Goal: Task Accomplishment & Management: Manage account settings

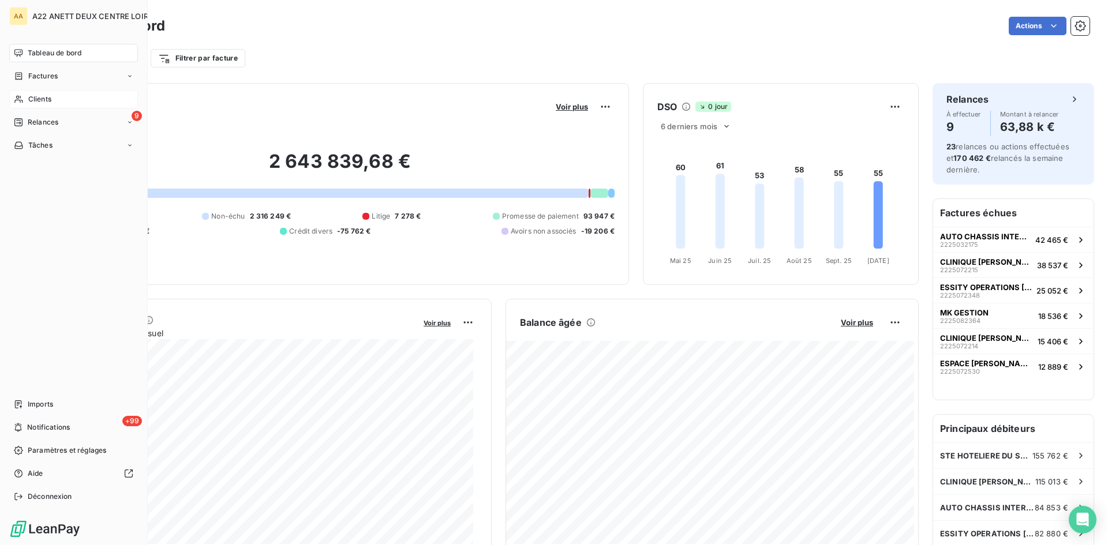
drag, startPoint x: 46, startPoint y: 97, endPoint x: 89, endPoint y: 92, distance: 43.6
click at [46, 97] on span "Clients" at bounding box center [39, 99] width 23 height 10
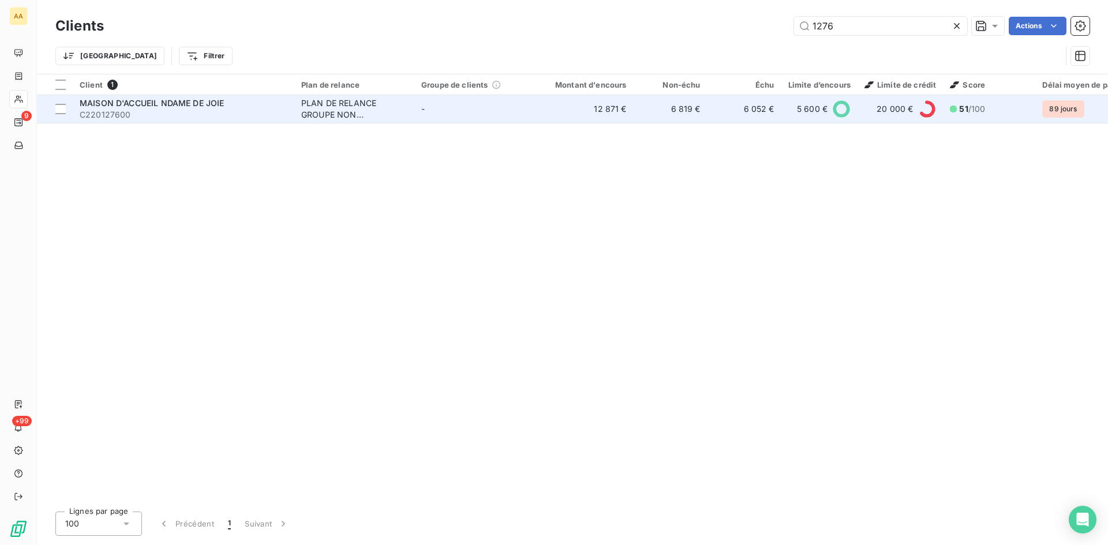
click at [290, 108] on td "MAISON D'ACCUEIL NDAME DE JOIE C220127600" at bounding box center [184, 109] width 222 height 28
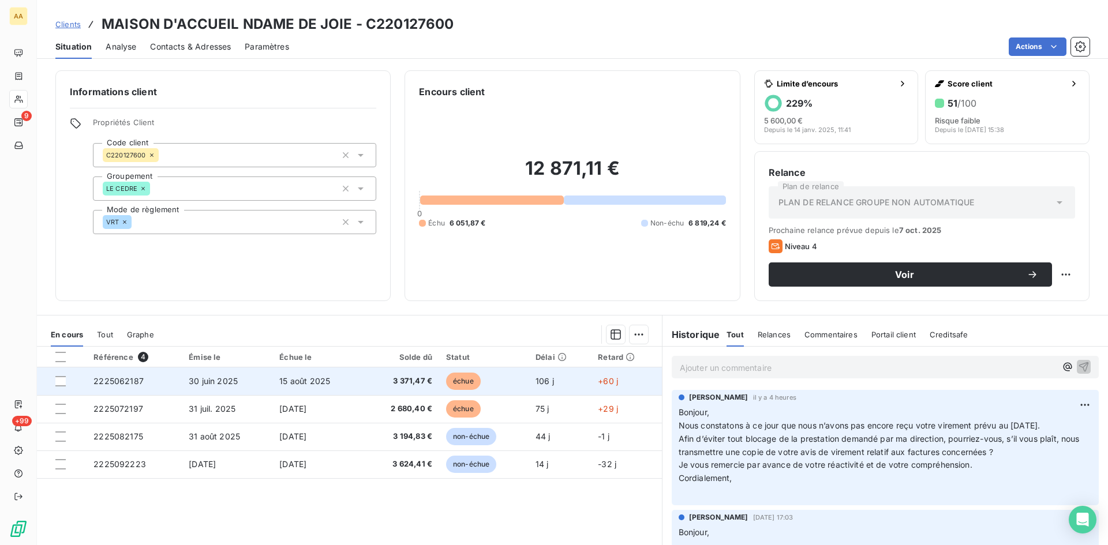
click at [119, 383] on span "2225062187" at bounding box center [118, 381] width 50 height 10
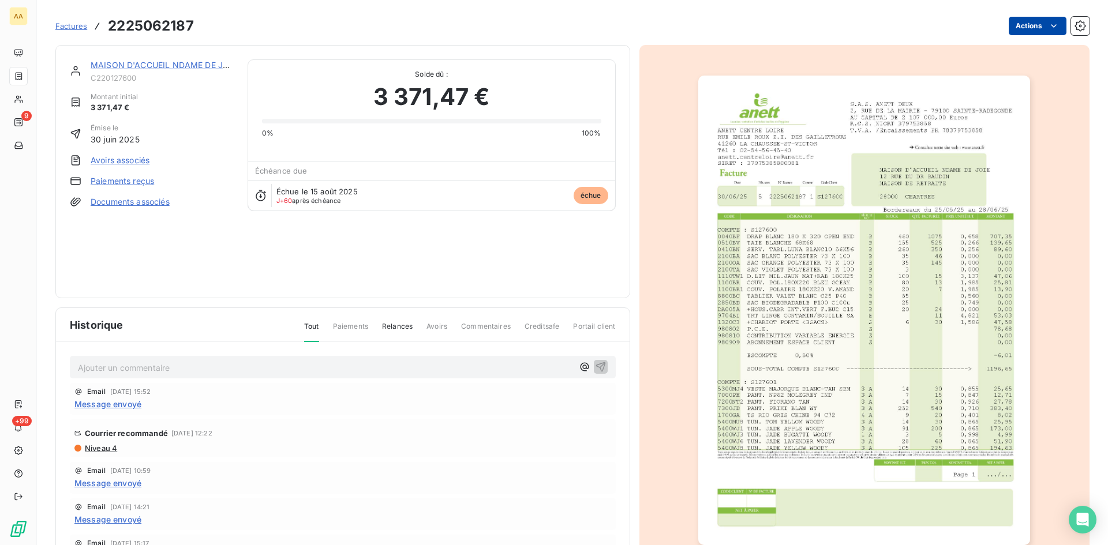
click at [1021, 18] on html "AA 9 +99 Factures 2225062187 Actions MAISON D'ACCUEIL NDAME DE JOIE C220127600 …" at bounding box center [554, 272] width 1108 height 545
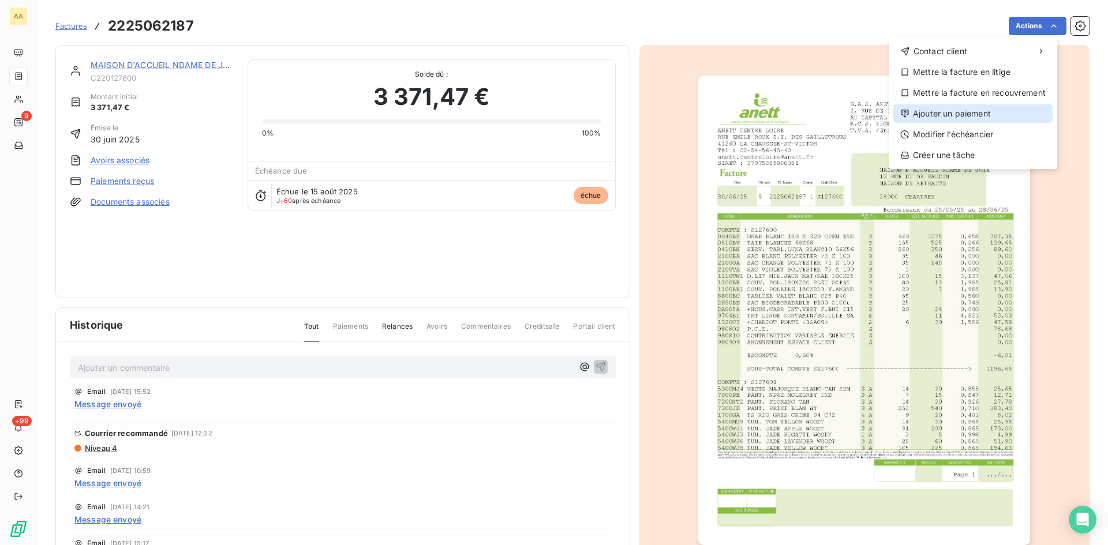
click at [969, 113] on div "Ajouter un paiement" at bounding box center [972, 113] width 159 height 18
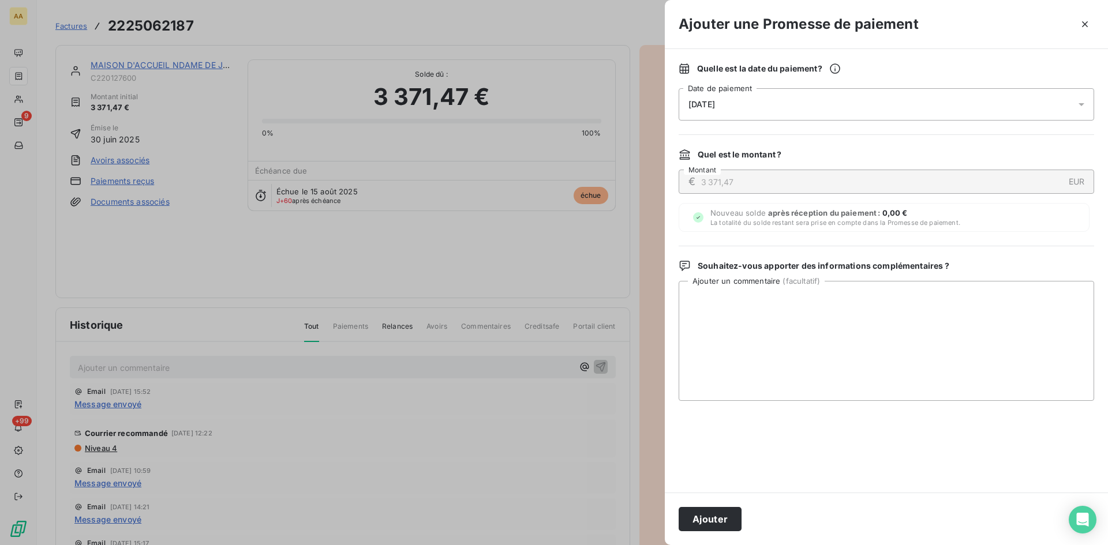
click at [752, 97] on div "[DATE]" at bounding box center [885, 104] width 415 height 32
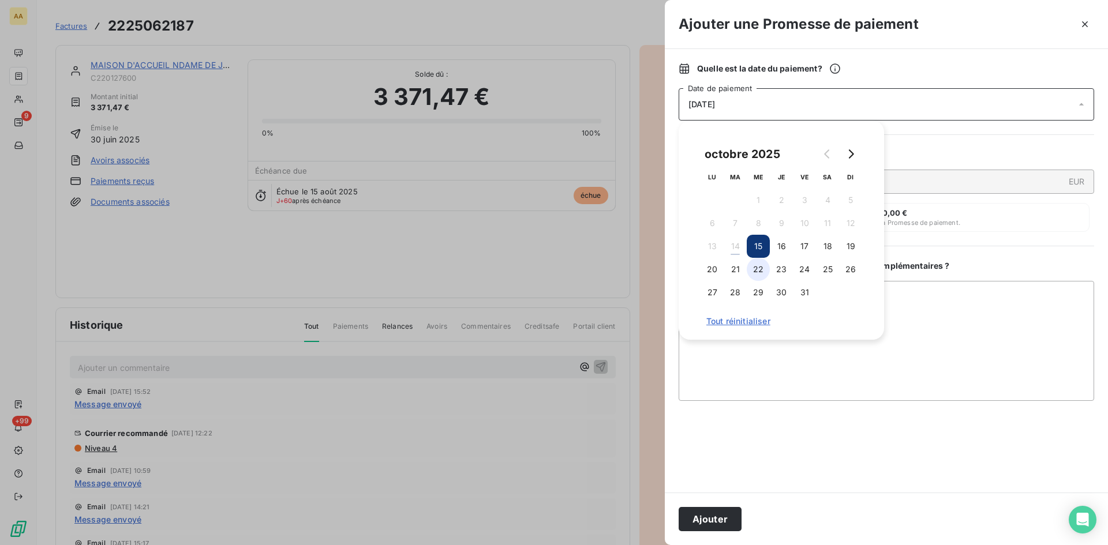
click at [755, 271] on button "22" at bounding box center [757, 269] width 23 height 23
click at [708, 523] on button "Ajouter" at bounding box center [709, 519] width 63 height 24
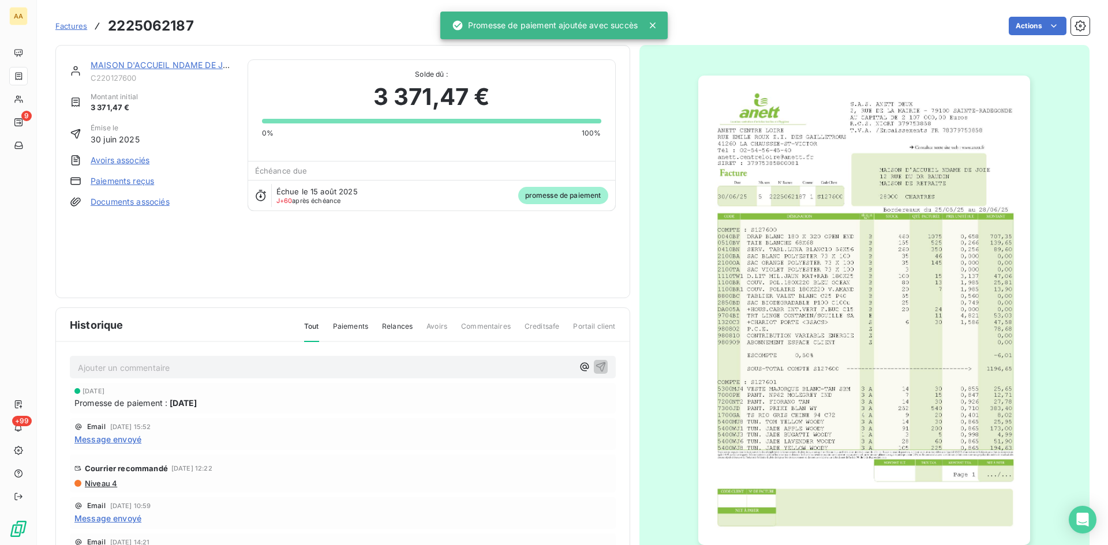
click at [325, 370] on p "Ajouter un commentaire ﻿" at bounding box center [325, 368] width 495 height 14
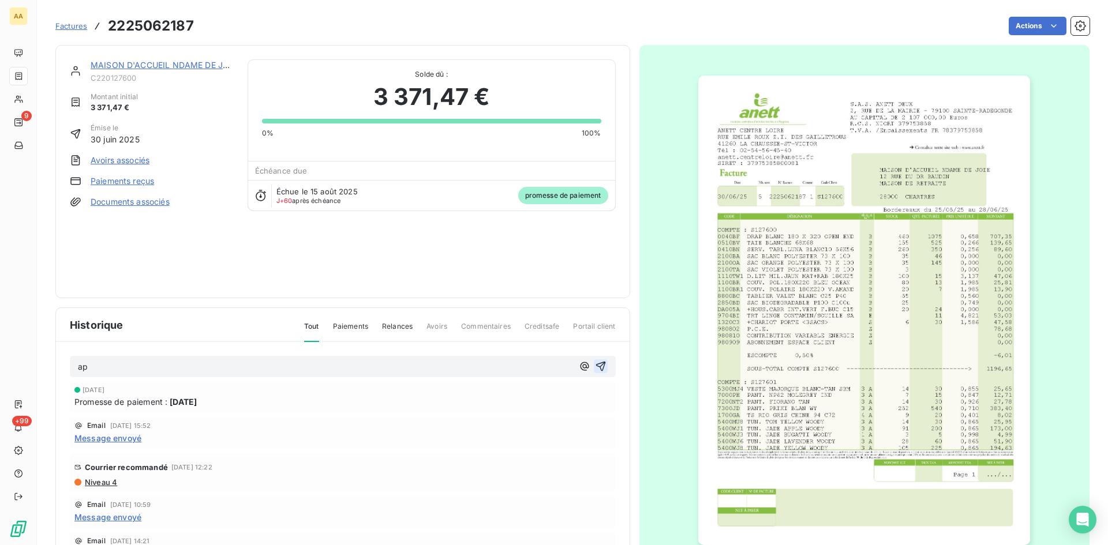
click at [595, 363] on icon "button" at bounding box center [601, 367] width 12 height 12
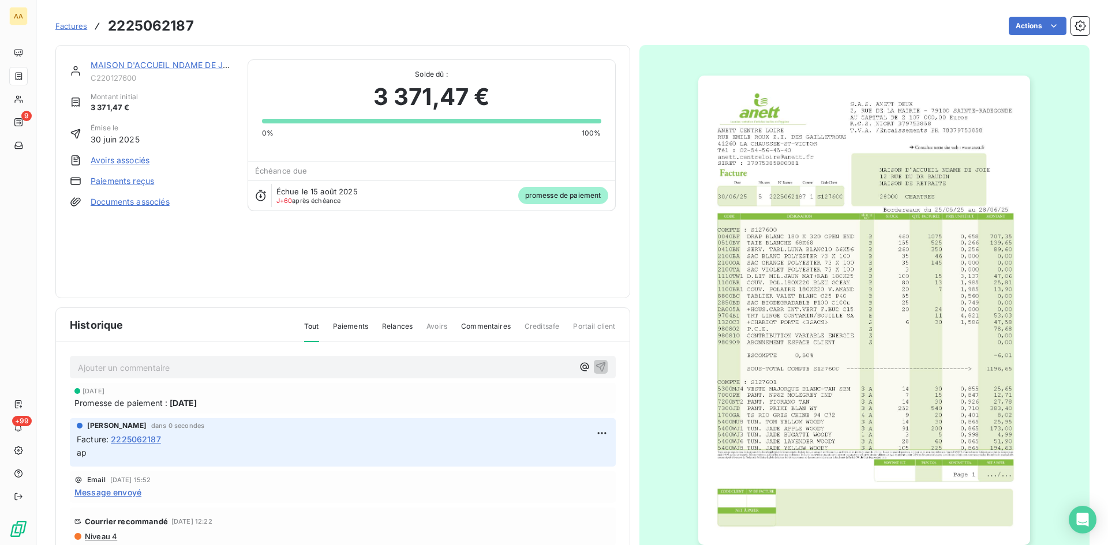
click at [153, 63] on link "MAISON D'ACCUEIL NDAME DE JOIE" at bounding box center [164, 65] width 146 height 10
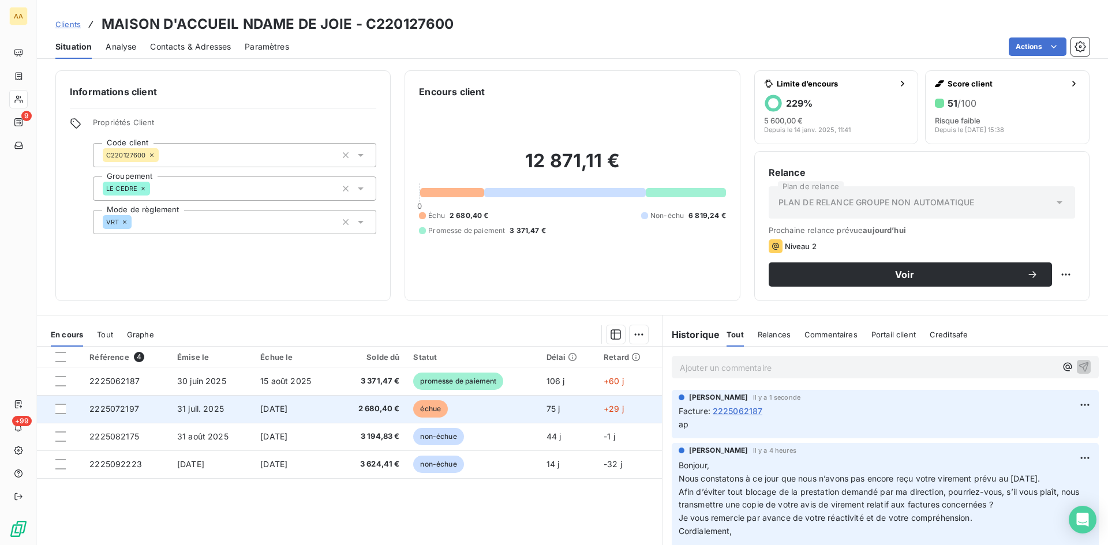
click at [119, 406] on span "2225072197" at bounding box center [114, 409] width 50 height 10
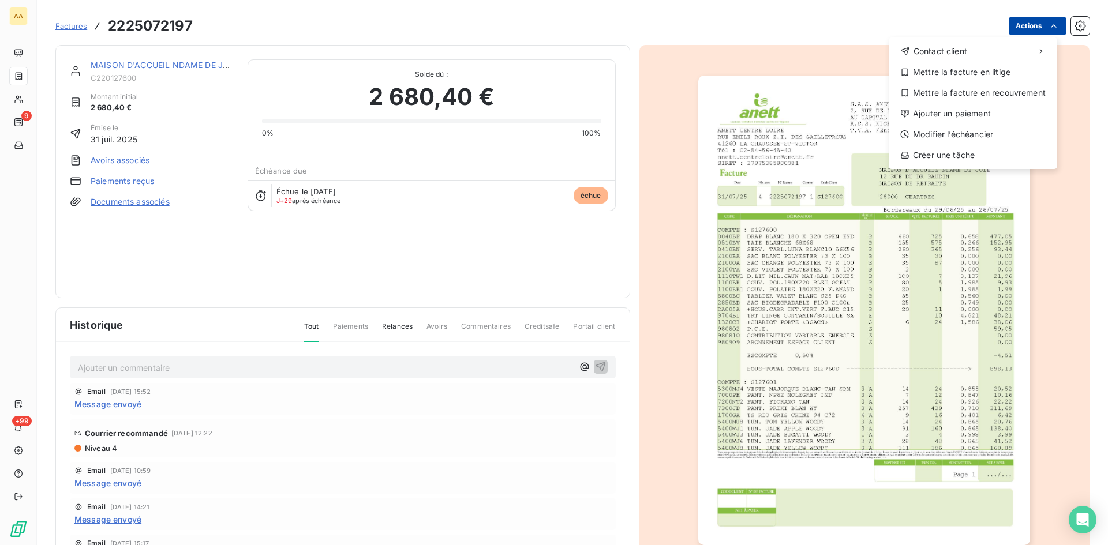
click at [1018, 24] on html "AA 9 +99 Factures 2225072197 Actions Contact client Mettre la facture en litige…" at bounding box center [554, 272] width 1108 height 545
click at [981, 117] on div "Ajouter un paiement" at bounding box center [972, 113] width 159 height 18
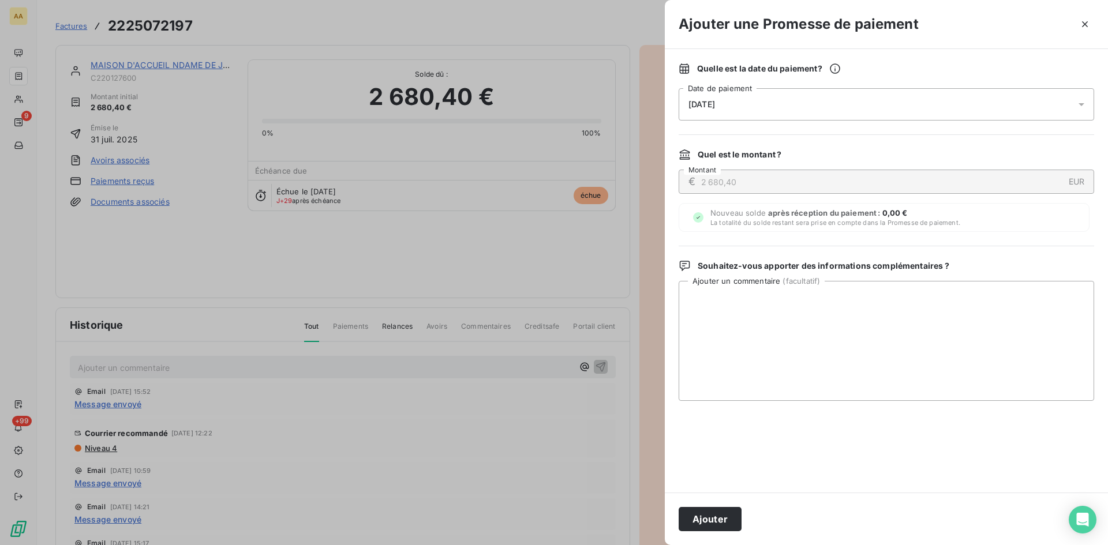
click at [715, 100] on span "[DATE]" at bounding box center [701, 104] width 27 height 9
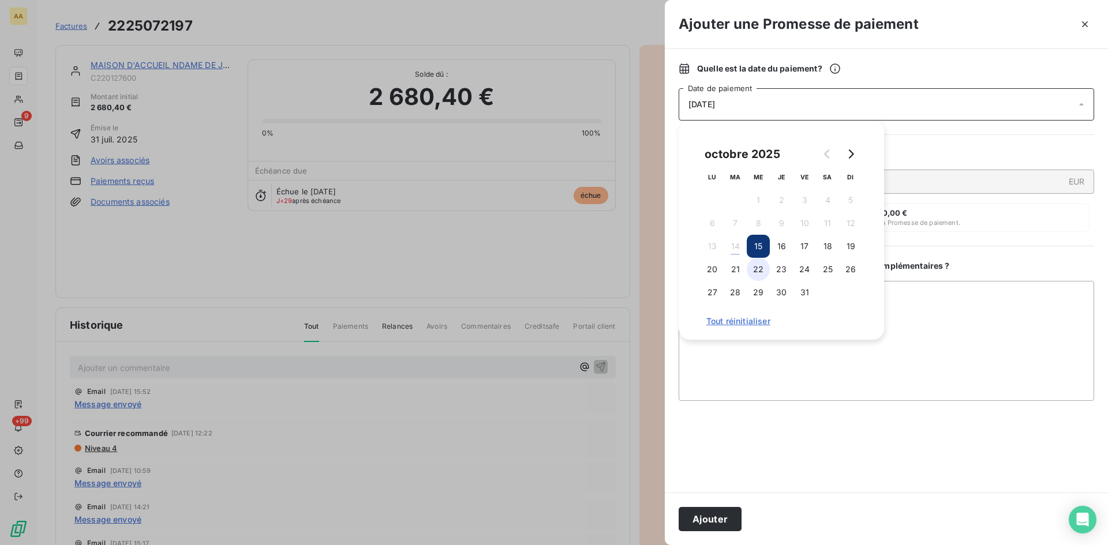
click at [761, 264] on button "22" at bounding box center [757, 269] width 23 height 23
click at [704, 527] on button "Ajouter" at bounding box center [709, 519] width 63 height 24
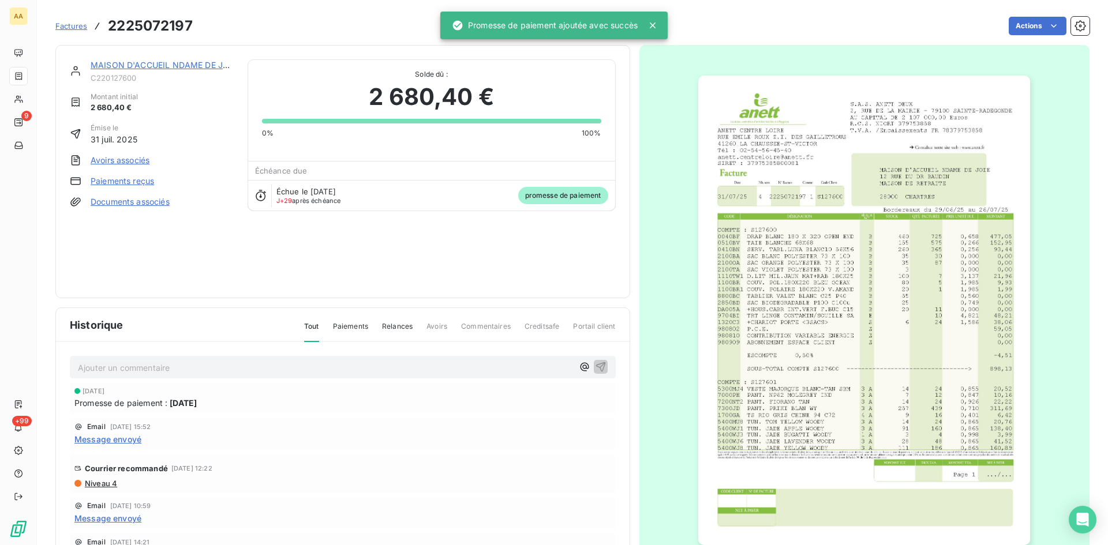
click at [272, 369] on p "Ajouter un commentaire ﻿" at bounding box center [325, 368] width 495 height 14
click at [585, 359] on div "ap" at bounding box center [343, 366] width 546 height 21
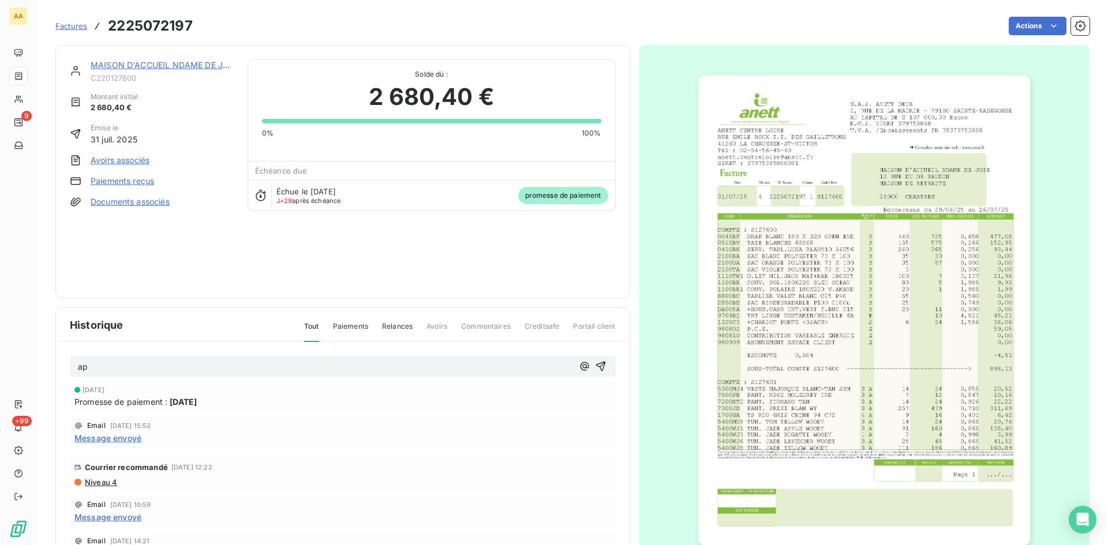
click at [195, 66] on link "MAISON D'ACCUEIL NDAME DE JOIE" at bounding box center [164, 65] width 146 height 10
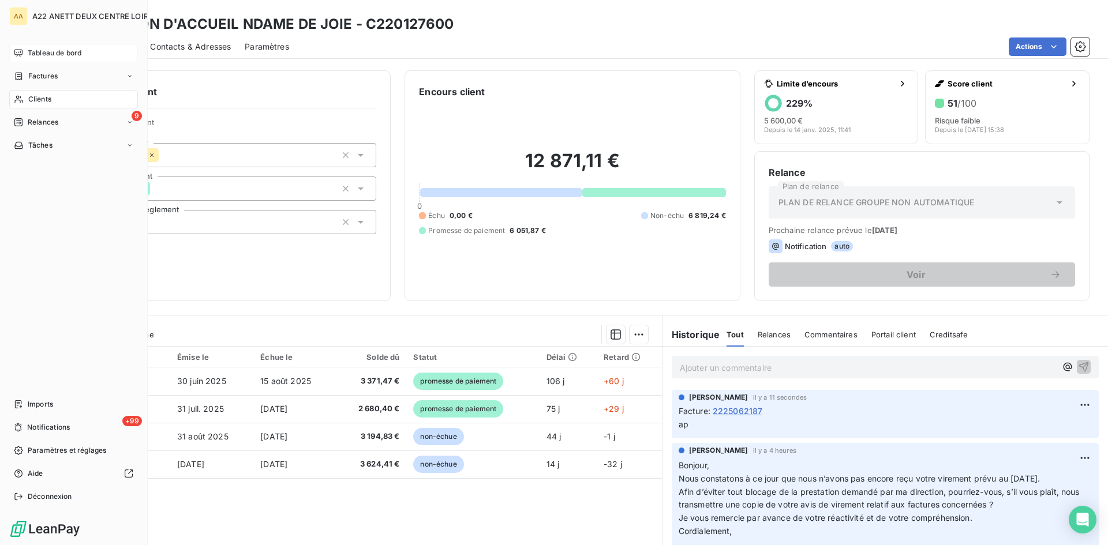
click at [59, 54] on span "Tableau de bord" at bounding box center [55, 53] width 54 height 10
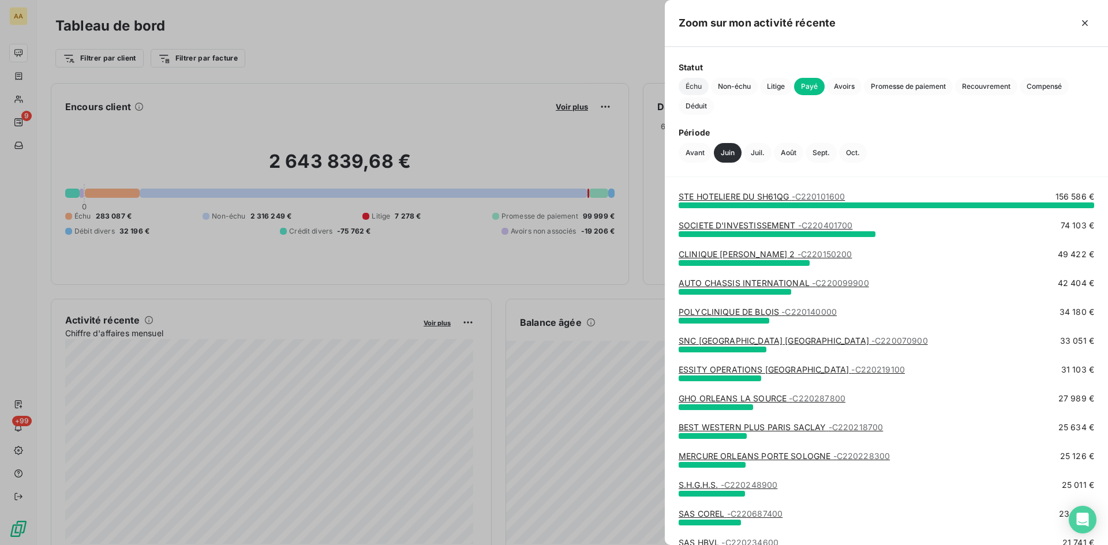
click at [681, 89] on span "Échu" at bounding box center [693, 86] width 30 height 17
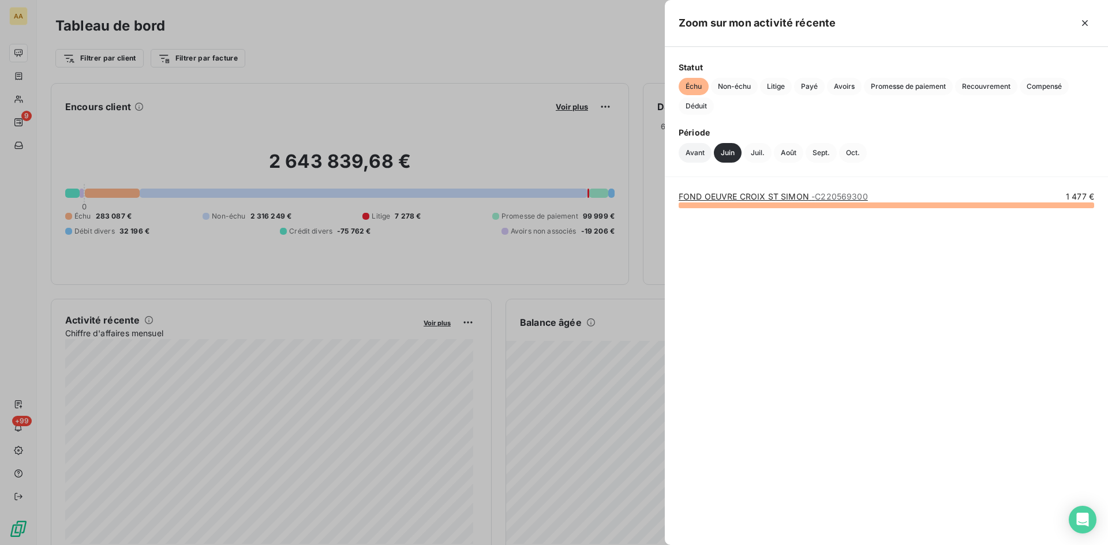
click at [692, 155] on button "Avant" at bounding box center [694, 153] width 33 height 20
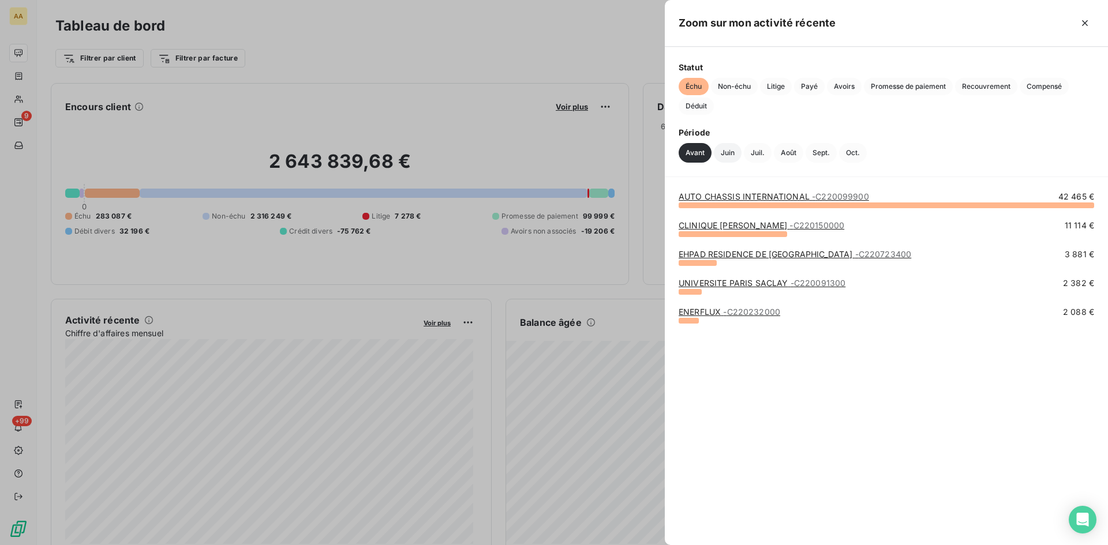
click at [731, 148] on button "Juin" at bounding box center [728, 153] width 28 height 20
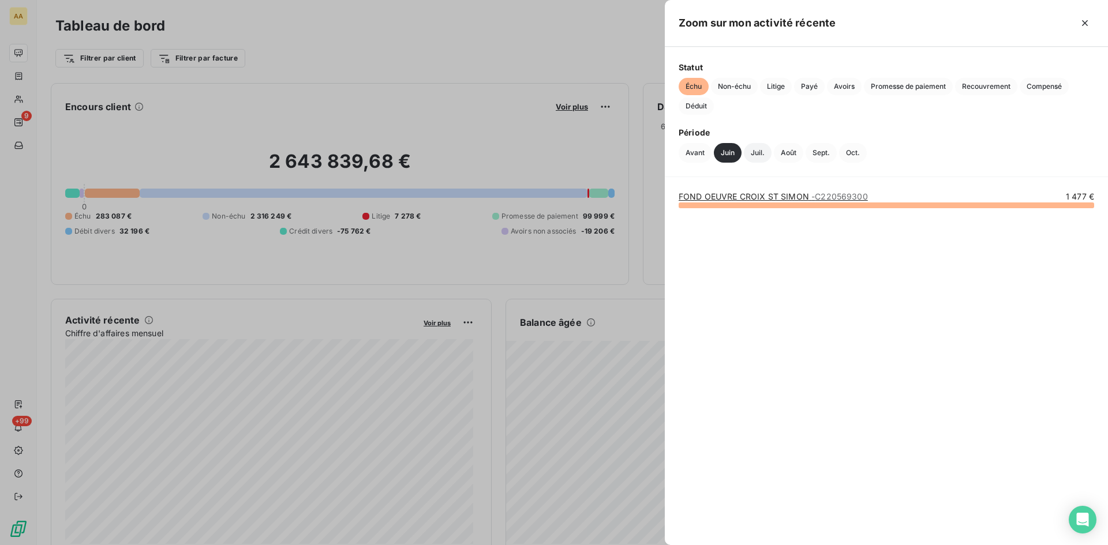
click at [757, 153] on button "Juil." at bounding box center [758, 153] width 28 height 20
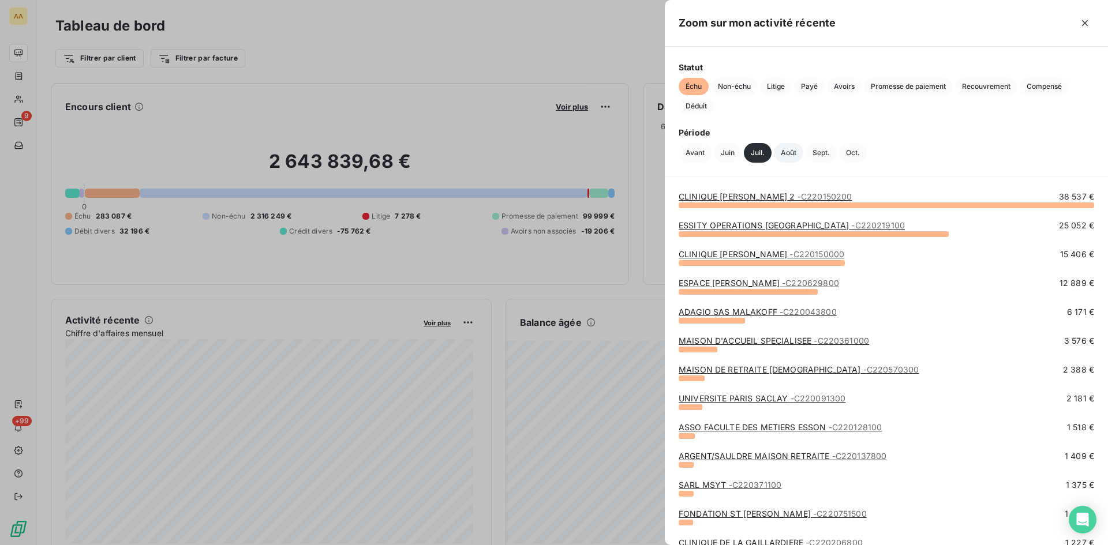
click at [791, 151] on button "Août" at bounding box center [788, 153] width 29 height 20
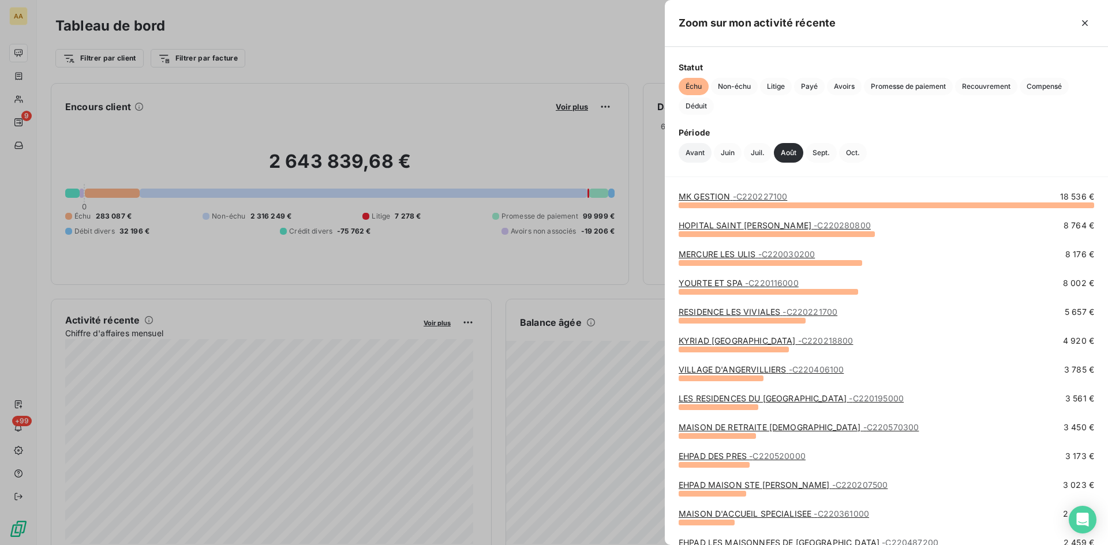
click at [696, 148] on button "Avant" at bounding box center [694, 153] width 33 height 20
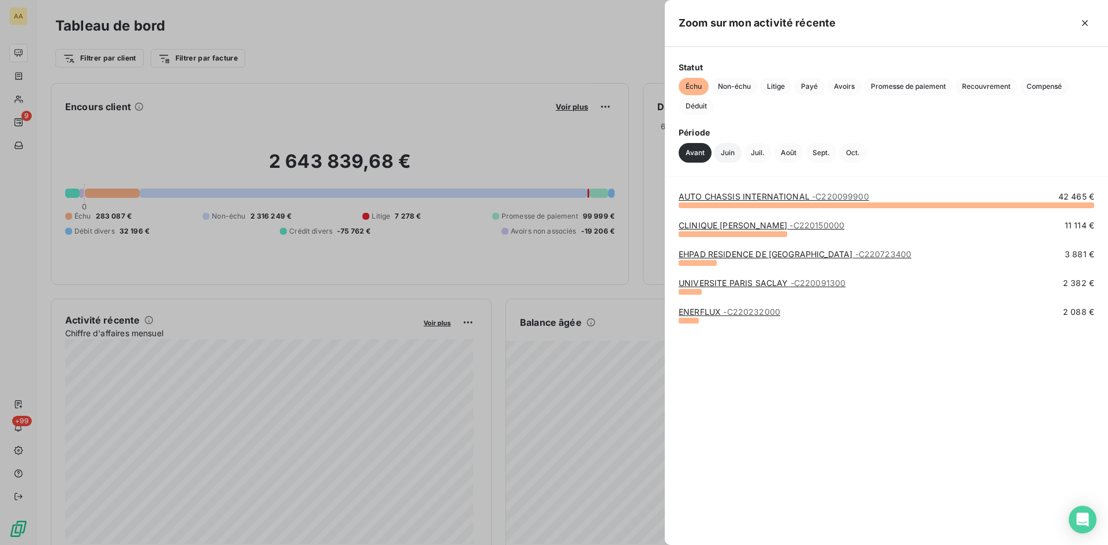
click at [730, 148] on button "Juin" at bounding box center [728, 153] width 28 height 20
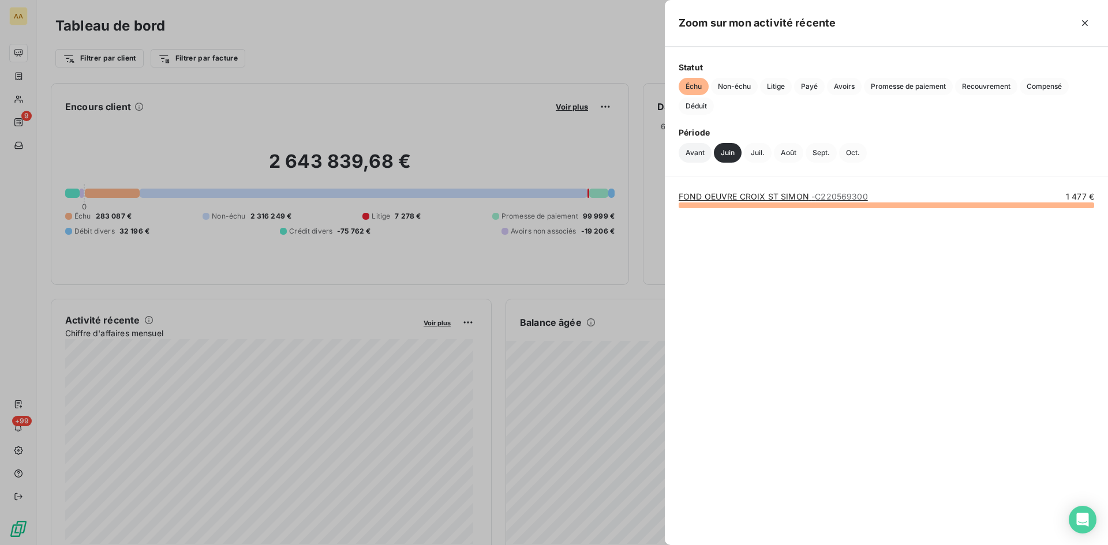
click at [697, 148] on button "Avant" at bounding box center [694, 153] width 33 height 20
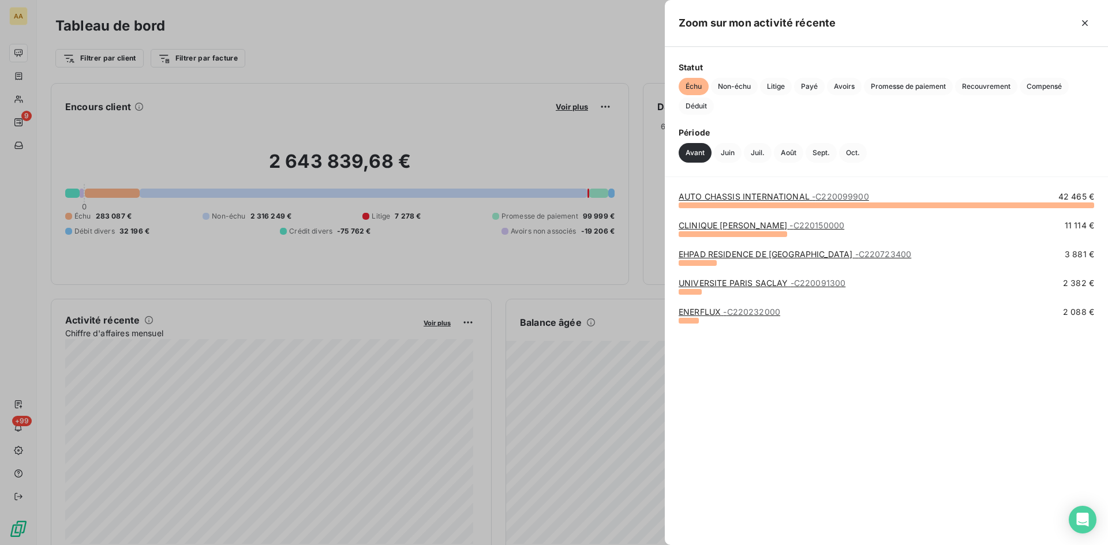
click at [30, 100] on div at bounding box center [554, 272] width 1108 height 545
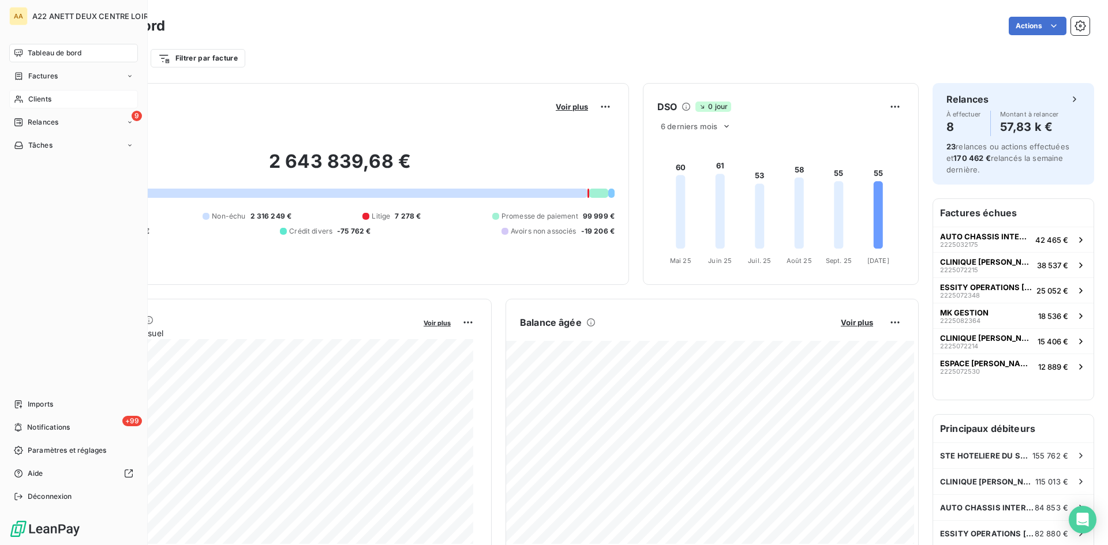
click at [49, 100] on span "Clients" at bounding box center [39, 99] width 23 height 10
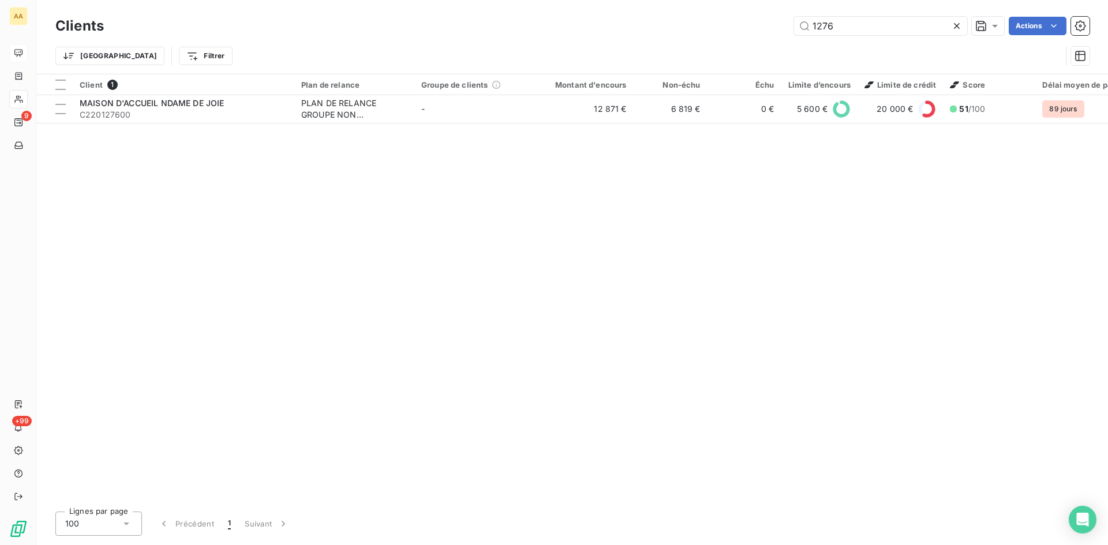
drag, startPoint x: 851, startPoint y: 31, endPoint x: 757, endPoint y: 33, distance: 94.6
click at [757, 33] on div "1276 Actions" at bounding box center [603, 26] width 971 height 18
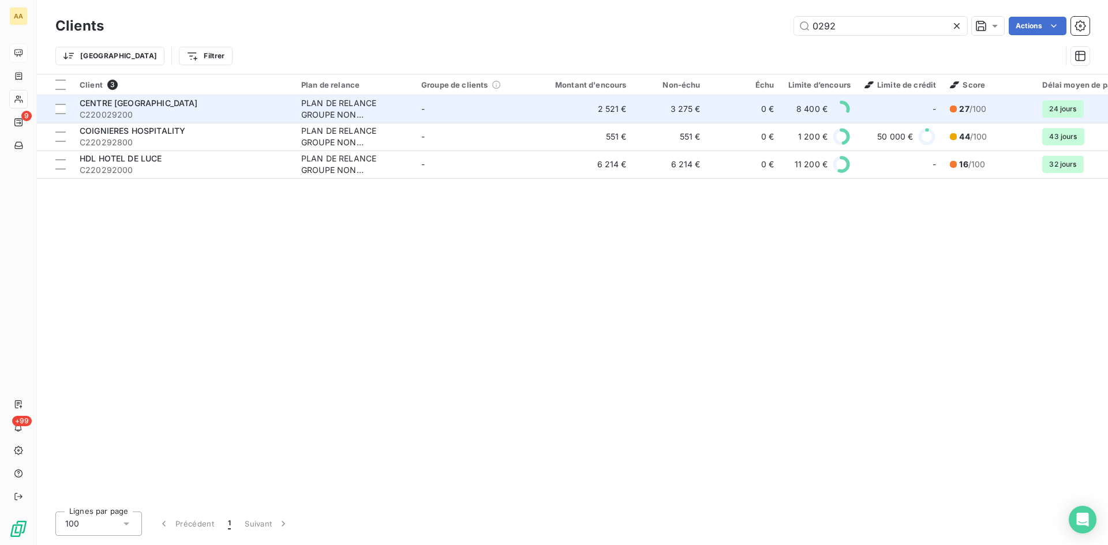
type input "0292"
click at [336, 110] on div "PLAN DE RELANCE GROUPE NON AUTOMATIQUE" at bounding box center [354, 108] width 106 height 23
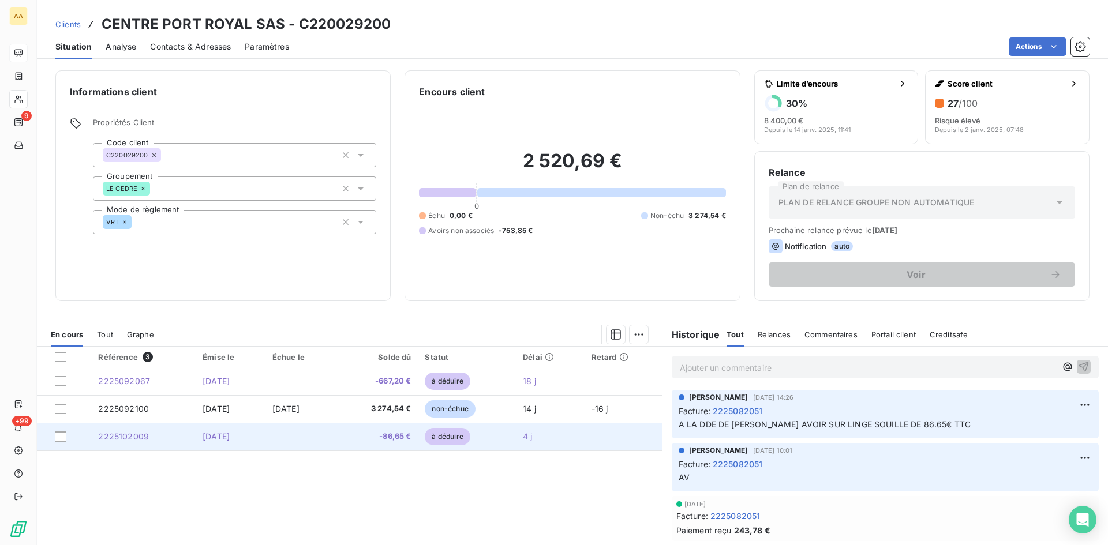
click at [120, 436] on span "2225102009" at bounding box center [123, 436] width 51 height 10
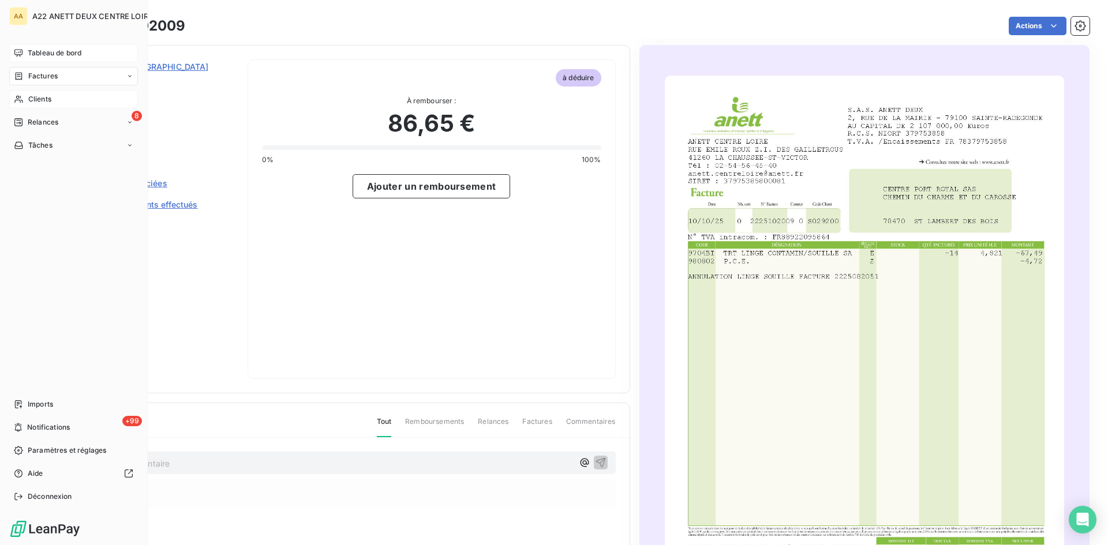
click at [35, 97] on span "Clients" at bounding box center [39, 99] width 23 height 10
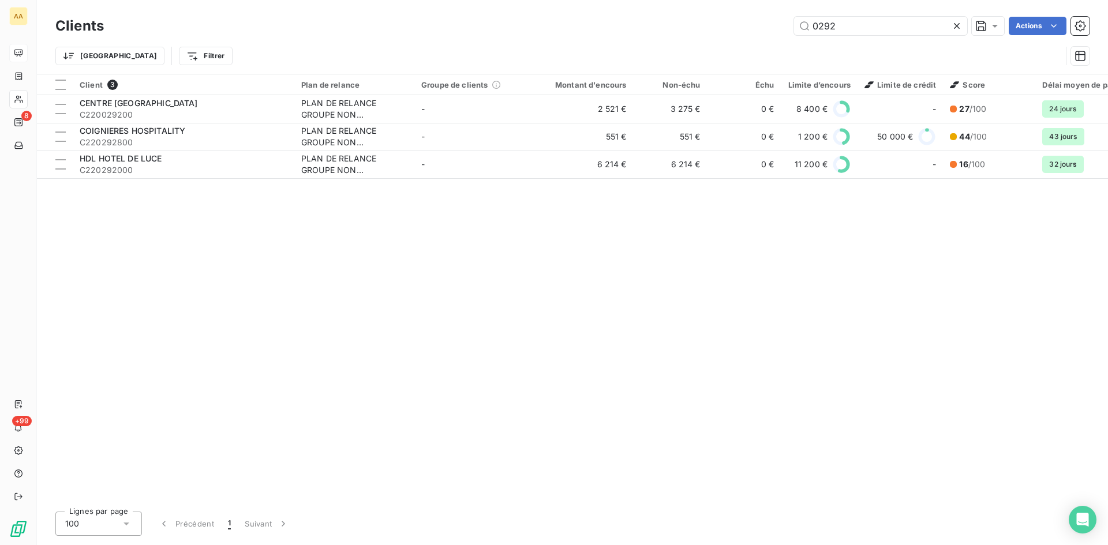
drag, startPoint x: 815, startPoint y: 24, endPoint x: 763, endPoint y: 25, distance: 52.5
click at [763, 25] on div "0292 Actions" at bounding box center [603, 26] width 971 height 18
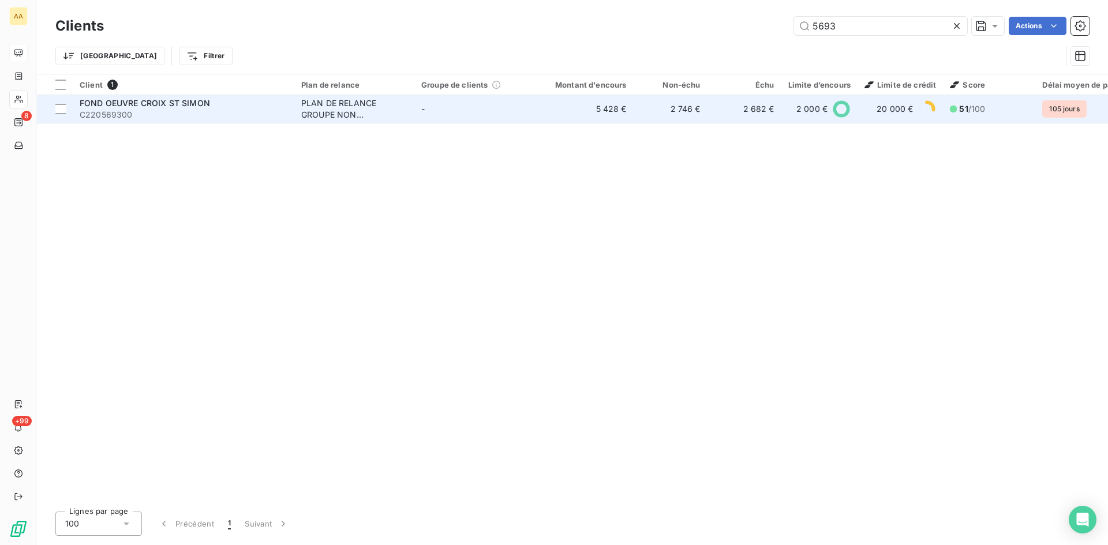
type input "5693"
click at [320, 112] on div "PLAN DE RELANCE GROUPE NON AUTOMATIQUE" at bounding box center [354, 108] width 106 height 23
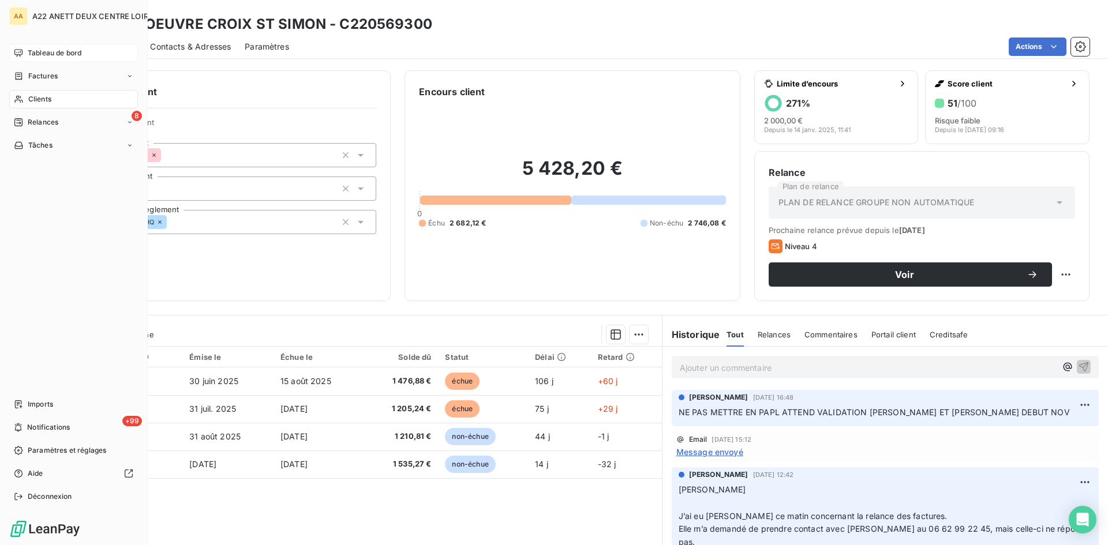
click at [45, 100] on span "Clients" at bounding box center [39, 99] width 23 height 10
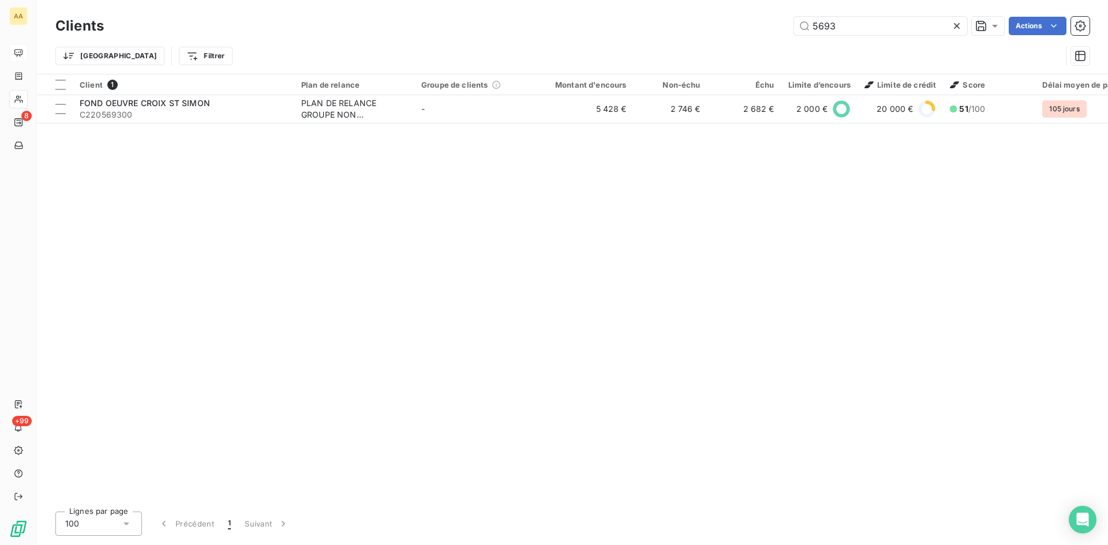
drag, startPoint x: 848, startPoint y: 22, endPoint x: 759, endPoint y: 40, distance: 90.6
click at [759, 40] on div "Clients 5693 Actions Trier Filtrer" at bounding box center [572, 44] width 1034 height 60
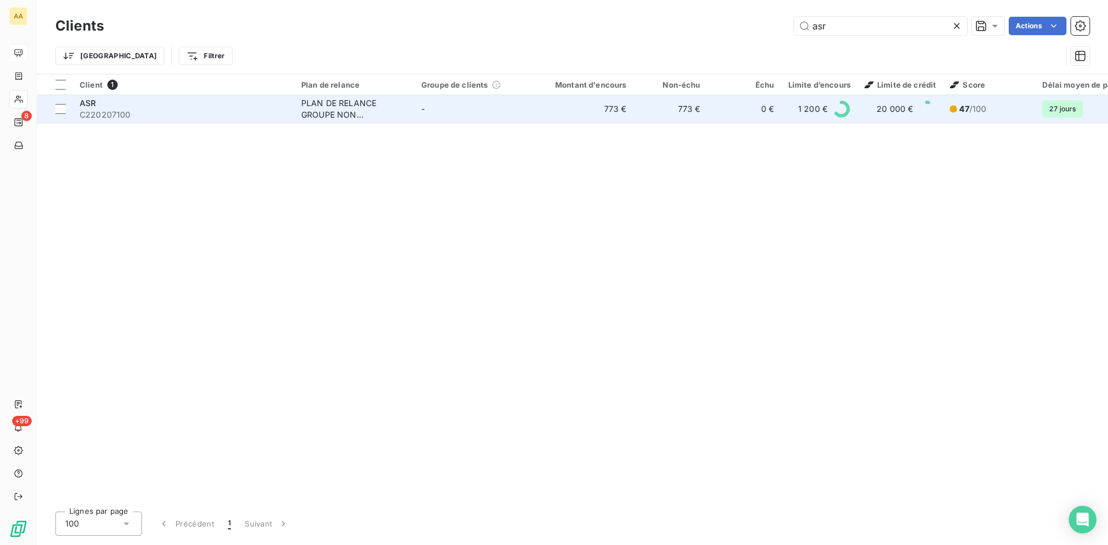
type input "asr"
click at [336, 102] on div "PLAN DE RELANCE GROUPE NON AUTOMATIQUE" at bounding box center [354, 108] width 106 height 23
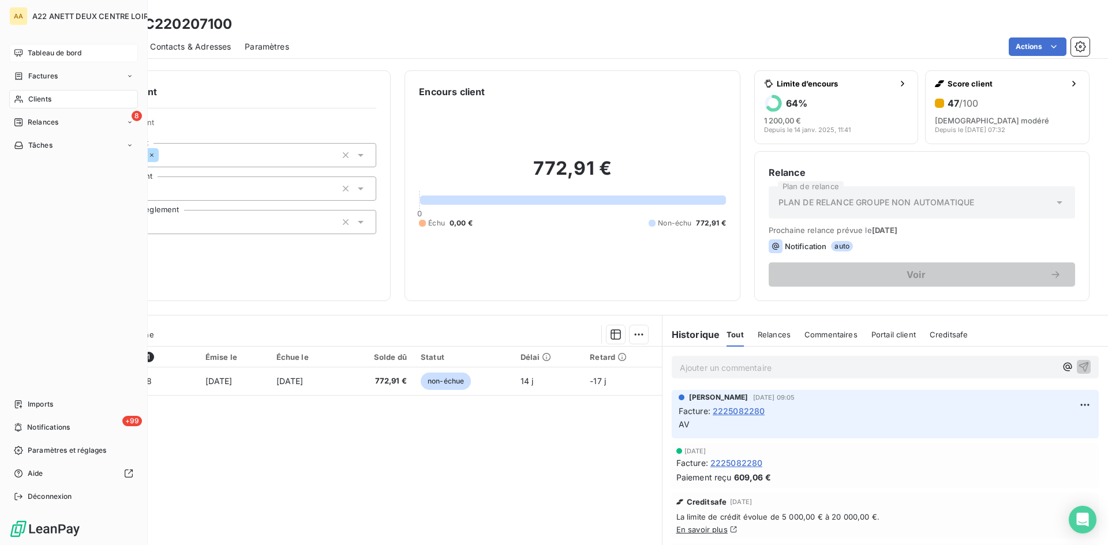
click at [39, 47] on div "Tableau de bord" at bounding box center [73, 53] width 129 height 18
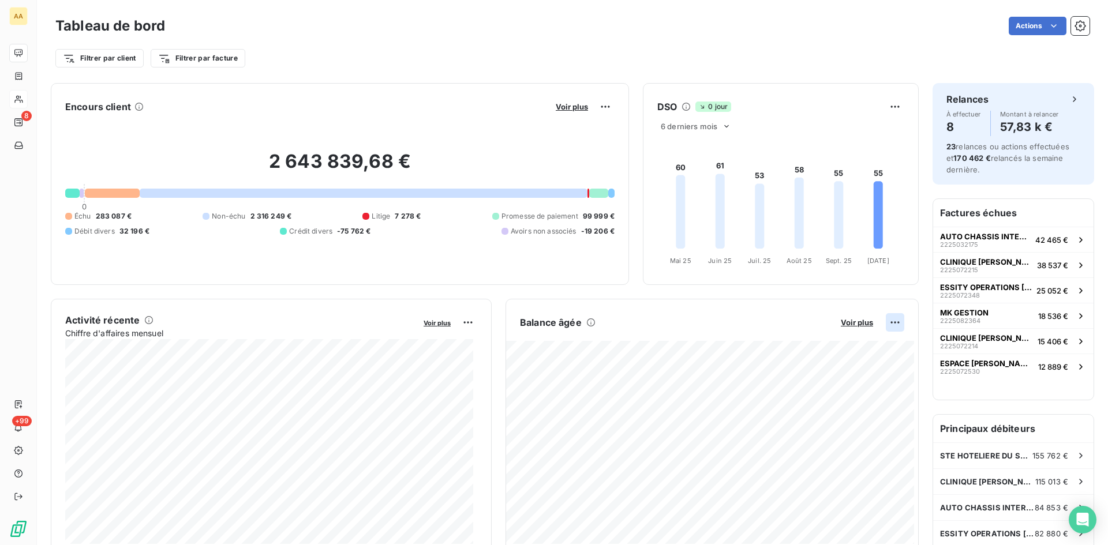
click at [888, 319] on html "AA 8 +99 Tableau de bord Actions Filtrer par client Filtrer par facture Encours…" at bounding box center [554, 272] width 1108 height 545
click at [849, 350] on div "Exporter" at bounding box center [858, 348] width 65 height 18
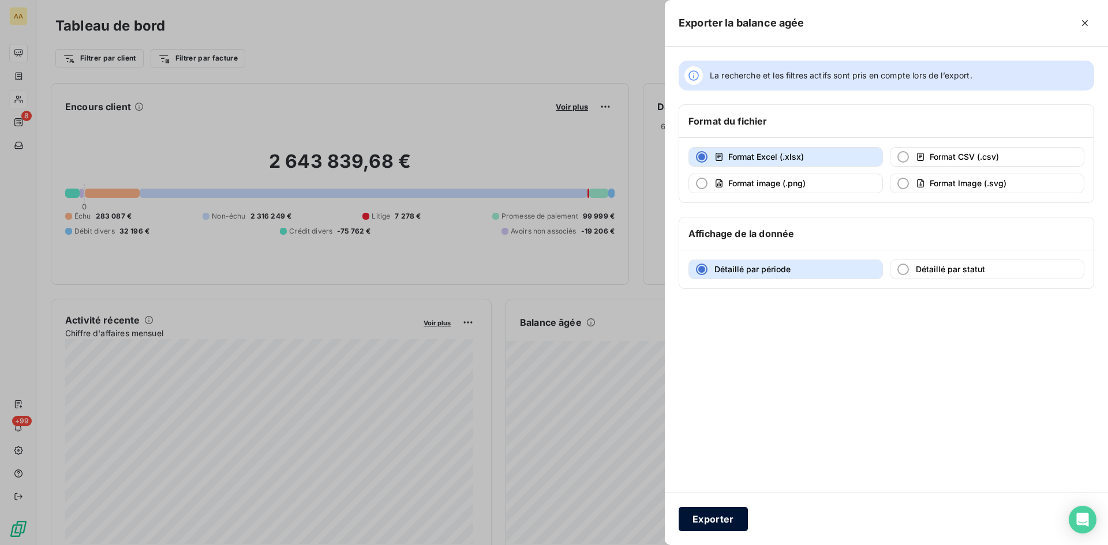
click at [718, 519] on button "Exporter" at bounding box center [712, 519] width 69 height 24
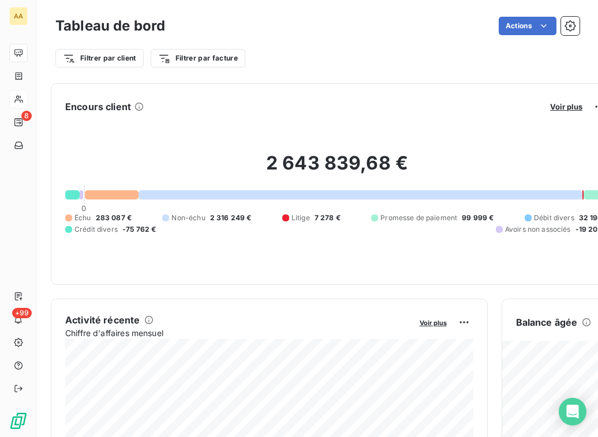
click at [348, 21] on div "Tableau de bord Actions Filtrer par client Filtrer par facture" at bounding box center [317, 38] width 561 height 76
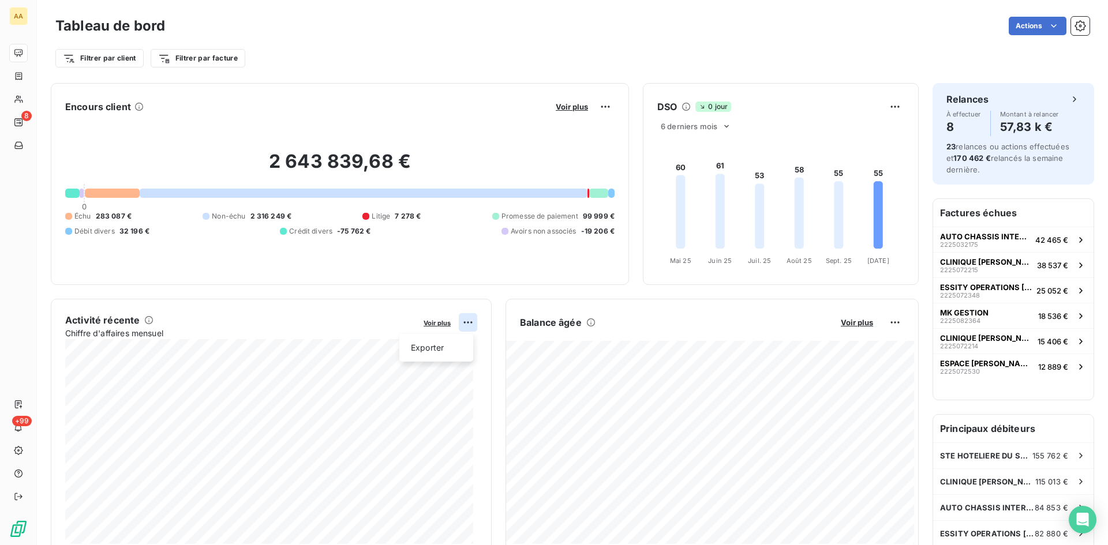
click at [461, 320] on html "AA 8 +99 Tableau de bord Actions Filtrer par client Filtrer par facture Encours…" at bounding box center [554, 272] width 1108 height 545
click at [426, 347] on div "Exporter" at bounding box center [436, 348] width 65 height 18
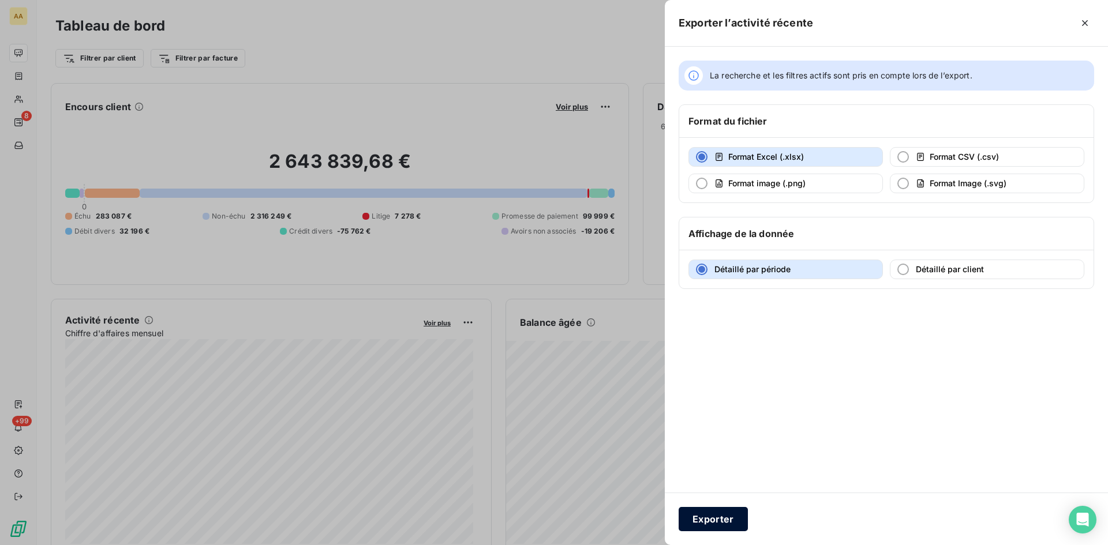
click at [716, 516] on button "Exporter" at bounding box center [712, 519] width 69 height 24
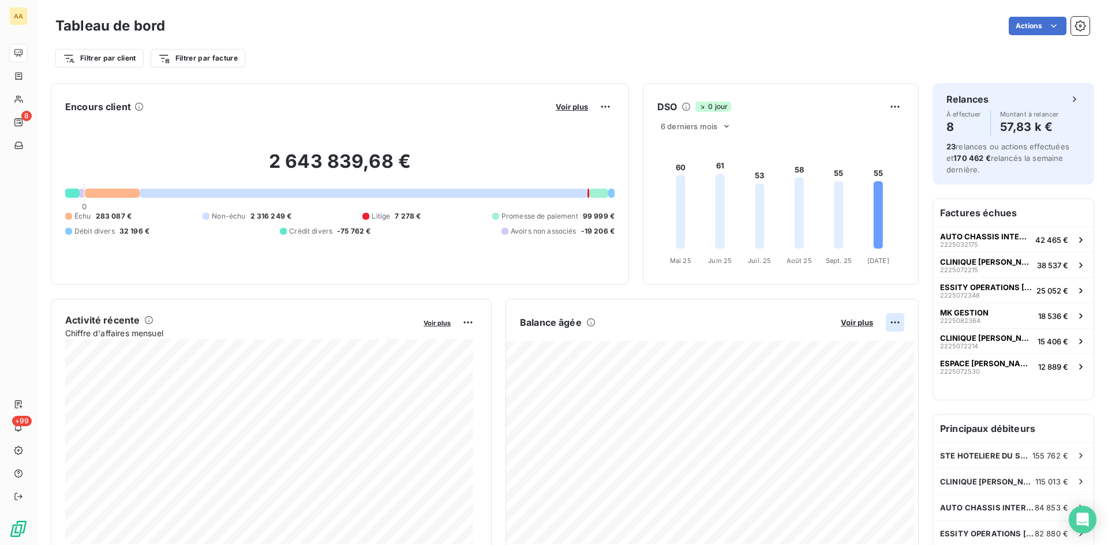
click at [888, 319] on html "AA 8 +99 Tableau de bord Actions Filtrer par client Filtrer par facture Encours…" at bounding box center [554, 272] width 1108 height 545
click at [855, 352] on div "Exporter" at bounding box center [858, 348] width 65 height 18
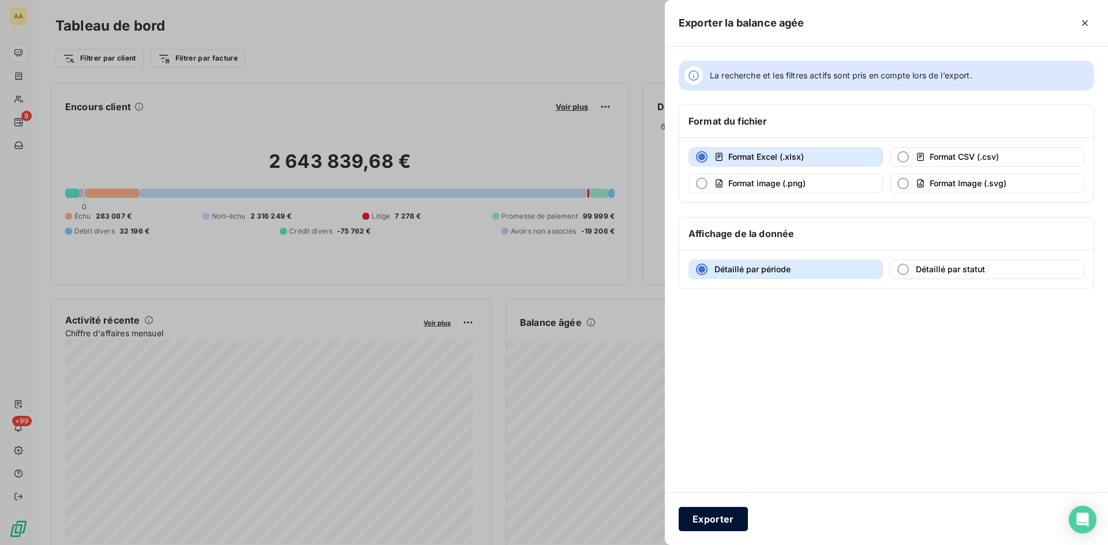
click at [735, 519] on button "Exporter" at bounding box center [712, 519] width 69 height 24
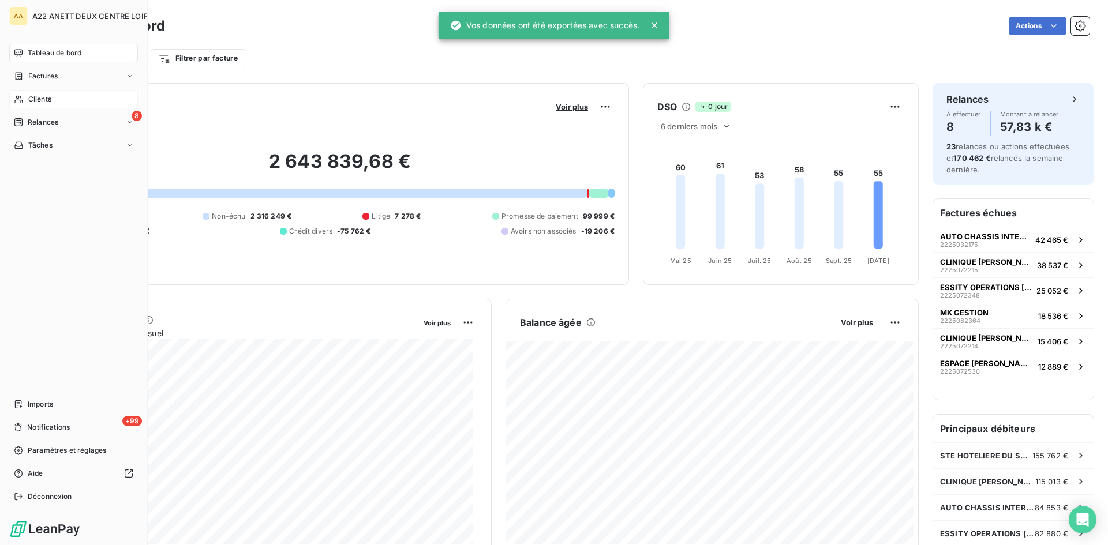
click at [38, 99] on span "Clients" at bounding box center [39, 99] width 23 height 10
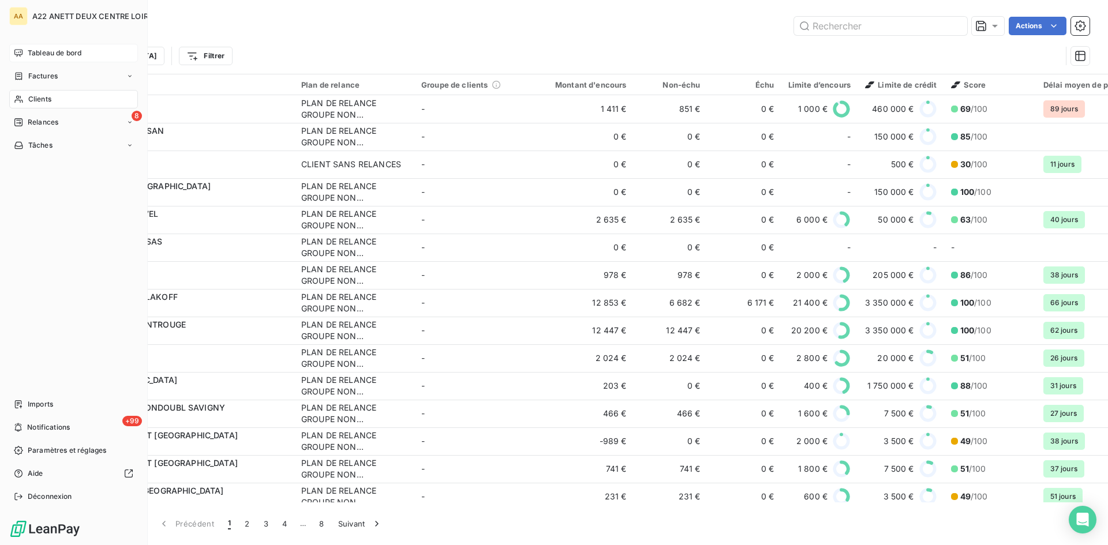
click at [33, 48] on span "Tableau de bord" at bounding box center [55, 53] width 54 height 10
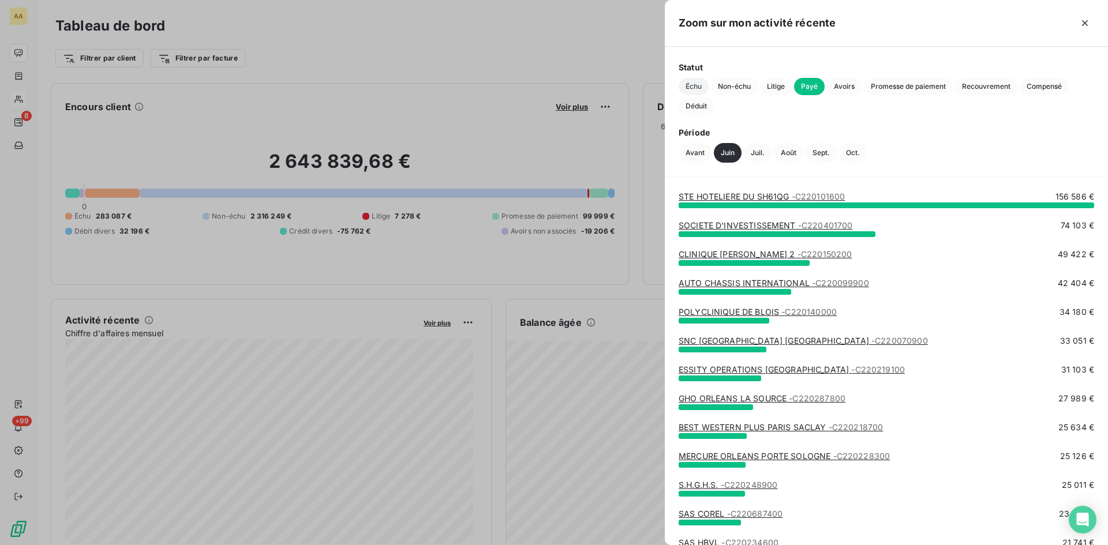
click at [679, 86] on span "Échu" at bounding box center [693, 86] width 30 height 17
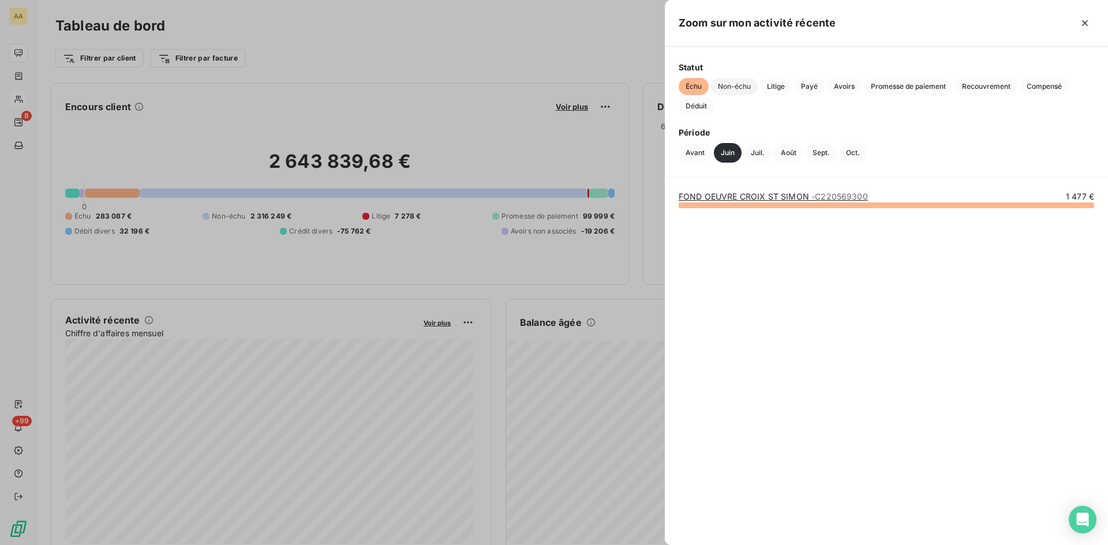
click at [734, 86] on span "Non-échu" at bounding box center [734, 86] width 47 height 17
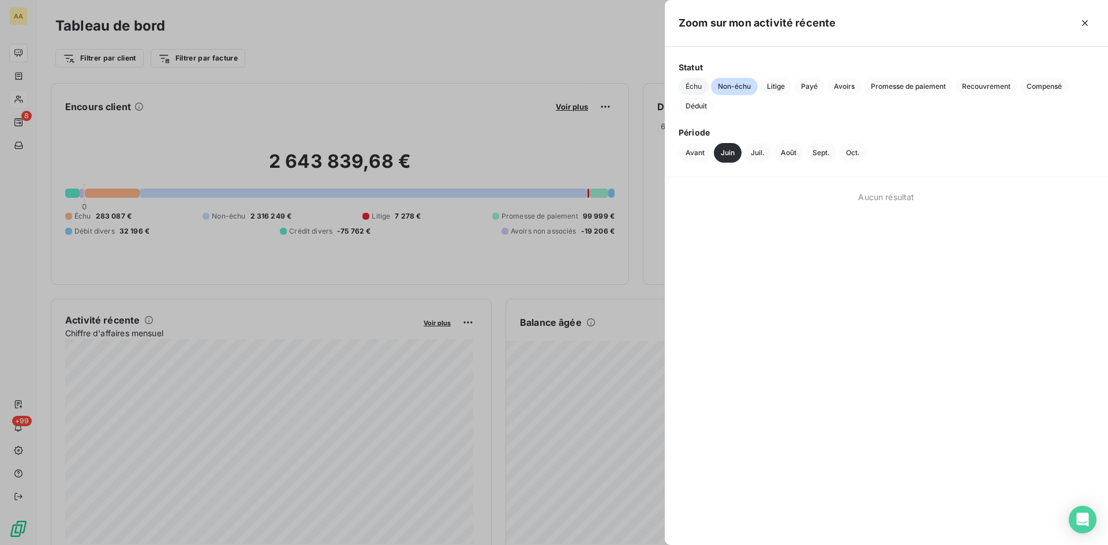
click at [687, 86] on span "Échu" at bounding box center [693, 86] width 30 height 17
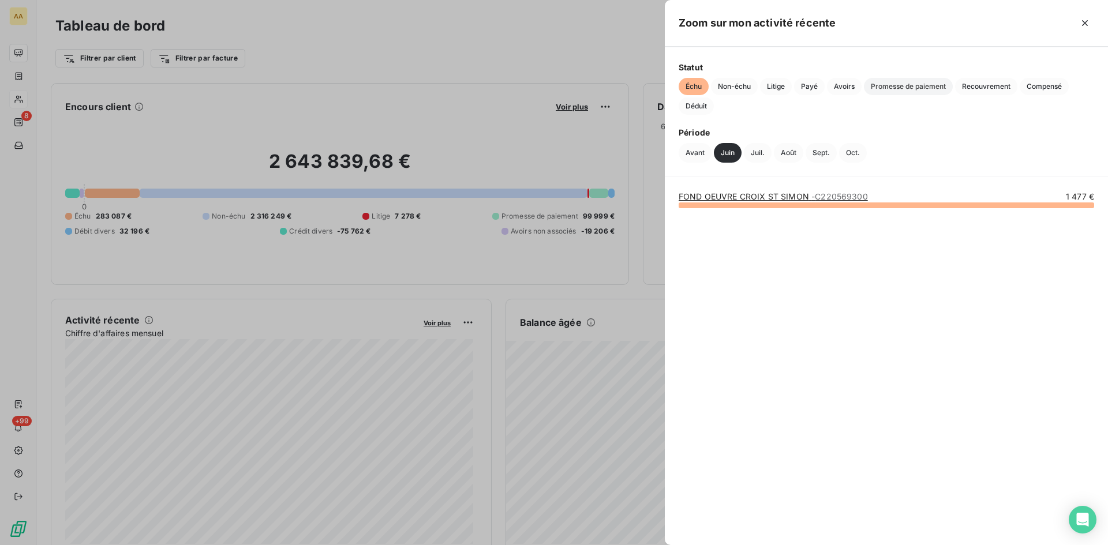
click at [885, 85] on span "Promesse de paiement" at bounding box center [908, 86] width 89 height 17
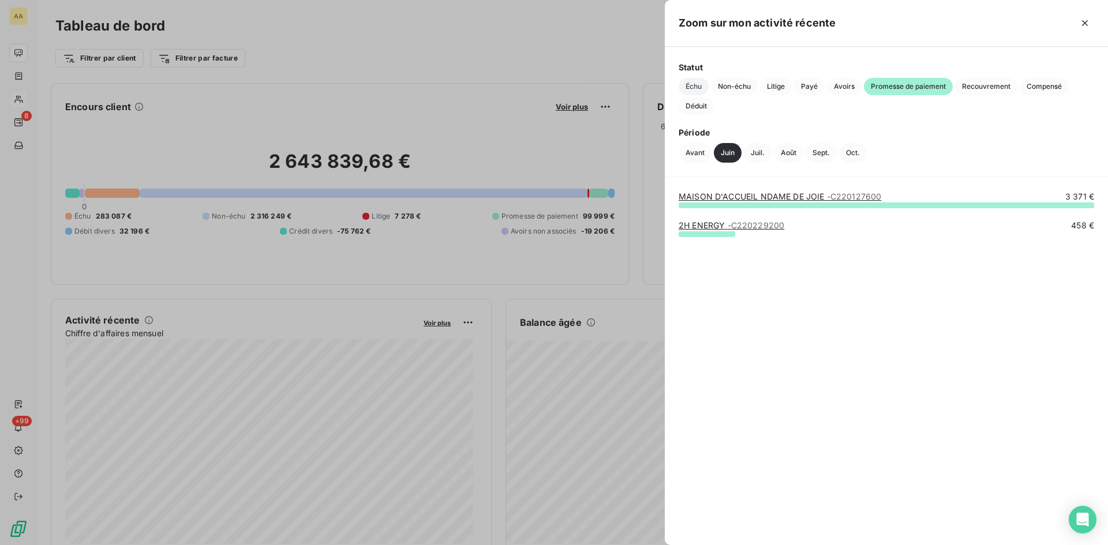
click at [697, 88] on span "Échu" at bounding box center [693, 86] width 30 height 17
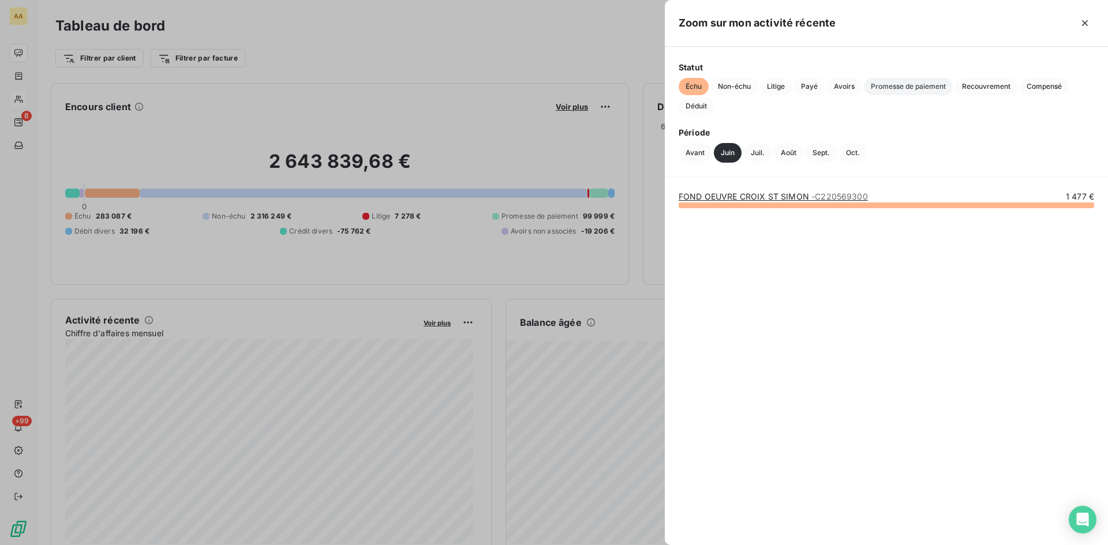
click at [907, 87] on span "Promesse de paiement" at bounding box center [908, 86] width 89 height 17
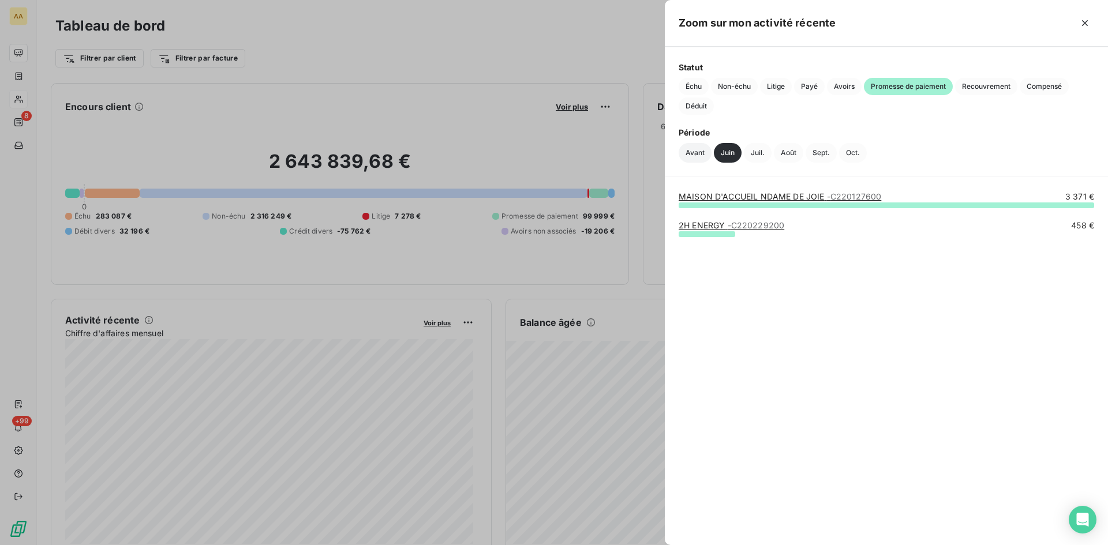
click at [699, 152] on button "Avant" at bounding box center [694, 153] width 33 height 20
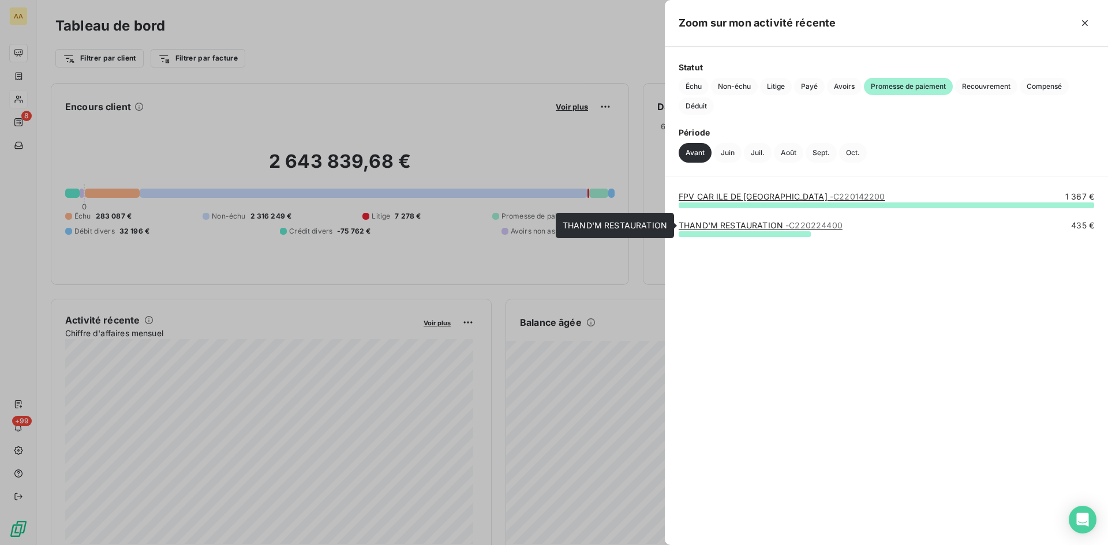
click at [752, 224] on link "THAND'M RESTAURATION - C220224400" at bounding box center [760, 225] width 164 height 10
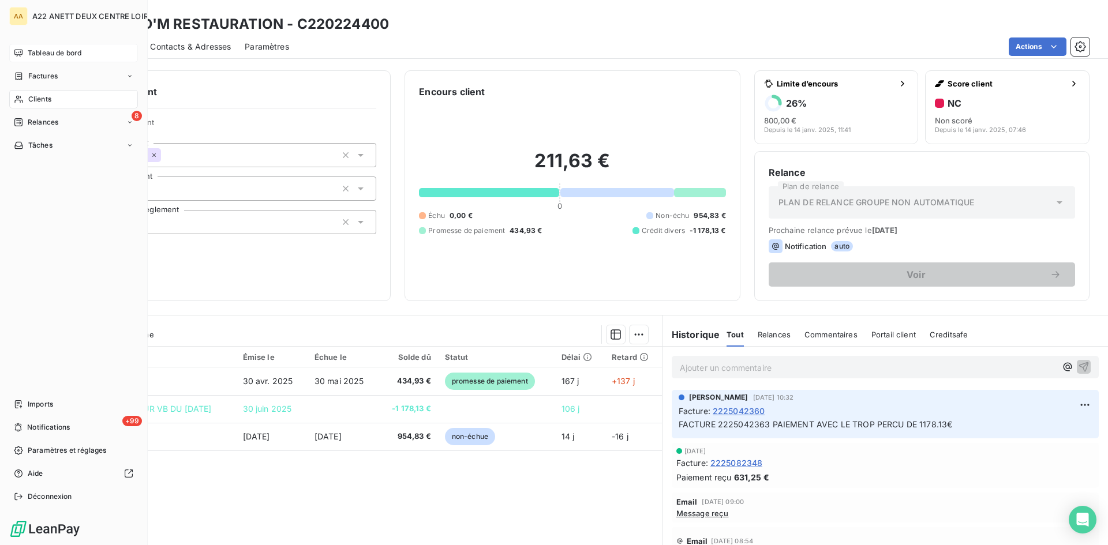
click at [39, 52] on span "Tableau de bord" at bounding box center [55, 53] width 54 height 10
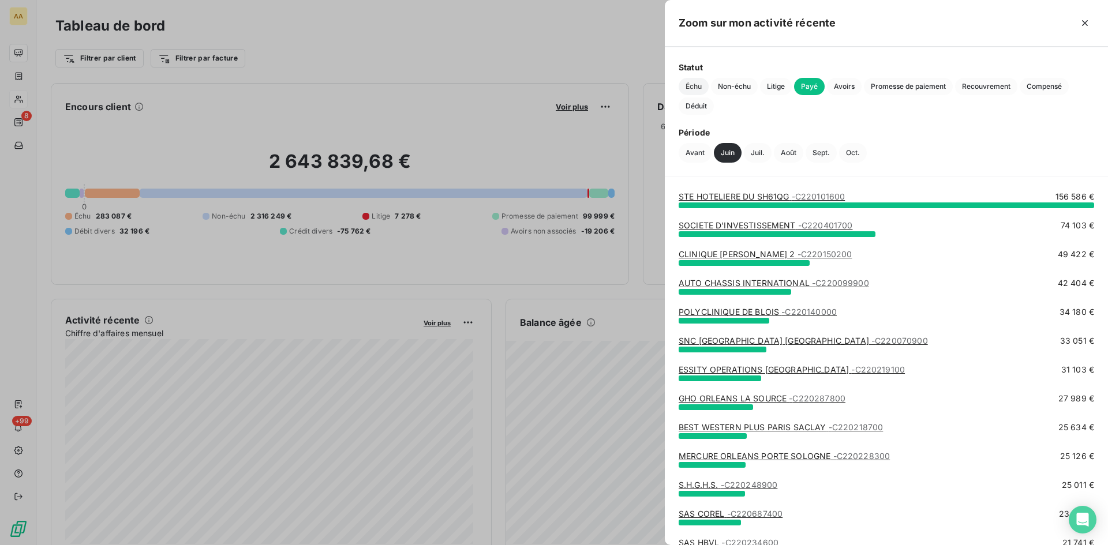
click at [686, 84] on span "Échu" at bounding box center [693, 86] width 30 height 17
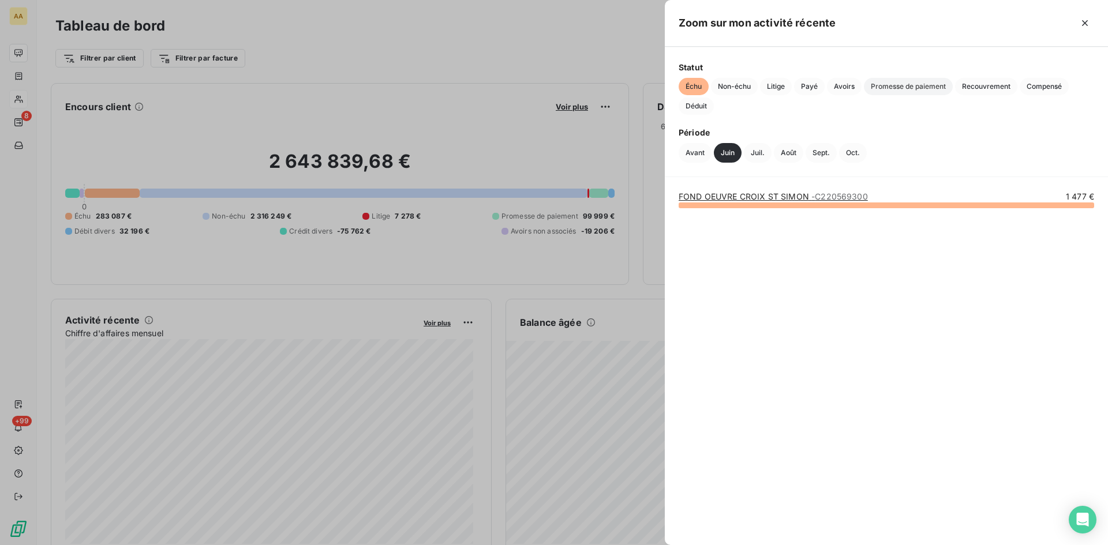
click at [899, 86] on span "Promesse de paiement" at bounding box center [908, 86] width 89 height 17
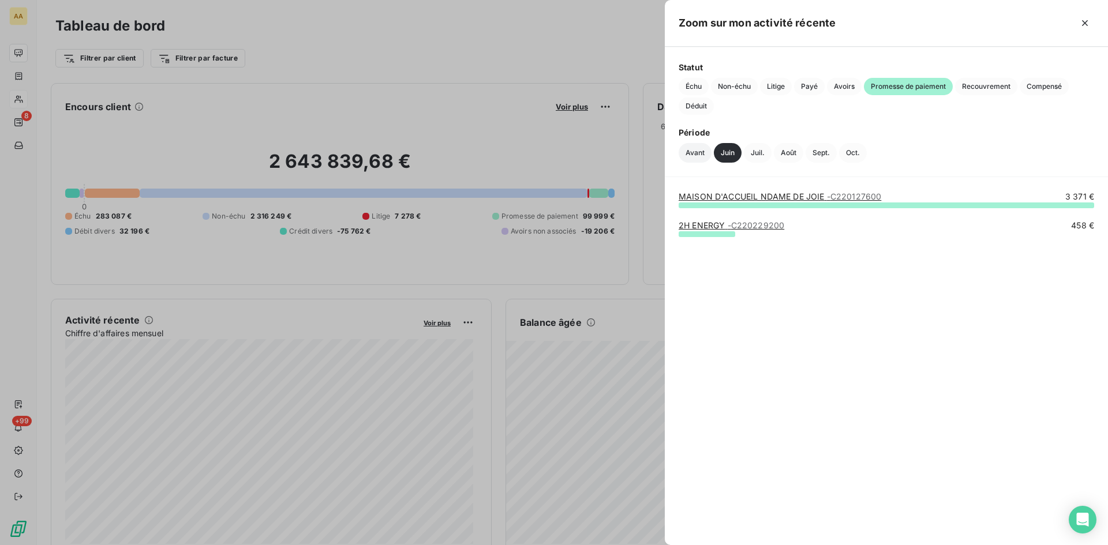
click at [700, 152] on button "Avant" at bounding box center [694, 153] width 33 height 20
click at [729, 152] on button "Juin" at bounding box center [728, 153] width 28 height 20
click at [760, 198] on link "MAISON D'ACCUEIL NDAME DE JOIE - C220127600" at bounding box center [779, 197] width 202 height 10
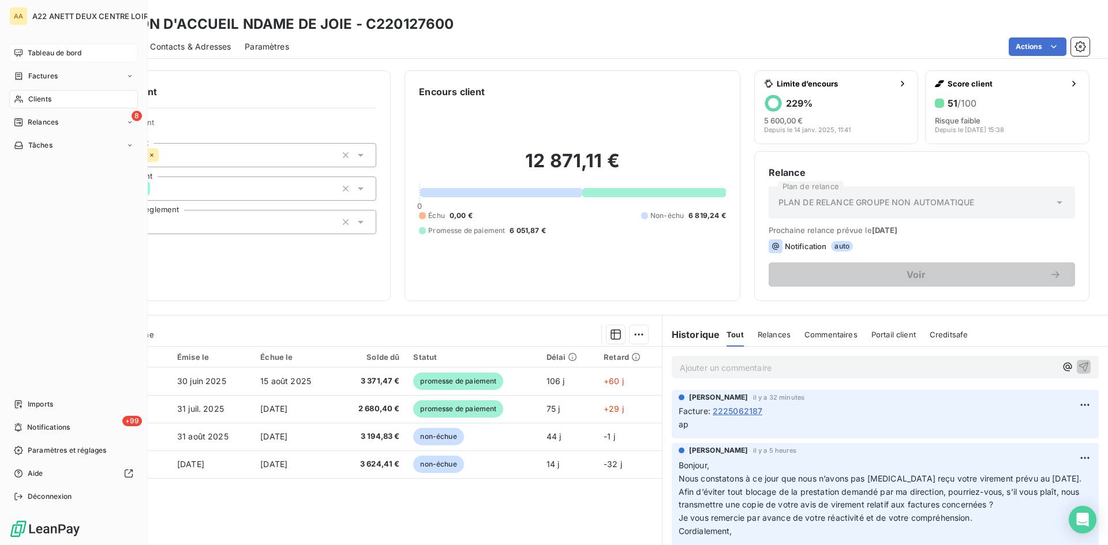
drag, startPoint x: 56, startPoint y: 48, endPoint x: 93, endPoint y: 49, distance: 36.9
click at [56, 48] on span "Tableau de bord" at bounding box center [55, 53] width 54 height 10
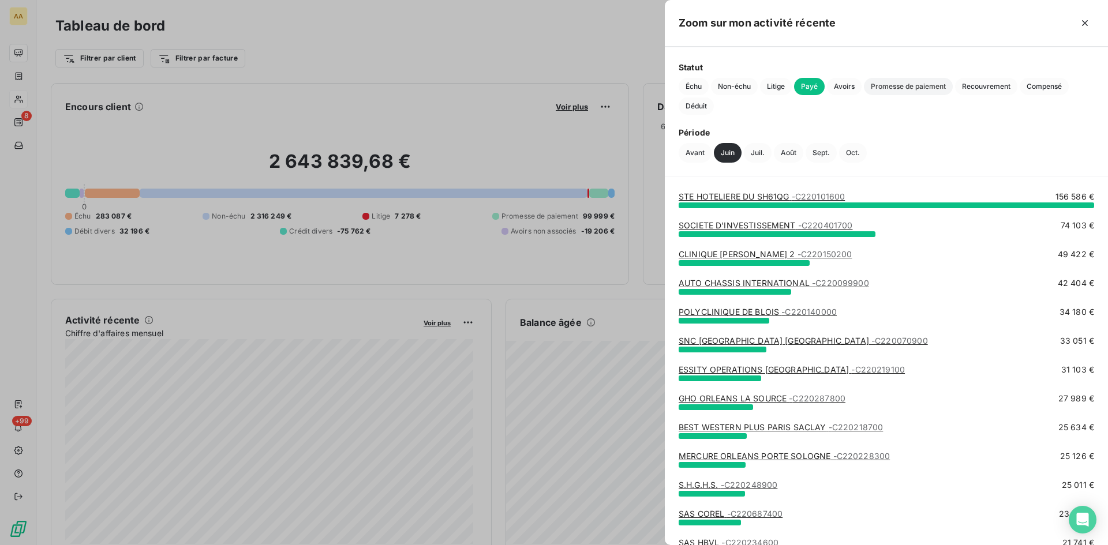
click at [917, 85] on span "Promesse de paiement" at bounding box center [908, 86] width 89 height 17
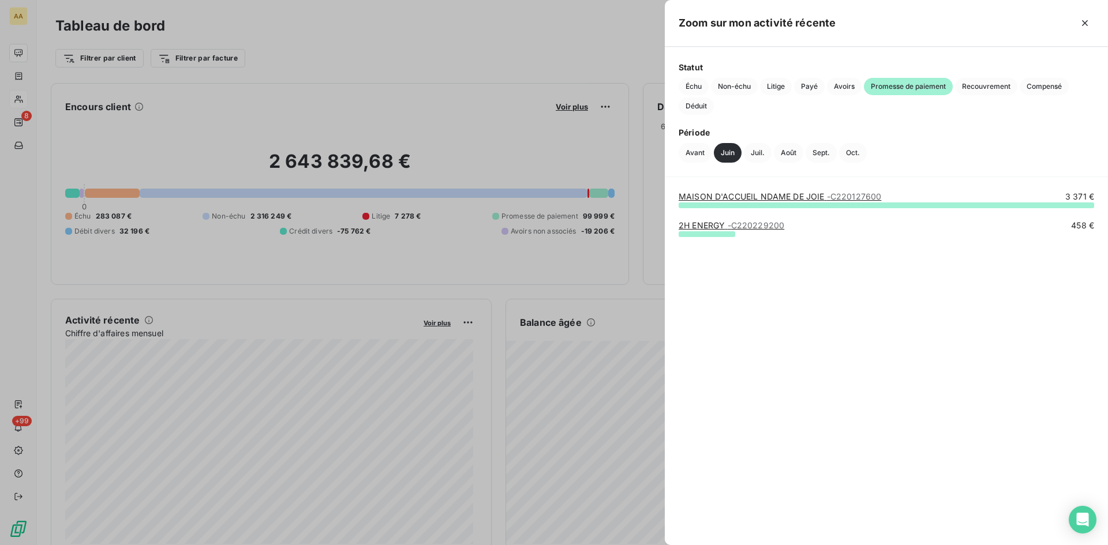
click at [710, 223] on link "2H ENERGY - C220229200" at bounding box center [731, 225] width 106 height 10
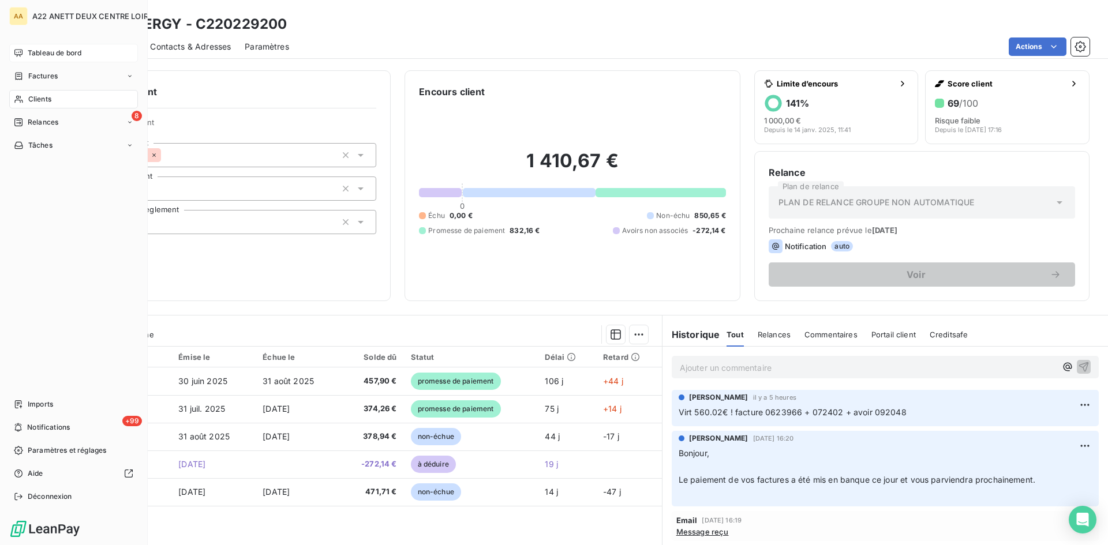
drag, startPoint x: 41, startPoint y: 48, endPoint x: 90, endPoint y: 61, distance: 50.5
click at [41, 48] on span "Tableau de bord" at bounding box center [55, 53] width 54 height 10
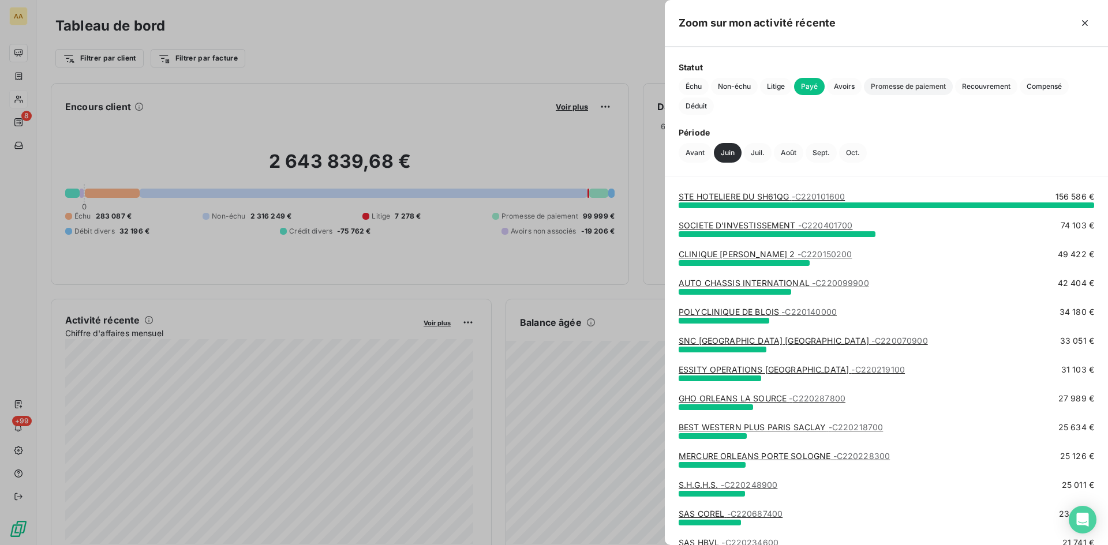
click at [907, 88] on span "Promesse de paiement" at bounding box center [908, 86] width 89 height 17
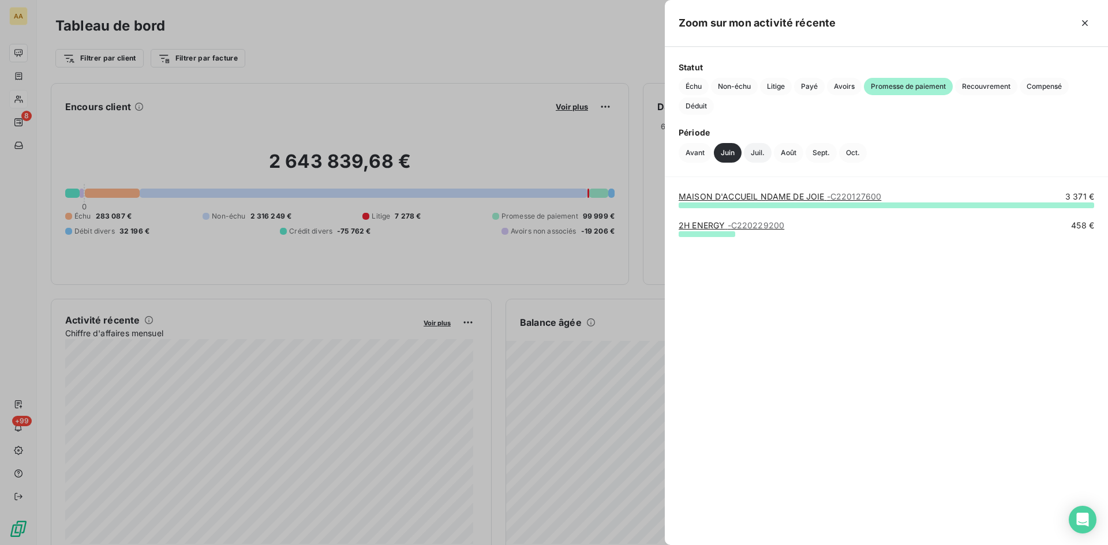
click at [759, 152] on button "Juil." at bounding box center [758, 153] width 28 height 20
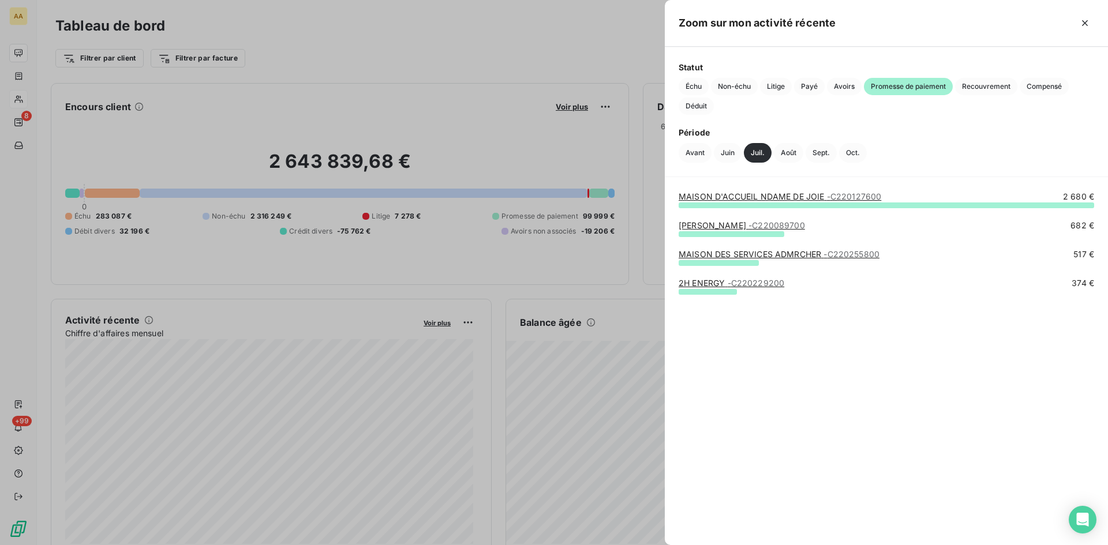
click at [741, 226] on link "[PERSON_NAME] - C220089700" at bounding box center [741, 225] width 126 height 10
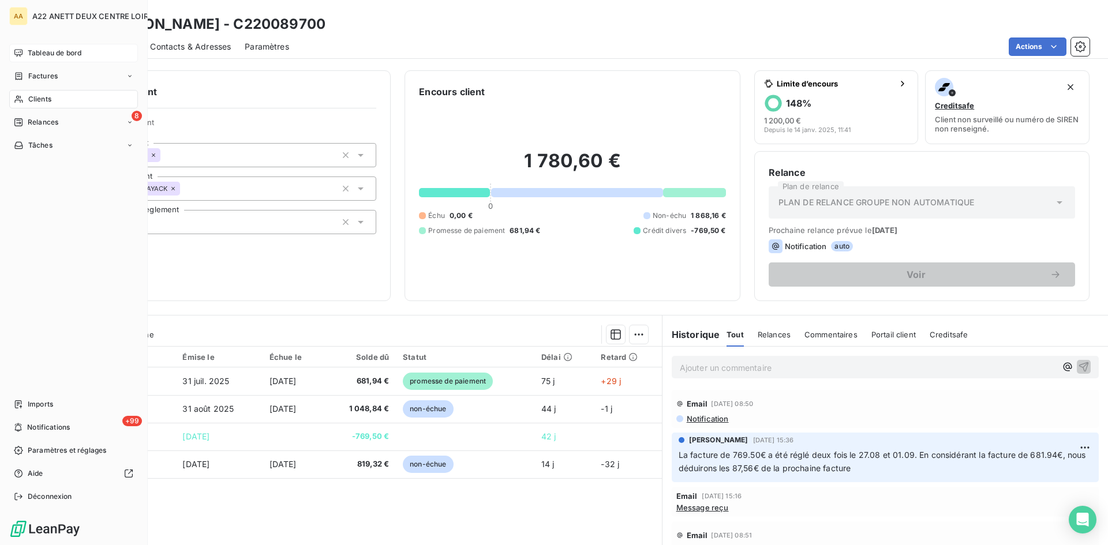
drag, startPoint x: 57, startPoint y: 51, endPoint x: 132, endPoint y: 52, distance: 75.0
click at [57, 51] on span "Tableau de bord" at bounding box center [55, 53] width 54 height 10
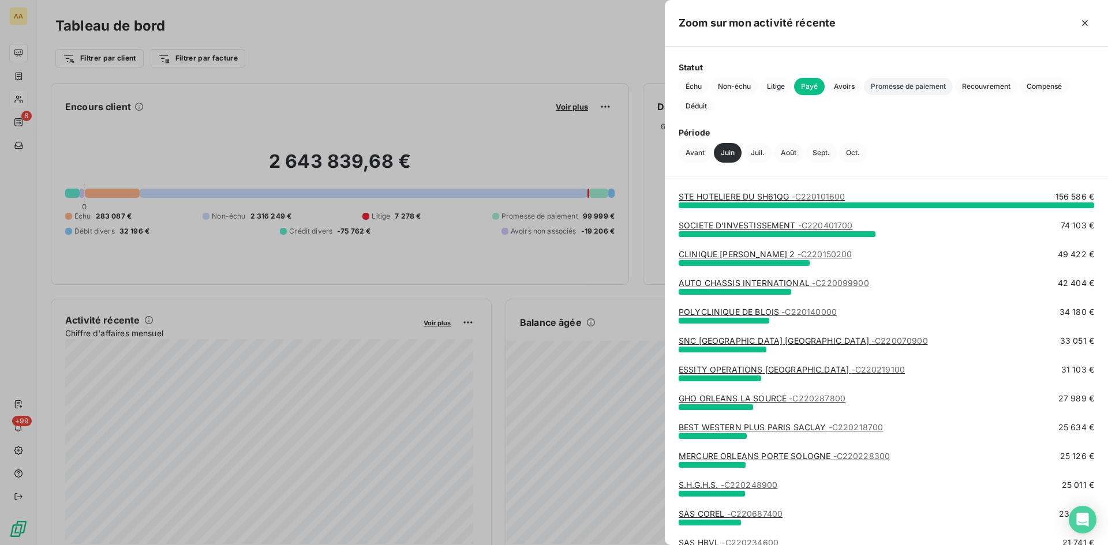
click at [902, 87] on span "Promesse de paiement" at bounding box center [908, 86] width 89 height 17
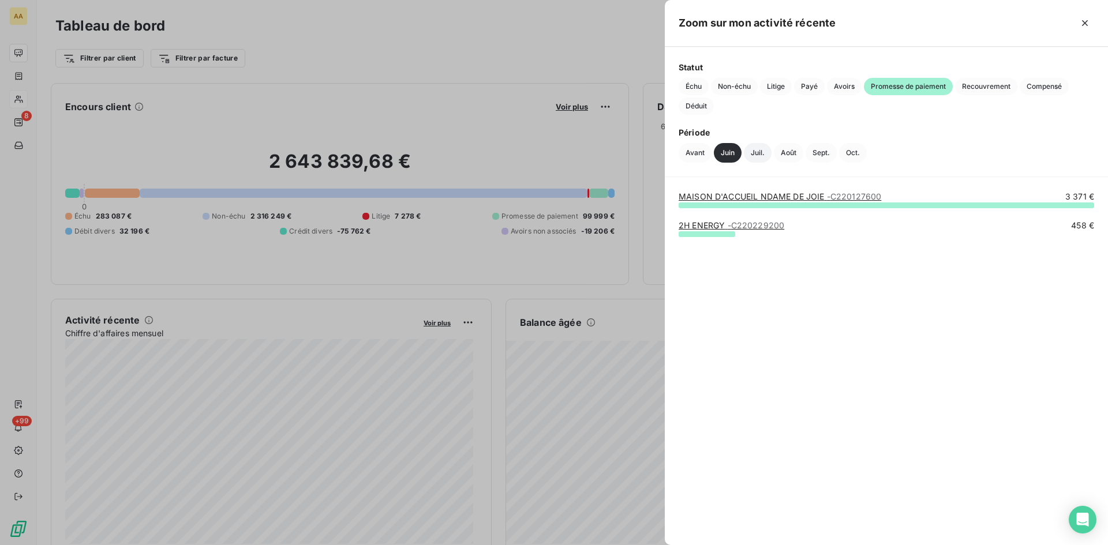
click at [753, 153] on button "Juil." at bounding box center [758, 153] width 28 height 20
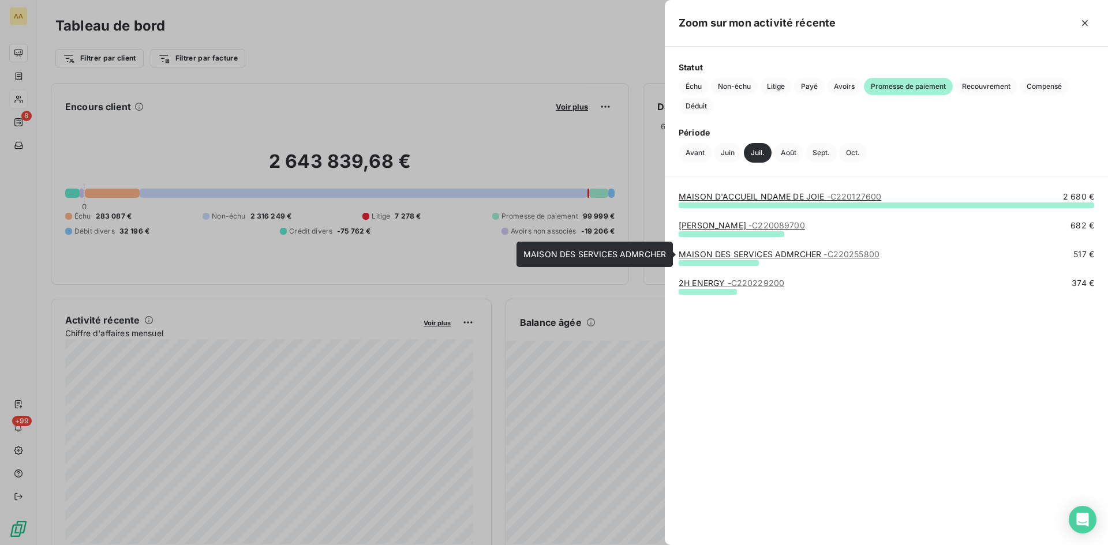
click at [725, 254] on link "MAISON DES SERVICES ADMRCHER - C220255800" at bounding box center [778, 254] width 201 height 10
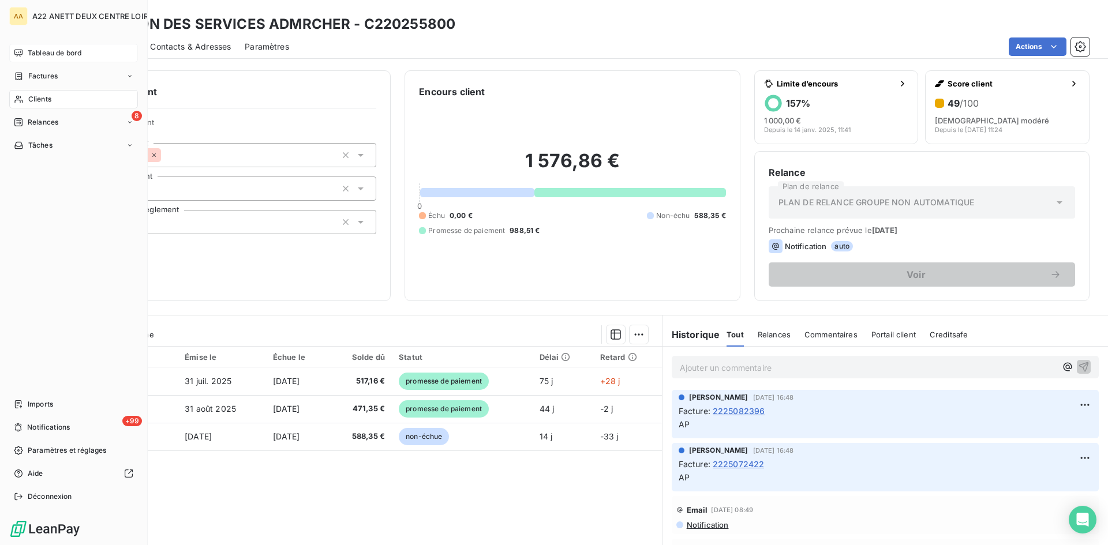
click at [42, 51] on span "Tableau de bord" at bounding box center [55, 53] width 54 height 10
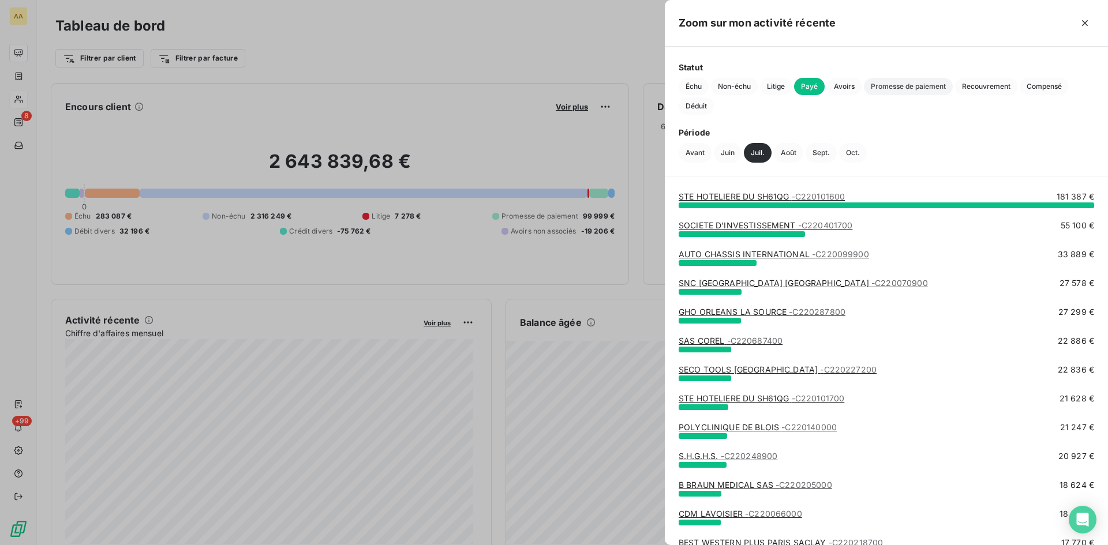
click at [894, 82] on span "Promesse de paiement" at bounding box center [908, 86] width 89 height 17
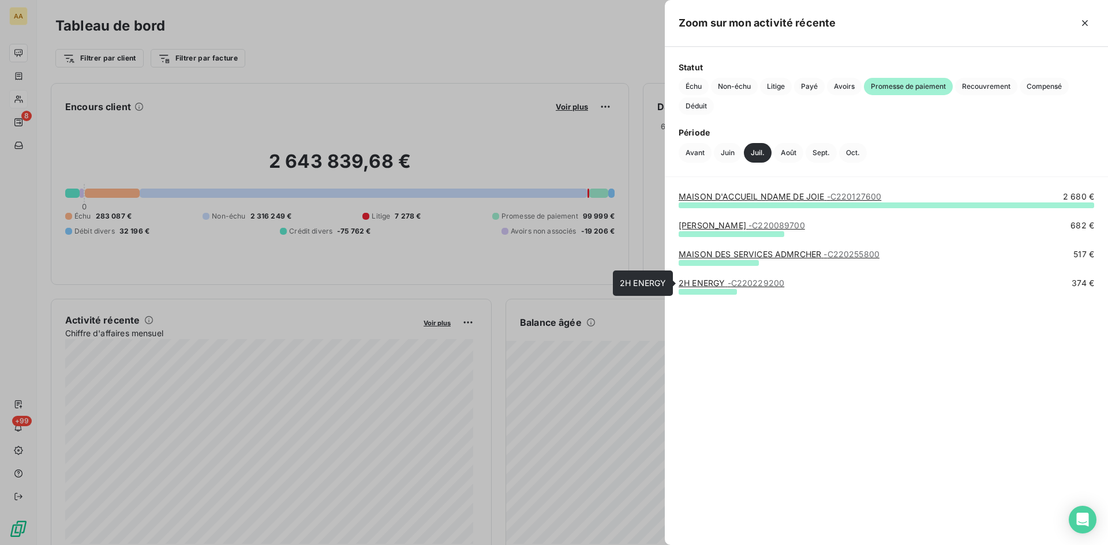
click at [708, 281] on link "2H ENERGY - C220229200" at bounding box center [731, 283] width 106 height 10
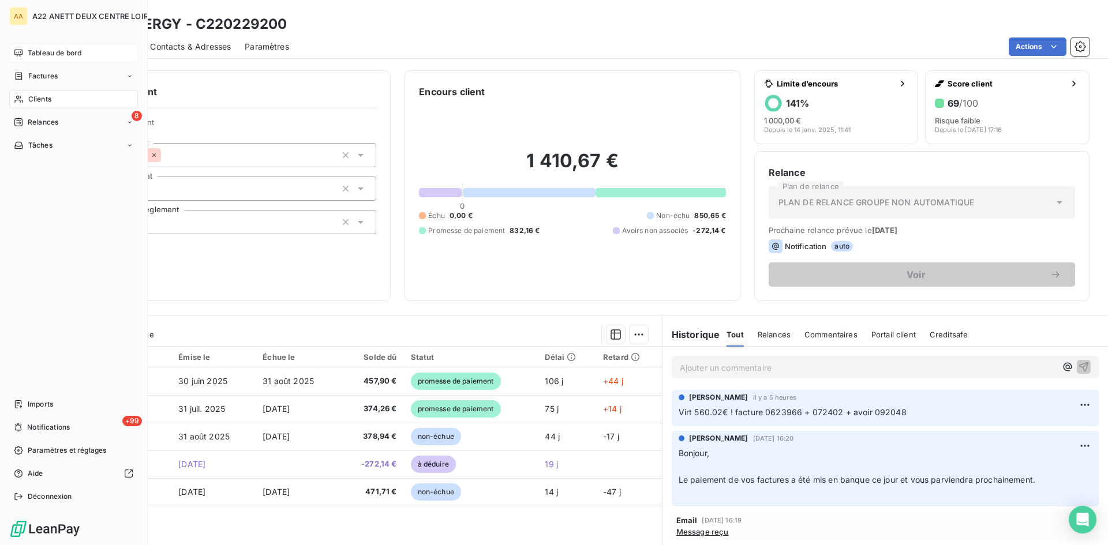
click at [35, 54] on span "Tableau de bord" at bounding box center [55, 53] width 54 height 10
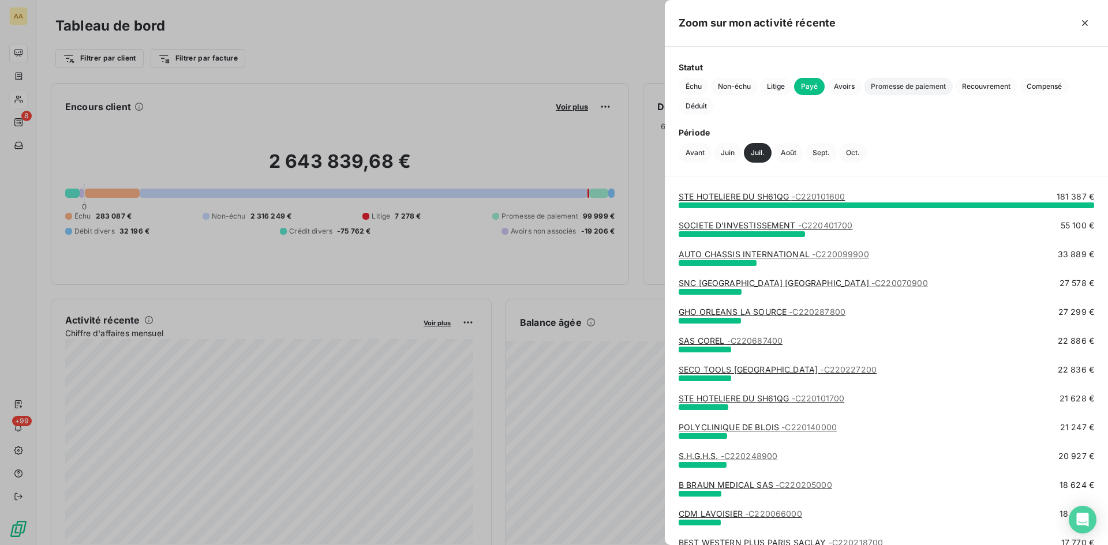
click at [925, 85] on span "Promesse de paiement" at bounding box center [908, 86] width 89 height 17
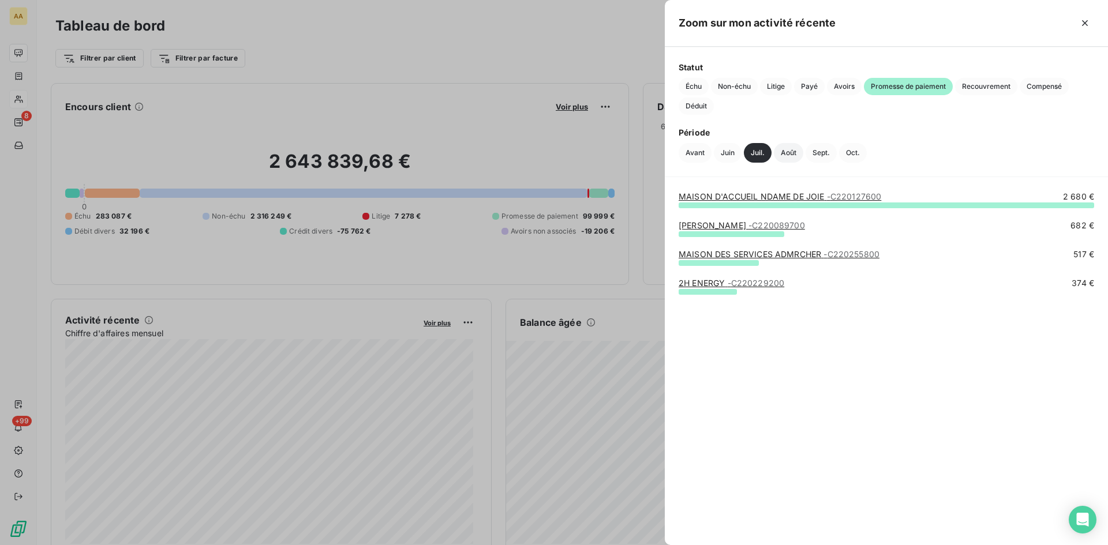
click at [786, 151] on button "Août" at bounding box center [788, 153] width 29 height 20
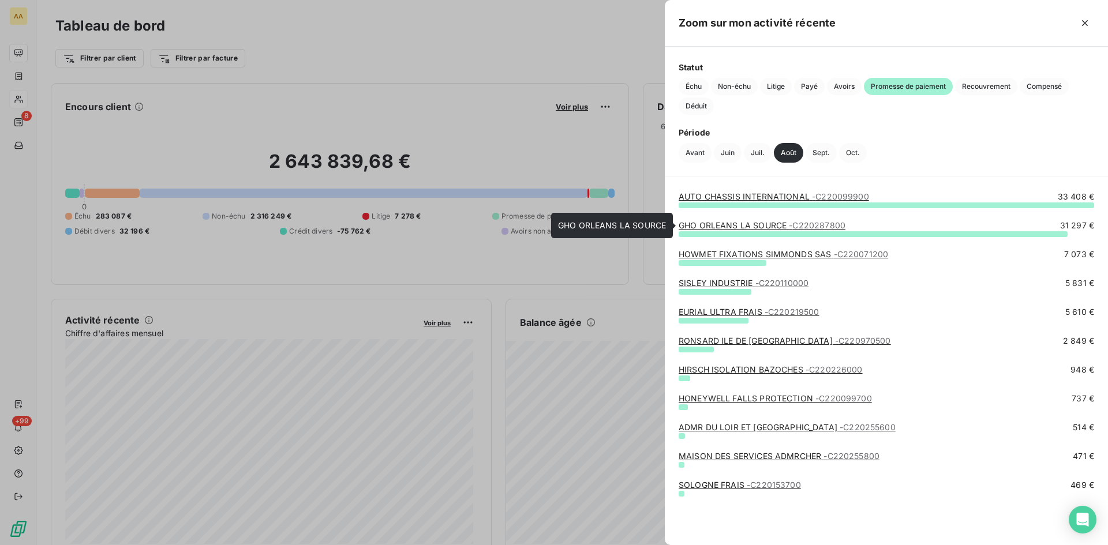
click at [769, 224] on link "GHO ORLEANS LA SOURCE - C220287800" at bounding box center [761, 225] width 167 height 10
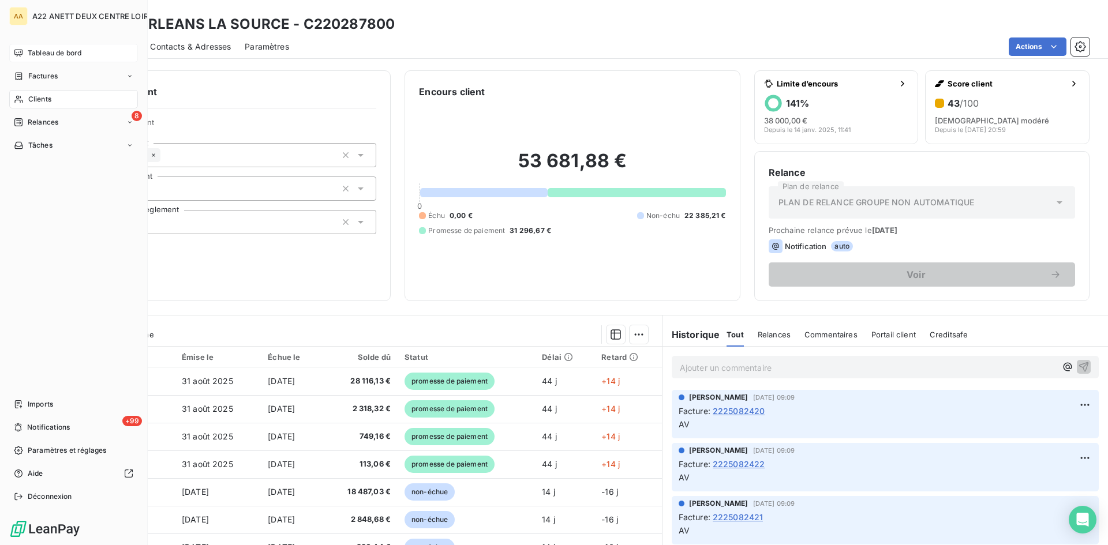
drag, startPoint x: 65, startPoint y: 52, endPoint x: 81, endPoint y: 58, distance: 17.9
click at [65, 52] on span "Tableau de bord" at bounding box center [55, 53] width 54 height 10
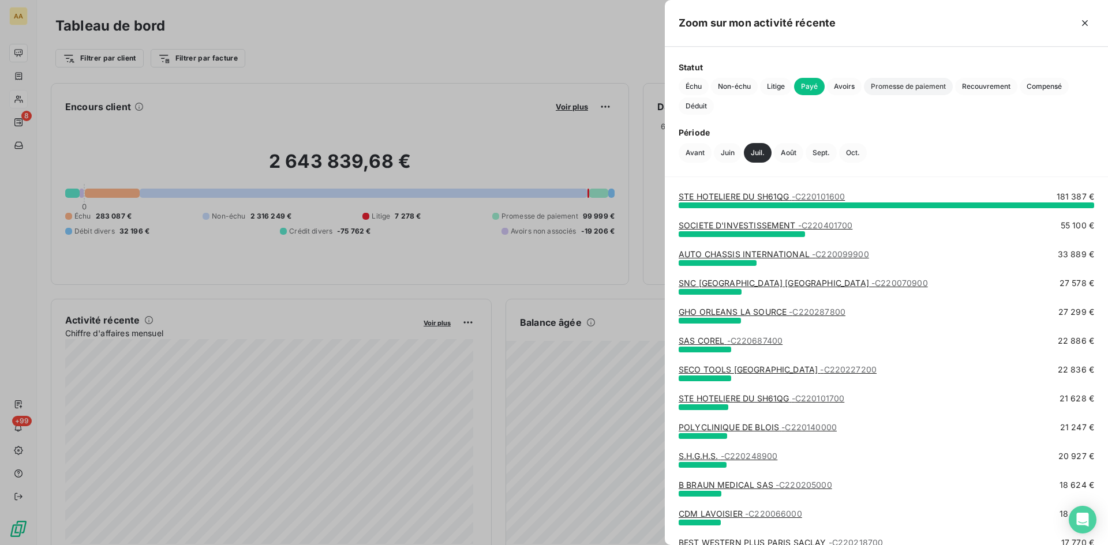
click at [918, 84] on span "Promesse de paiement" at bounding box center [908, 86] width 89 height 17
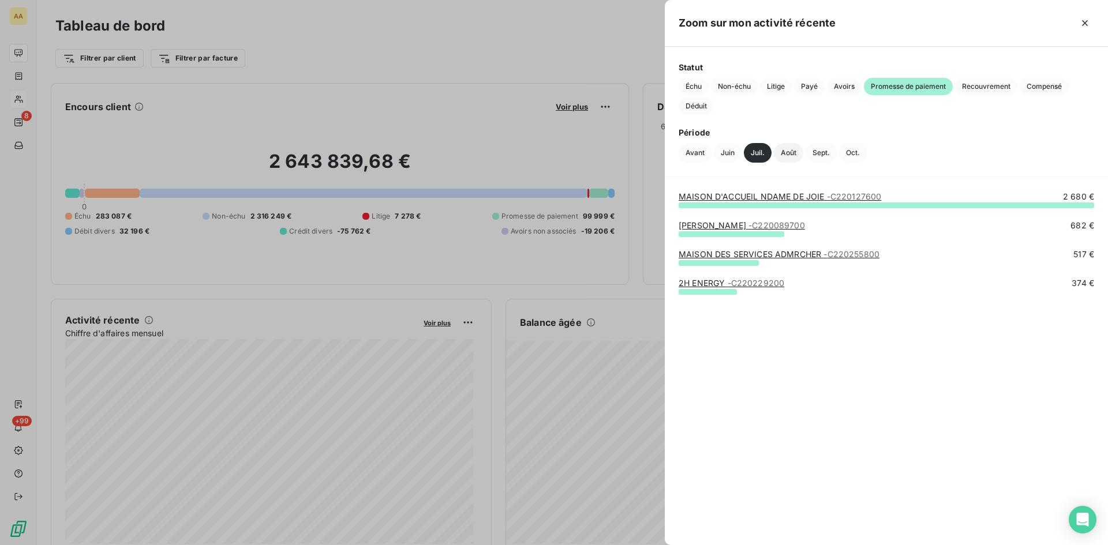
click at [785, 152] on button "Août" at bounding box center [788, 153] width 29 height 20
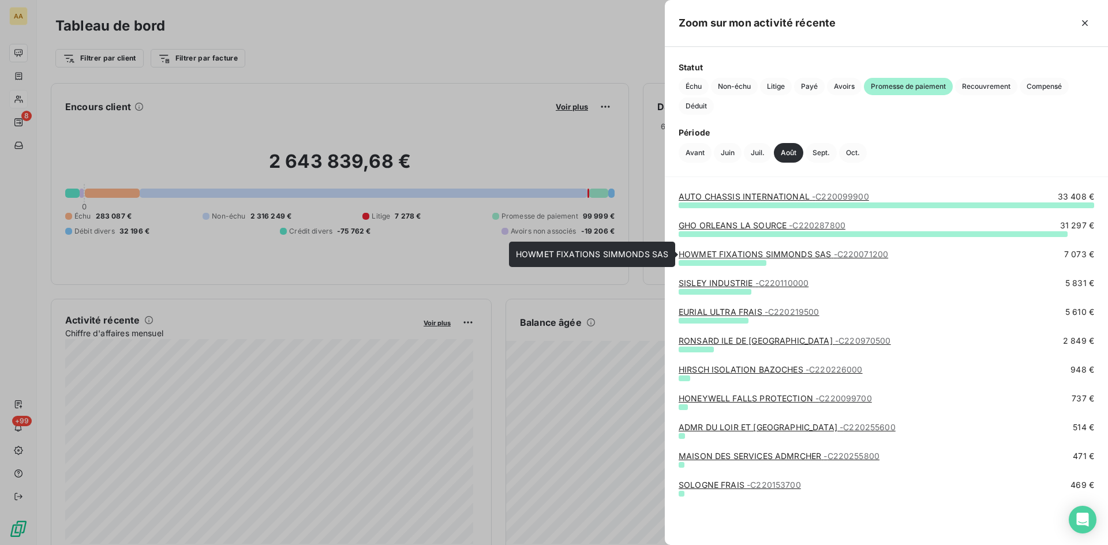
click at [782, 258] on link "HOWMET FIXATIONS SIMMONDS SAS - C220071200" at bounding box center [782, 254] width 209 height 10
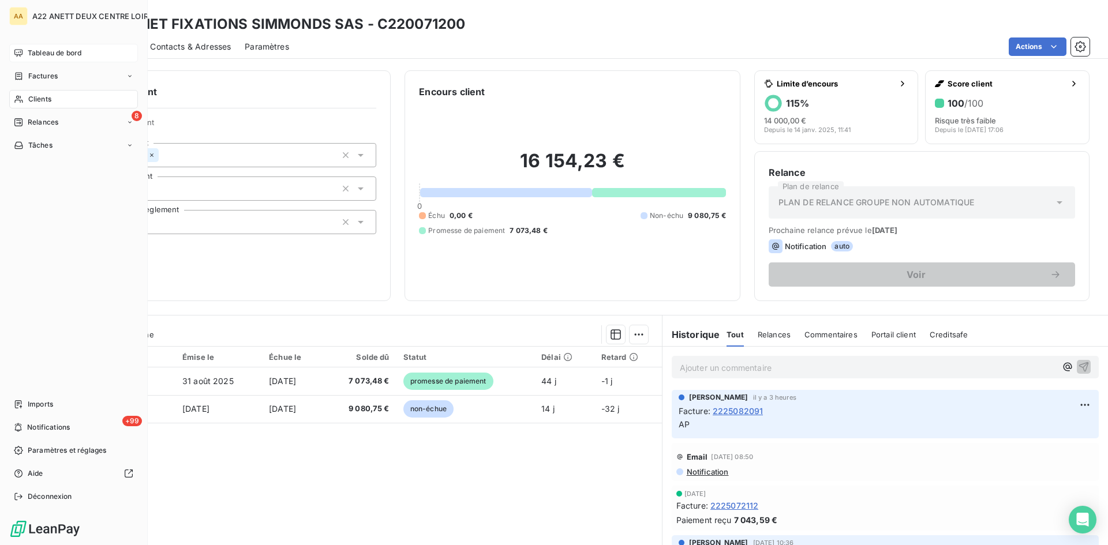
click at [33, 52] on span "Tableau de bord" at bounding box center [55, 53] width 54 height 10
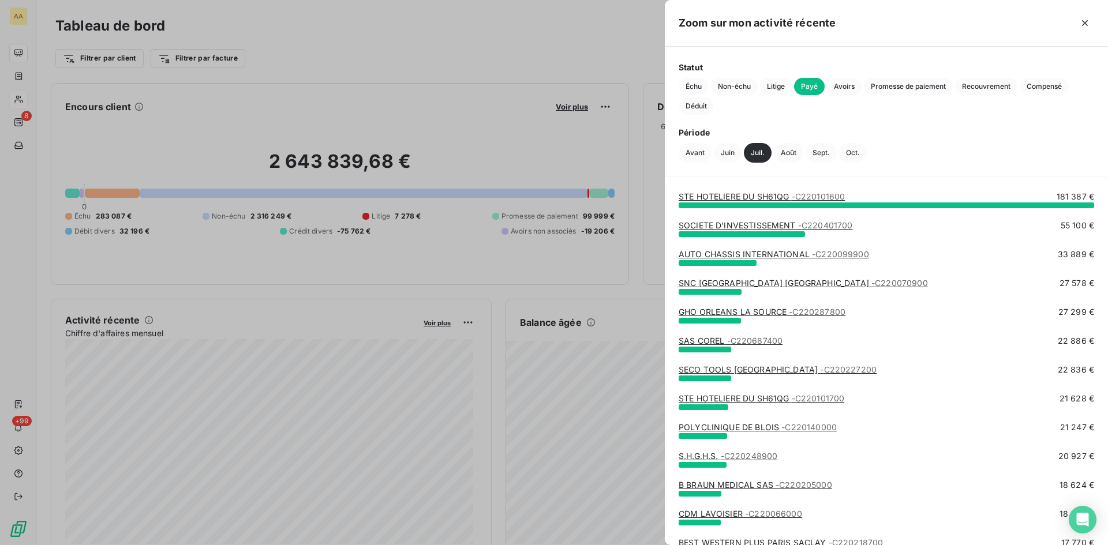
click at [171, 386] on div at bounding box center [554, 272] width 1108 height 545
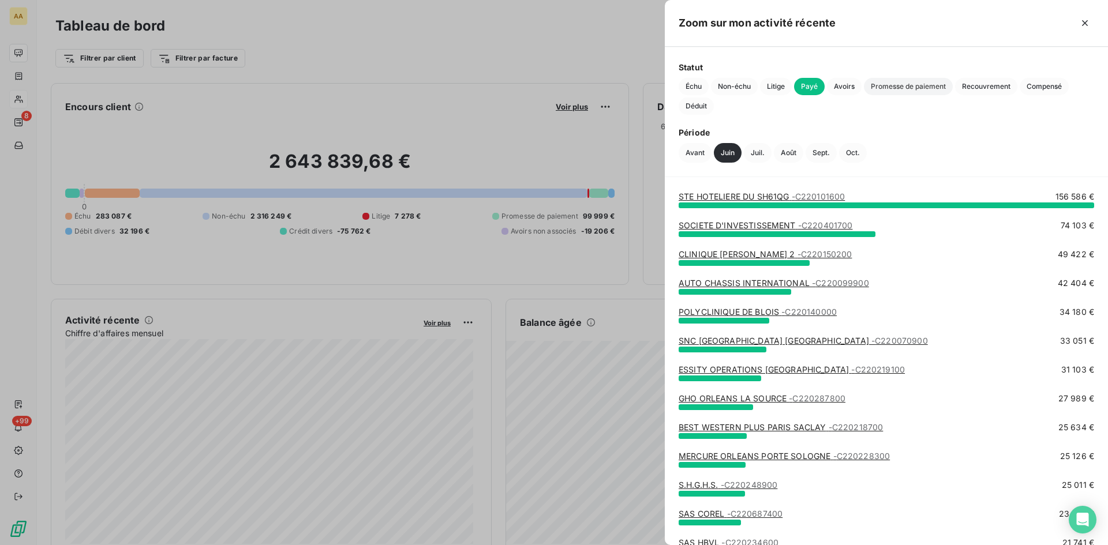
click at [883, 88] on span "Promesse de paiement" at bounding box center [908, 86] width 89 height 17
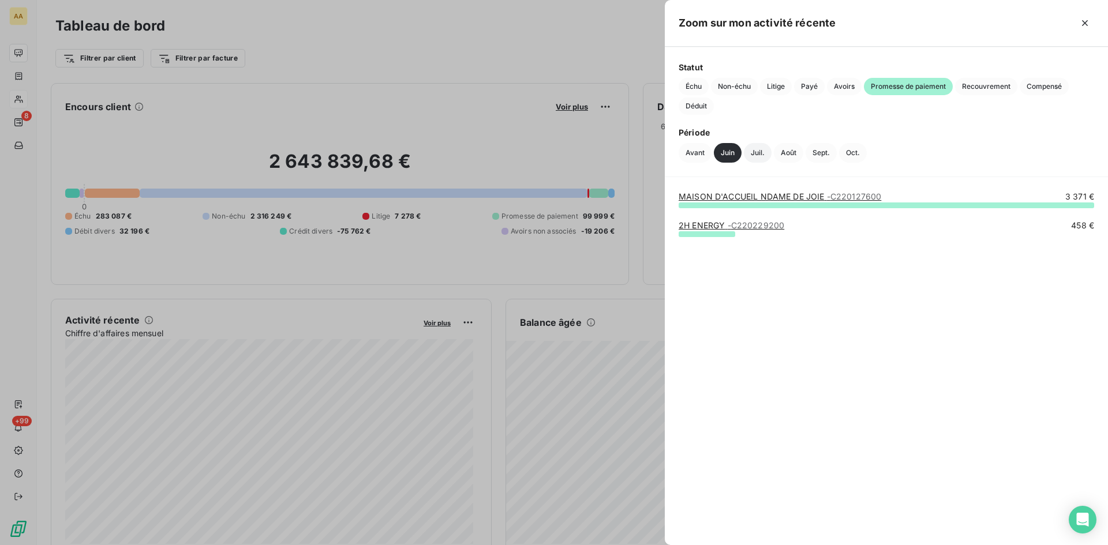
click at [763, 151] on button "Juil." at bounding box center [758, 153] width 28 height 20
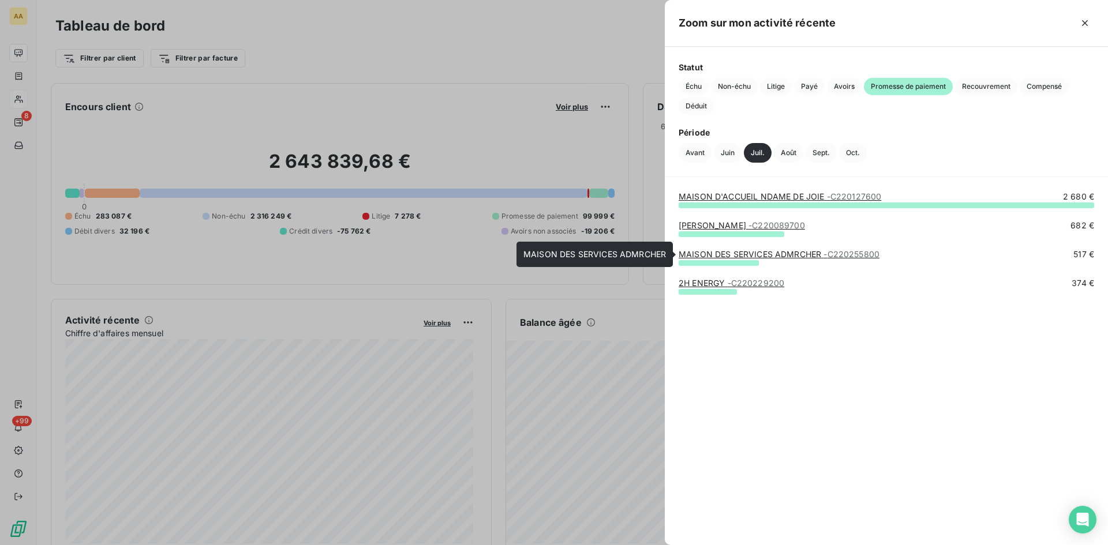
click at [764, 256] on link "MAISON DES SERVICES ADMRCHER - C220255800" at bounding box center [778, 254] width 201 height 10
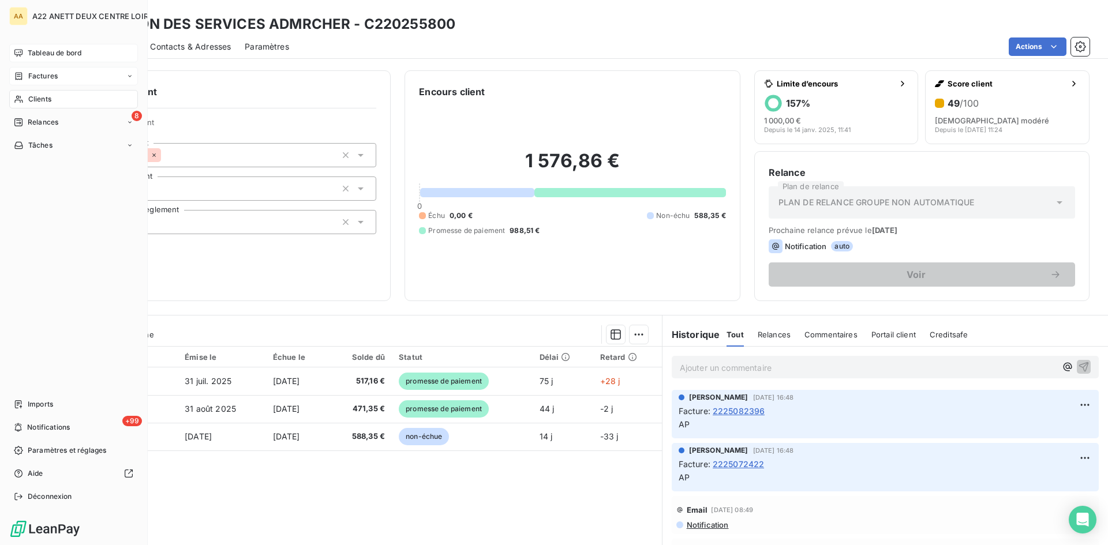
click at [36, 52] on span "Tableau de bord" at bounding box center [55, 53] width 54 height 10
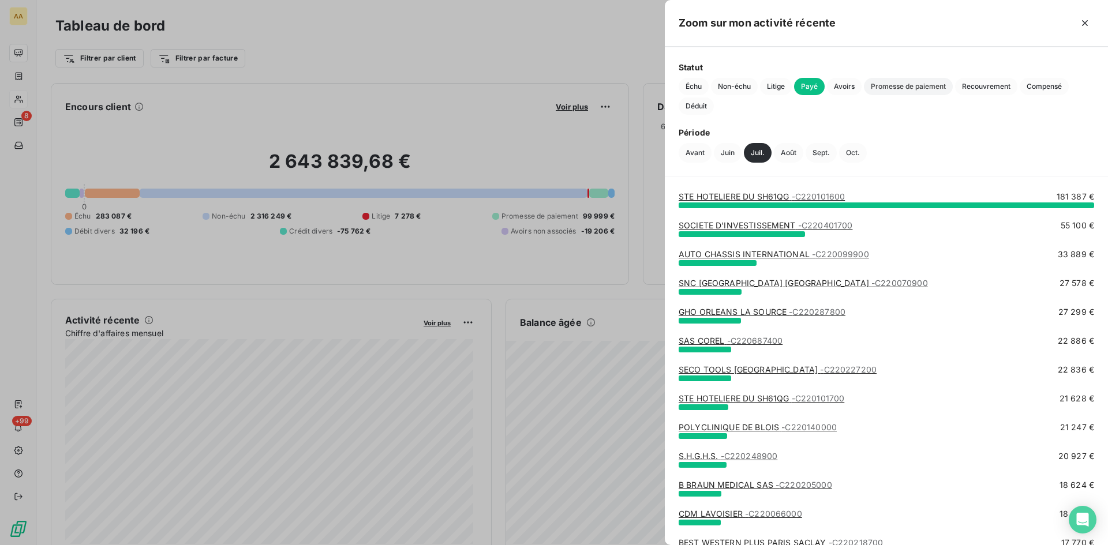
click at [899, 82] on span "Promesse de paiement" at bounding box center [908, 86] width 89 height 17
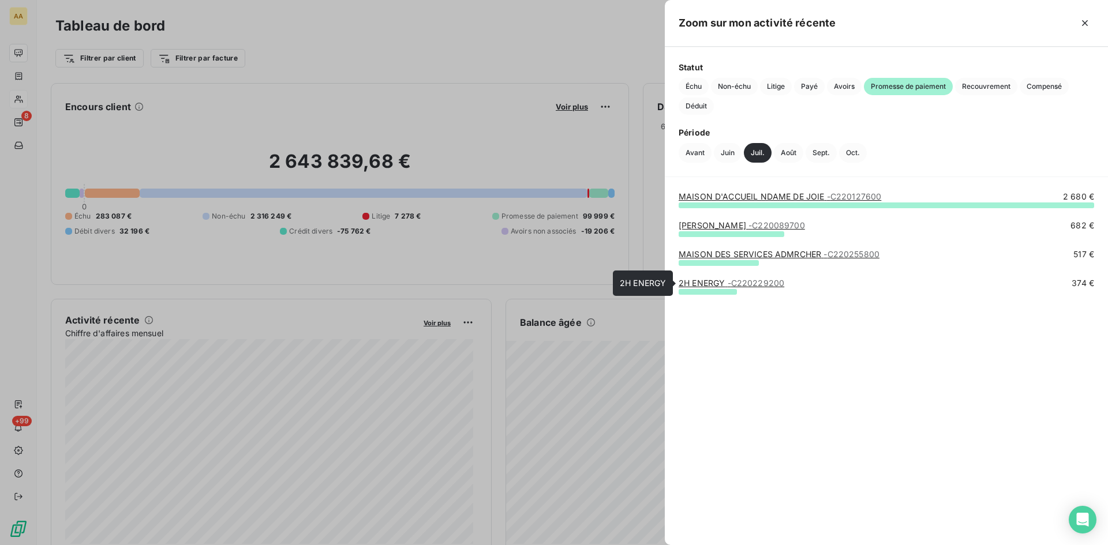
click at [715, 286] on link "2H ENERGY - C220229200" at bounding box center [731, 283] width 106 height 10
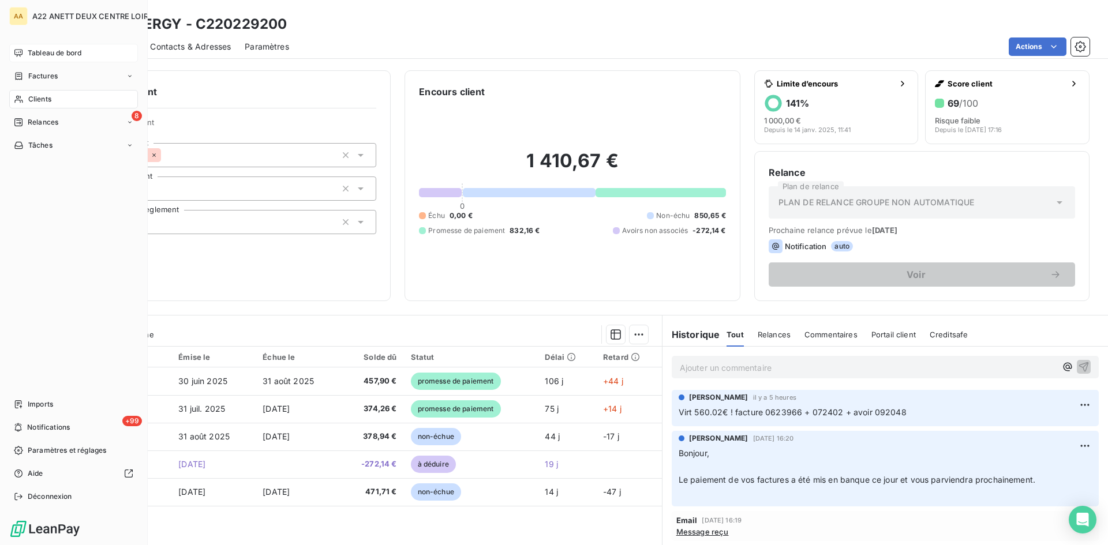
click at [53, 50] on span "Tableau de bord" at bounding box center [55, 53] width 54 height 10
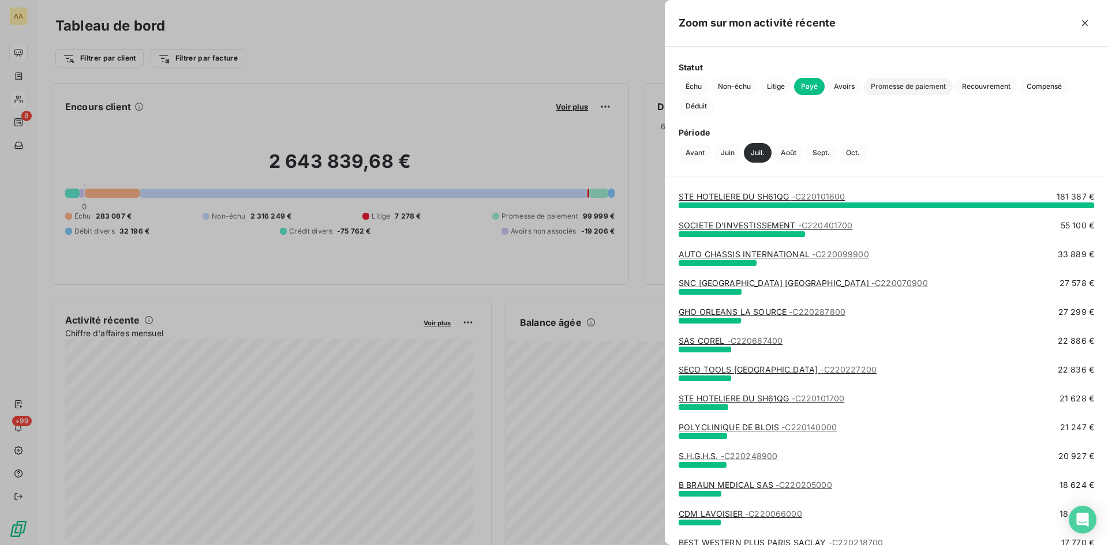
click at [887, 87] on span "Promesse de paiement" at bounding box center [908, 86] width 89 height 17
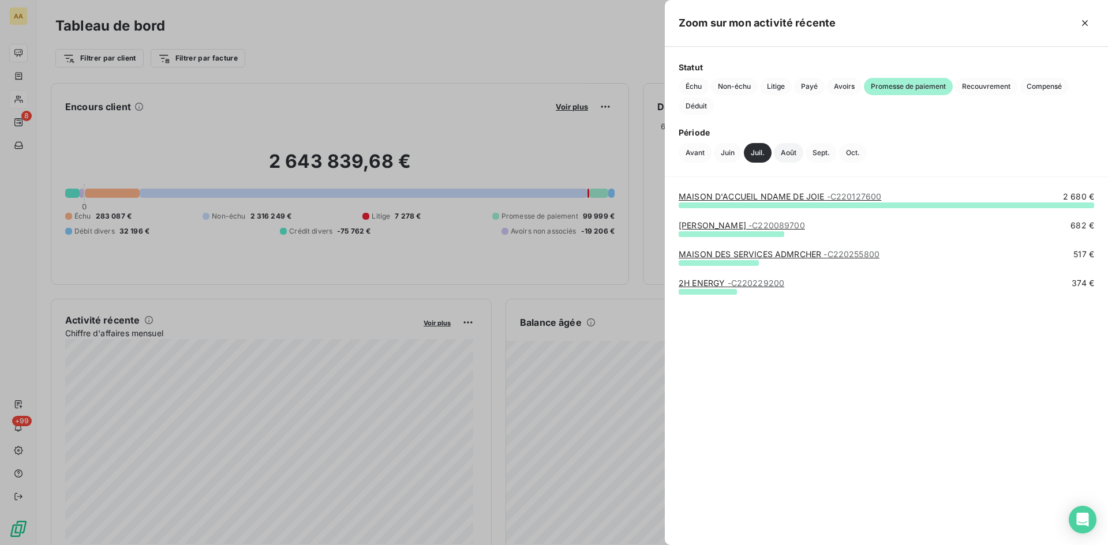
click at [790, 151] on button "Août" at bounding box center [788, 153] width 29 height 20
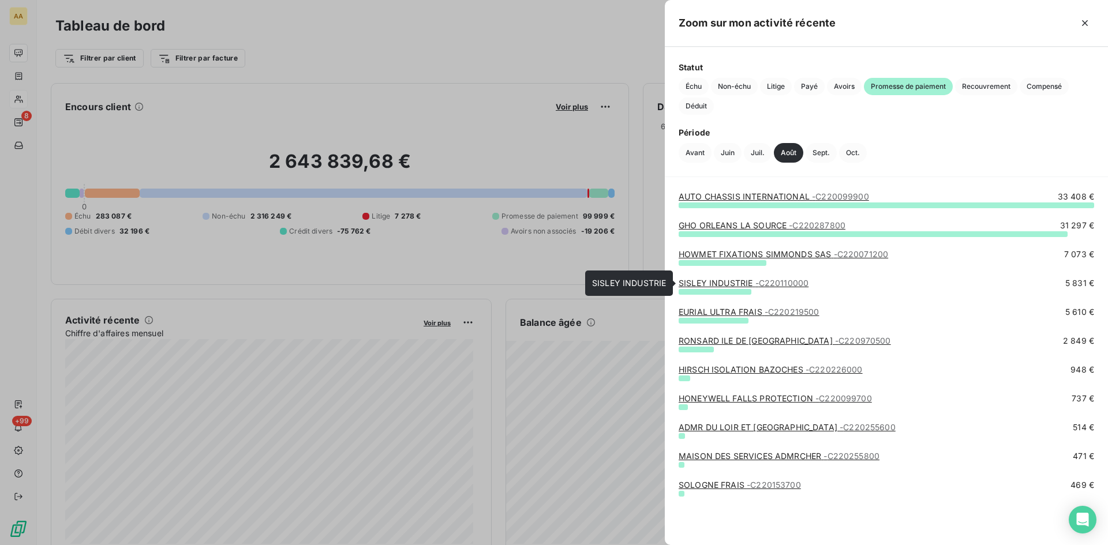
click at [723, 281] on link "SISLEY INDUSTRIE - C220110000" at bounding box center [743, 283] width 130 height 10
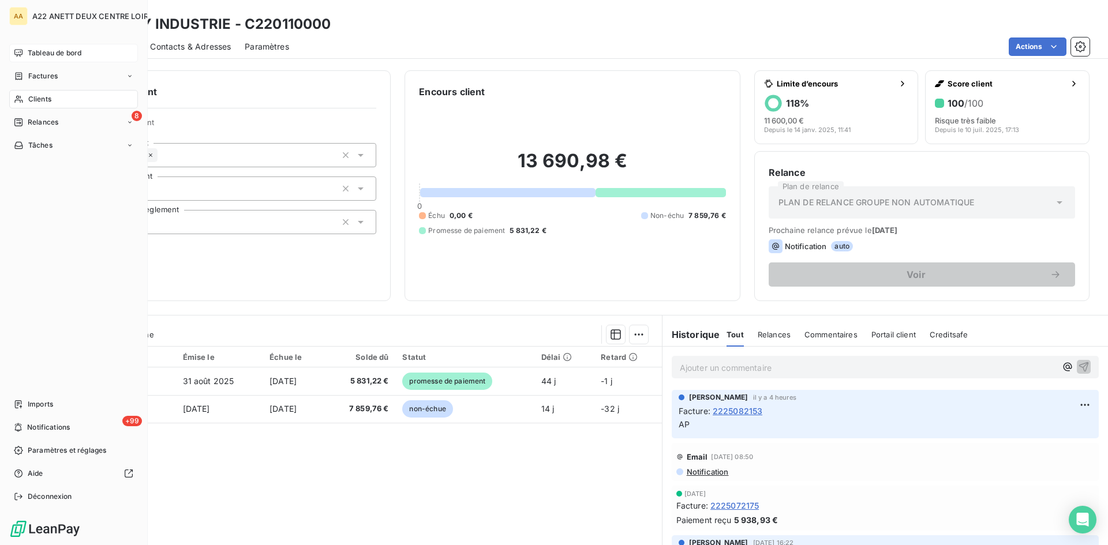
click at [46, 51] on span "Tableau de bord" at bounding box center [55, 53] width 54 height 10
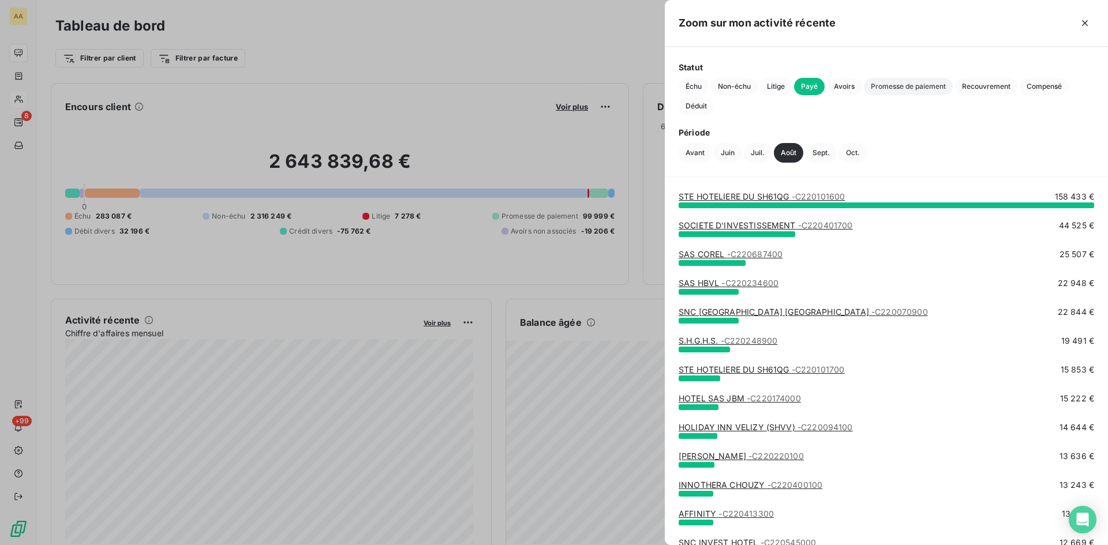
click at [909, 88] on span "Promesse de paiement" at bounding box center [908, 86] width 89 height 17
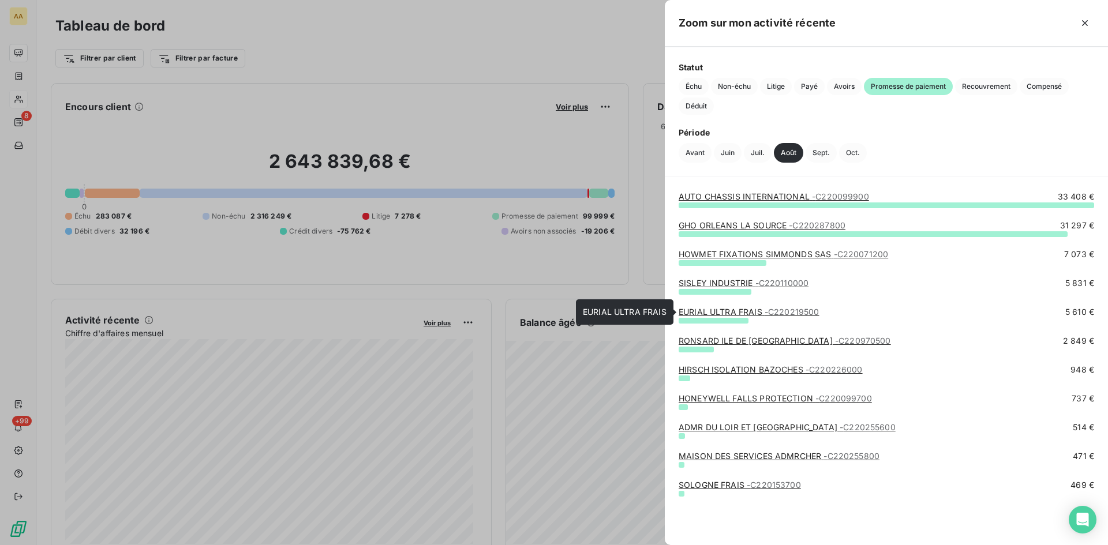
click at [725, 313] on link "EURIAL ULTRA FRAIS - C220219500" at bounding box center [748, 312] width 141 height 10
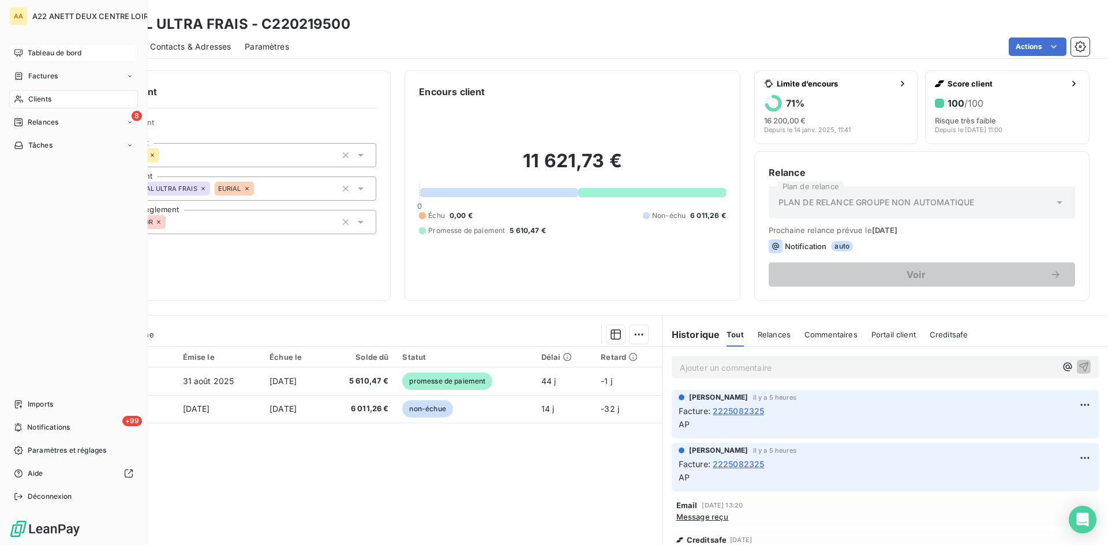
drag, startPoint x: 47, startPoint y: 50, endPoint x: 95, endPoint y: 51, distance: 47.3
click at [47, 50] on span "Tableau de bord" at bounding box center [55, 53] width 54 height 10
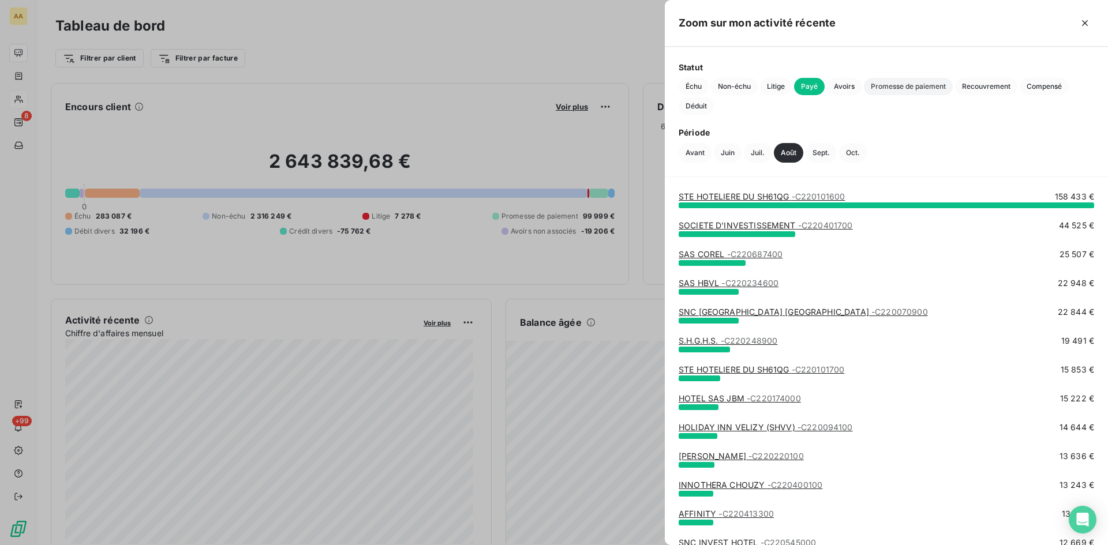
click at [892, 82] on span "Promesse de paiement" at bounding box center [908, 86] width 89 height 17
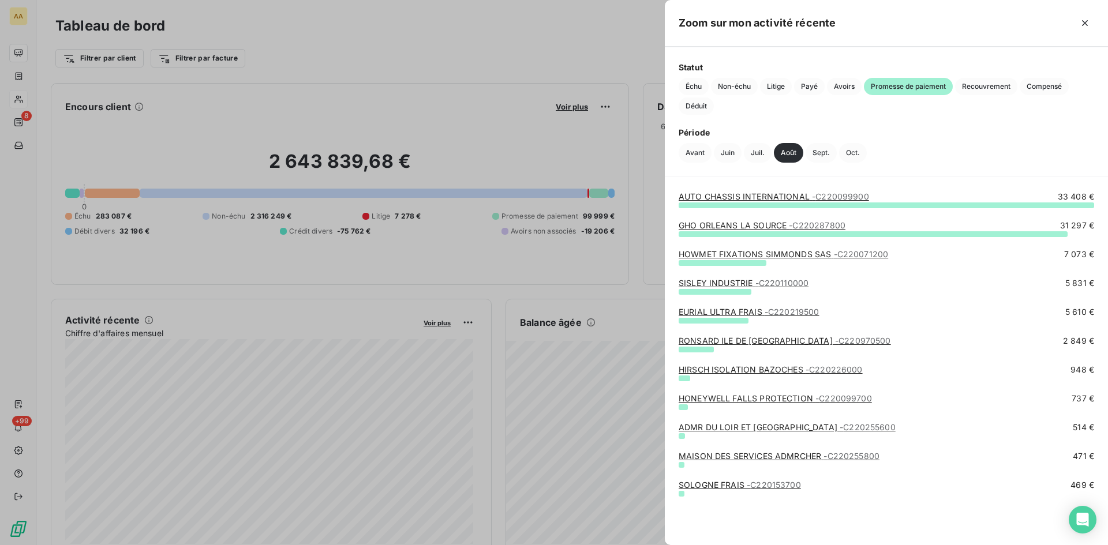
click at [739, 337] on link "RONSARD ILE DE FRANCE - C220970500" at bounding box center [784, 341] width 212 height 10
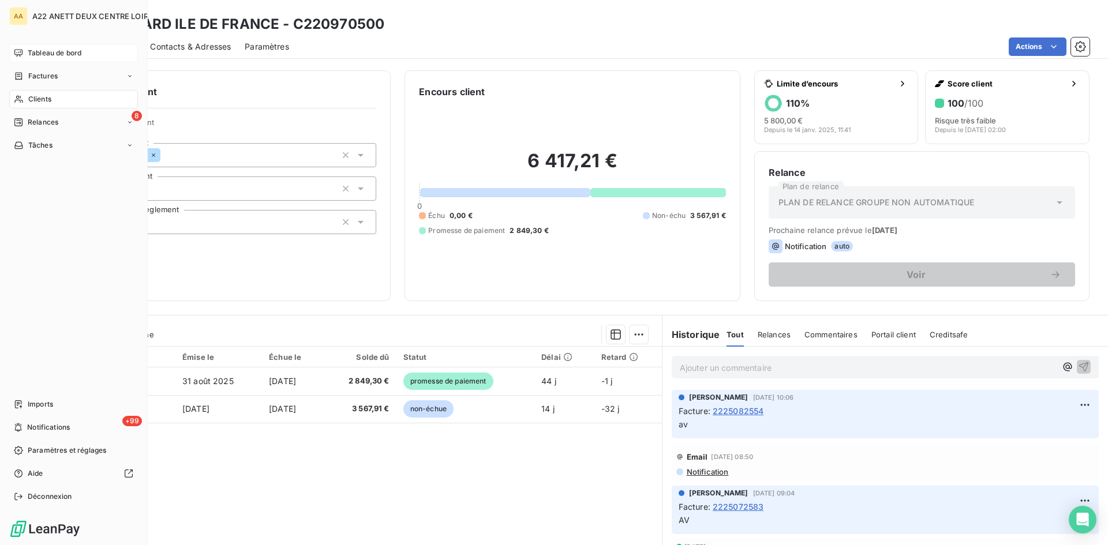
drag, startPoint x: 29, startPoint y: 54, endPoint x: 131, endPoint y: 55, distance: 101.5
click at [29, 54] on span "Tableau de bord" at bounding box center [55, 53] width 54 height 10
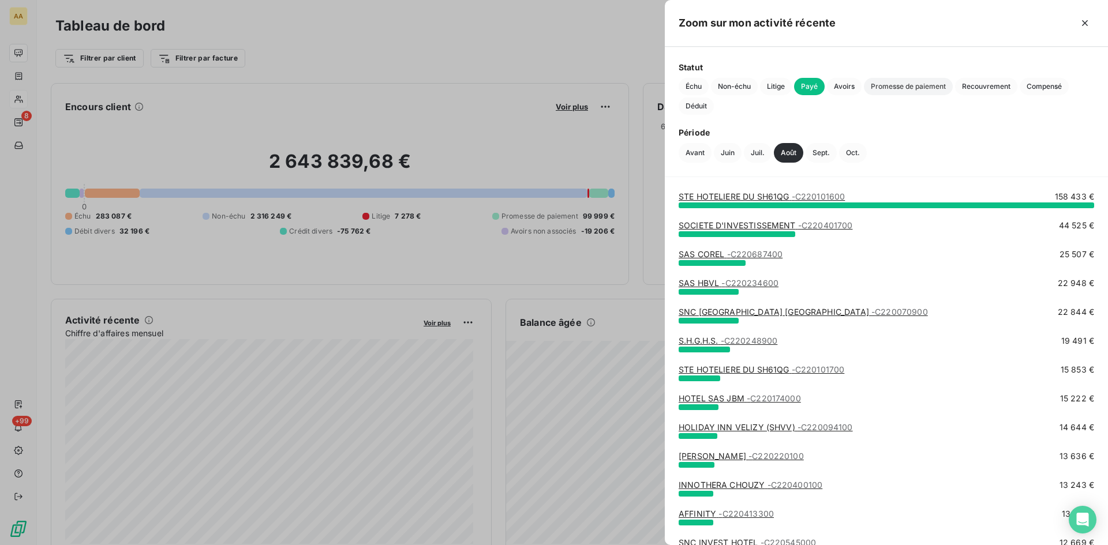
click at [898, 85] on span "Promesse de paiement" at bounding box center [908, 86] width 89 height 17
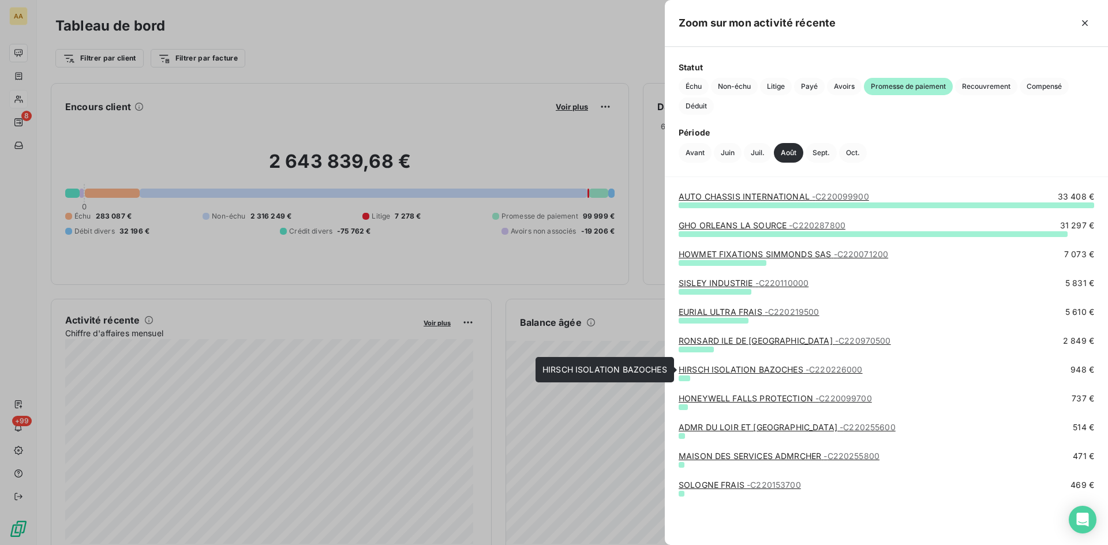
click at [735, 368] on link "HIRSCH ISOLATION BAZOCHES - C220226000" at bounding box center [770, 370] width 184 height 10
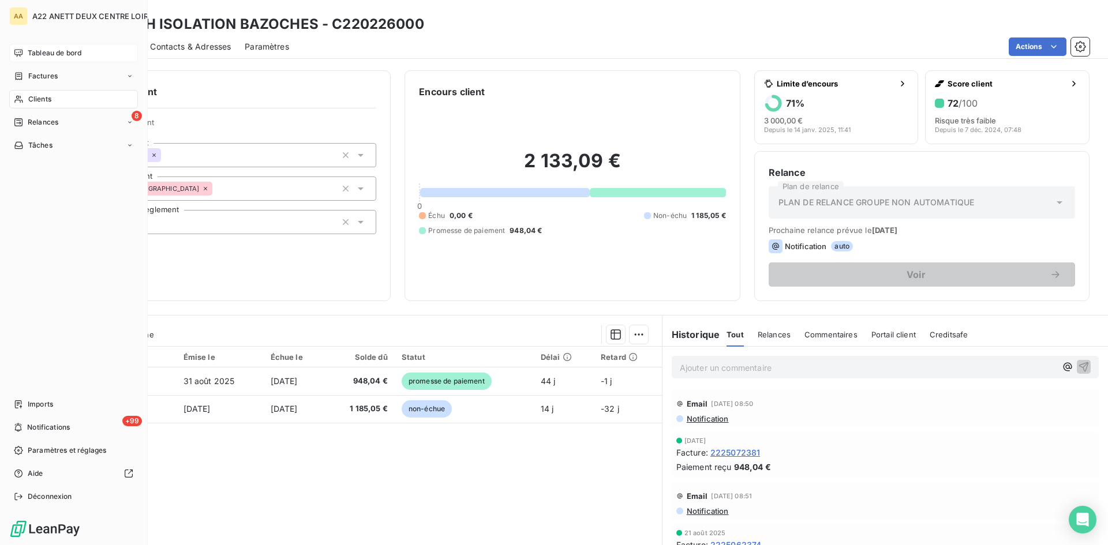
drag, startPoint x: 37, startPoint y: 47, endPoint x: 102, endPoint y: 56, distance: 65.2
click at [37, 47] on div "Tableau de bord" at bounding box center [73, 53] width 129 height 18
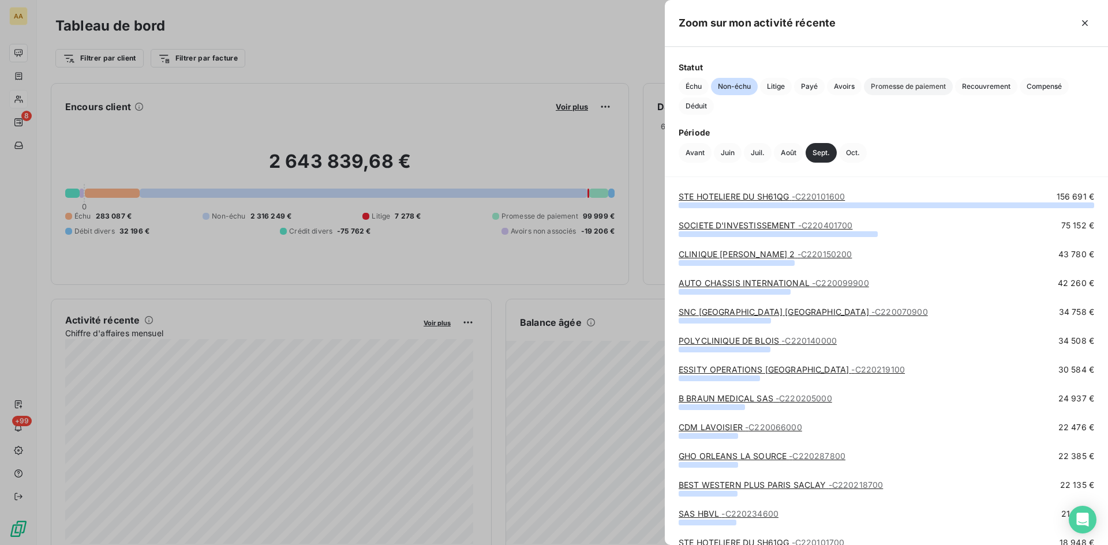
click at [911, 80] on span "Promesse de paiement" at bounding box center [908, 86] width 89 height 17
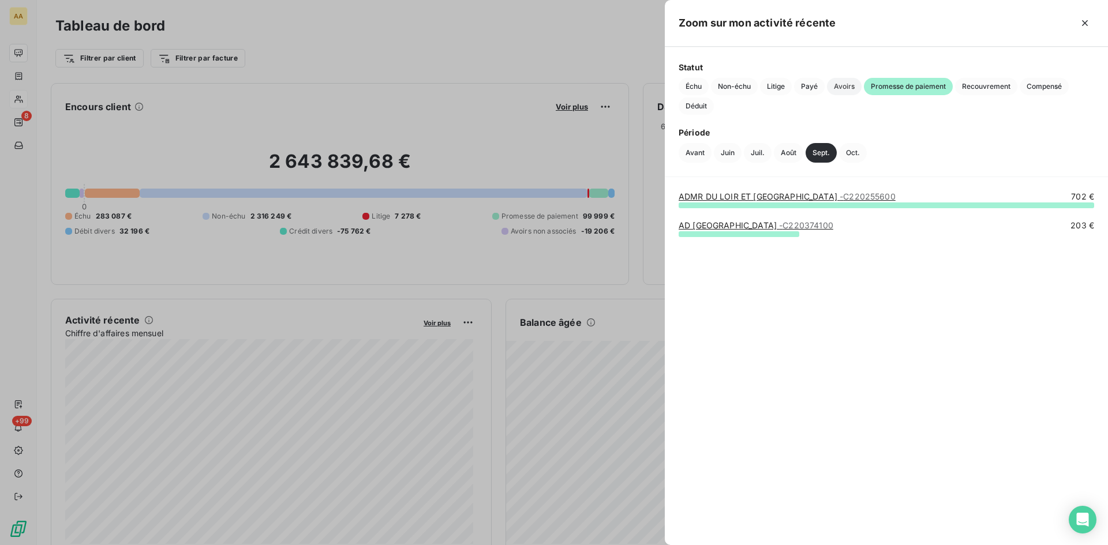
click at [846, 83] on span "Avoirs" at bounding box center [844, 86] width 35 height 17
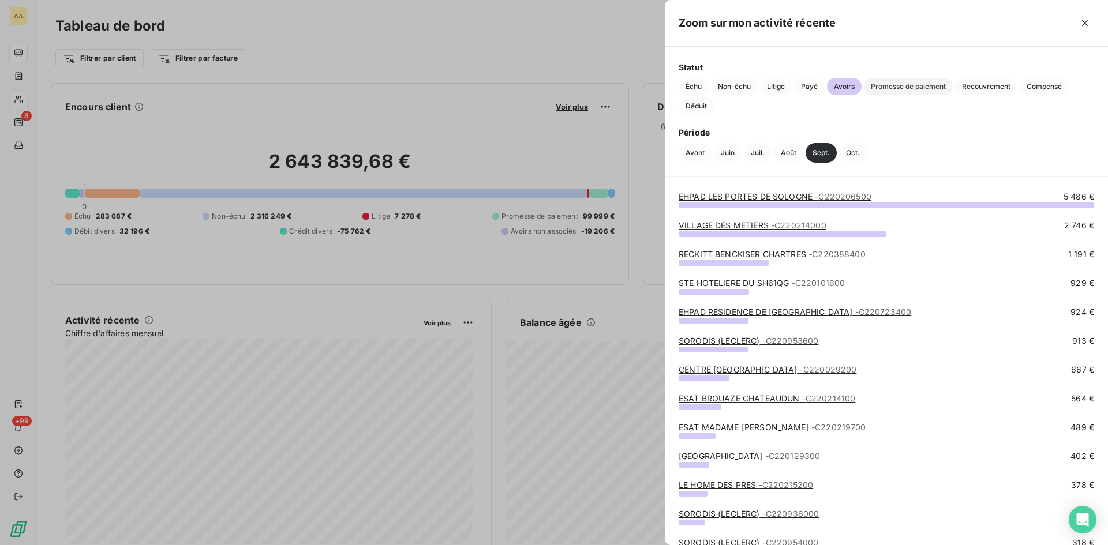
click at [895, 85] on span "Promesse de paiement" at bounding box center [908, 86] width 89 height 17
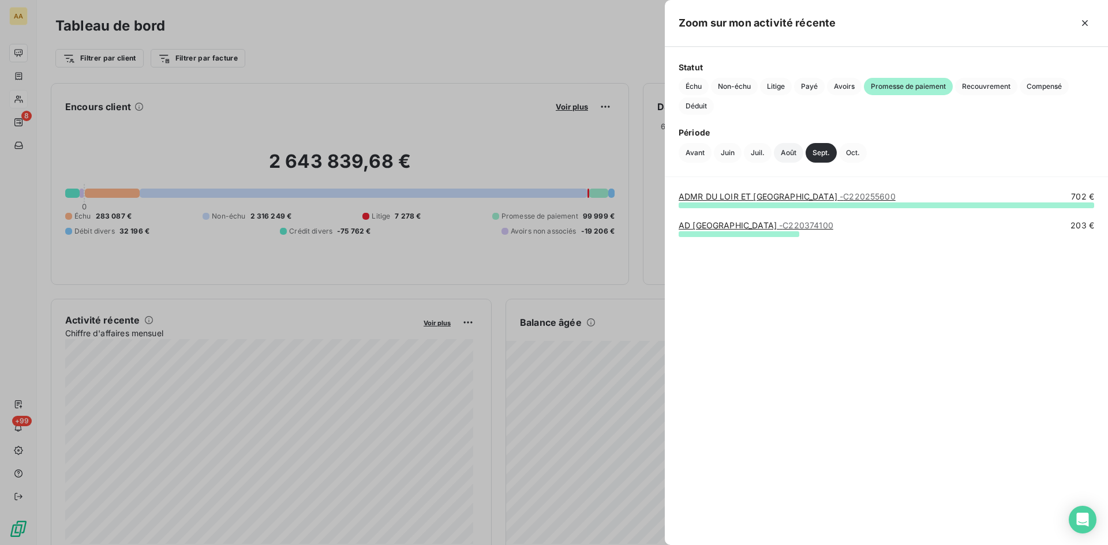
click at [786, 156] on button "Août" at bounding box center [788, 153] width 29 height 20
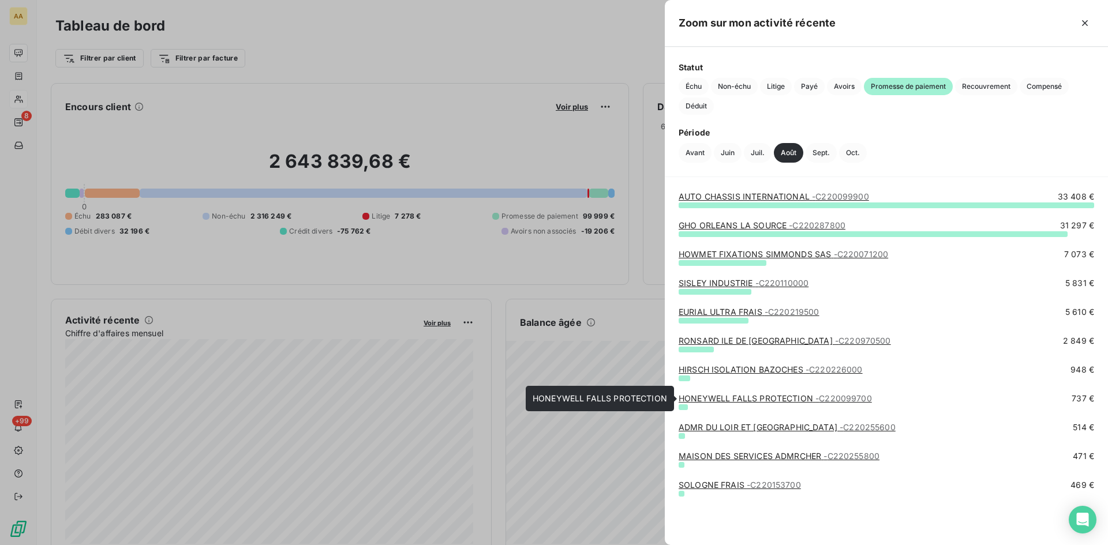
click at [779, 397] on link "HONEYWELL FALLS PROTECTION - C220099700" at bounding box center [774, 398] width 193 height 10
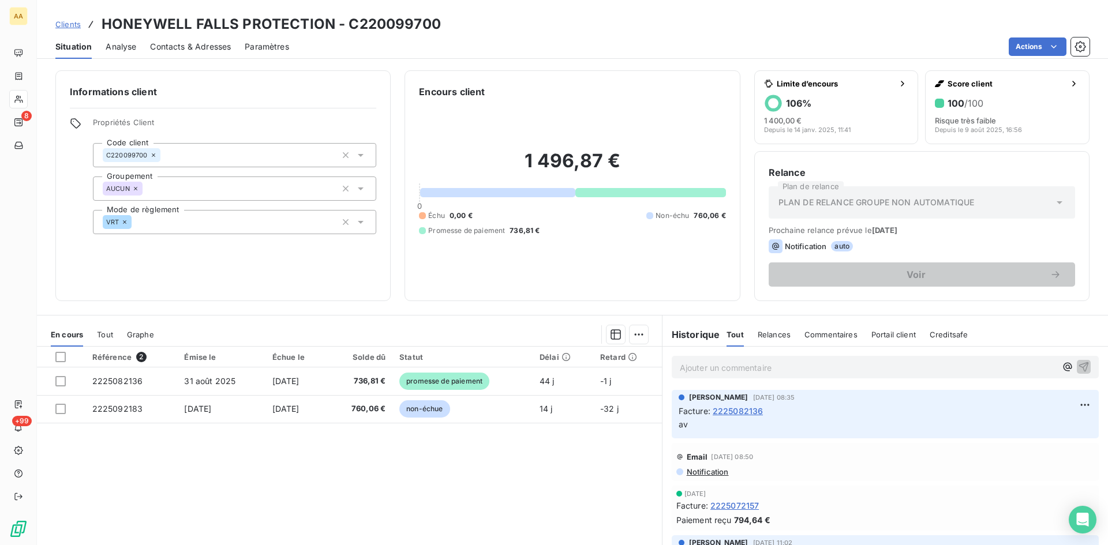
click at [437, 449] on div "Référence 2 Émise le Échue le Solde dû Statut Délai Retard 2225082136 [DATE] [D…" at bounding box center [349, 458] width 625 height 222
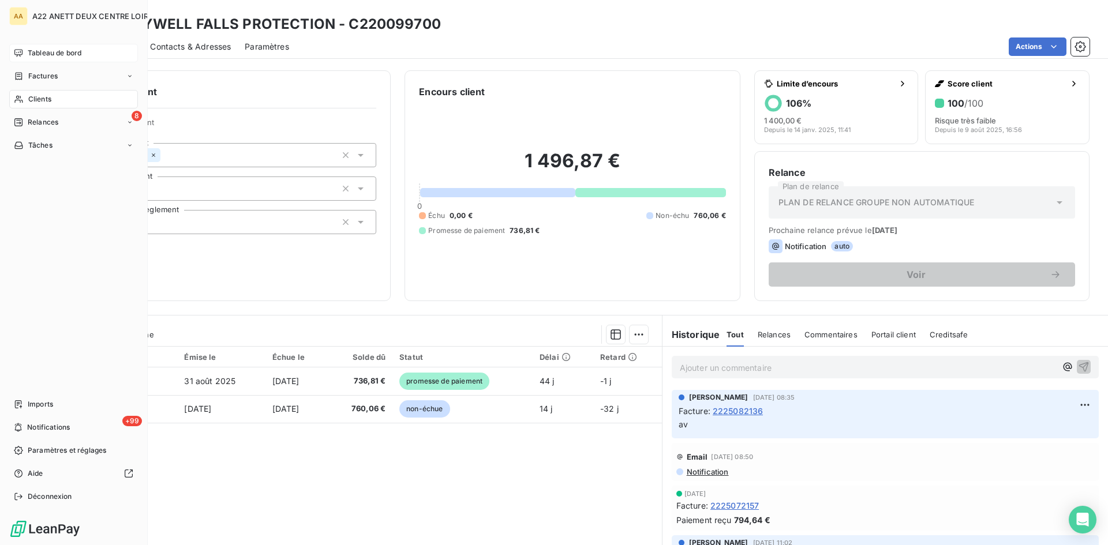
click at [57, 52] on span "Tableau de bord" at bounding box center [55, 53] width 54 height 10
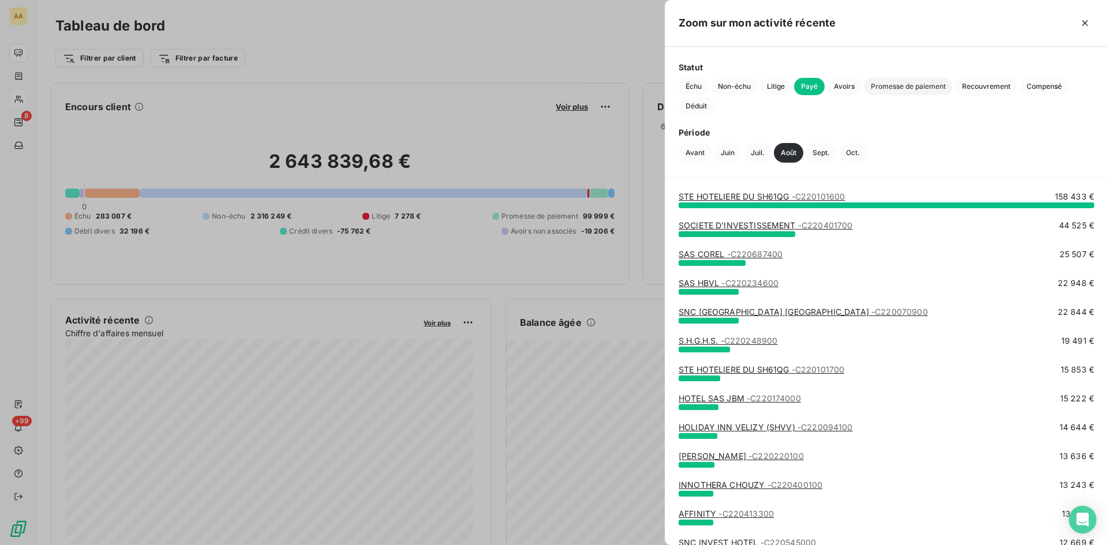
click at [879, 86] on span "Promesse de paiement" at bounding box center [908, 86] width 89 height 17
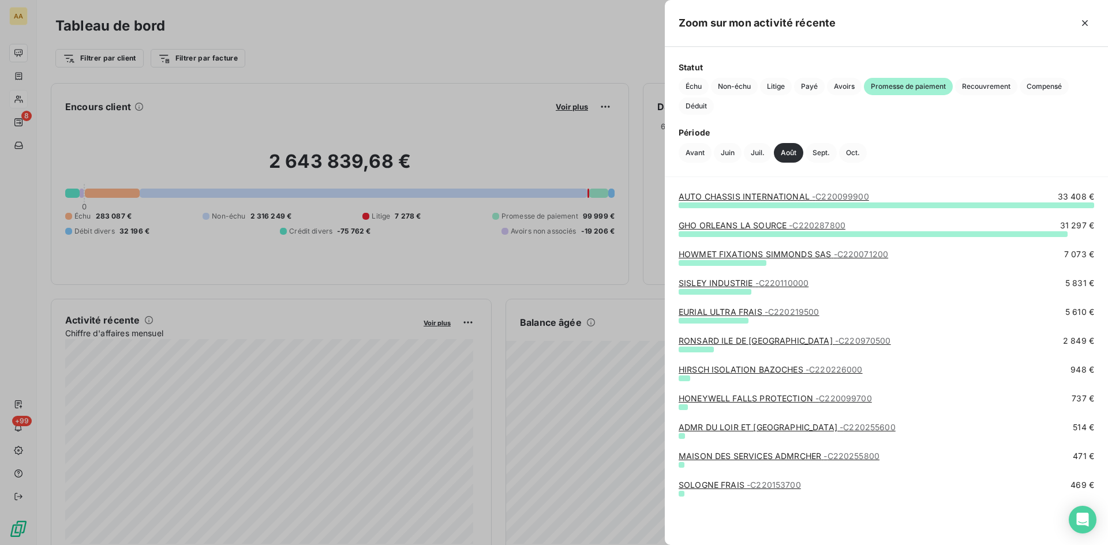
click at [756, 426] on link "ADMR DU LOIR ET CHER - C220255600" at bounding box center [786, 427] width 217 height 10
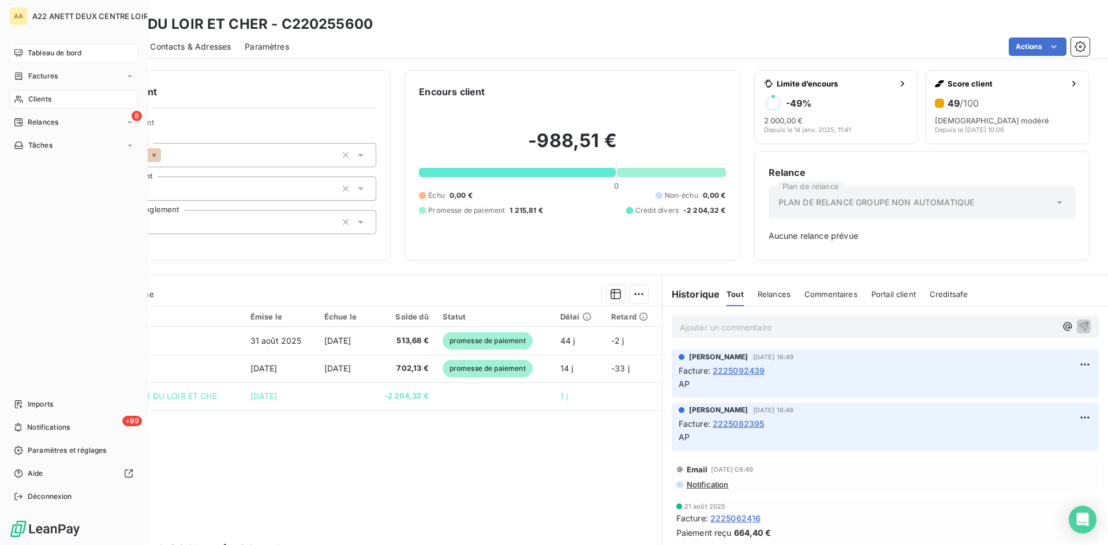
drag, startPoint x: 29, startPoint y: 51, endPoint x: 74, endPoint y: 48, distance: 45.1
click at [29, 50] on span "Tableau de bord" at bounding box center [55, 53] width 54 height 10
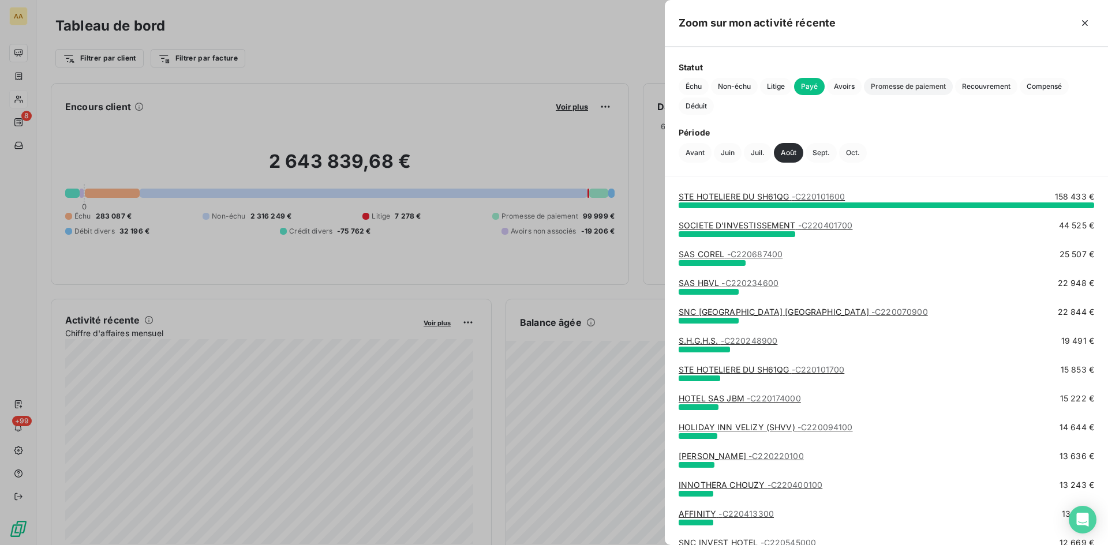
click at [888, 89] on span "Promesse de paiement" at bounding box center [908, 86] width 89 height 17
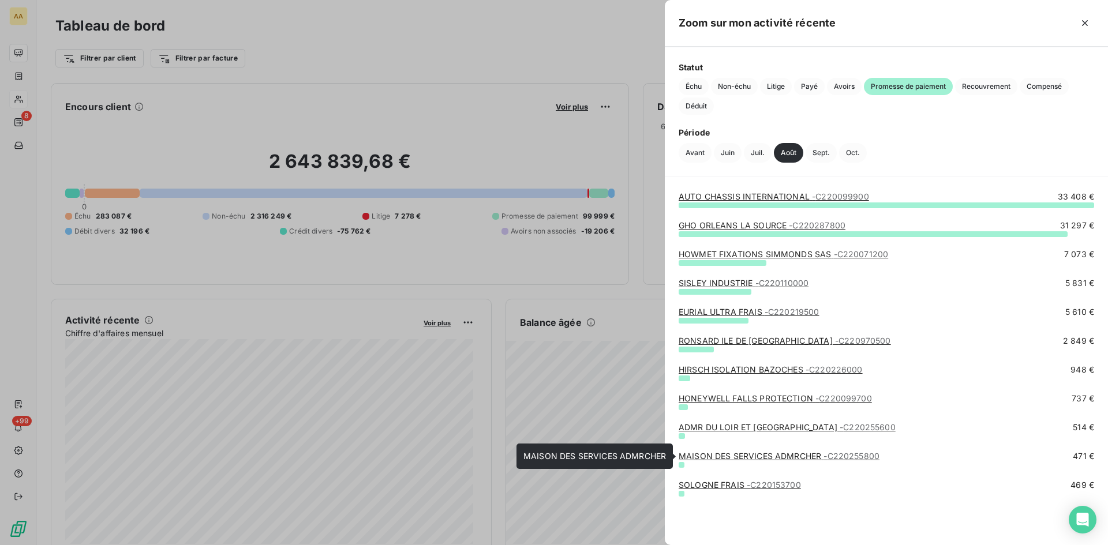
click at [767, 454] on link "MAISON DES SERVICES ADMRCHER - C220255800" at bounding box center [778, 456] width 201 height 10
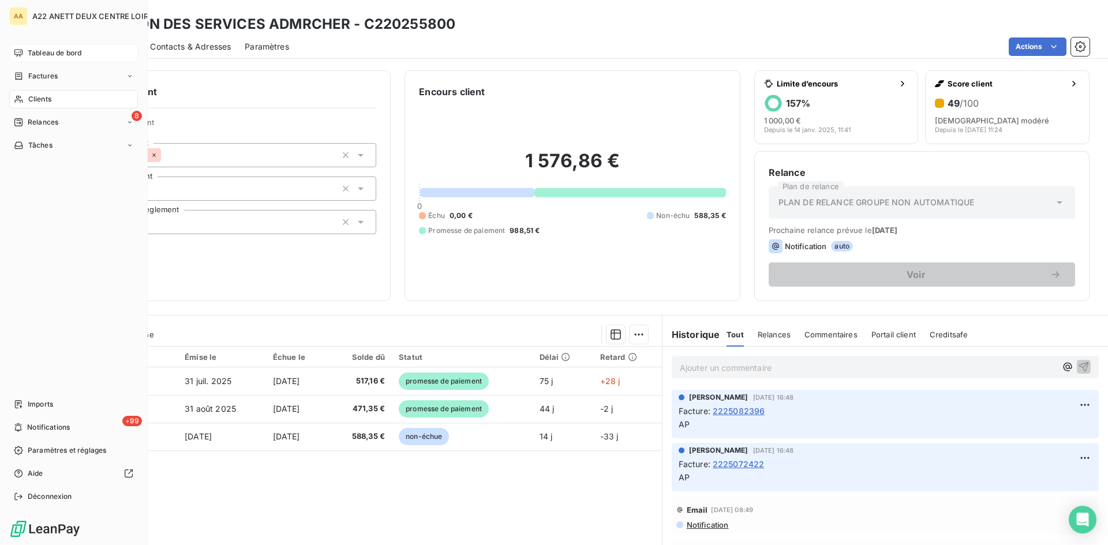
click at [46, 48] on span "Tableau de bord" at bounding box center [55, 53] width 54 height 10
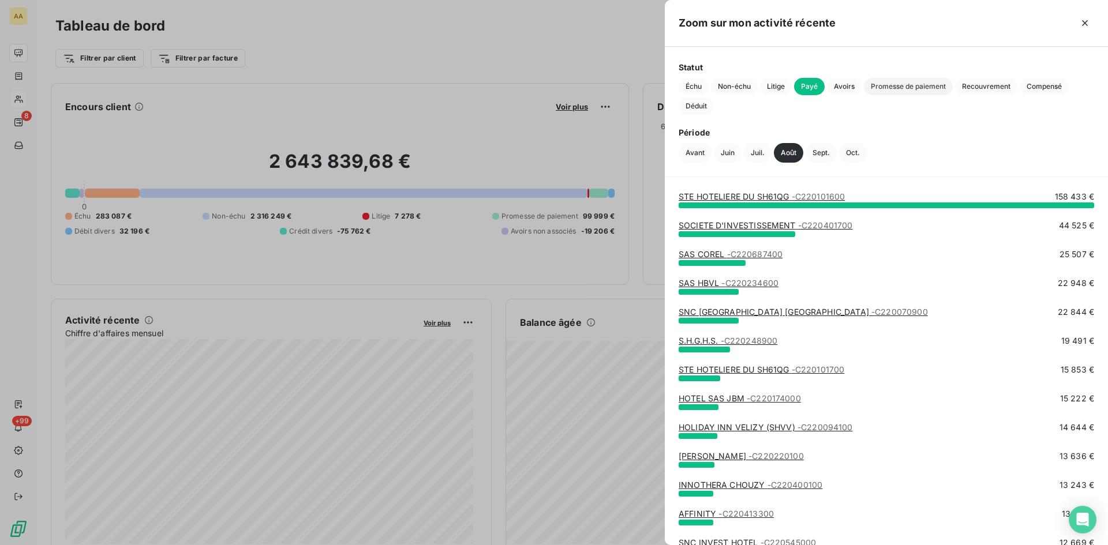
click at [894, 88] on span "Promesse de paiement" at bounding box center [908, 86] width 89 height 17
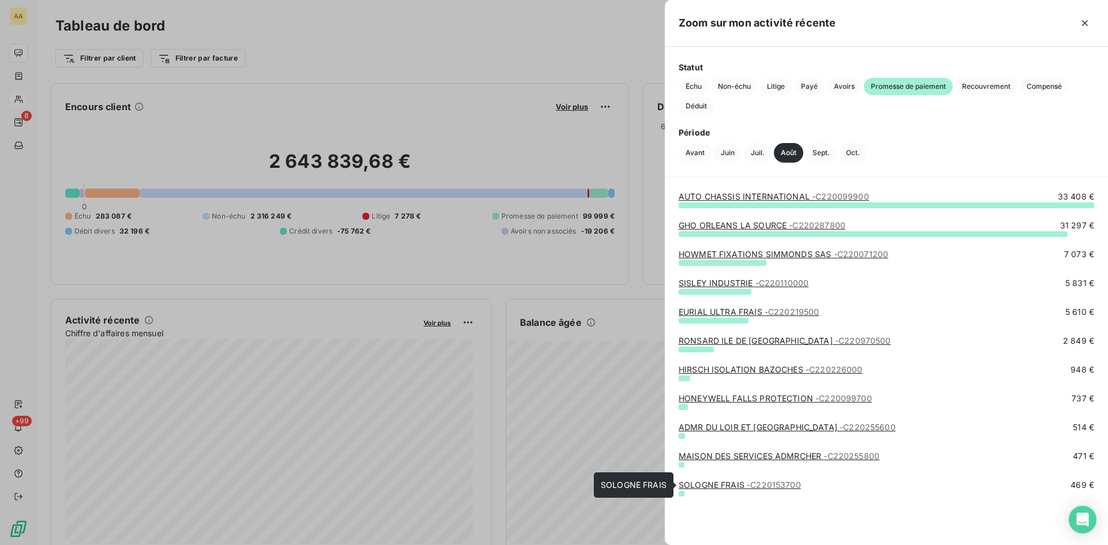
click at [753, 486] on span "- C220153700" at bounding box center [773, 485] width 54 height 10
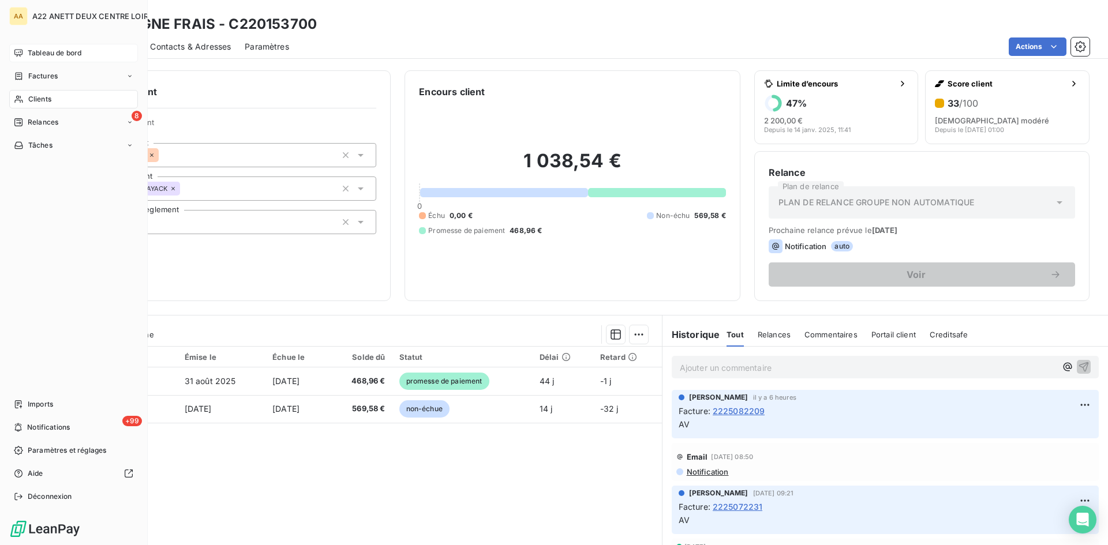
click at [61, 49] on span "Tableau de bord" at bounding box center [55, 53] width 54 height 10
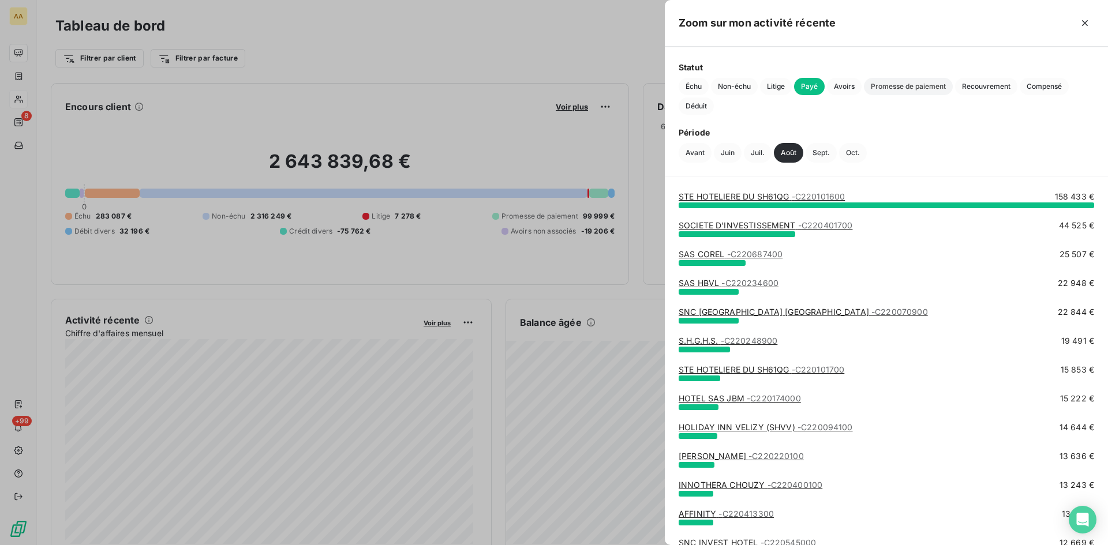
click at [907, 81] on span "Promesse de paiement" at bounding box center [908, 86] width 89 height 17
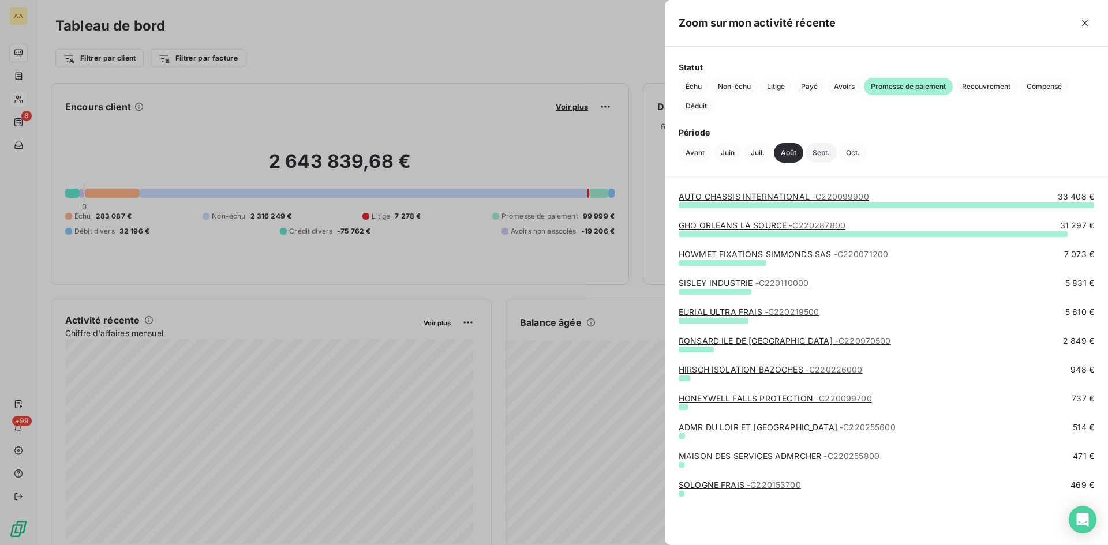
click at [820, 155] on button "Sept." at bounding box center [820, 153] width 31 height 20
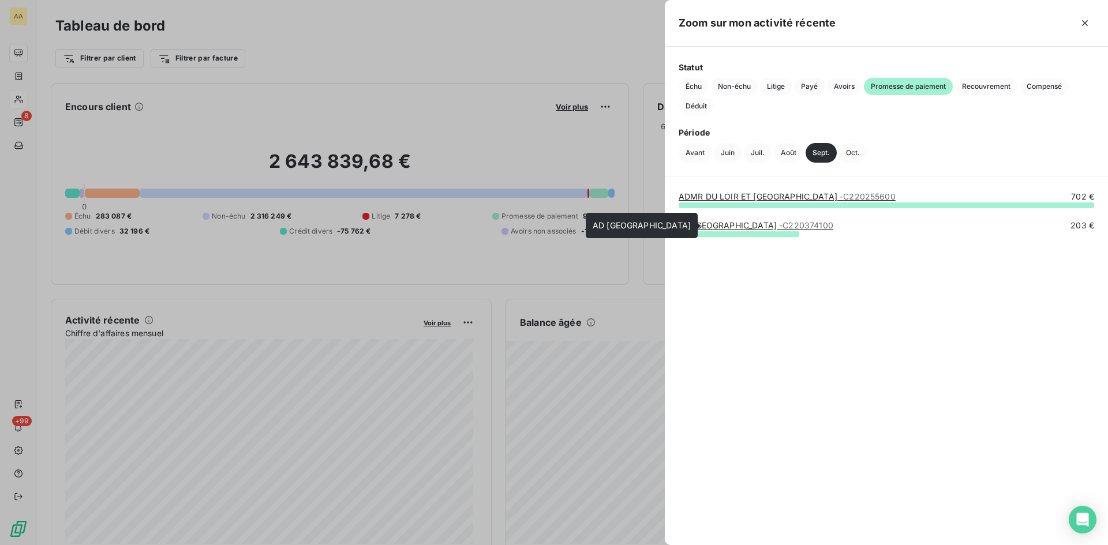
click at [779, 226] on span "- C220374100" at bounding box center [806, 225] width 54 height 10
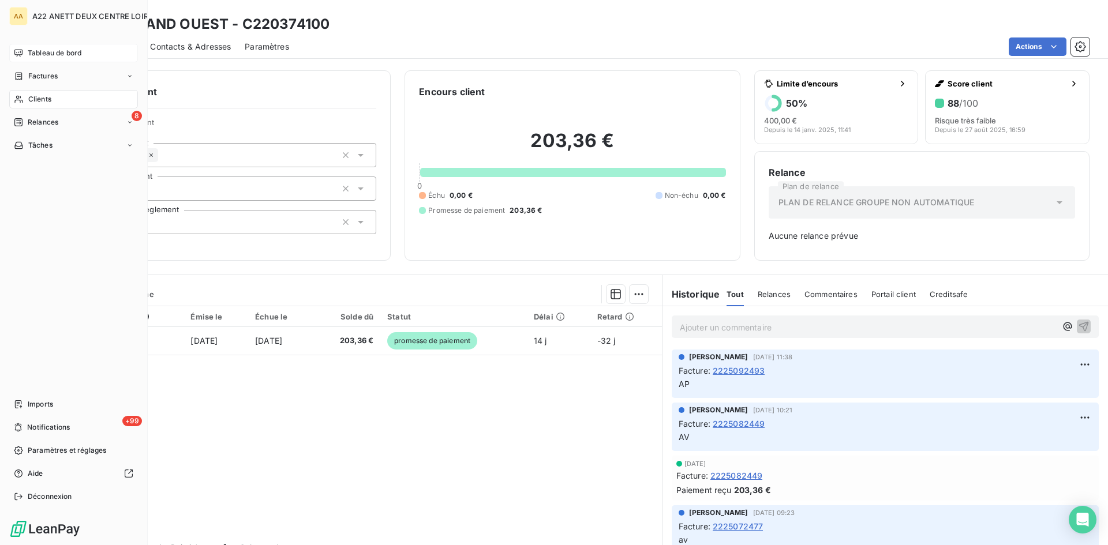
click at [35, 51] on span "Tableau de bord" at bounding box center [55, 53] width 54 height 10
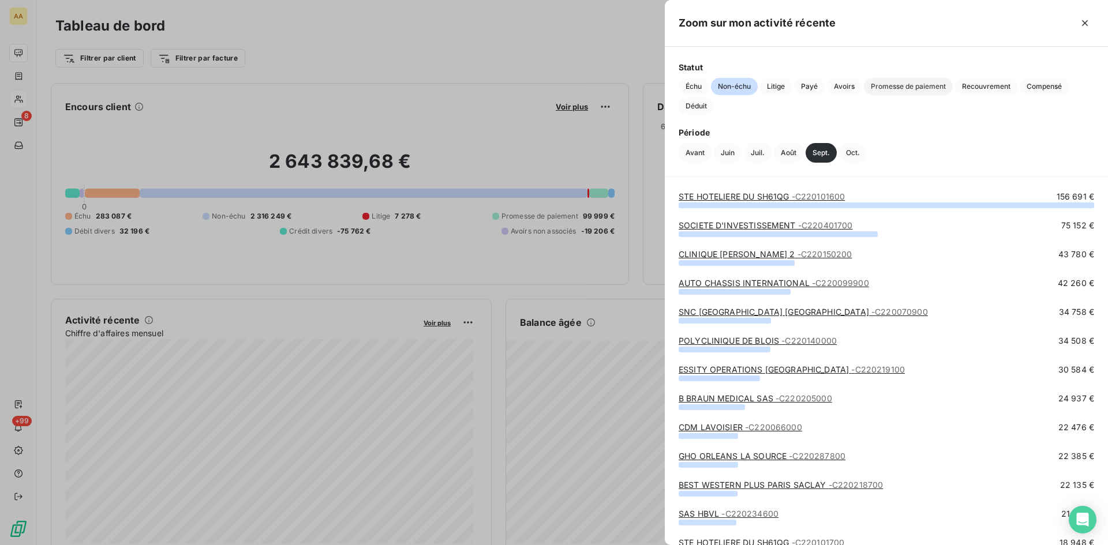
click at [907, 88] on span "Promesse de paiement" at bounding box center [908, 86] width 89 height 17
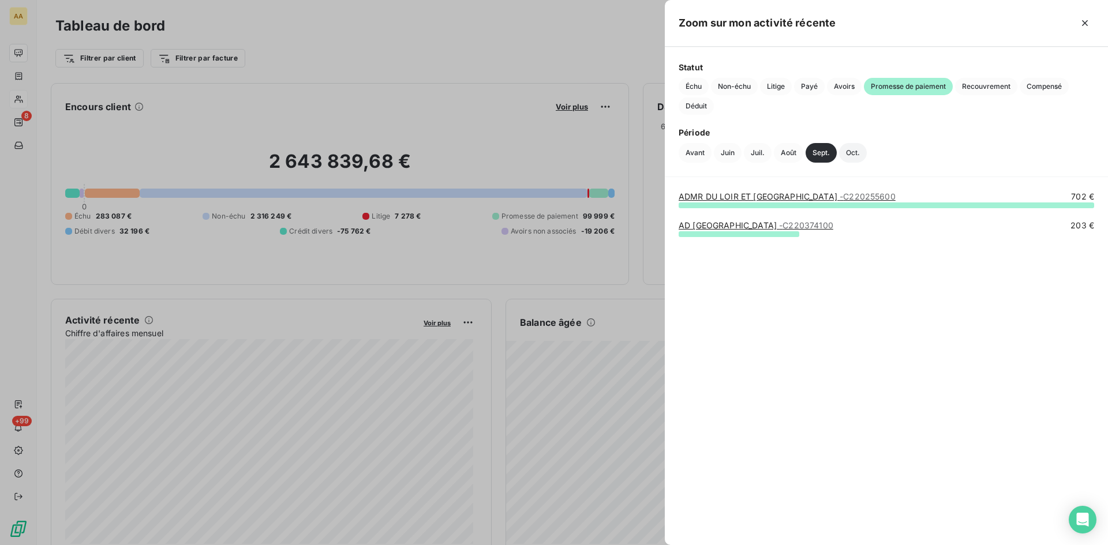
click at [849, 148] on button "Oct." at bounding box center [853, 153] width 28 height 20
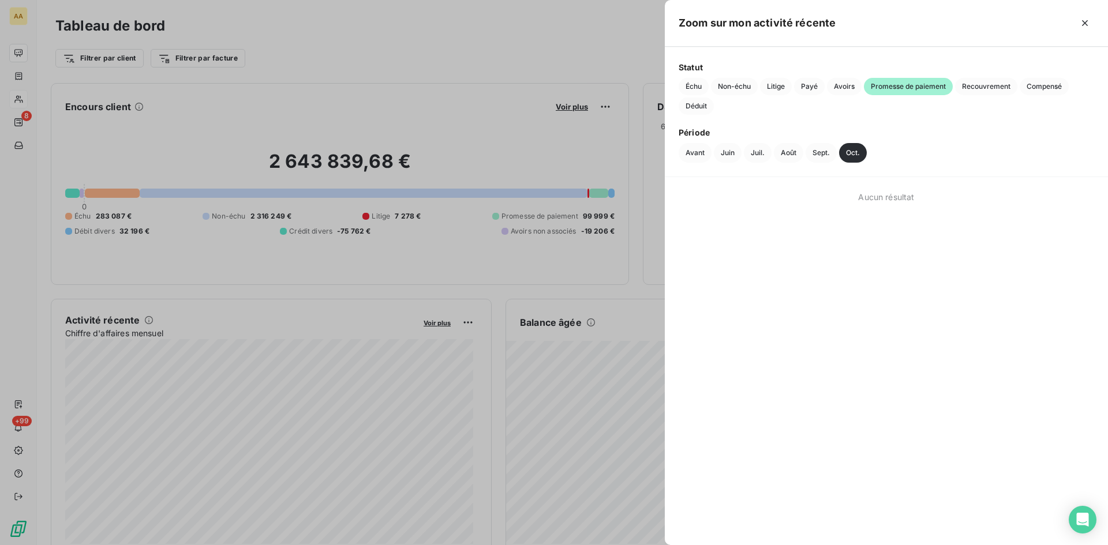
click at [31, 100] on div at bounding box center [554, 272] width 1108 height 545
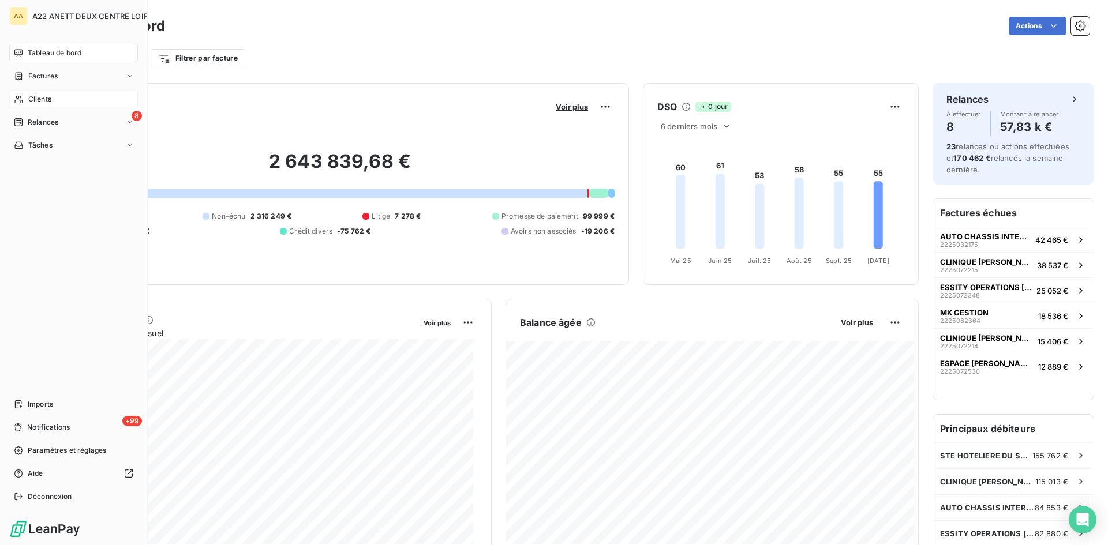
click at [33, 96] on span "Clients" at bounding box center [39, 99] width 23 height 10
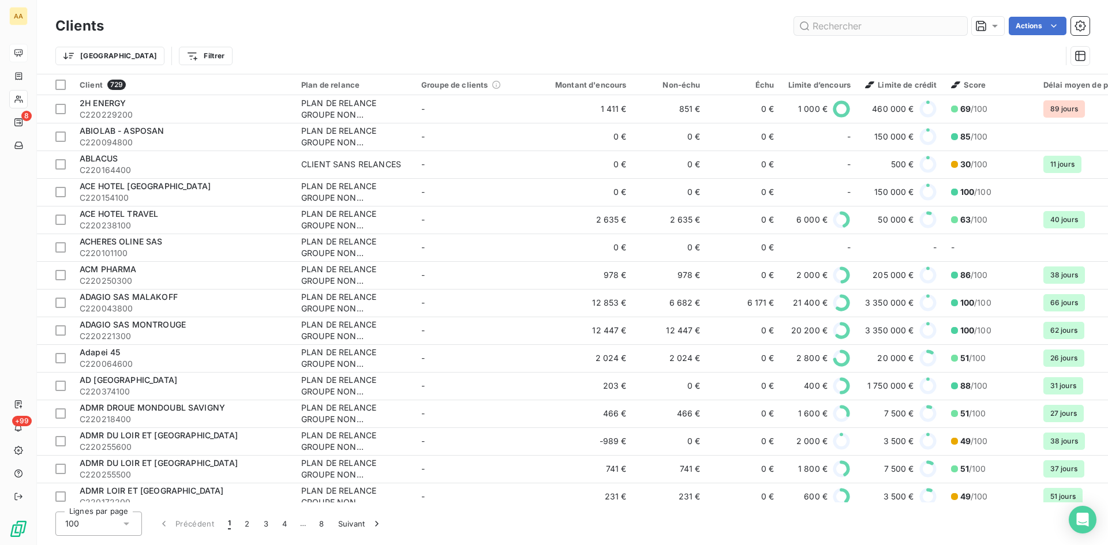
click at [824, 30] on input "text" at bounding box center [880, 26] width 173 height 18
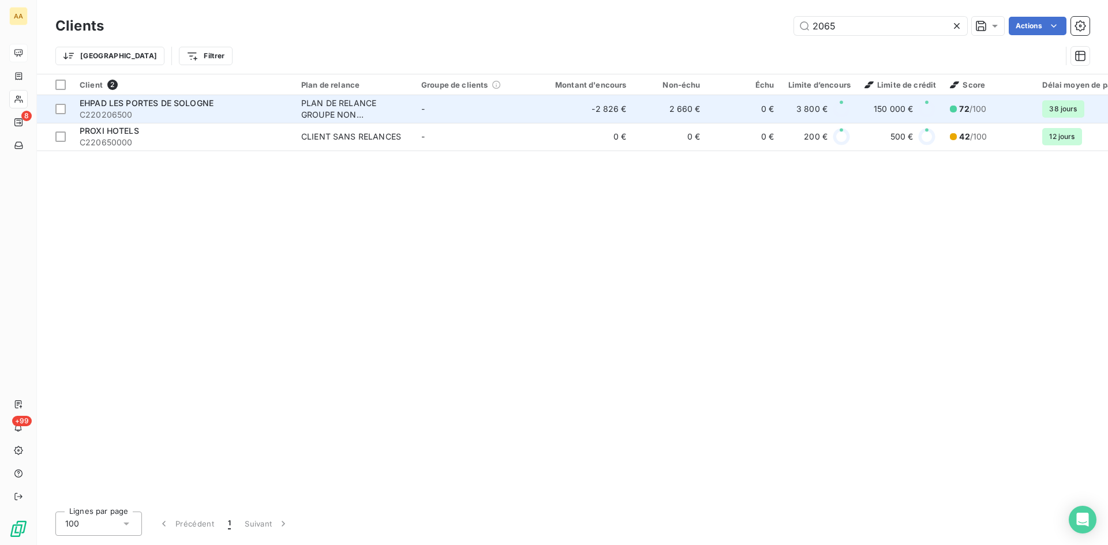
type input "2065"
click at [329, 110] on div "PLAN DE RELANCE GROUPE NON AUTOMATIQUE" at bounding box center [354, 108] width 106 height 23
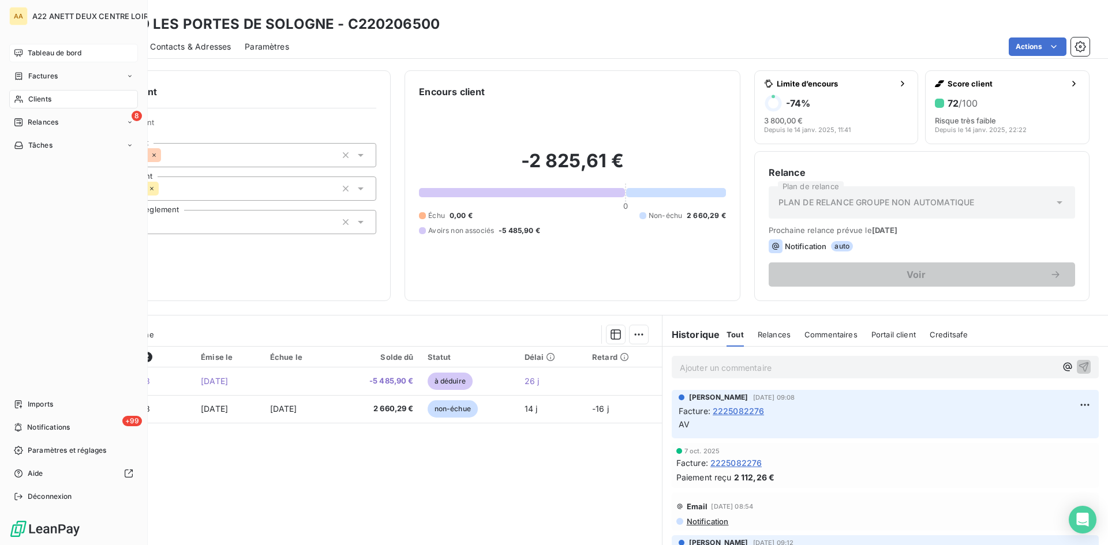
click at [46, 99] on span "Clients" at bounding box center [39, 99] width 23 height 10
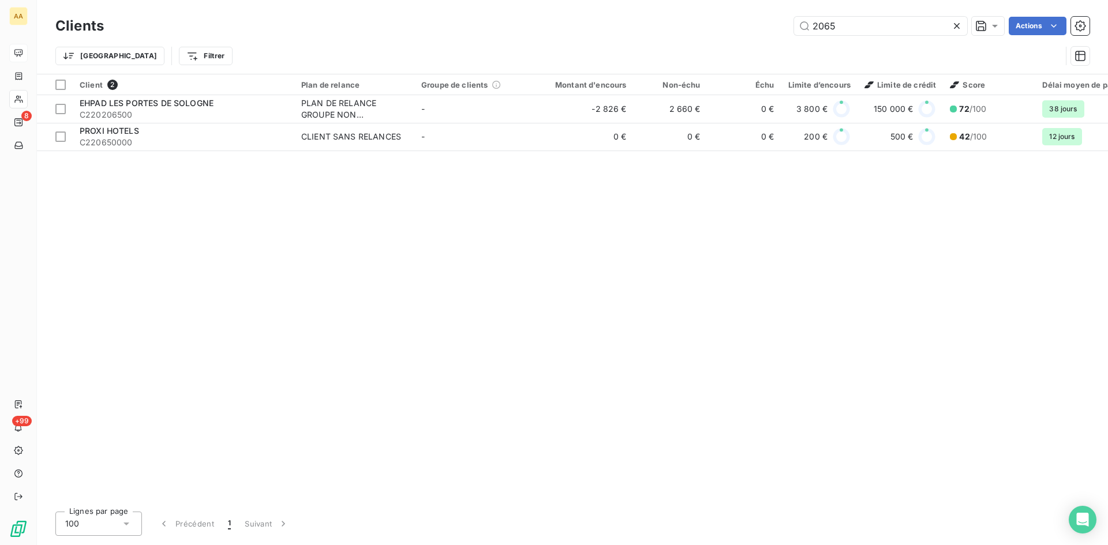
drag, startPoint x: 848, startPoint y: 31, endPoint x: 764, endPoint y: 33, distance: 83.7
click at [764, 33] on div "2065 Actions" at bounding box center [603, 26] width 971 height 18
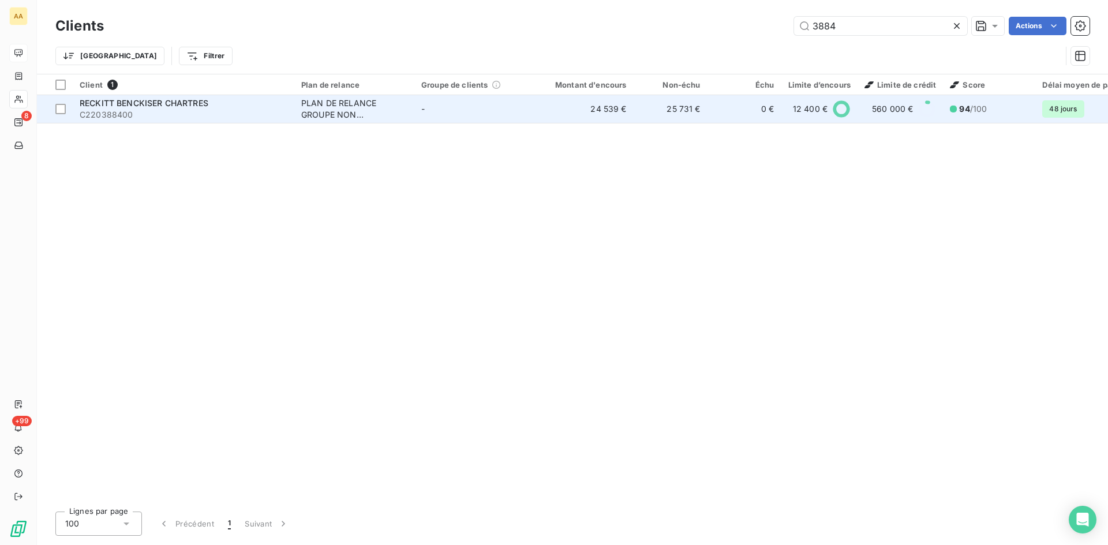
type input "3884"
click at [344, 110] on div "PLAN DE RELANCE GROUPE NON AUTOMATIQUE" at bounding box center [354, 108] width 106 height 23
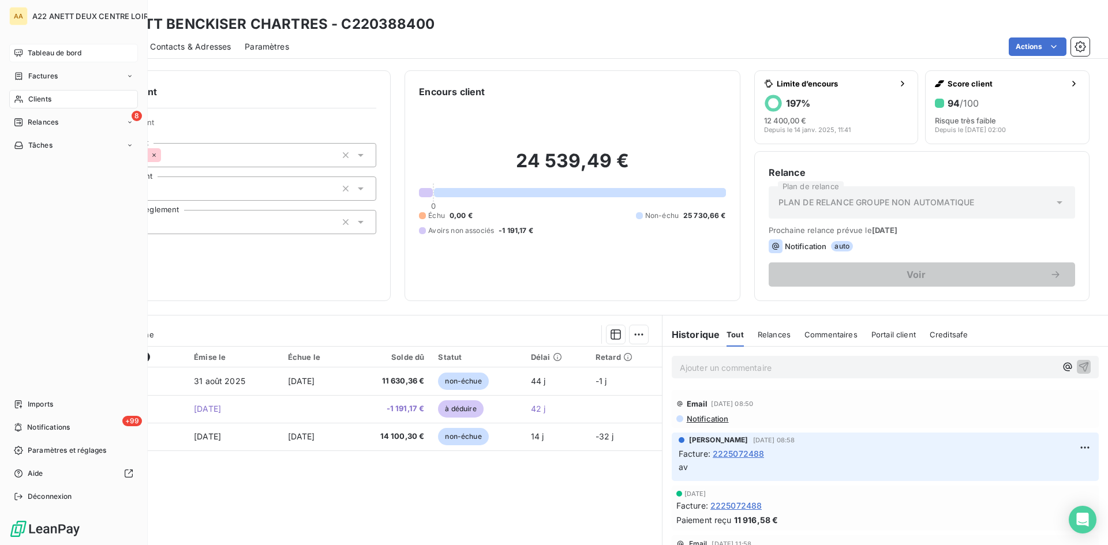
click at [50, 97] on span "Clients" at bounding box center [39, 99] width 23 height 10
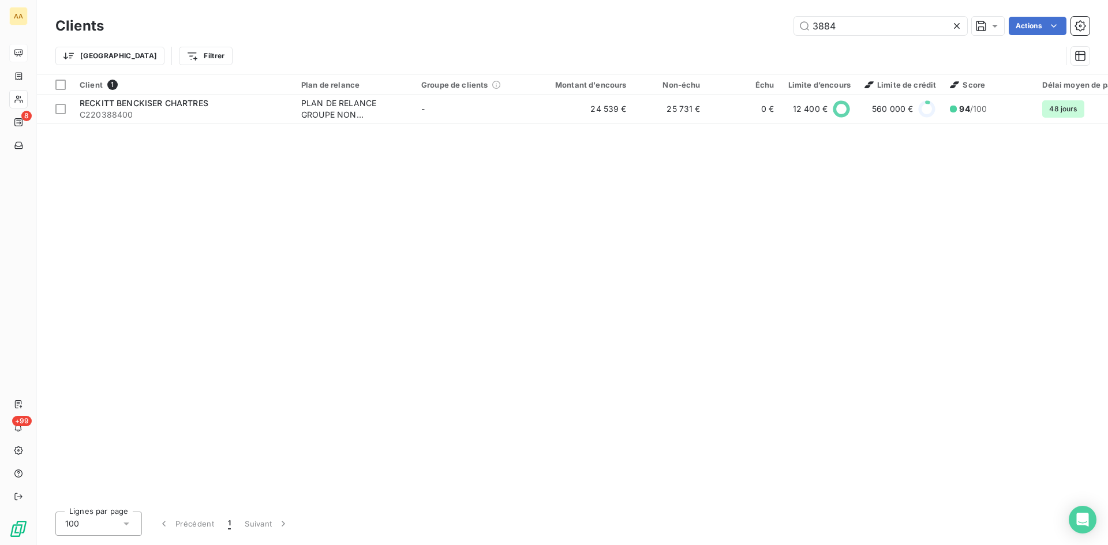
drag, startPoint x: 849, startPoint y: 27, endPoint x: 695, endPoint y: 55, distance: 156.6
click at [695, 55] on div "Clients 3884 Actions Trier Filtrer" at bounding box center [572, 44] width 1034 height 60
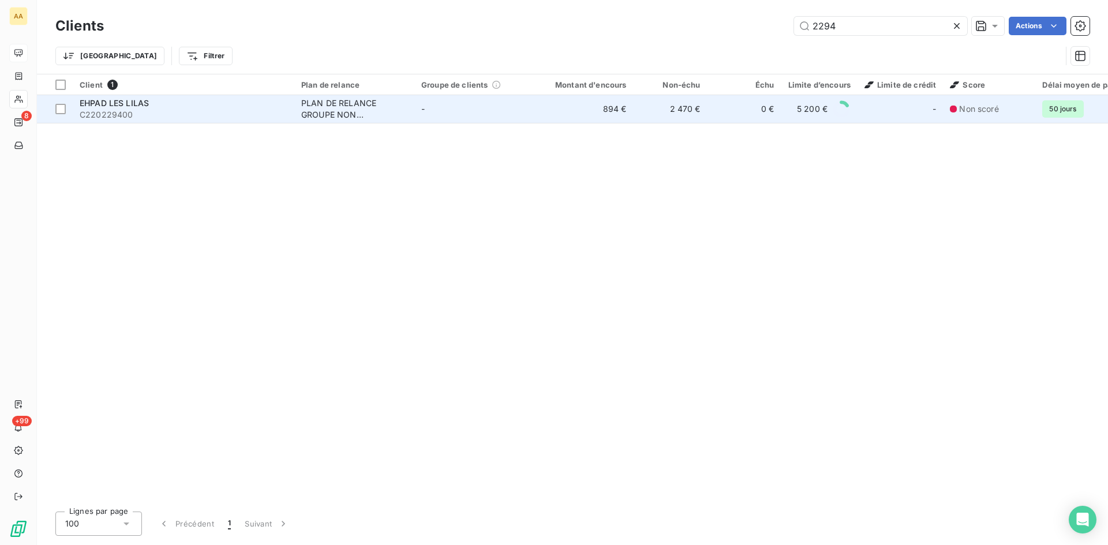
type input "2294"
click at [331, 99] on div "PLAN DE RELANCE GROUPE NON AUTOMATIQUE" at bounding box center [354, 108] width 106 height 23
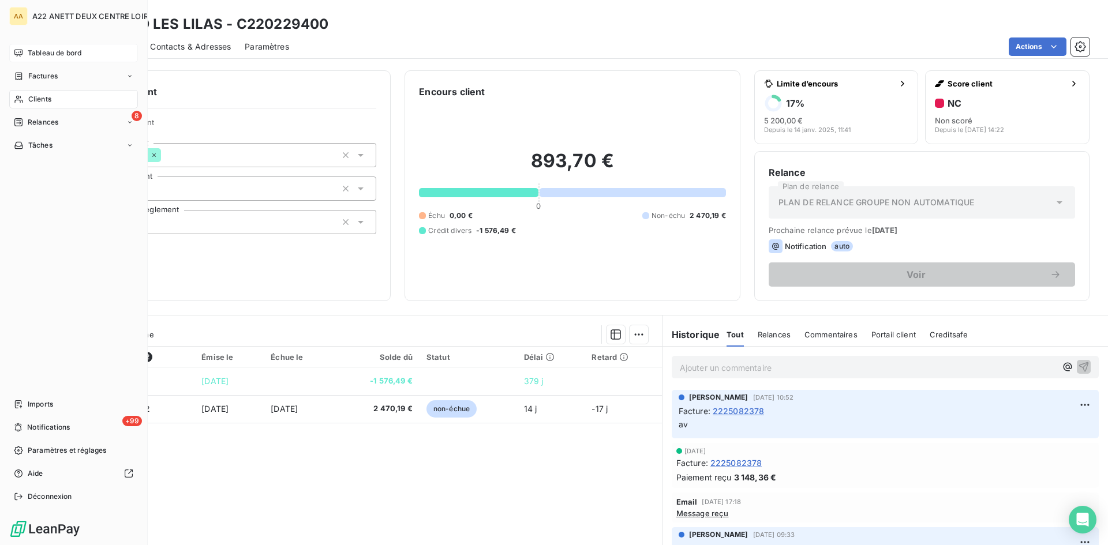
click at [40, 96] on span "Clients" at bounding box center [39, 99] width 23 height 10
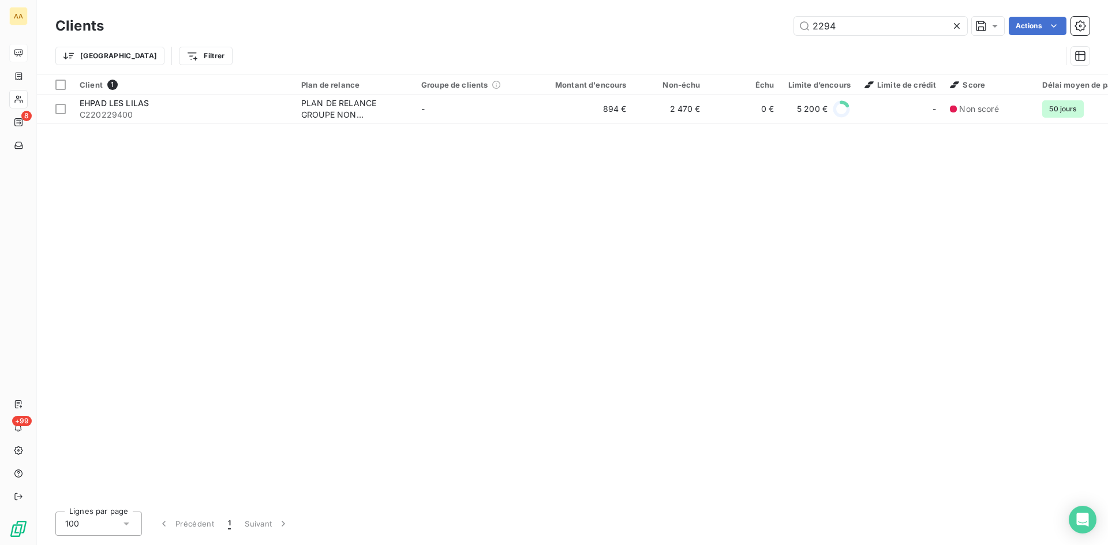
drag, startPoint x: 795, startPoint y: 32, endPoint x: 770, endPoint y: 35, distance: 25.5
click at [770, 35] on div "2294 Actions" at bounding box center [603, 26] width 971 height 18
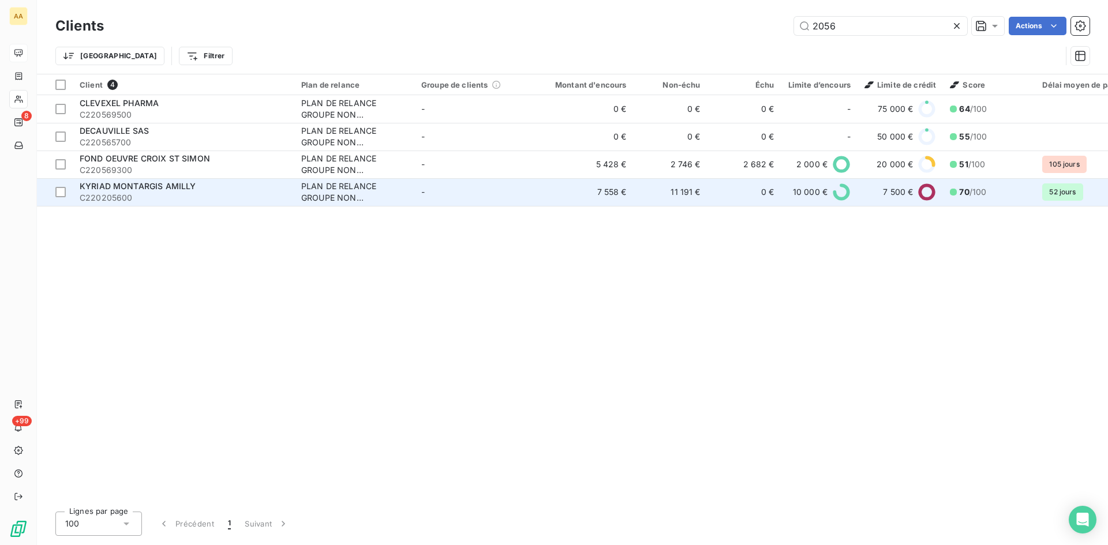
type input "2056"
click at [313, 184] on div "PLAN DE RELANCE GROUPE NON AUTOMATIQUE" at bounding box center [354, 192] width 106 height 23
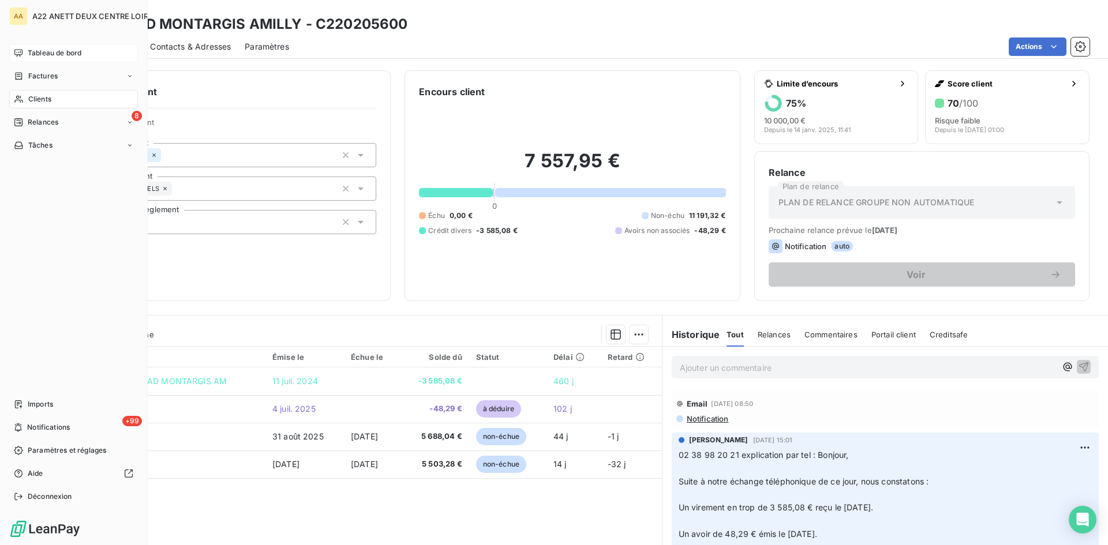
click at [44, 97] on span "Clients" at bounding box center [39, 99] width 23 height 10
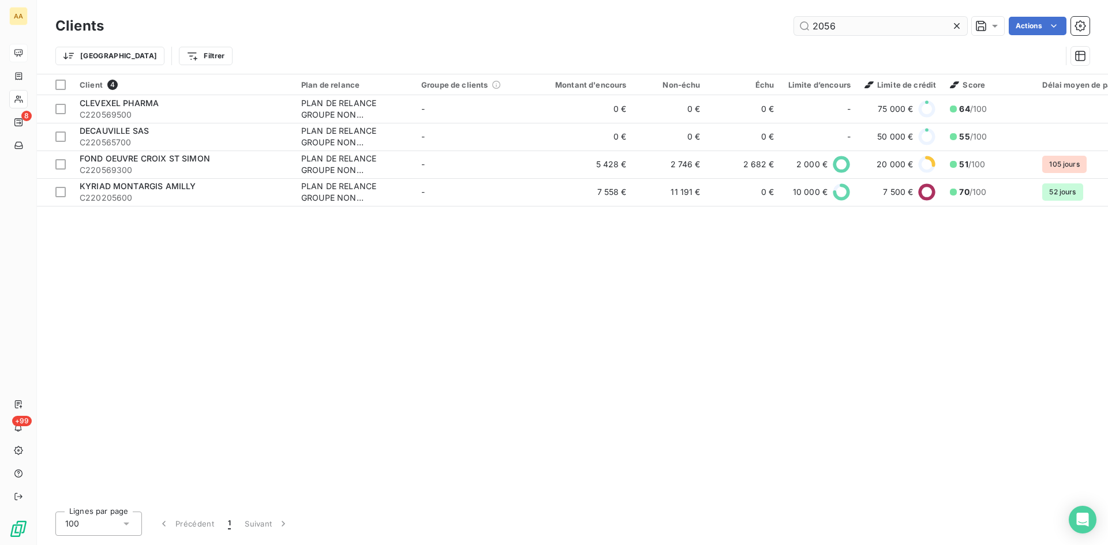
drag, startPoint x: 839, startPoint y: 27, endPoint x: 799, endPoint y: 27, distance: 39.8
click at [799, 27] on input "2056" at bounding box center [880, 26] width 173 height 18
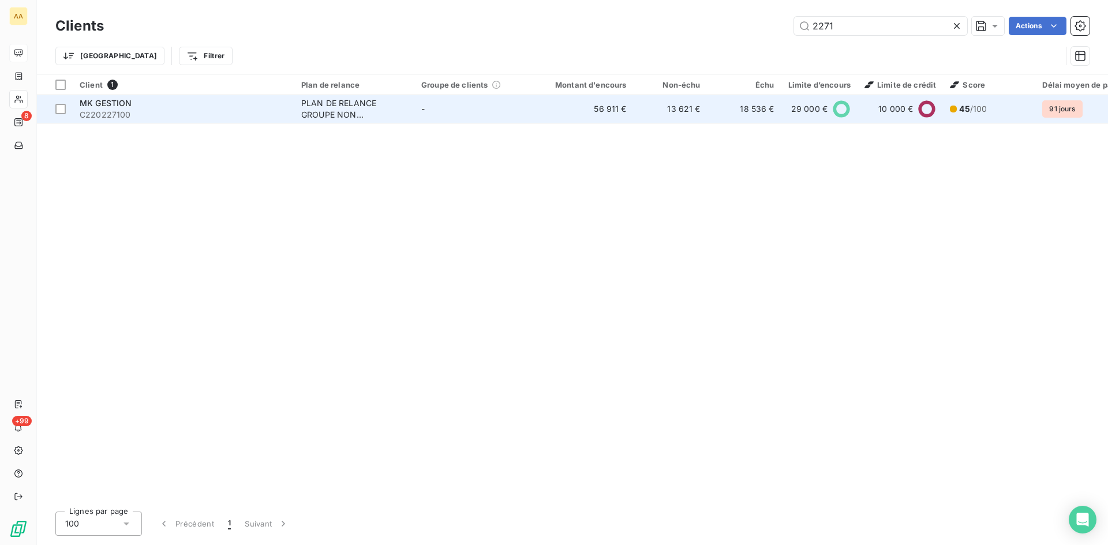
type input "2271"
click at [302, 106] on div "PLAN DE RELANCE GROUPE NON AUTOMATIQUE" at bounding box center [354, 108] width 106 height 23
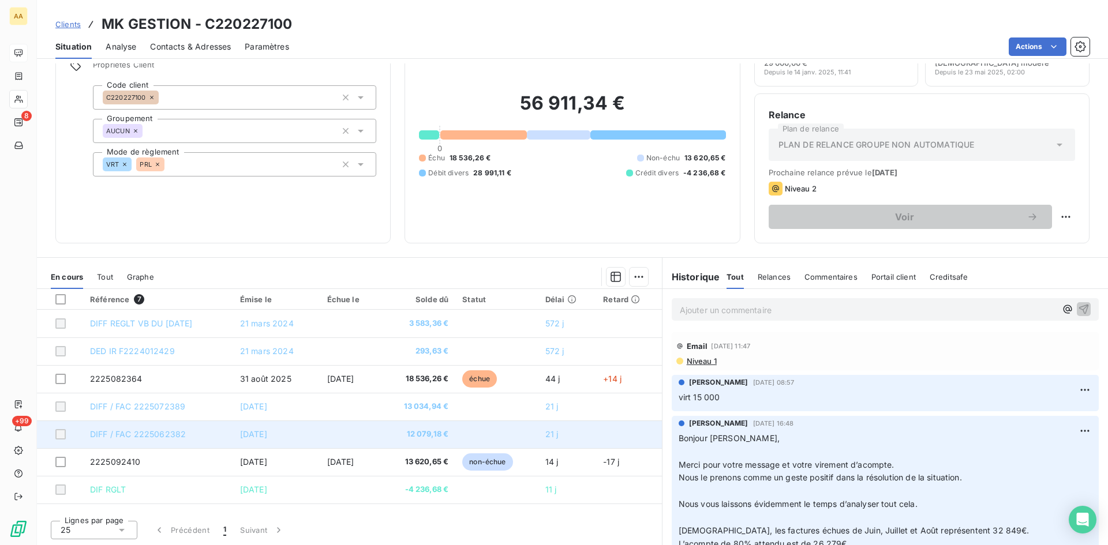
scroll to position [58, 0]
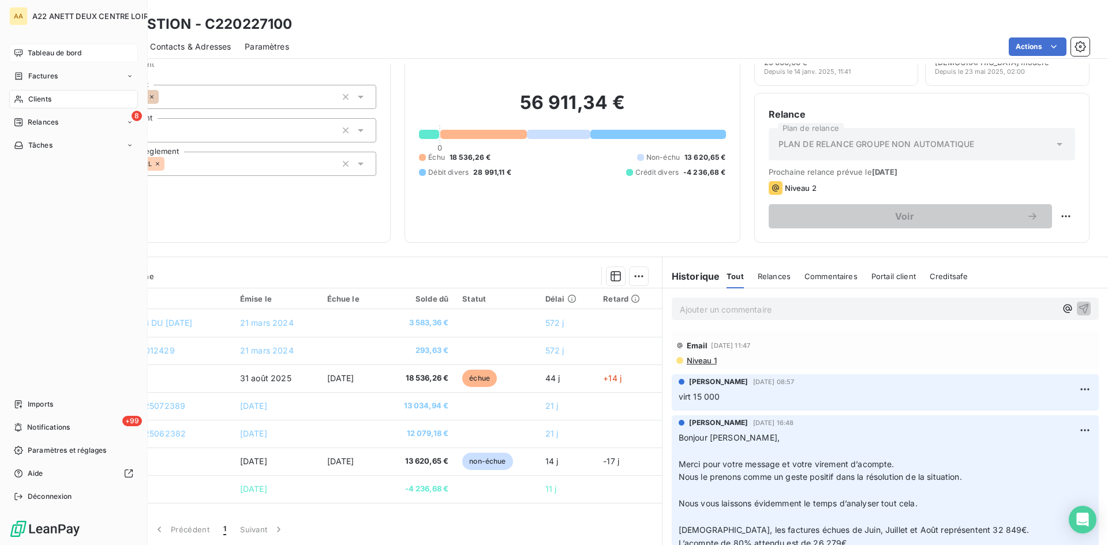
click at [25, 99] on div "Clients" at bounding box center [73, 99] width 129 height 18
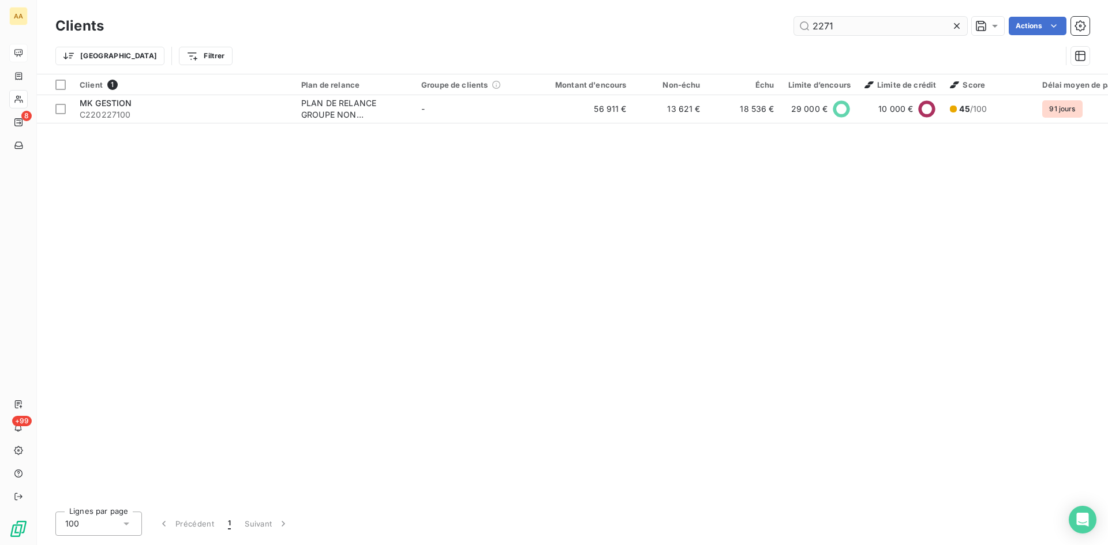
drag, startPoint x: 831, startPoint y: 32, endPoint x: 806, endPoint y: 29, distance: 24.5
click at [806, 29] on input "2271" at bounding box center [880, 26] width 173 height 18
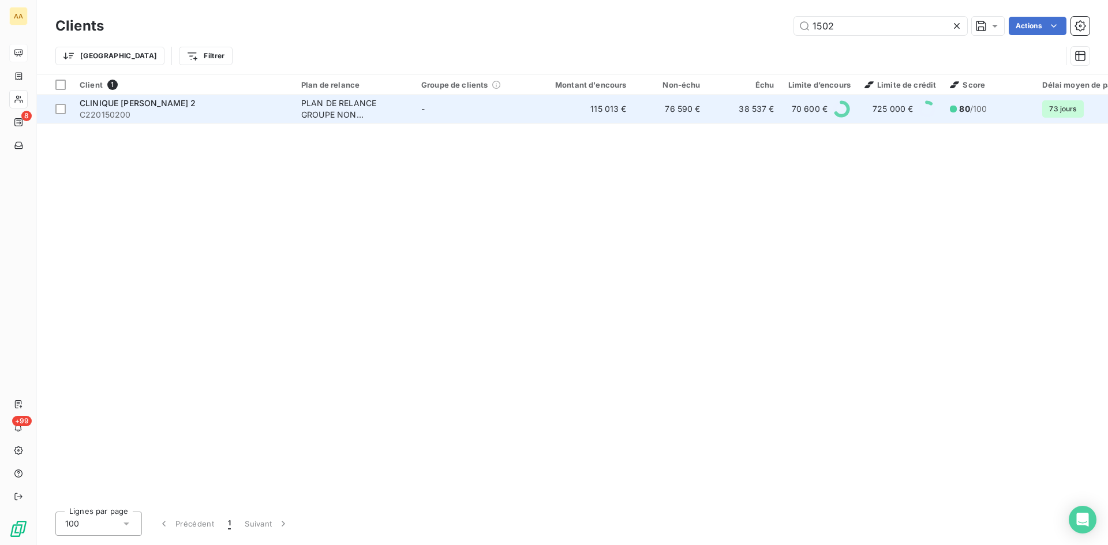
type input "1502"
click at [352, 102] on div "PLAN DE RELANCE GROUPE NON AUTOMATIQUE" at bounding box center [354, 108] width 106 height 23
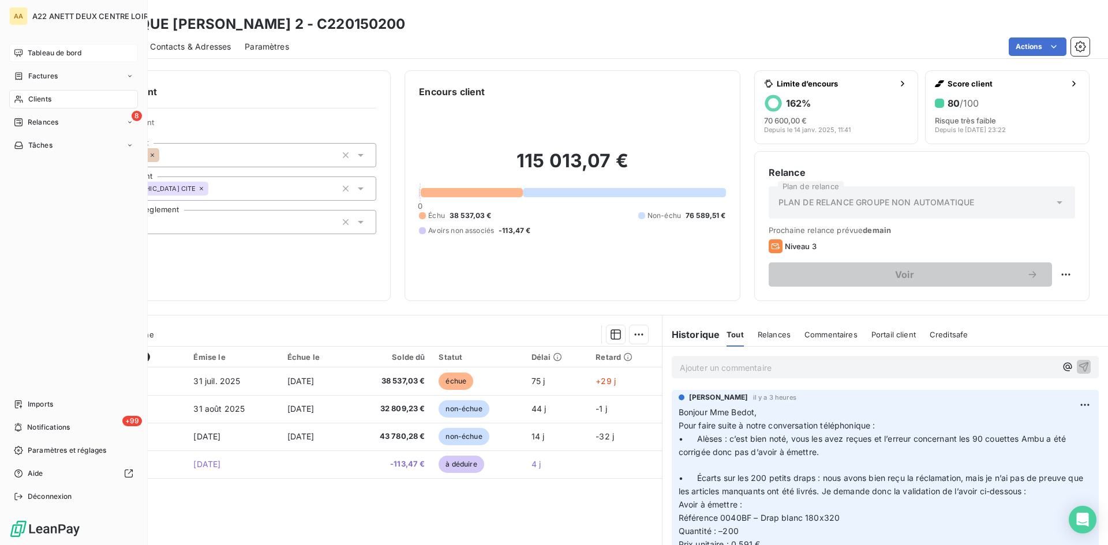
click at [40, 96] on span "Clients" at bounding box center [39, 99] width 23 height 10
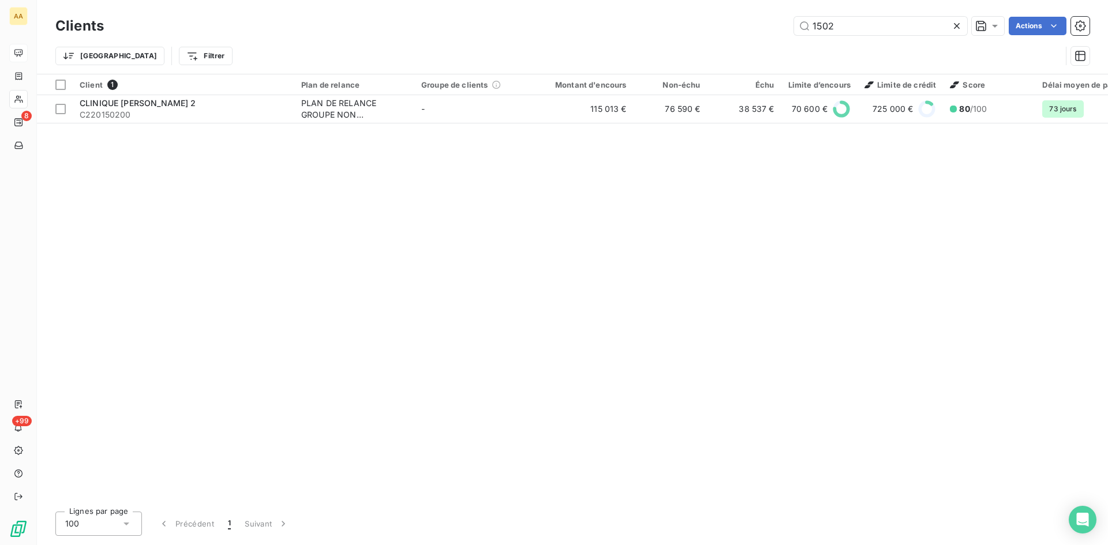
drag, startPoint x: 862, startPoint y: 24, endPoint x: 791, endPoint y: 28, distance: 71.6
click at [791, 28] on div "1502 Actions" at bounding box center [603, 26] width 971 height 18
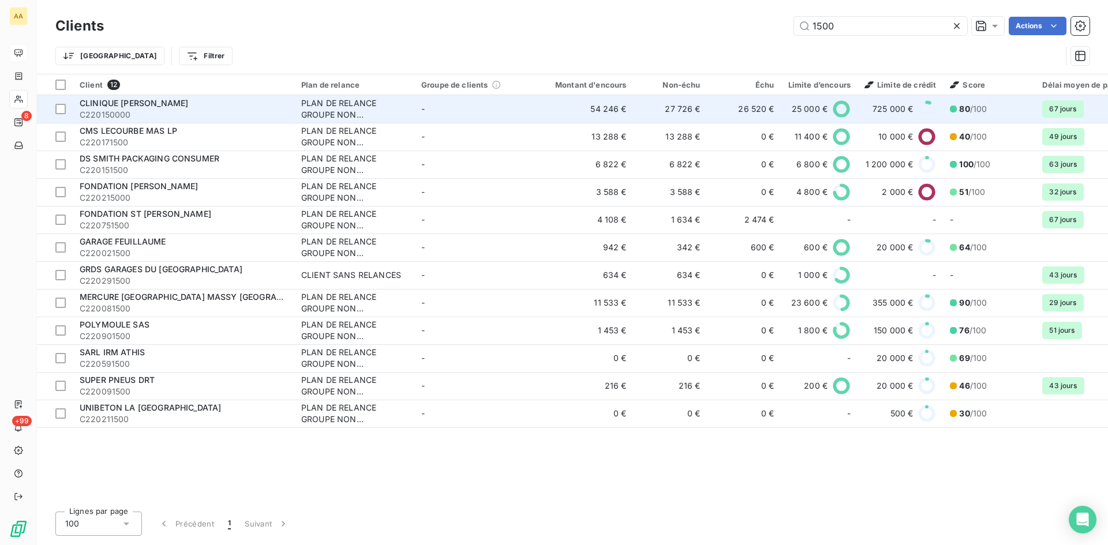
type input "1500"
click at [345, 110] on div "PLAN DE RELANCE GROUPE NON AUTOMATIQUE" at bounding box center [354, 108] width 106 height 23
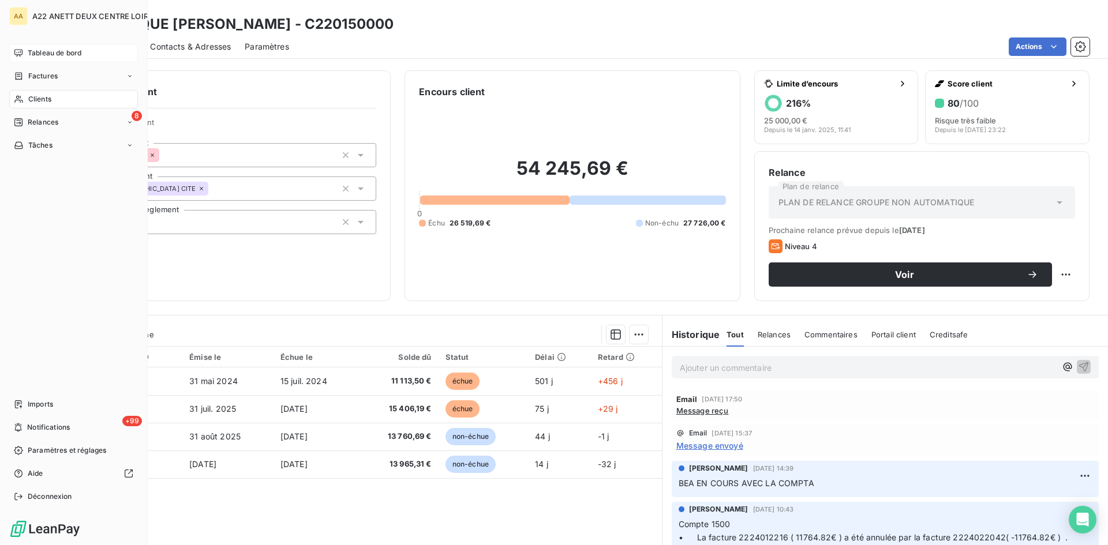
click at [37, 94] on span "Clients" at bounding box center [39, 99] width 23 height 10
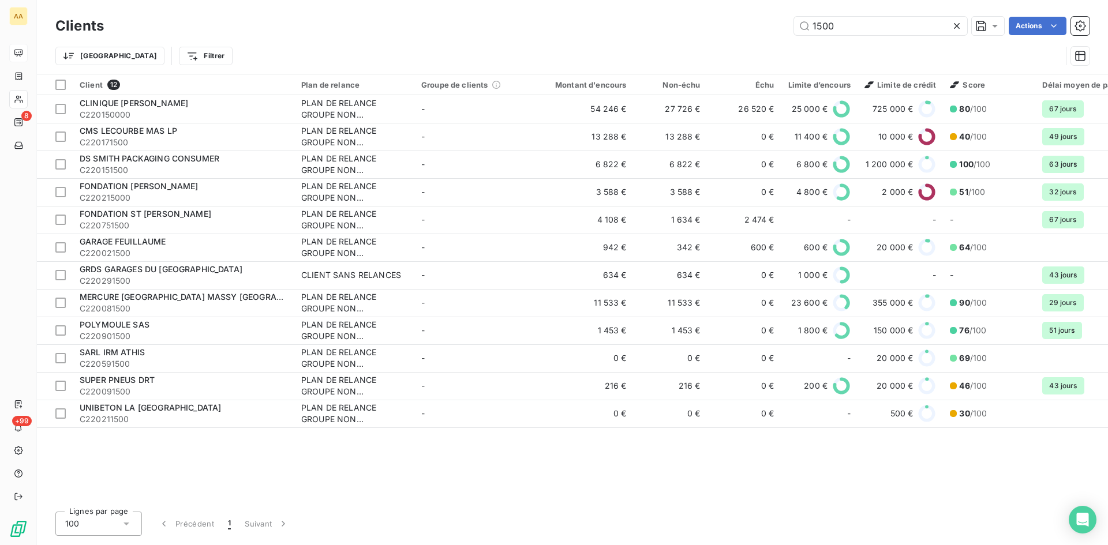
drag, startPoint x: 845, startPoint y: 28, endPoint x: 740, endPoint y: 36, distance: 105.9
click at [741, 36] on div "Clients 1500 Actions" at bounding box center [572, 26] width 1034 height 24
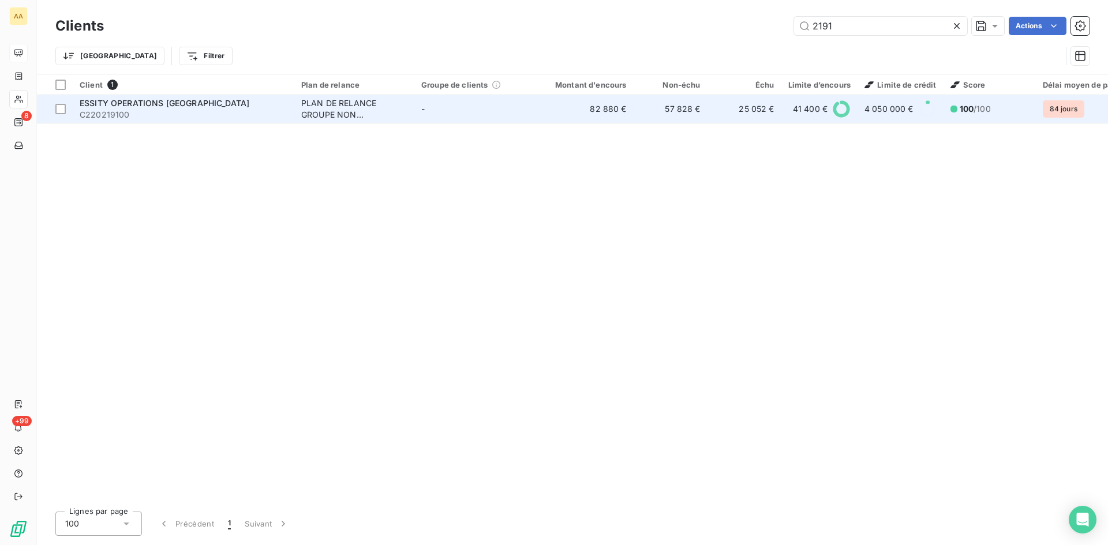
type input "2191"
click at [336, 117] on div "PLAN DE RELANCE GROUPE NON AUTOMATIQUE" at bounding box center [354, 108] width 106 height 23
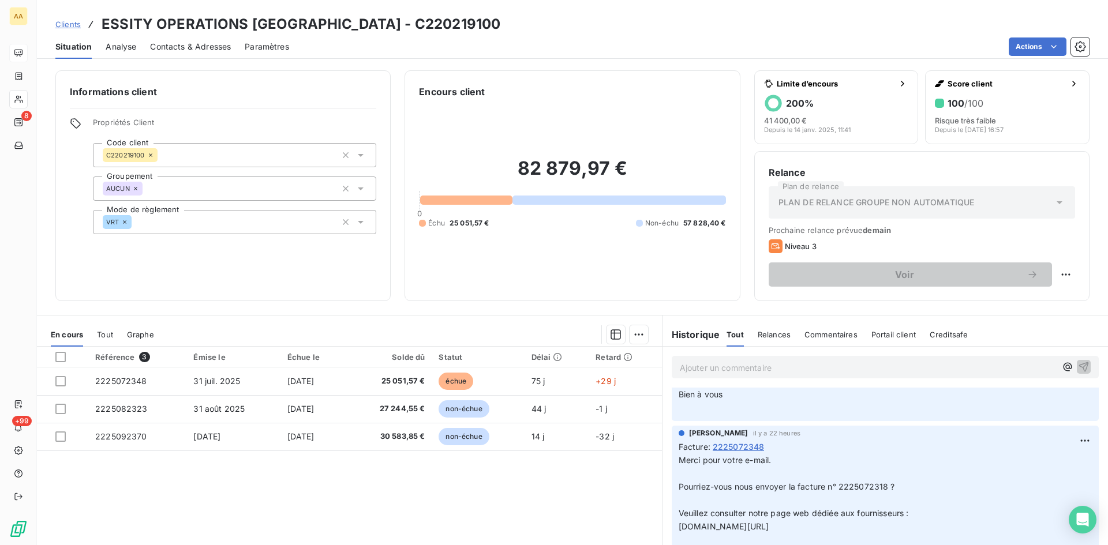
scroll to position [115, 0]
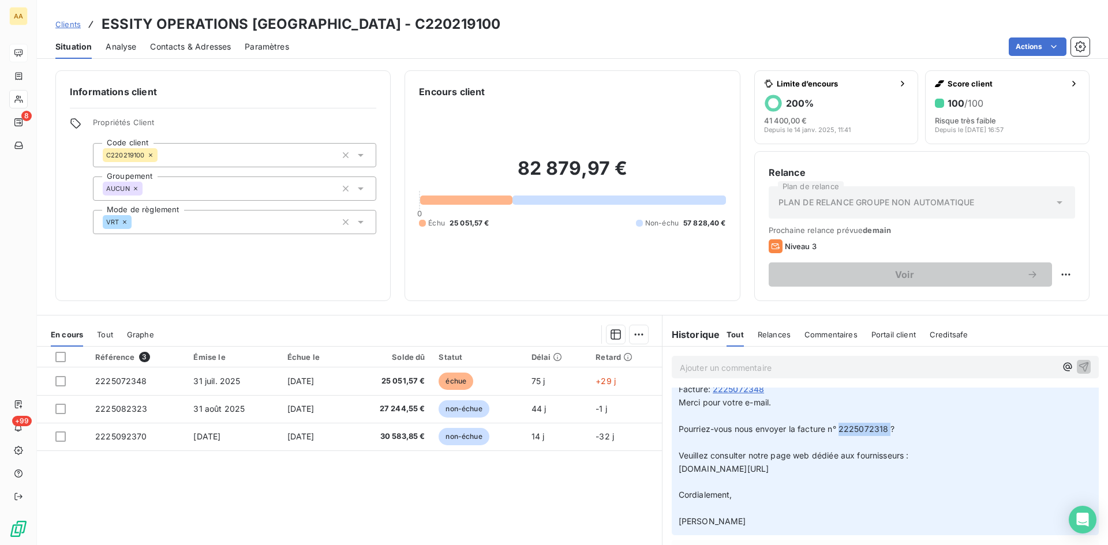
drag, startPoint x: 885, startPoint y: 429, endPoint x: 842, endPoint y: 433, distance: 42.8
click at [839, 433] on span "Pourriez-vous nous envoyer la facture n° 2225072318 ?" at bounding box center [786, 429] width 216 height 10
drag, startPoint x: 844, startPoint y: 432, endPoint x: 904, endPoint y: 440, distance: 60.5
click at [909, 442] on p "Merci pour votre e-mail. ﻿ Pourriez-vous nous envoyer la facture n° 2225072318 …" at bounding box center [884, 462] width 413 height 132
drag, startPoint x: 885, startPoint y: 427, endPoint x: 835, endPoint y: 429, distance: 50.8
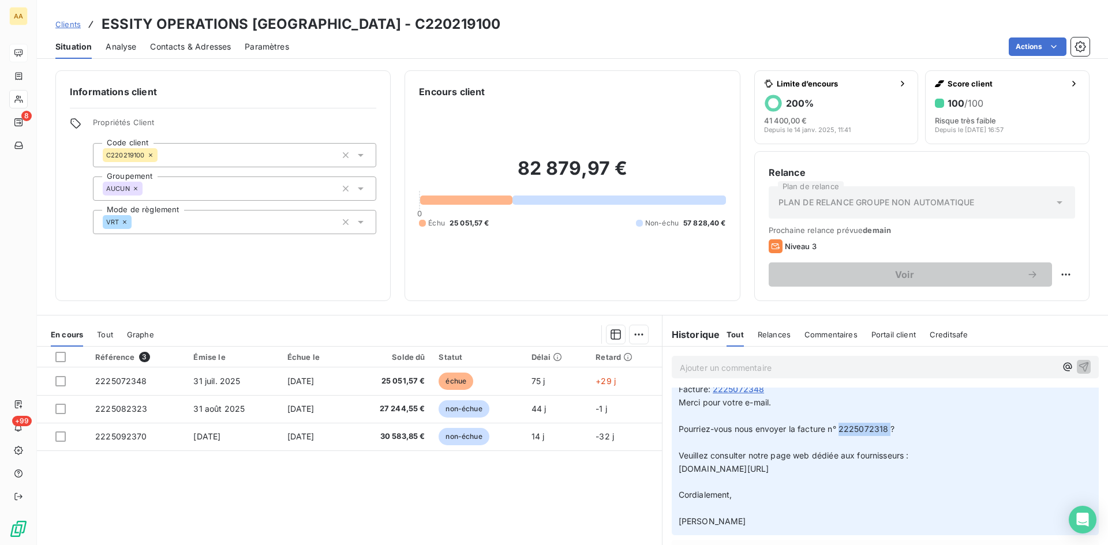
click at [835, 429] on span "Pourriez-vous nous envoyer la facture n° 2225072318 ?" at bounding box center [786, 429] width 216 height 10
copy span "2225072318"
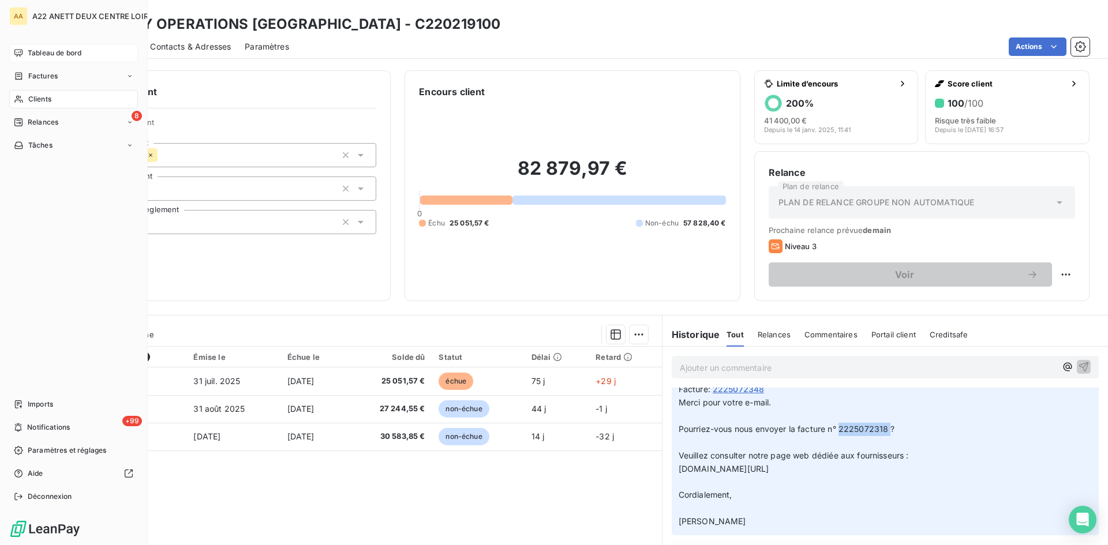
drag, startPoint x: 32, startPoint y: 93, endPoint x: 162, endPoint y: 65, distance: 132.4
click at [32, 93] on div "Clients" at bounding box center [73, 99] width 129 height 18
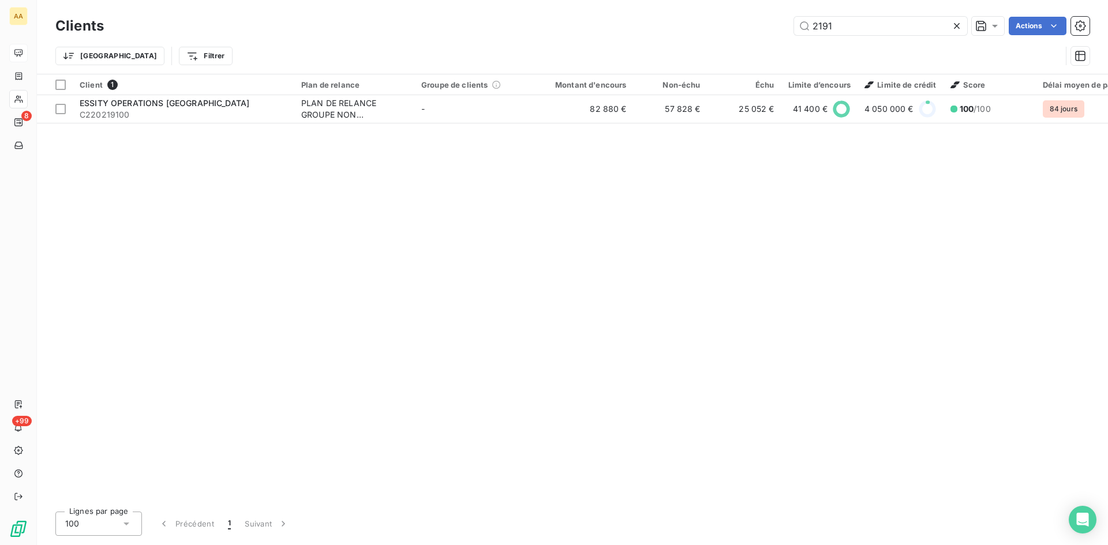
drag, startPoint x: 820, startPoint y: 30, endPoint x: 777, endPoint y: 37, distance: 43.9
click at [777, 37] on div "Clients 2191 Actions" at bounding box center [572, 26] width 1034 height 24
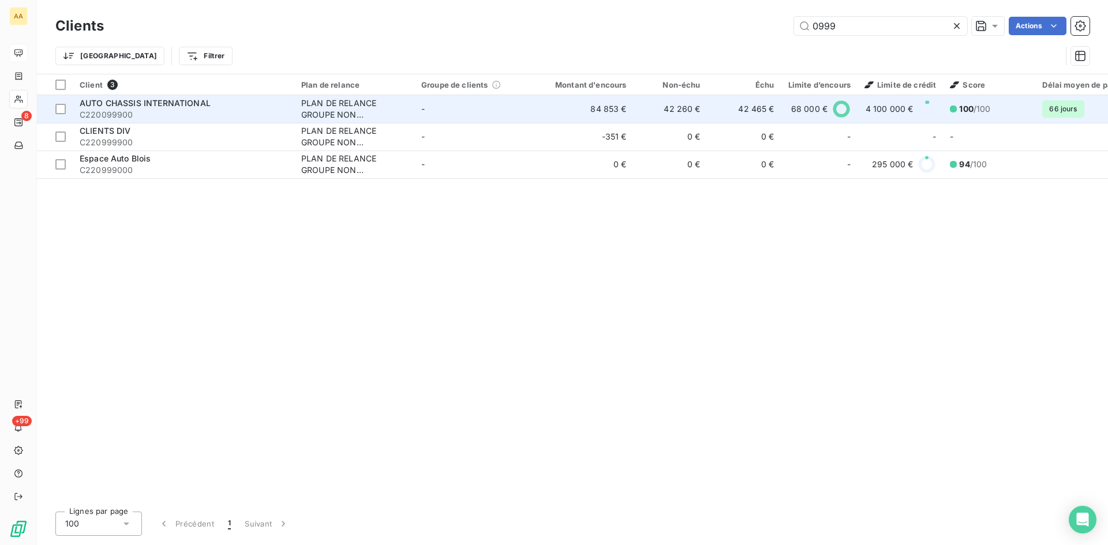
type input "0999"
click at [325, 113] on div "PLAN DE RELANCE GROUPE NON AUTOMATIQUE" at bounding box center [354, 108] width 106 height 23
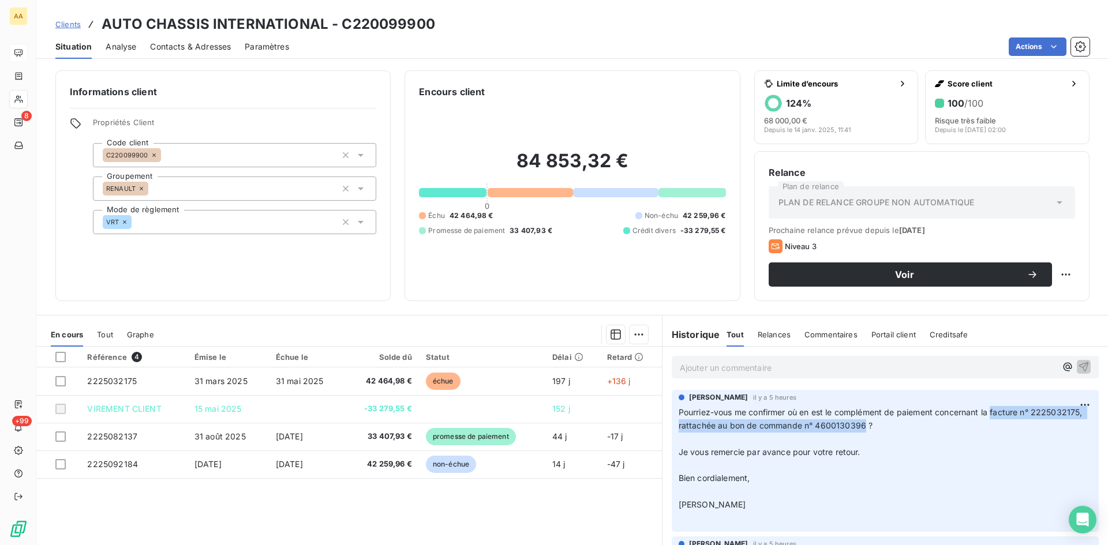
drag, startPoint x: 911, startPoint y: 422, endPoint x: 990, endPoint y: 411, distance: 79.7
click at [990, 411] on span "Pourriez-vous me confirmer où en est le complément de paiement concernant la fa…" at bounding box center [881, 418] width 406 height 23
copy span "facture n° 2225032175, rattachée au bon de commande n° 4600130396"
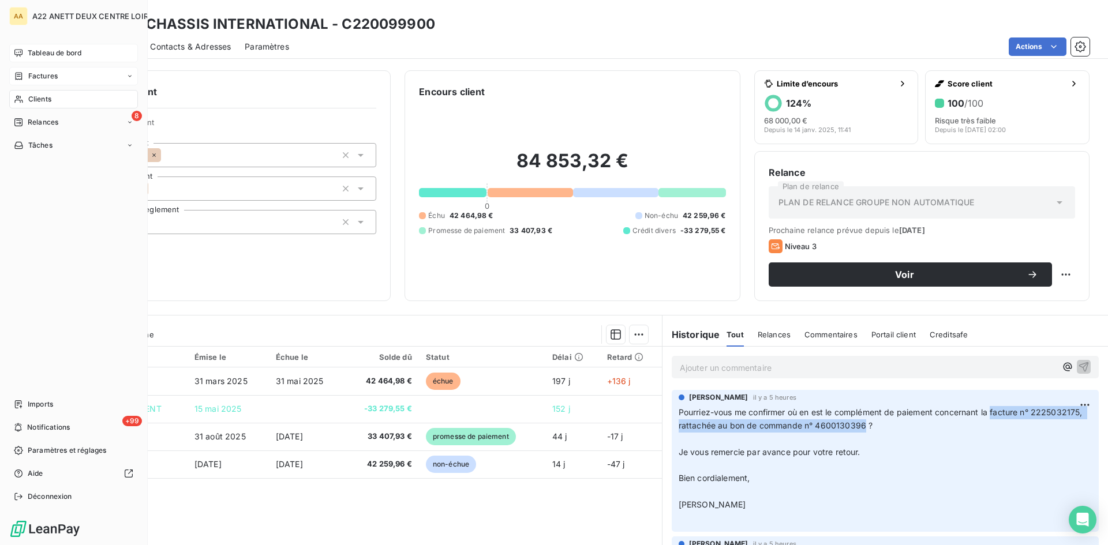
drag, startPoint x: 36, startPoint y: 102, endPoint x: 86, endPoint y: 67, distance: 60.5
click at [36, 102] on span "Clients" at bounding box center [39, 99] width 23 height 10
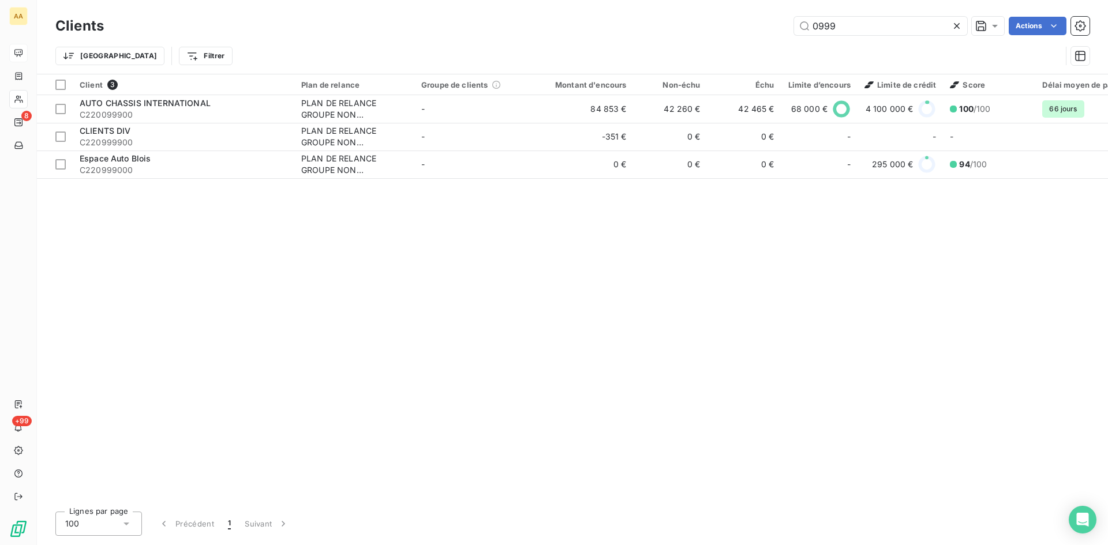
drag, startPoint x: 776, startPoint y: 36, endPoint x: 741, endPoint y: 40, distance: 34.9
click at [741, 40] on div "Clients 0999 Actions Trier Filtrer" at bounding box center [572, 44] width 1034 height 60
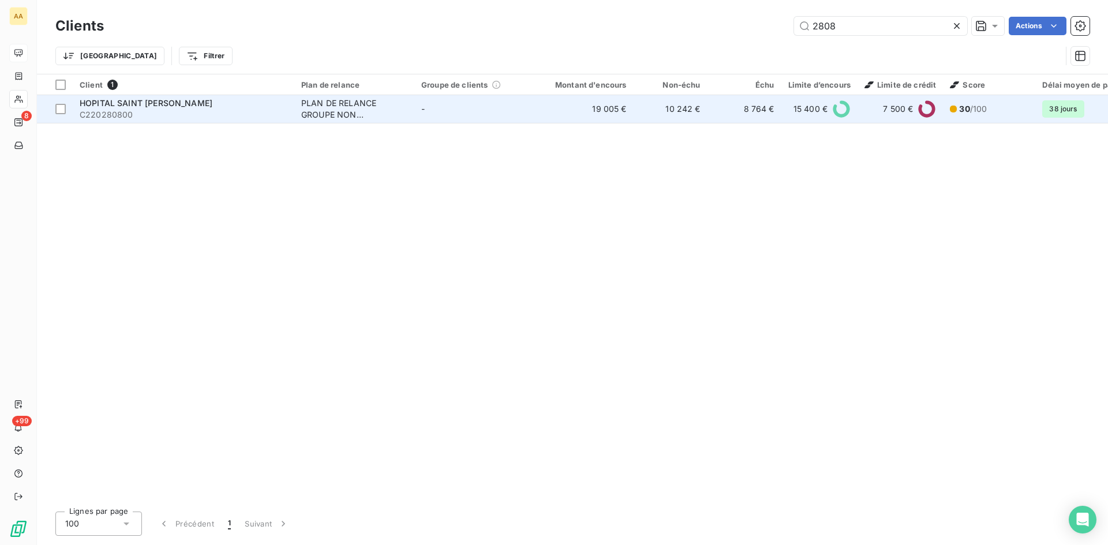
type input "2808"
click at [320, 113] on div "PLAN DE RELANCE GROUPE NON AUTOMATIQUE" at bounding box center [354, 108] width 106 height 23
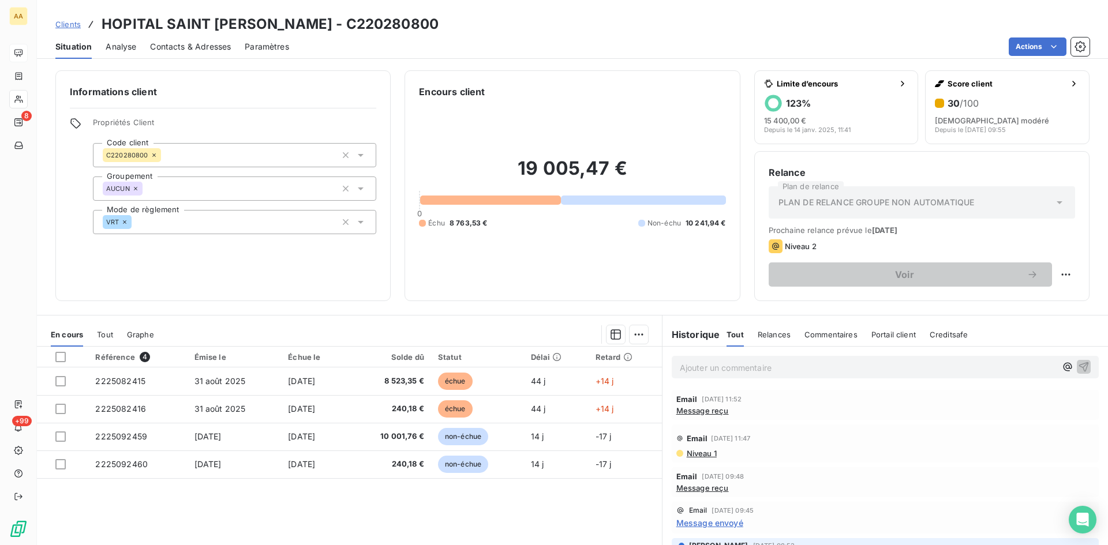
click at [701, 411] on span "Message reçu" at bounding box center [702, 410] width 52 height 9
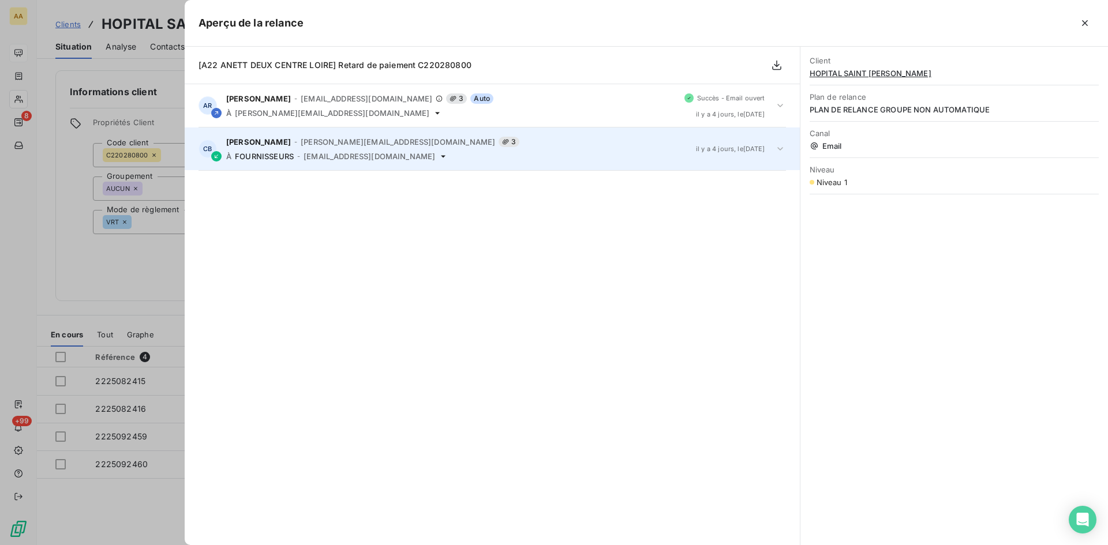
click at [349, 160] on span "[EMAIL_ADDRESS][DOMAIN_NAME]" at bounding box center [369, 156] width 132 height 9
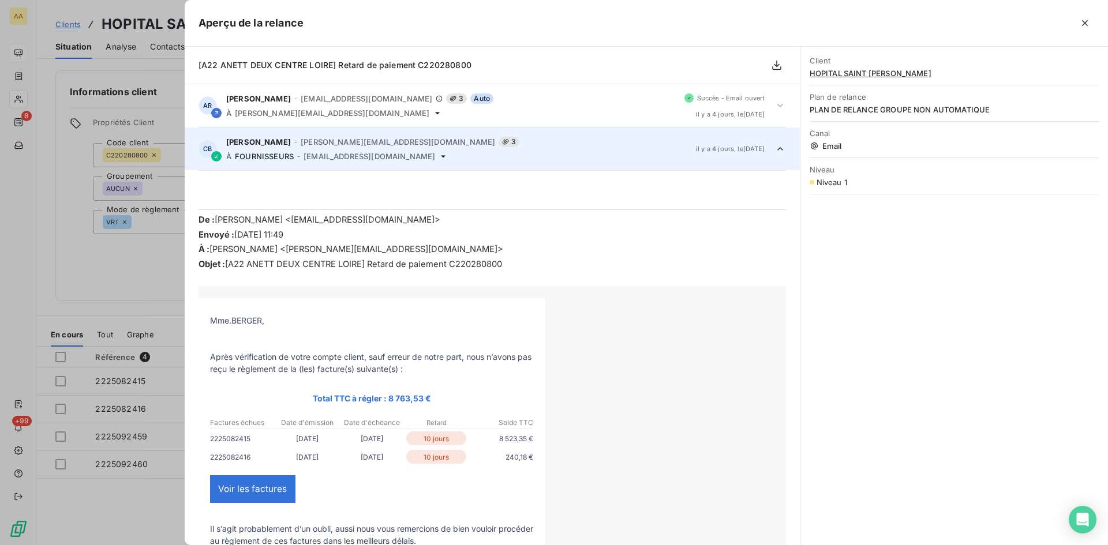
scroll to position [43, 0]
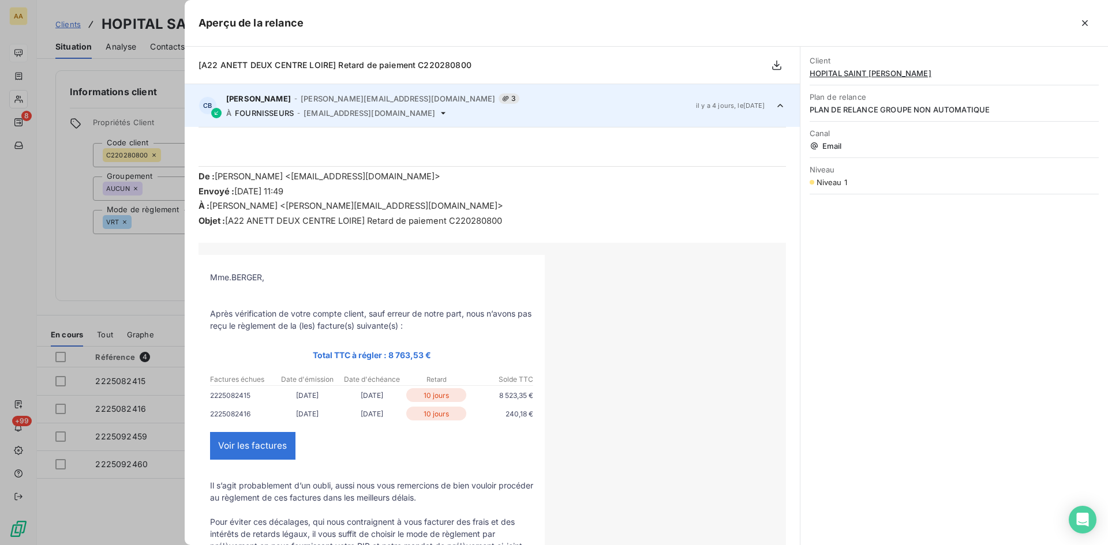
click at [284, 106] on div "Christèle Berger - [EMAIL_ADDRESS][DOMAIN_NAME] 3 À FOURNISSEURS - [EMAIL_ADDRE…" at bounding box center [456, 105] width 460 height 24
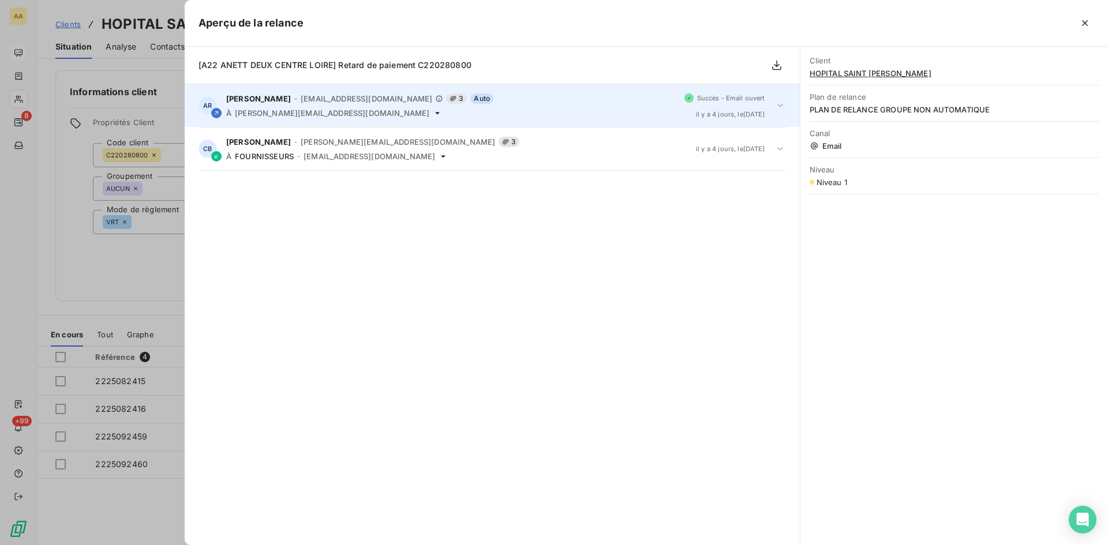
click at [284, 106] on div "[PERSON_NAME] - [EMAIL_ADDRESS][DOMAIN_NAME] 3 Auto À [PERSON_NAME][EMAIL_ADDRE…" at bounding box center [450, 105] width 449 height 24
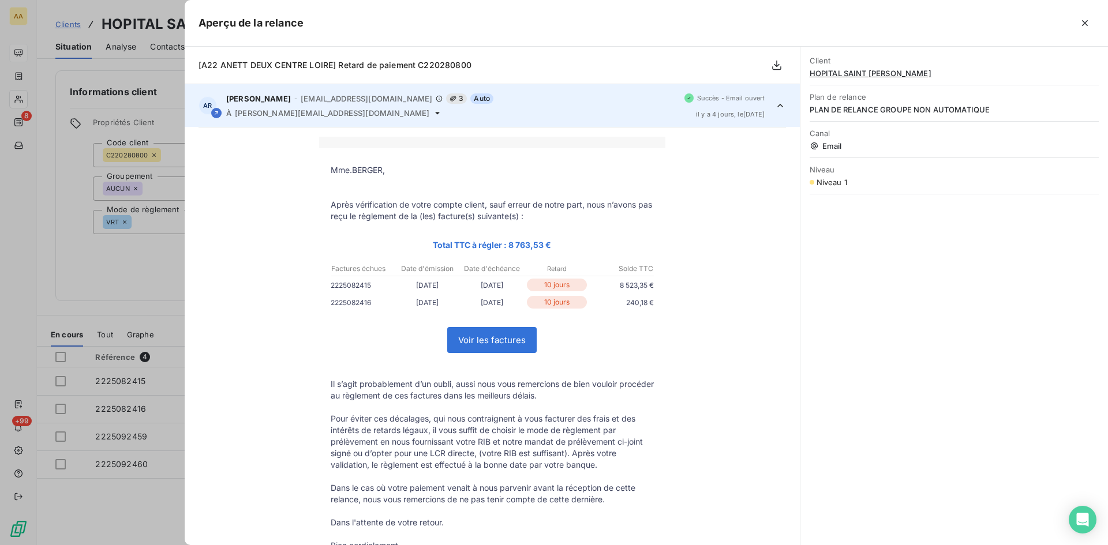
click at [280, 107] on div "[PERSON_NAME] - [EMAIL_ADDRESS][DOMAIN_NAME] 3 Auto À [PERSON_NAME][EMAIL_ADDRE…" at bounding box center [450, 105] width 449 height 24
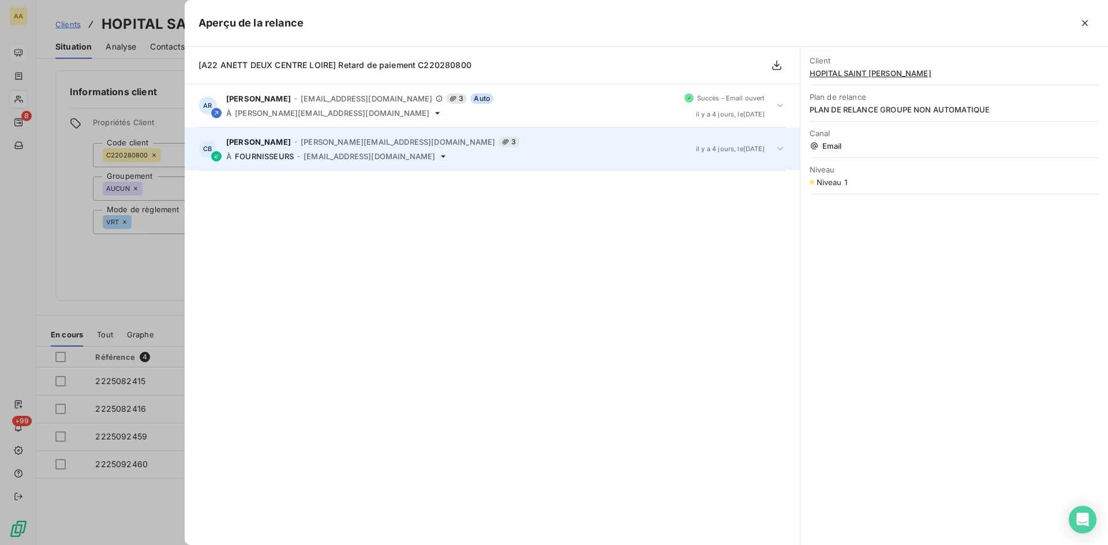
click at [296, 152] on div "À FOURNISSEURS - [EMAIL_ADDRESS][DOMAIN_NAME]" at bounding box center [456, 156] width 460 height 9
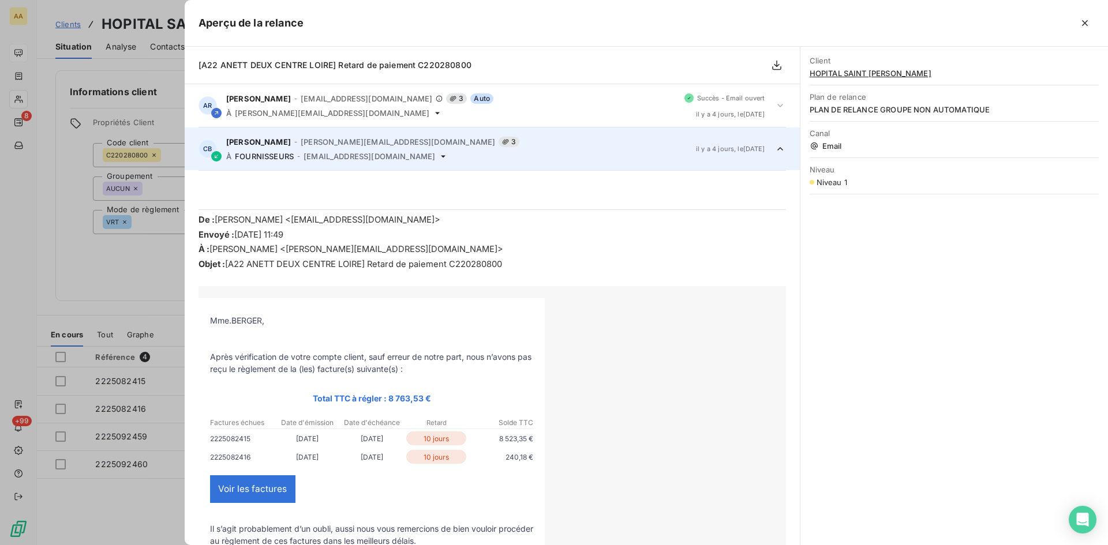
click at [111, 288] on div at bounding box center [554, 272] width 1108 height 545
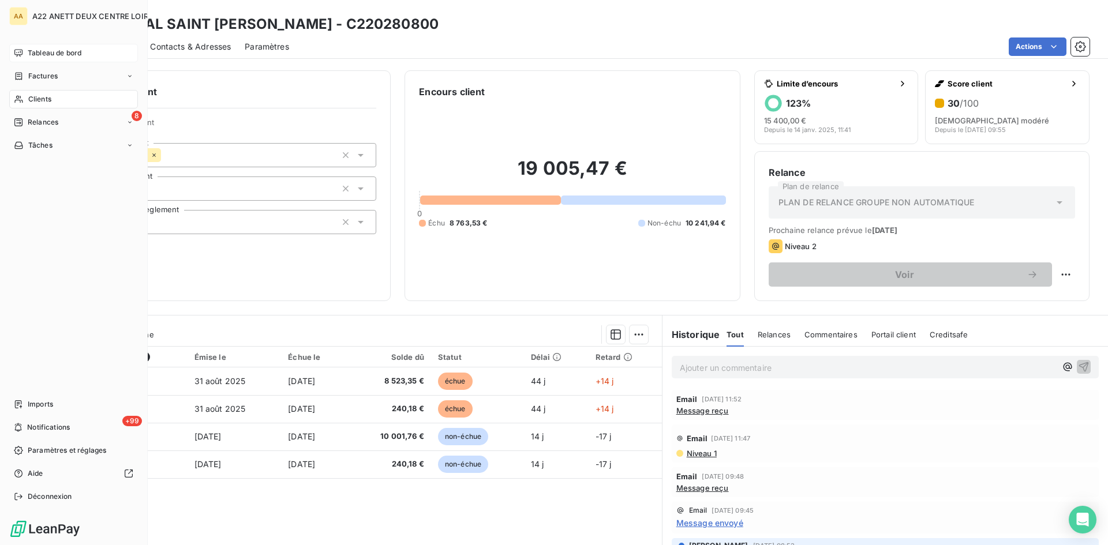
click at [37, 99] on span "Clients" at bounding box center [39, 99] width 23 height 10
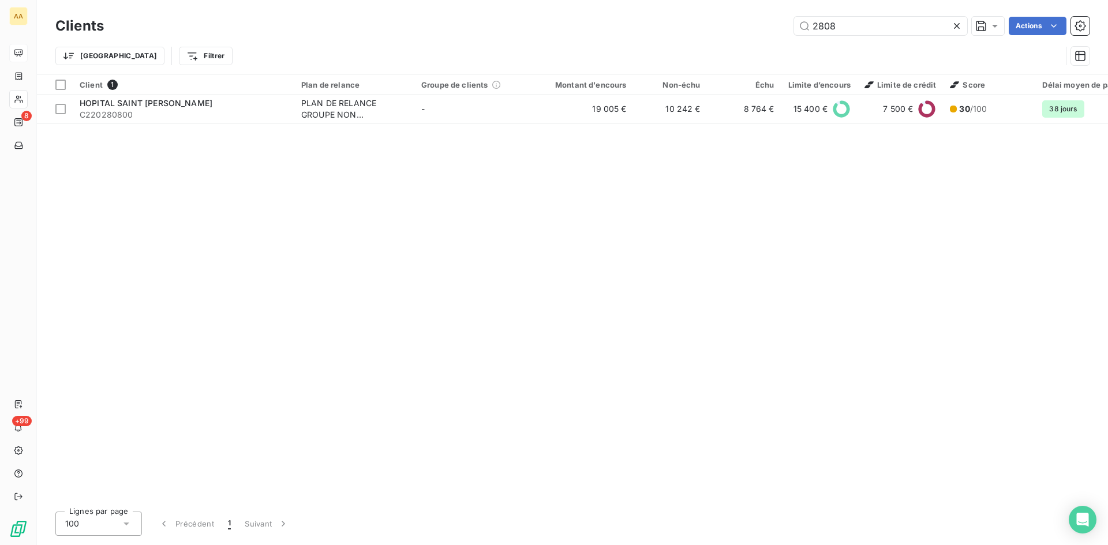
drag, startPoint x: 828, startPoint y: 25, endPoint x: 767, endPoint y: 33, distance: 62.3
click at [767, 33] on div "2808 Actions" at bounding box center [603, 26] width 971 height 18
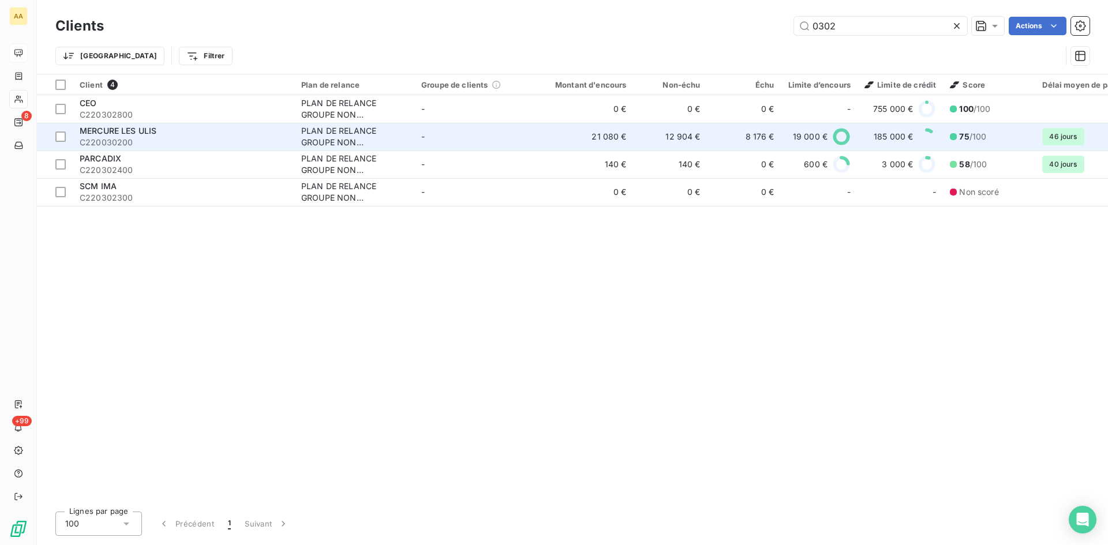
type input "0302"
click at [347, 128] on div "PLAN DE RELANCE GROUPE NON AUTOMATIQUE" at bounding box center [354, 136] width 106 height 23
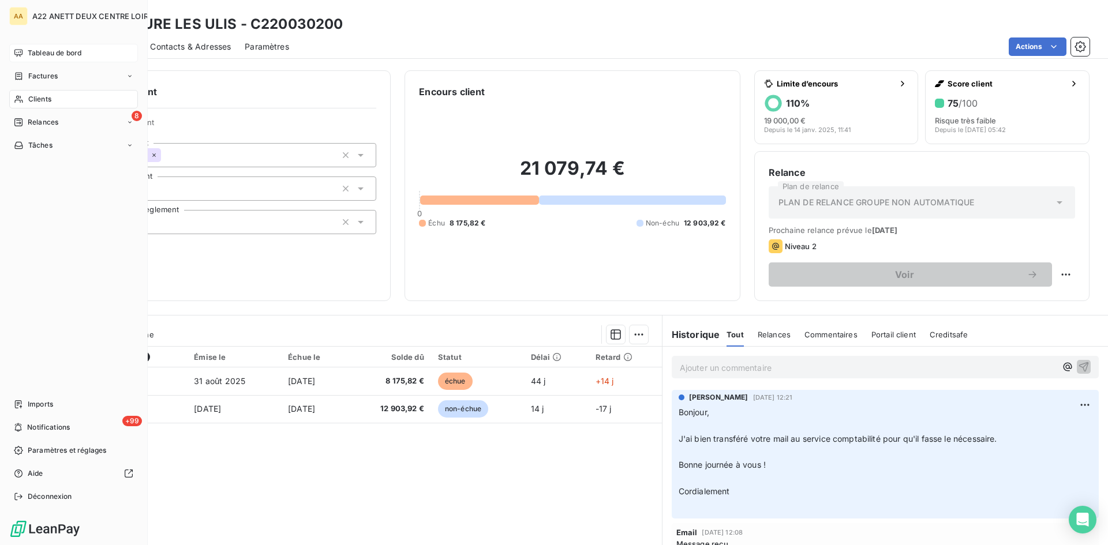
click at [33, 99] on span "Clients" at bounding box center [39, 99] width 23 height 10
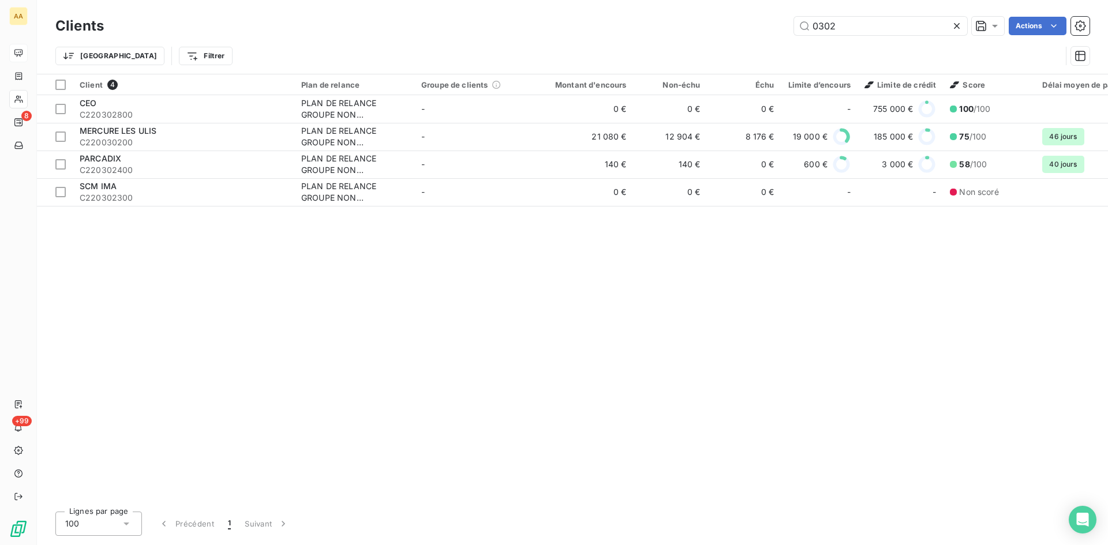
drag, startPoint x: 842, startPoint y: 26, endPoint x: 771, endPoint y: 32, distance: 70.7
click at [771, 32] on div "0302 Actions" at bounding box center [603, 26] width 971 height 18
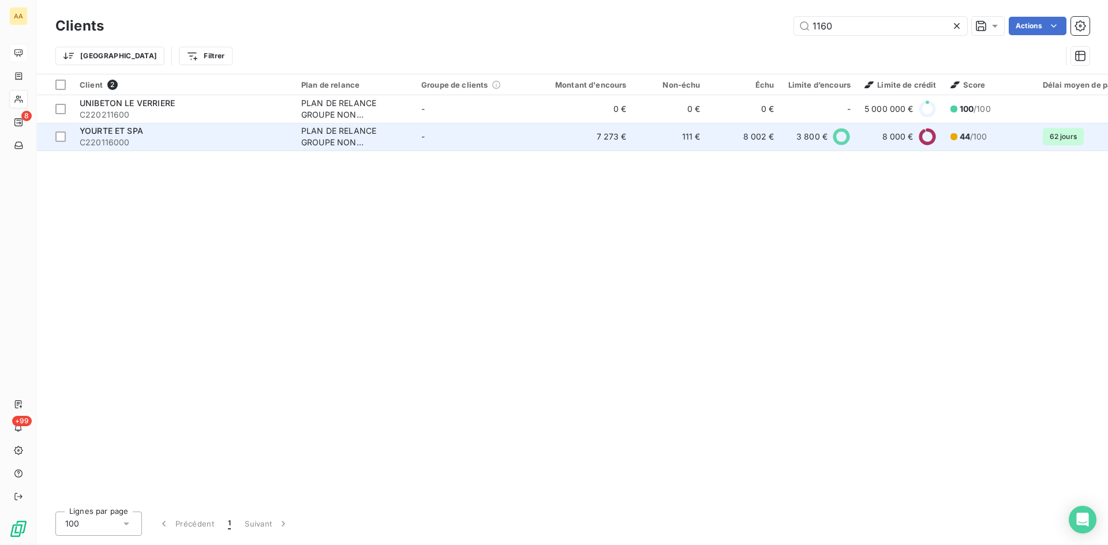
type input "1160"
click at [305, 139] on div "PLAN DE RELANCE GROUPE NON AUTOMATIQUE" at bounding box center [354, 136] width 106 height 23
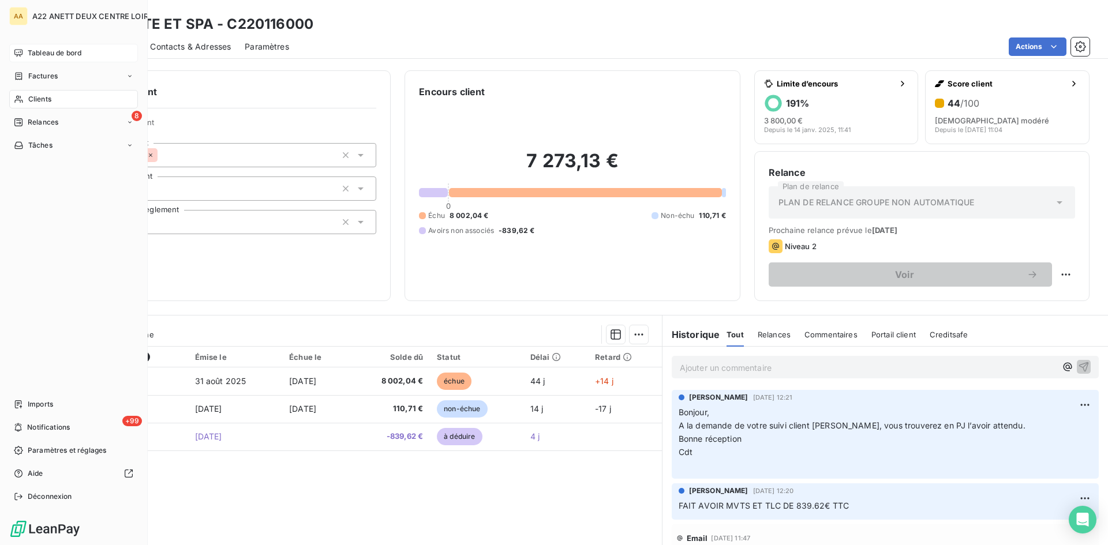
click at [36, 100] on span "Clients" at bounding box center [39, 99] width 23 height 10
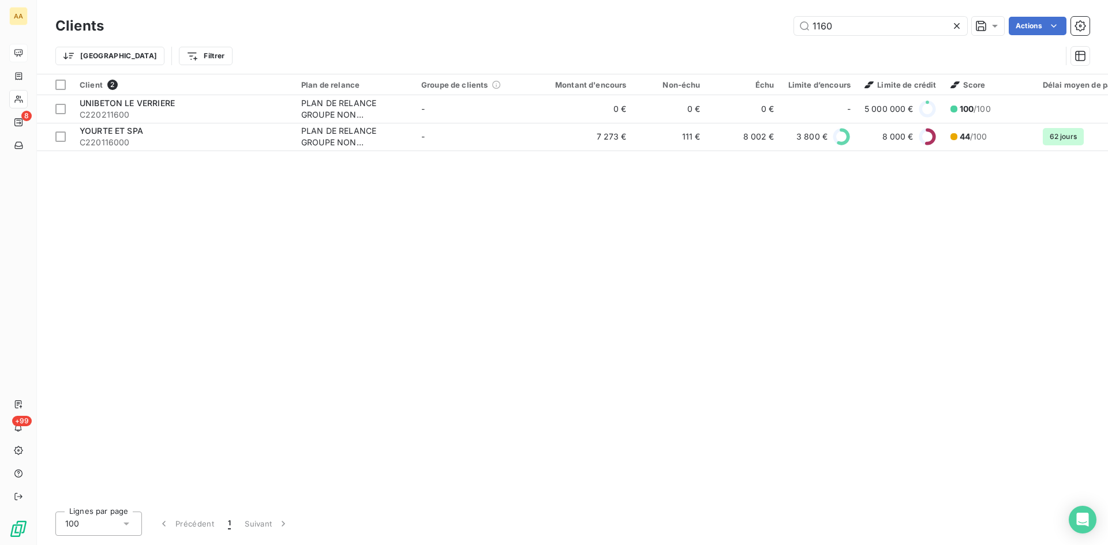
drag, startPoint x: 834, startPoint y: 31, endPoint x: 772, endPoint y: 31, distance: 61.7
click at [772, 31] on div "1160 Actions" at bounding box center [603, 26] width 971 height 18
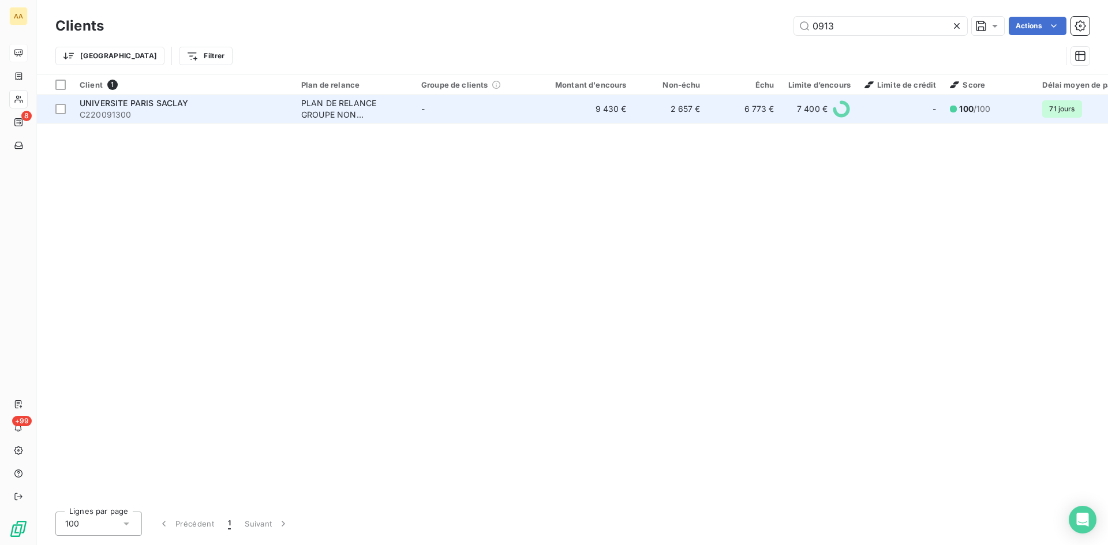
type input "0913"
click at [337, 115] on div "PLAN DE RELANCE GROUPE NON AUTOMATIQUE" at bounding box center [354, 108] width 106 height 23
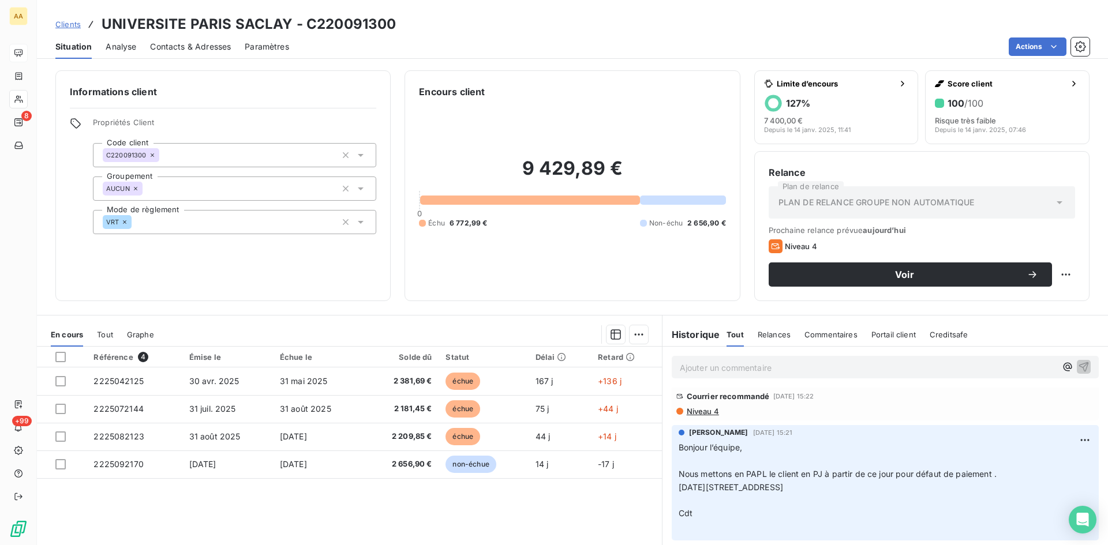
scroll to position [519, 0]
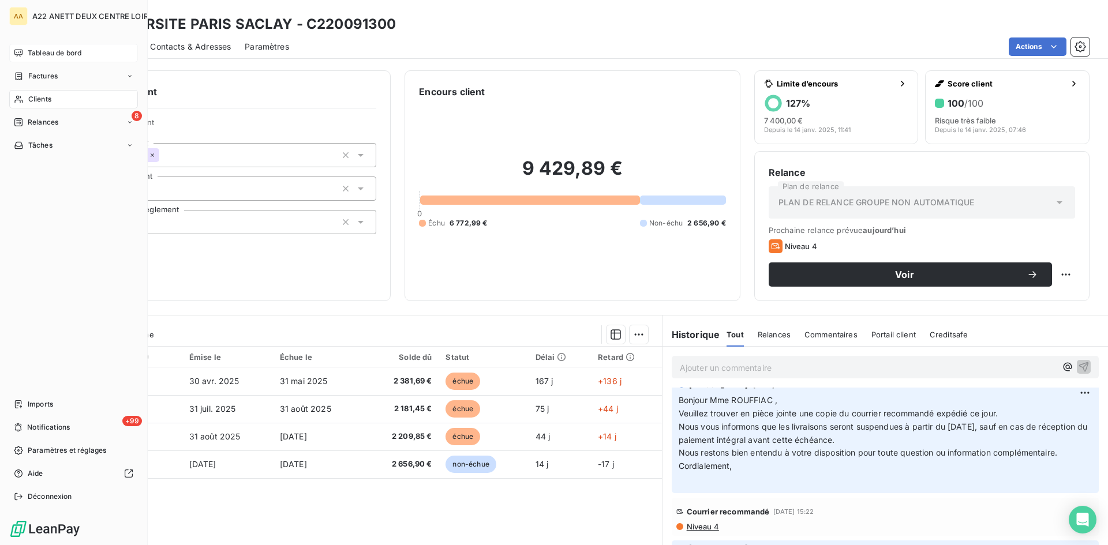
click at [37, 101] on span "Clients" at bounding box center [39, 99] width 23 height 10
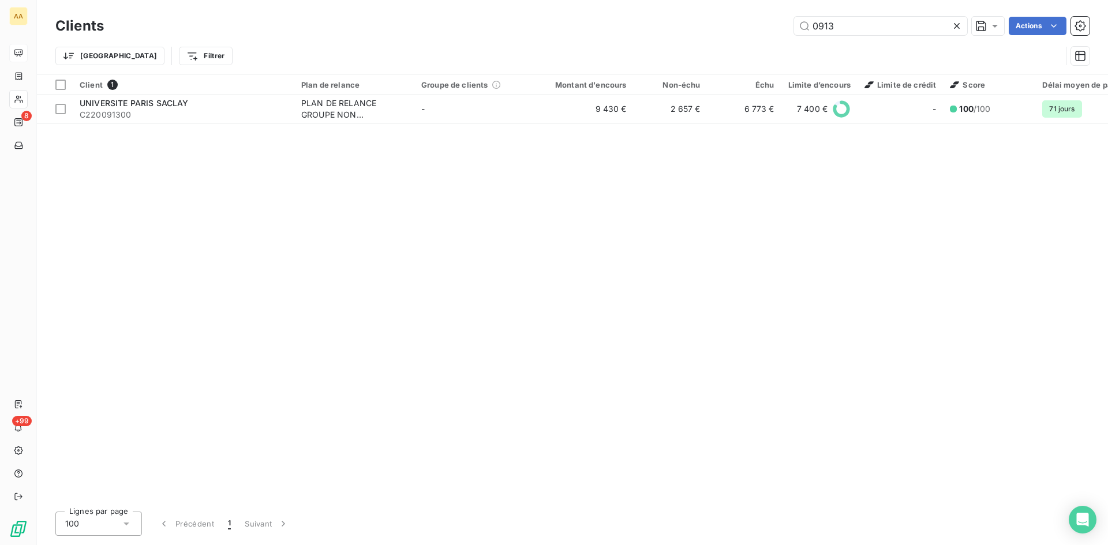
drag, startPoint x: 844, startPoint y: 29, endPoint x: 763, endPoint y: 35, distance: 81.5
click at [763, 35] on div "0913 Actions" at bounding box center [603, 26] width 971 height 18
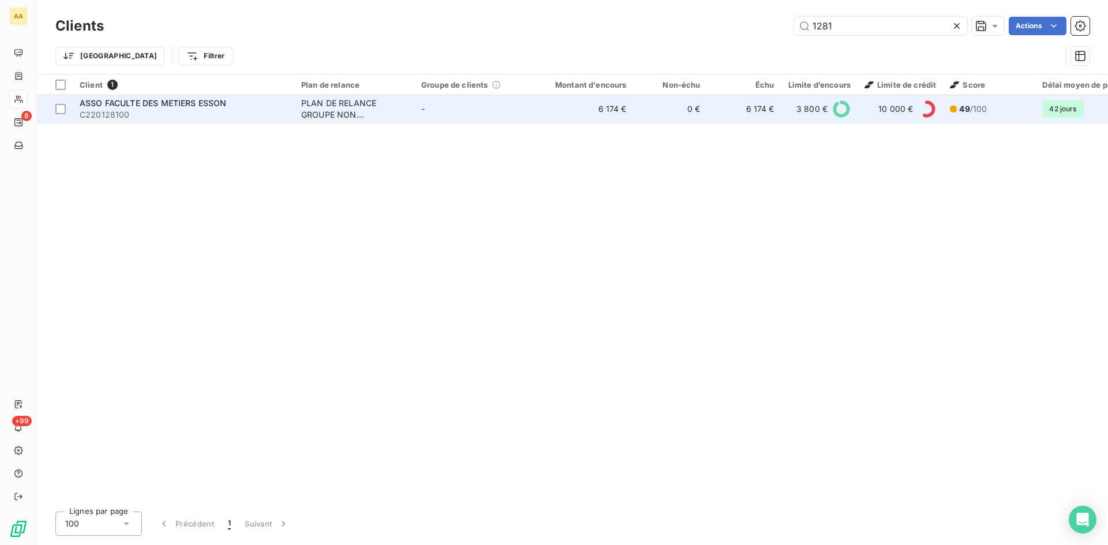
type input "1281"
click at [312, 99] on div "PLAN DE RELANCE GROUPE NON AUTOMATIQUE" at bounding box center [354, 108] width 106 height 23
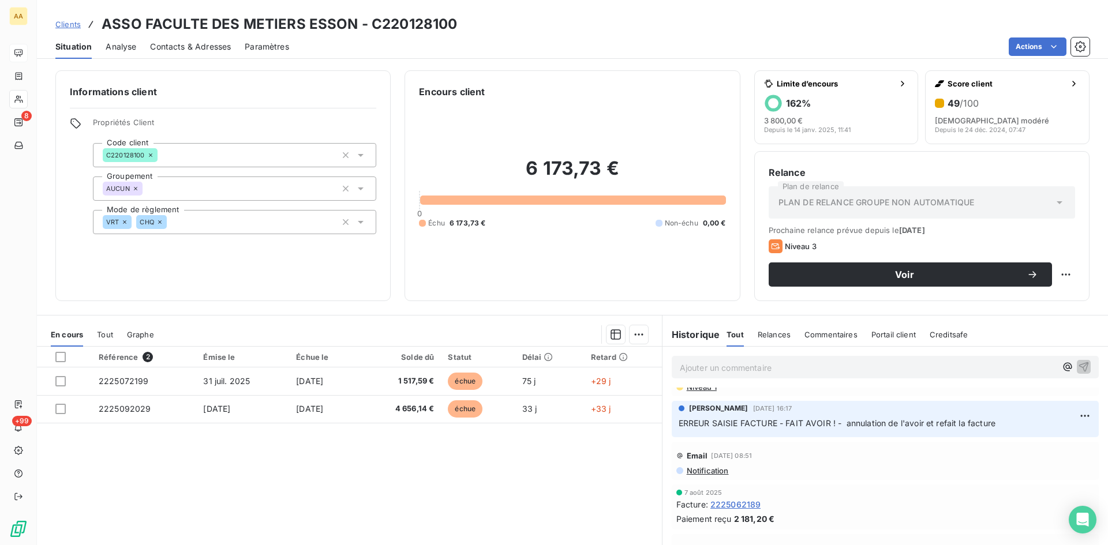
scroll to position [288, 0]
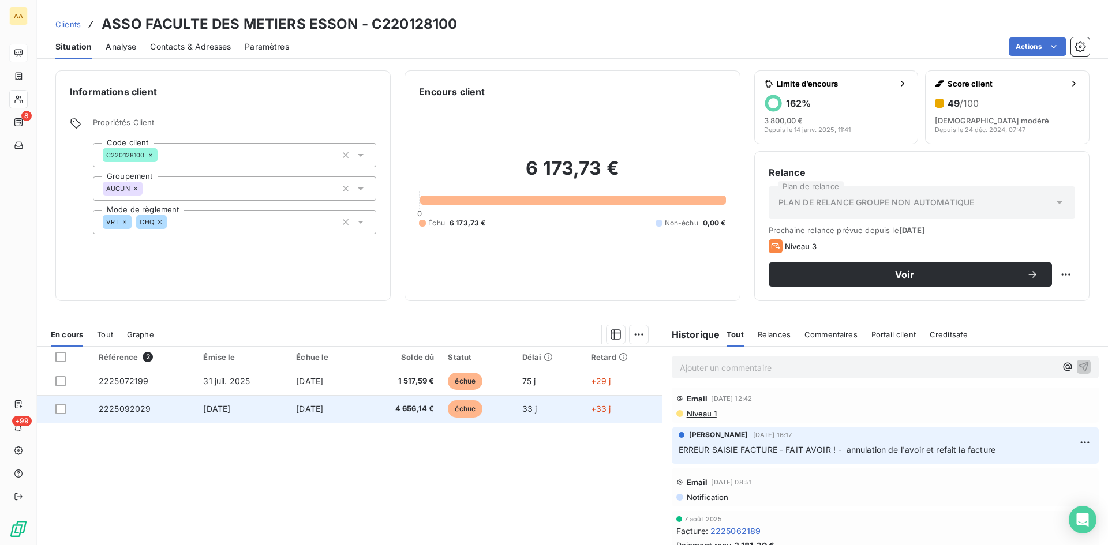
click at [125, 408] on span "2225092029" at bounding box center [125, 409] width 52 height 10
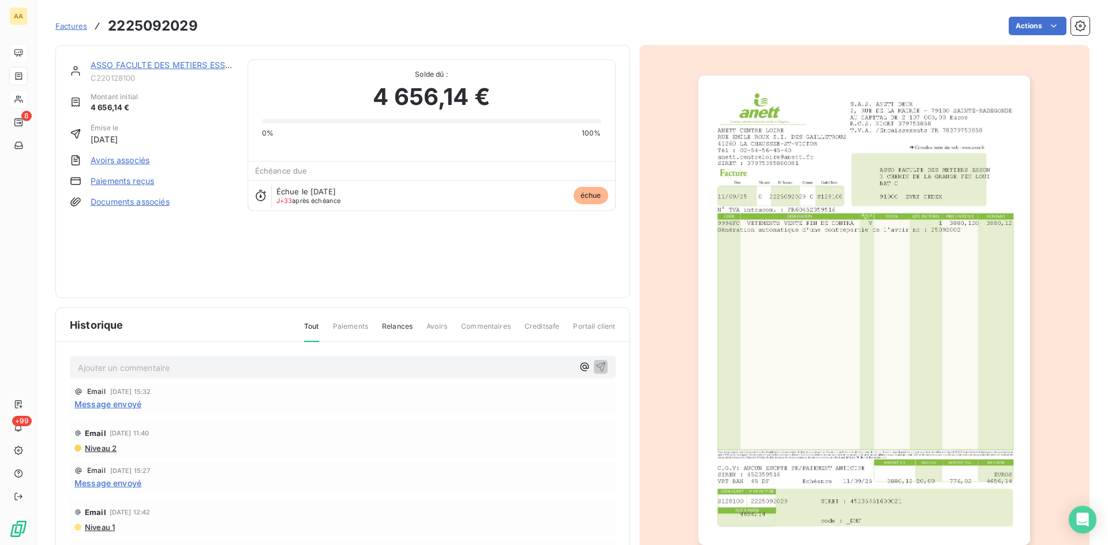
click at [160, 62] on link "ASSO FACULTE DES METIERS ESSON" at bounding box center [165, 65] width 148 height 10
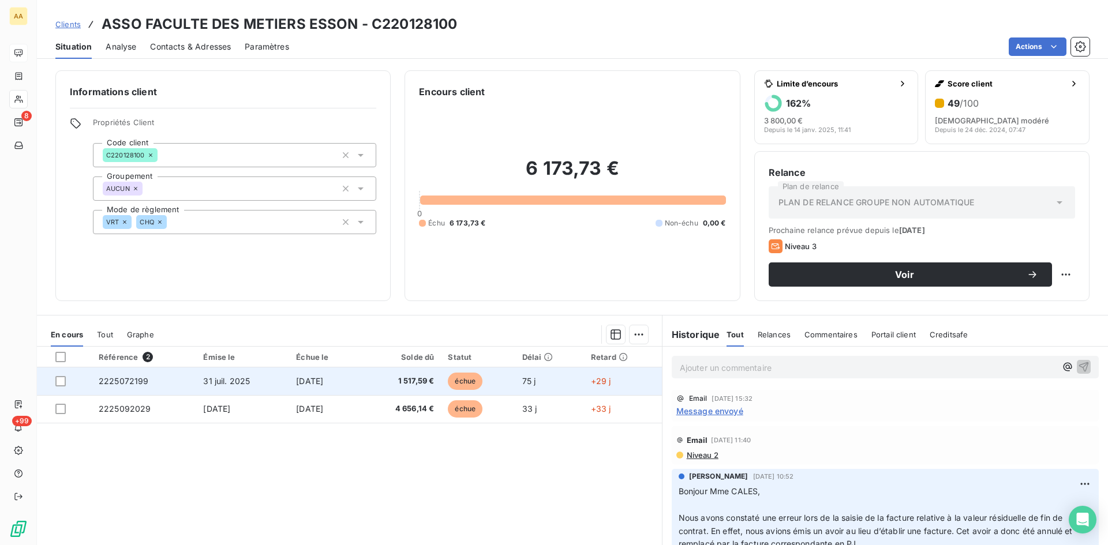
click at [119, 377] on span "2225072199" at bounding box center [124, 381] width 50 height 10
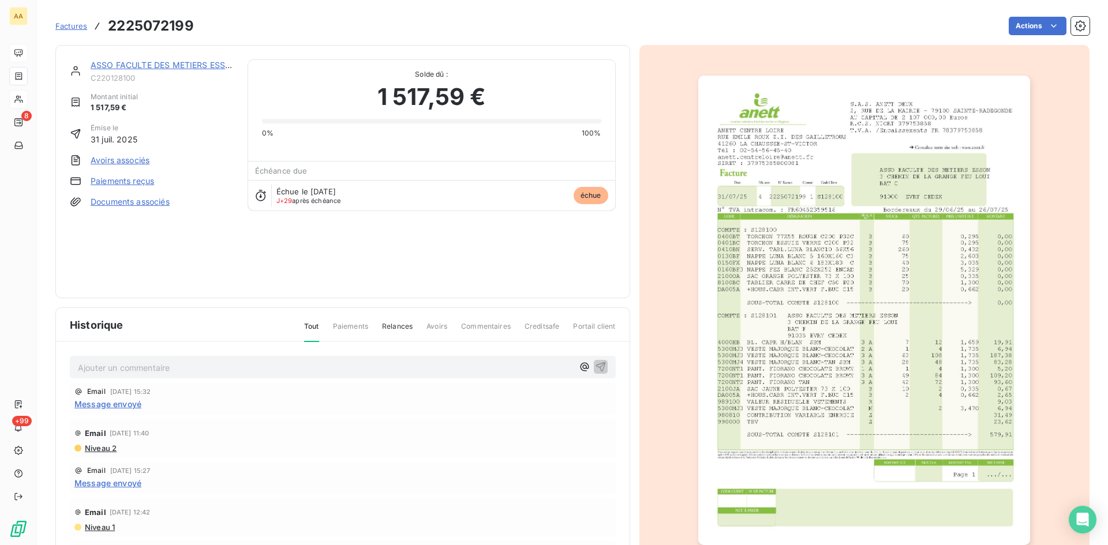
click at [174, 62] on link "ASSO FACULTE DES METIERS ESSON" at bounding box center [165, 65] width 148 height 10
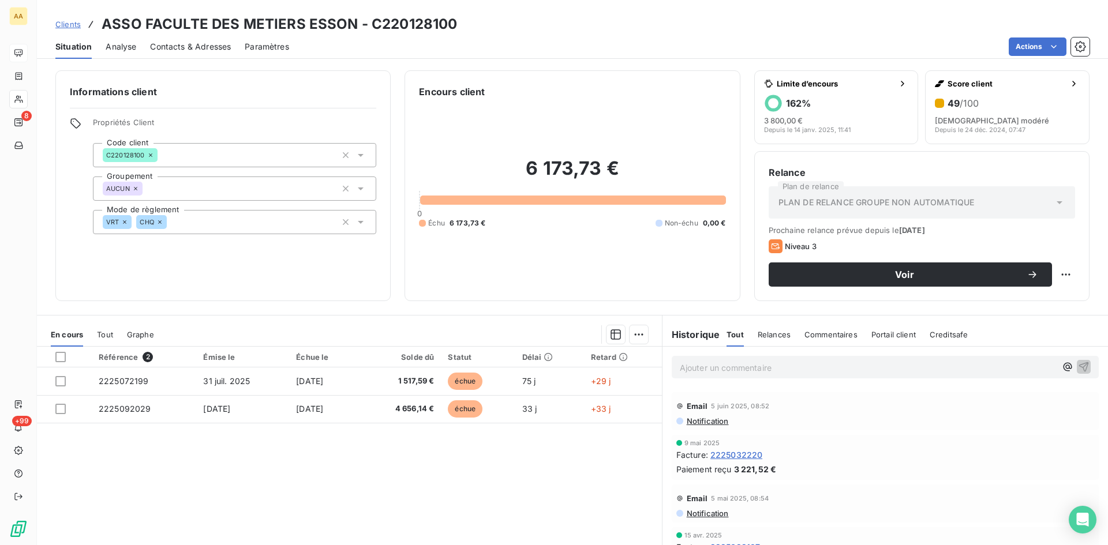
scroll to position [692, 0]
click at [707, 362] on p "Ajouter un commentaire ﻿" at bounding box center [868, 368] width 376 height 14
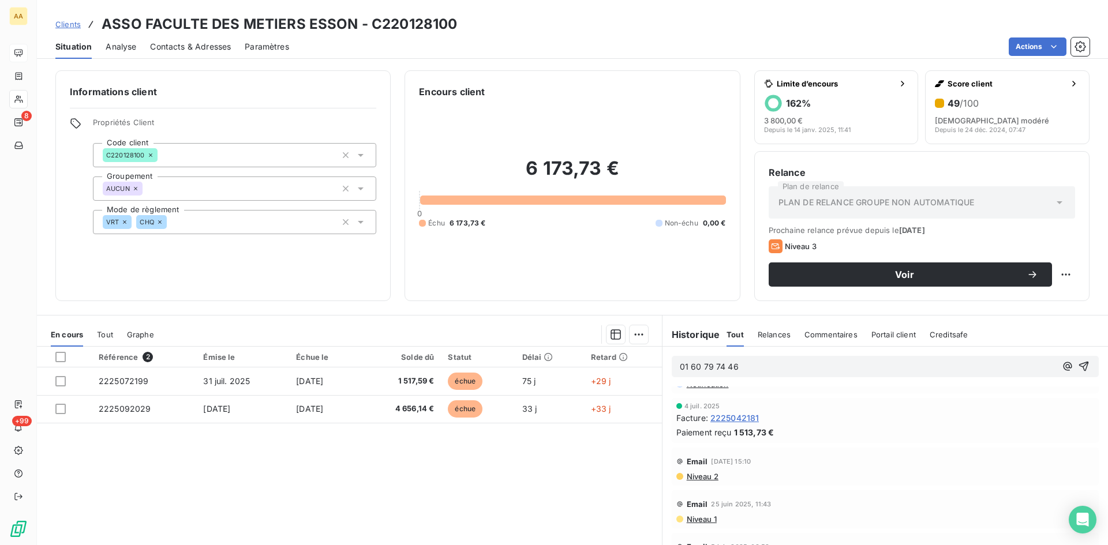
click at [738, 365] on p "01 60 79 74 46" at bounding box center [868, 367] width 376 height 13
click at [789, 404] on div "4 juil. 2025" at bounding box center [885, 406] width 418 height 7
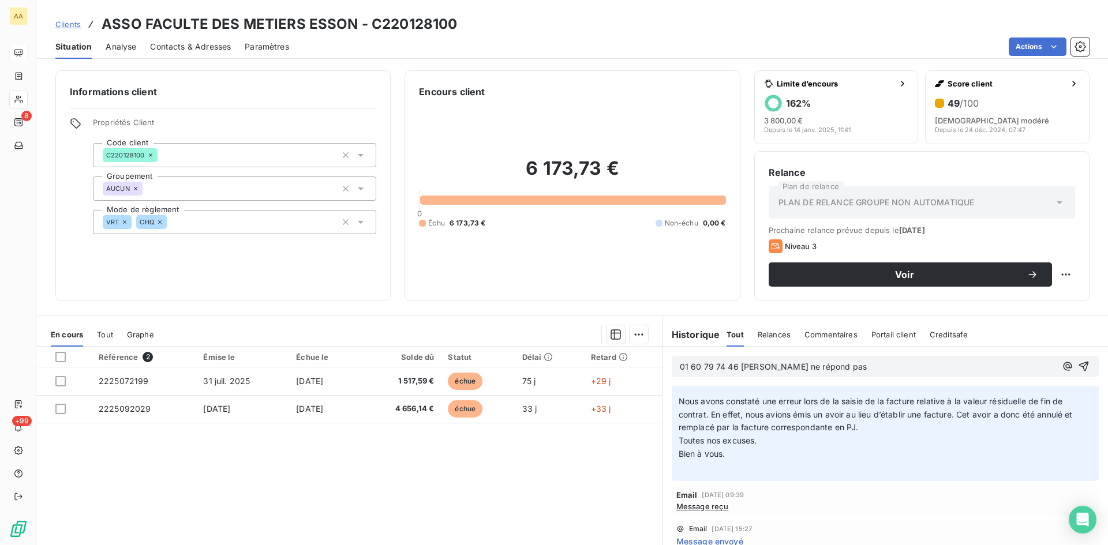
scroll to position [0, 0]
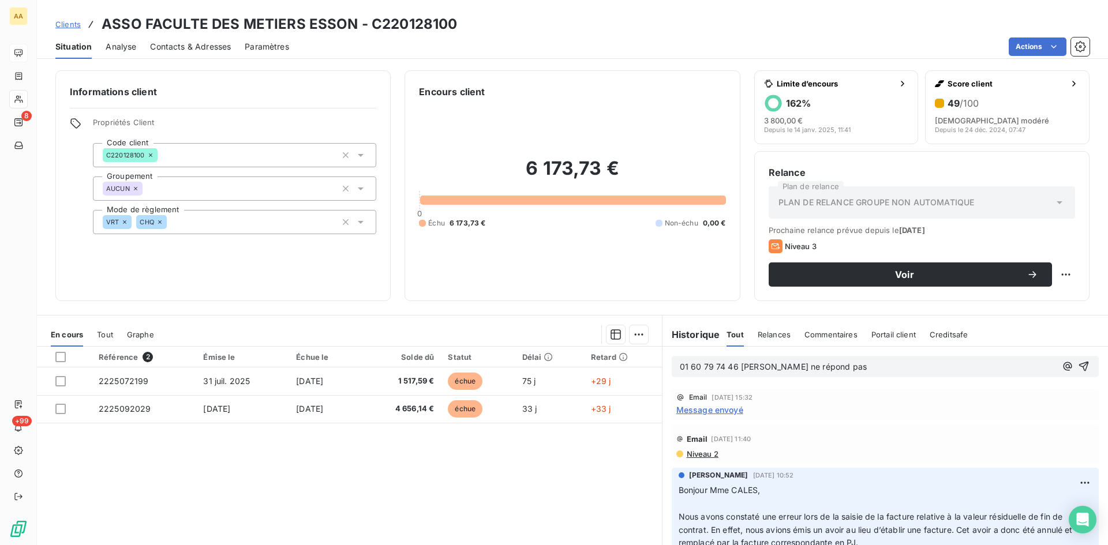
click at [707, 410] on span "Message envoyé" at bounding box center [709, 410] width 67 height 12
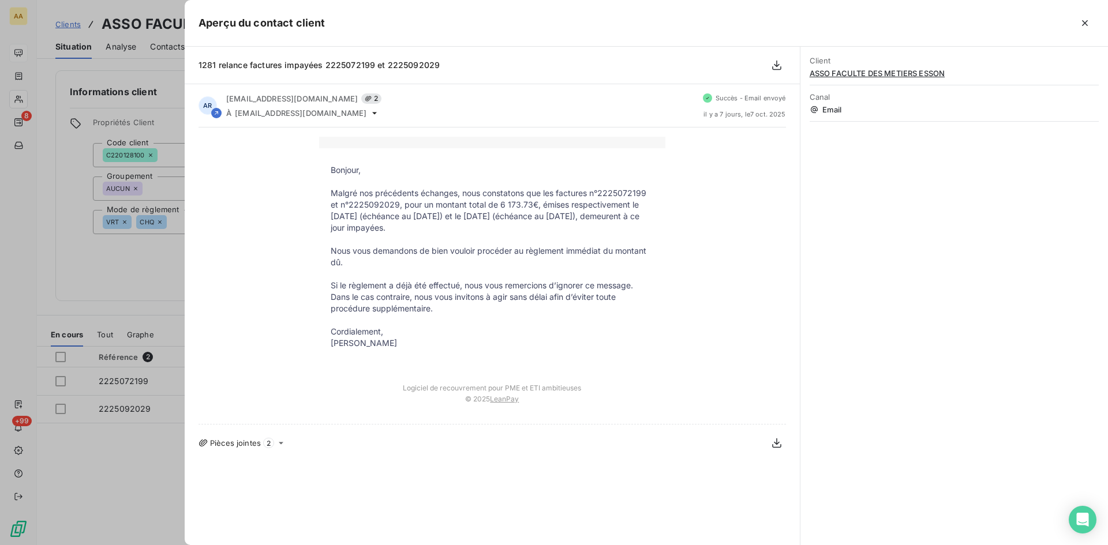
drag, startPoint x: 418, startPoint y: 343, endPoint x: 305, endPoint y: 188, distance: 192.3
click at [305, 188] on div "Bonjour, Malgré nos précédents échanges, nous constatons que les factures n°222…" at bounding box center [491, 276] width 587 height 278
copy div "Bonjour, Malgré nos précédents échanges, nous constatons que les factures n°222…"
drag, startPoint x: 249, startPoint y: 246, endPoint x: 236, endPoint y: 234, distance: 17.6
click at [249, 245] on div "Bonjour, Malgré nos précédents échanges, nous constatons que les factures n°222…" at bounding box center [491, 276] width 587 height 278
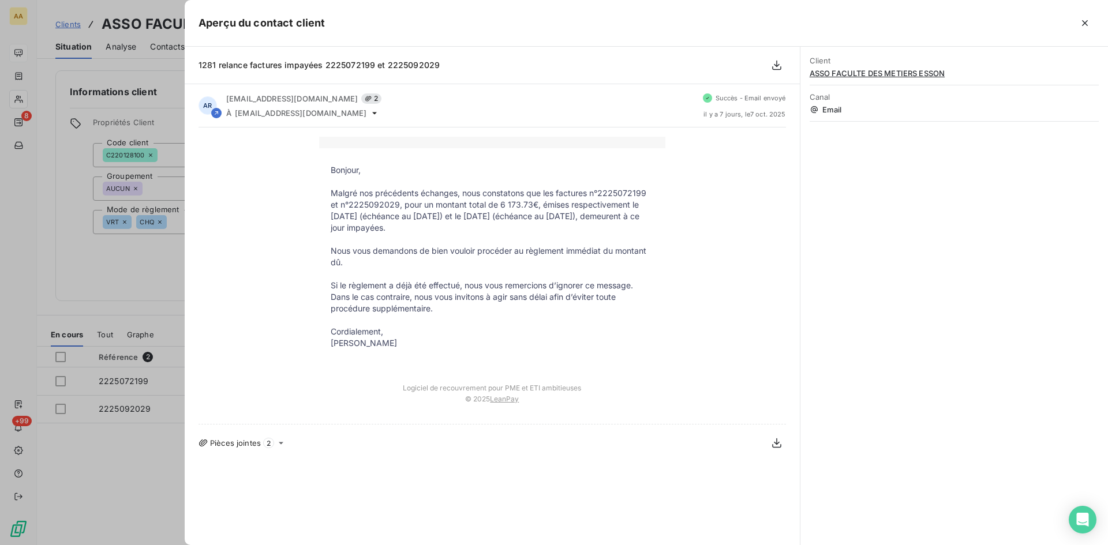
click at [102, 286] on div at bounding box center [554, 272] width 1108 height 545
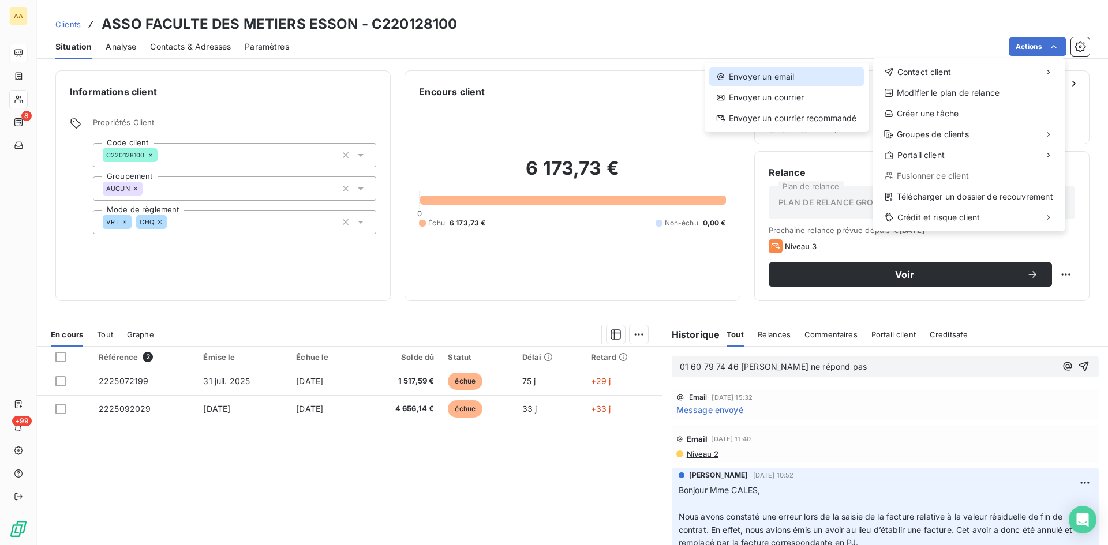
click at [798, 85] on div "Envoyer un email" at bounding box center [786, 76] width 155 height 18
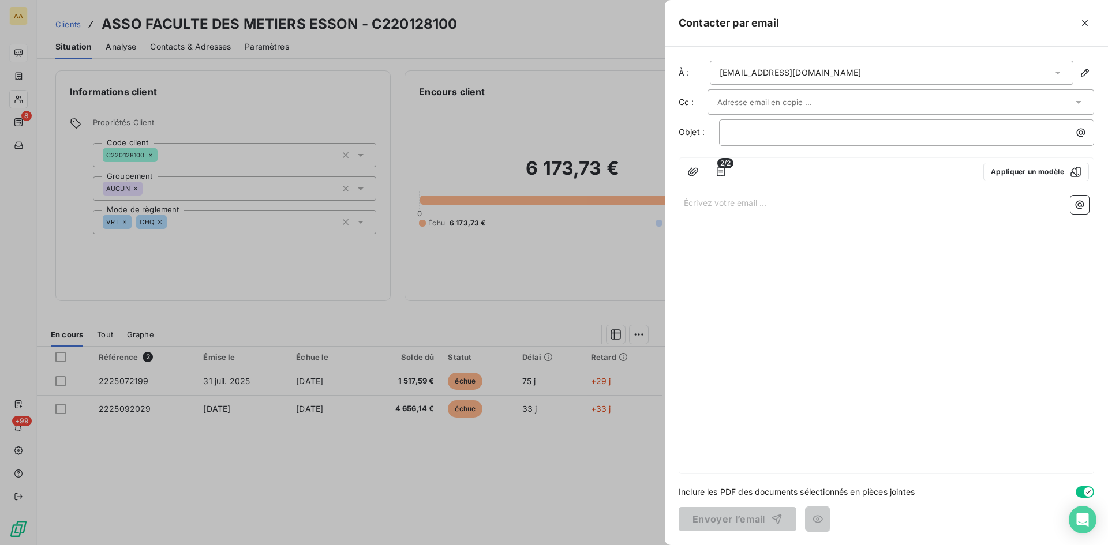
click at [692, 199] on p "Écrivez votre email ... ﻿" at bounding box center [886, 202] width 405 height 13
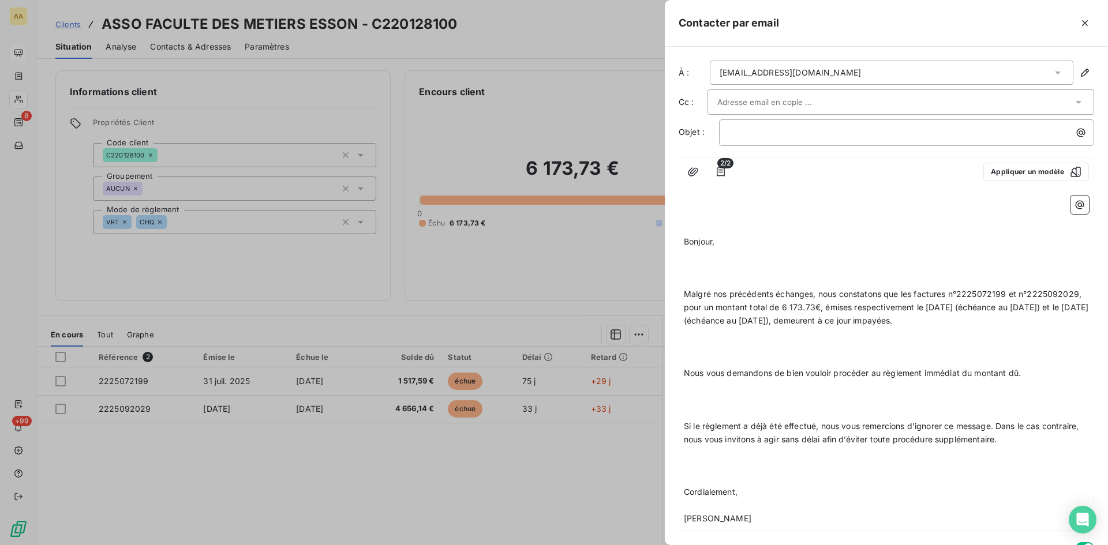
drag, startPoint x: 714, startPoint y: 241, endPoint x: 722, endPoint y: 239, distance: 9.0
click at [714, 240] on span "Bonjour," at bounding box center [699, 242] width 31 height 10
click at [798, 247] on p "Bonjour Mme CALES," at bounding box center [886, 241] width 405 height 13
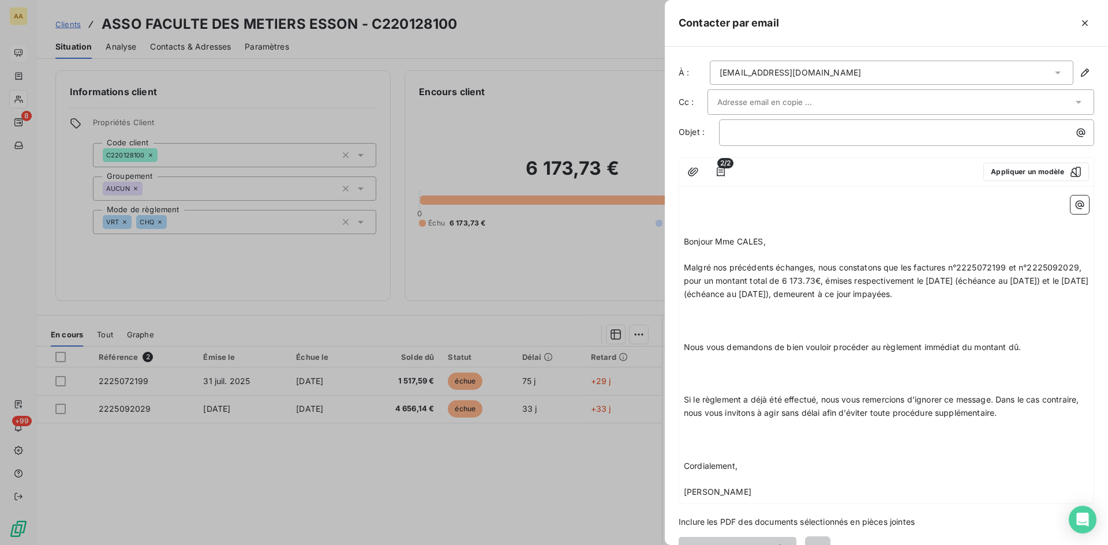
click at [831, 301] on p "Malgré nos précédents échanges, nous constatons que les factures n°2225072199 e…" at bounding box center [886, 281] width 405 height 40
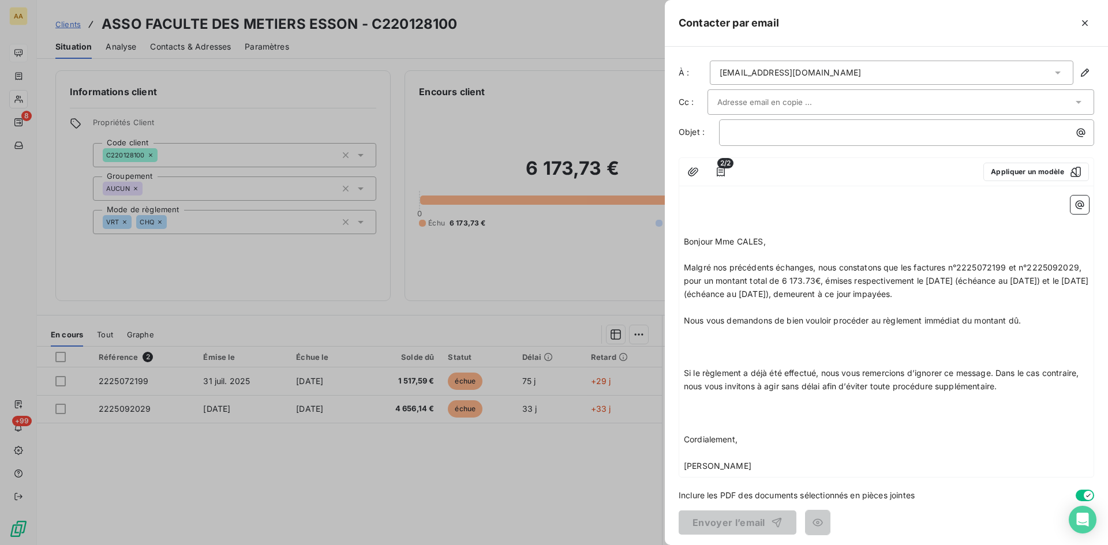
click at [1038, 328] on p "Nous vous demandons de bien vouloir procéder au règlement immédiat du montant d…" at bounding box center [886, 320] width 405 height 13
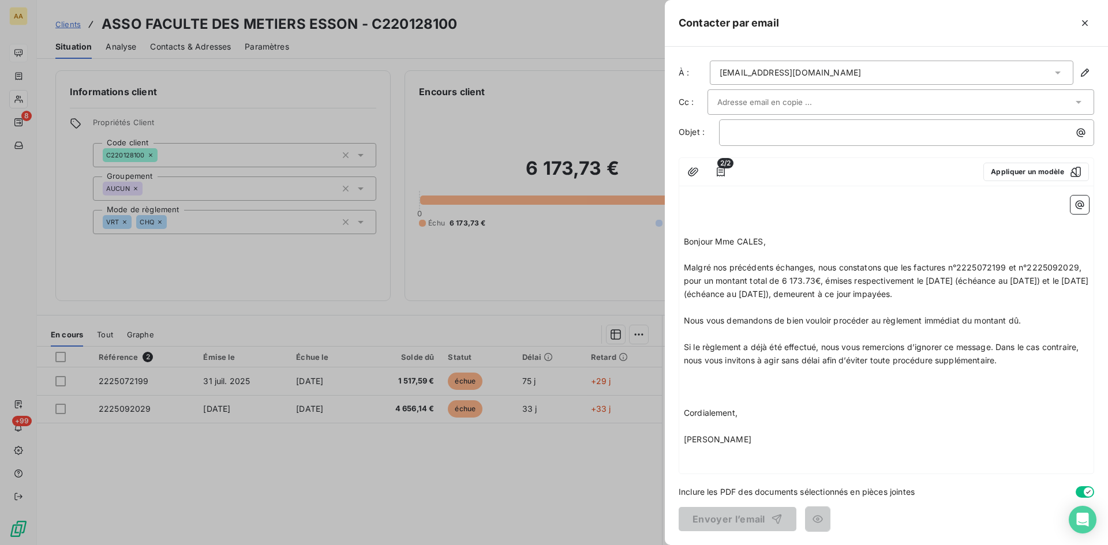
click at [736, 393] on p at bounding box center [886, 386] width 405 height 13
click at [757, 98] on input "text" at bounding box center [779, 101] width 124 height 17
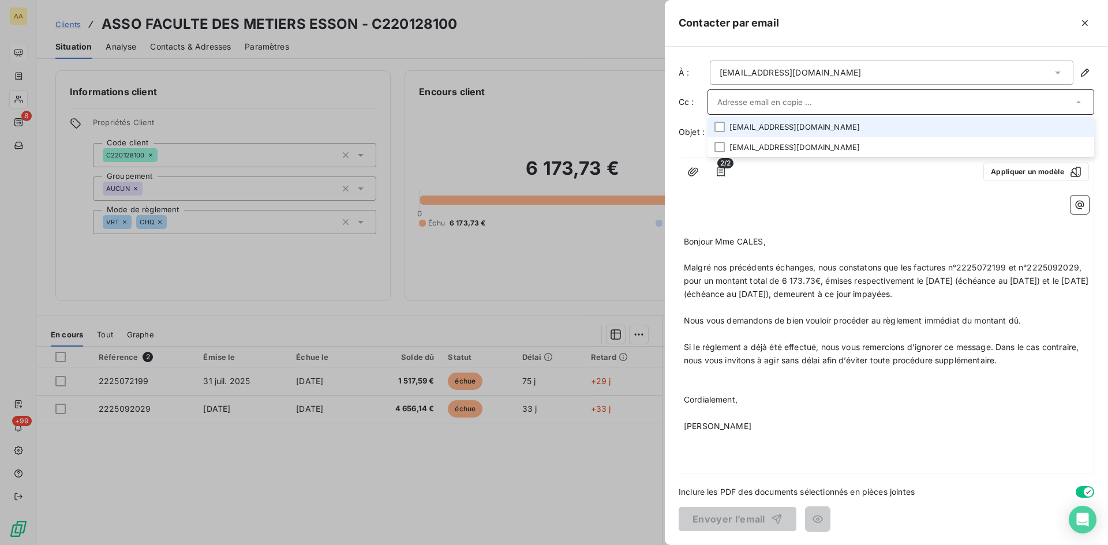
paste input "[EMAIL_ADDRESS][DOMAIN_NAME]"
type input "[EMAIL_ADDRESS][DOMAIN_NAME]"
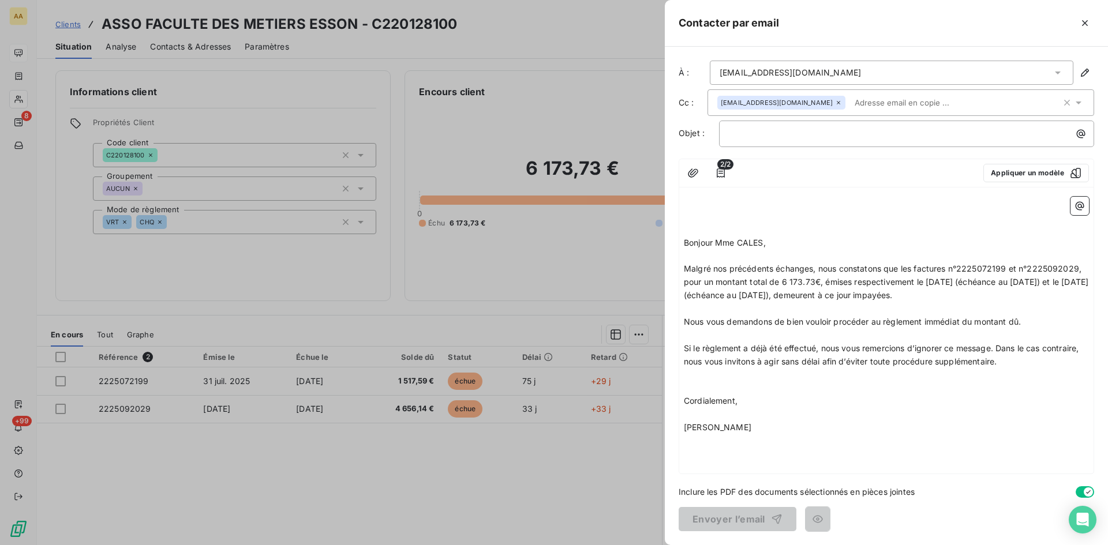
click at [803, 170] on div at bounding box center [856, 173] width 235 height 18
click at [730, 132] on p "﻿" at bounding box center [909, 133] width 361 height 13
click at [701, 515] on button "Envoyer l’email" at bounding box center [737, 519] width 118 height 24
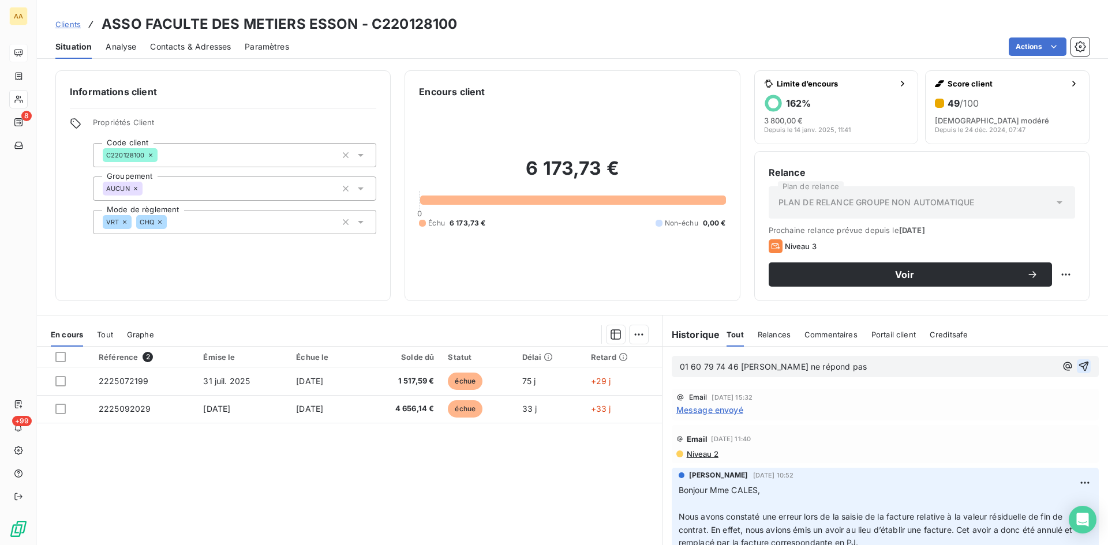
click at [1078, 366] on icon "button" at bounding box center [1084, 367] width 12 height 12
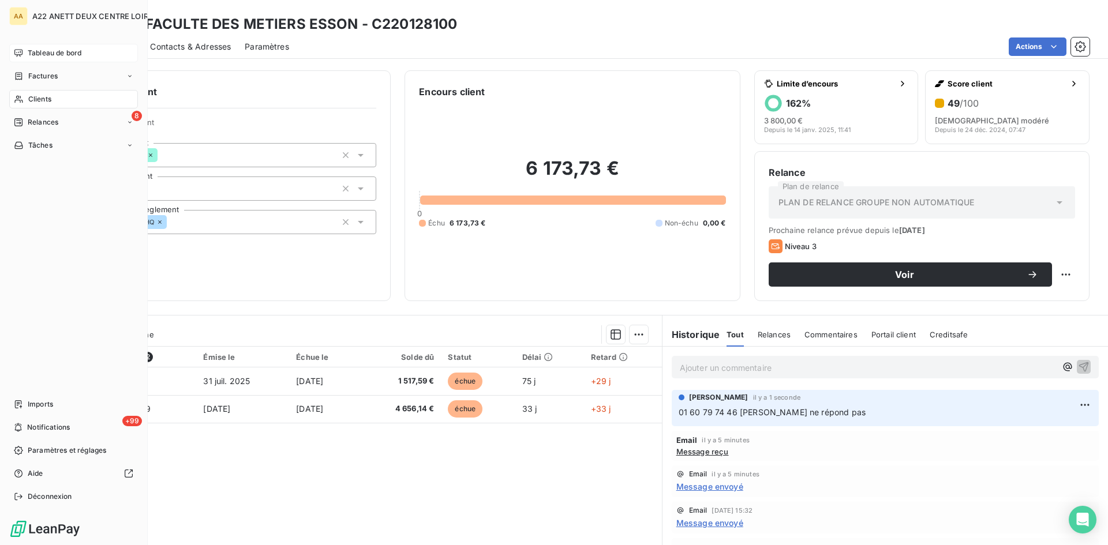
drag, startPoint x: 37, startPoint y: 93, endPoint x: 50, endPoint y: 91, distance: 13.4
click at [37, 93] on div "Clients" at bounding box center [73, 99] width 129 height 18
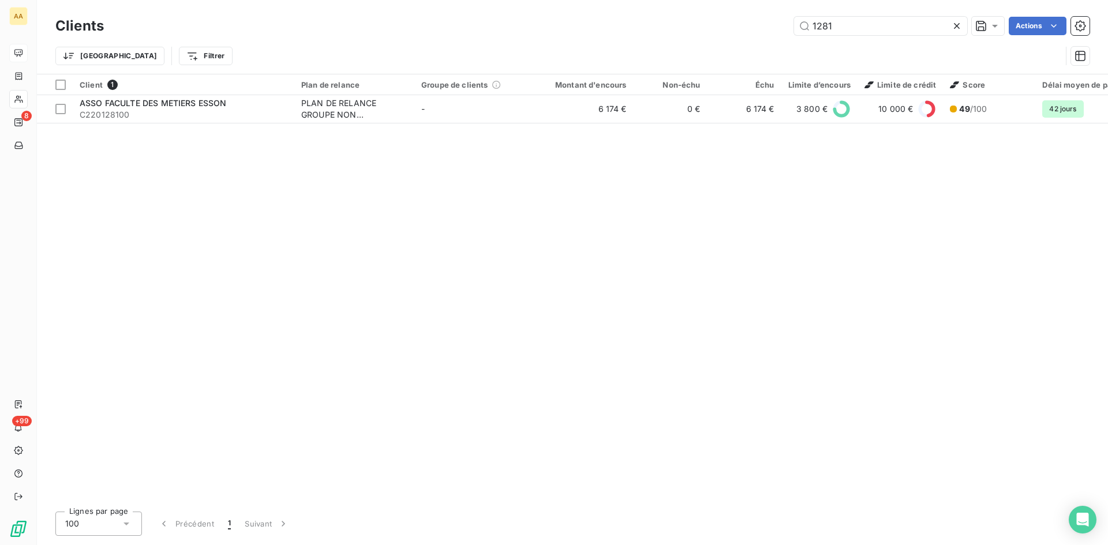
drag, startPoint x: 832, startPoint y: 25, endPoint x: 783, endPoint y: 27, distance: 49.0
click at [783, 27] on div "1281 Actions" at bounding box center [603, 26] width 971 height 18
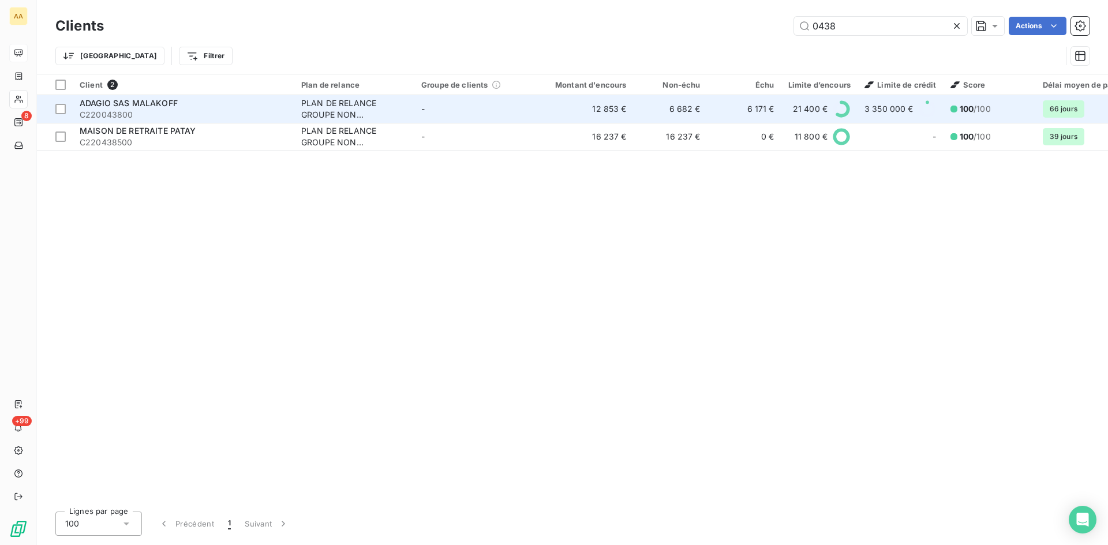
type input "0438"
click at [335, 110] on div "PLAN DE RELANCE GROUPE NON AUTOMATIQUE" at bounding box center [354, 108] width 106 height 23
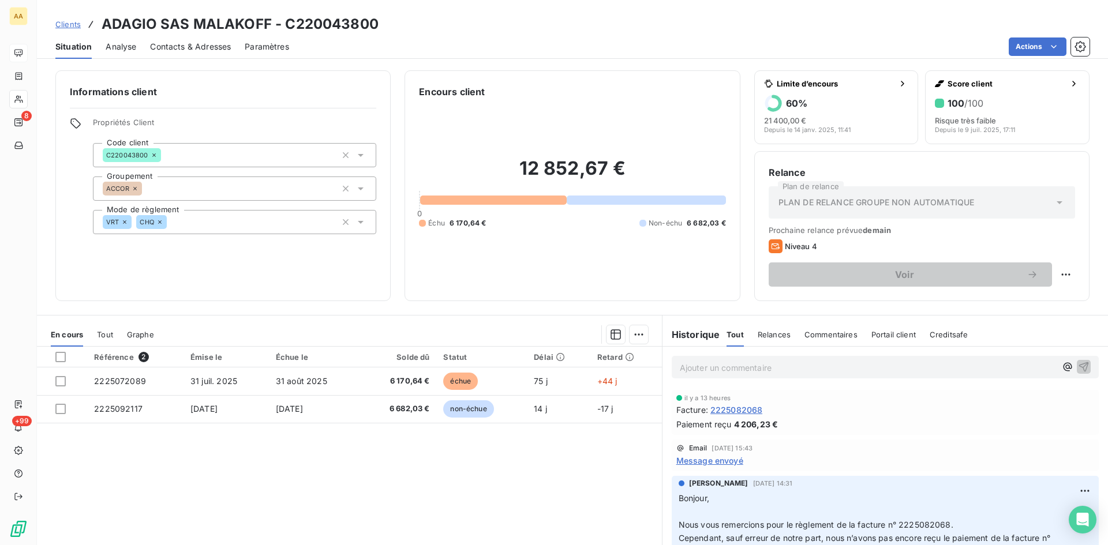
click at [712, 463] on span "Message envoyé" at bounding box center [709, 461] width 67 height 12
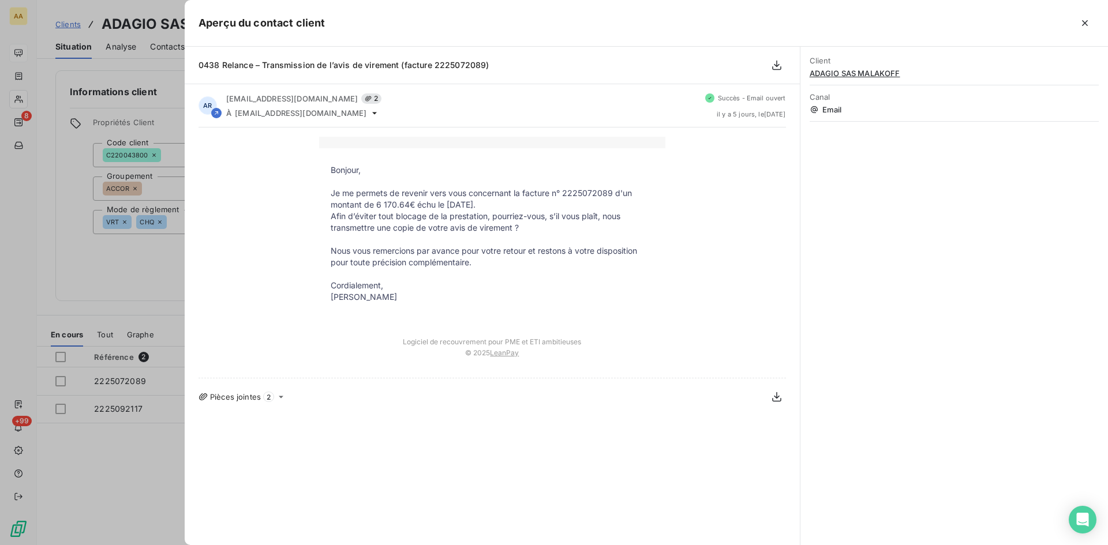
drag, startPoint x: 441, startPoint y: 302, endPoint x: 327, endPoint y: 172, distance: 172.5
click at [327, 172] on tbody "Bonjour, Je me permets de revenir vers vous concernant la facture n° 2225072089…" at bounding box center [492, 239] width 346 height 150
copy tbody "Bonjour, Je me permets de revenir vers vous concernant la facture n° 2225072089…"
click at [35, 198] on div at bounding box center [554, 272] width 1108 height 545
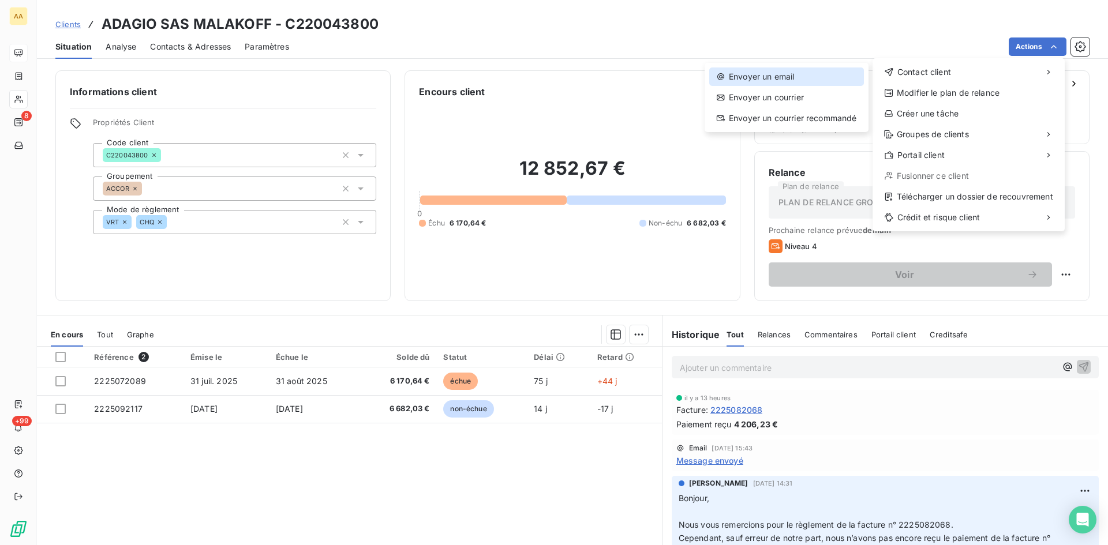
click at [751, 72] on div "Envoyer un email" at bounding box center [786, 76] width 155 height 18
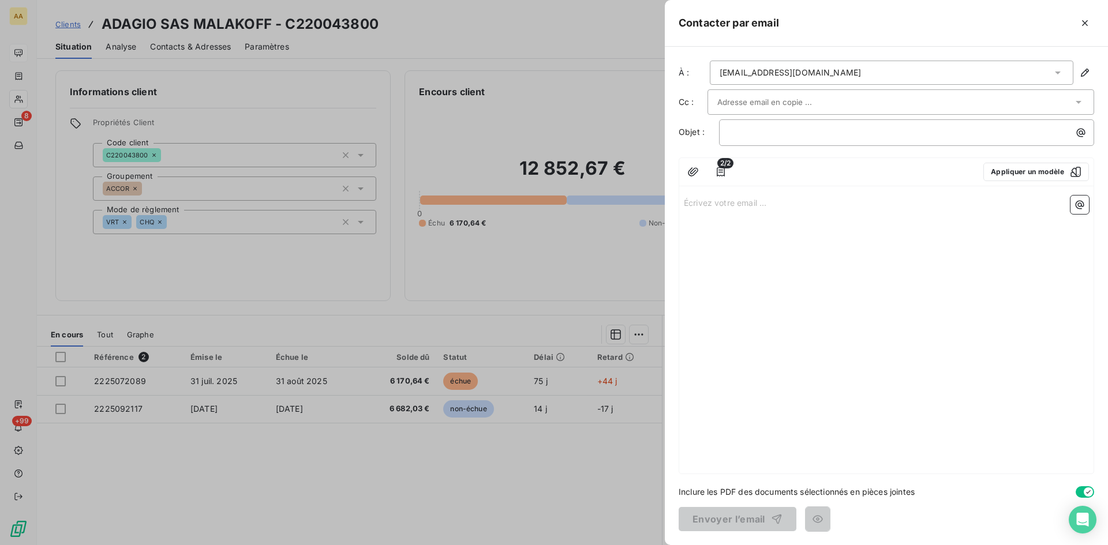
click at [696, 201] on p "Écrivez votre email ... ﻿" at bounding box center [886, 202] width 405 height 13
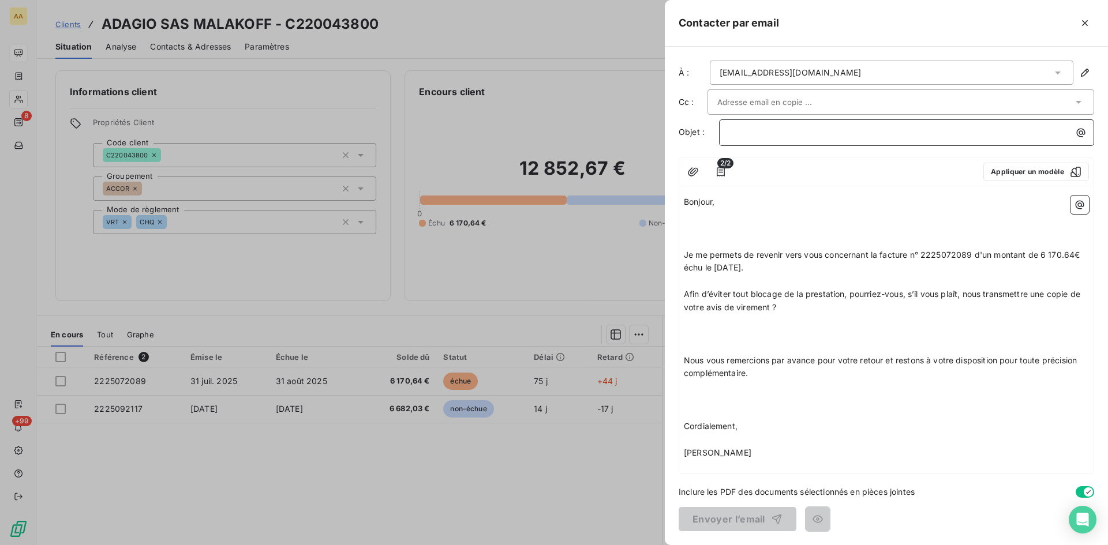
click at [738, 134] on p "﻿" at bounding box center [909, 132] width 361 height 13
click at [733, 208] on p "Bonjour," at bounding box center [886, 202] width 405 height 13
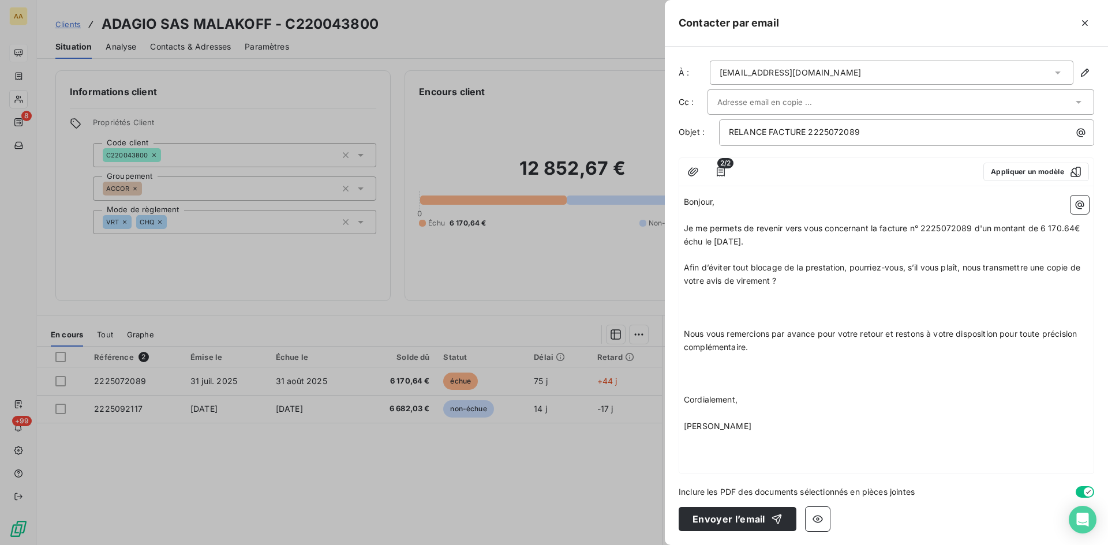
click at [779, 243] on p "Je me permets de revenir vers vous concernant la facture n° 2225072089 d'un mon…" at bounding box center [886, 235] width 405 height 27
click at [793, 278] on p "Afin d’éviter tout blocage de la prestation, pourriez-vous, s’il vous plaît, no…" at bounding box center [886, 274] width 405 height 27
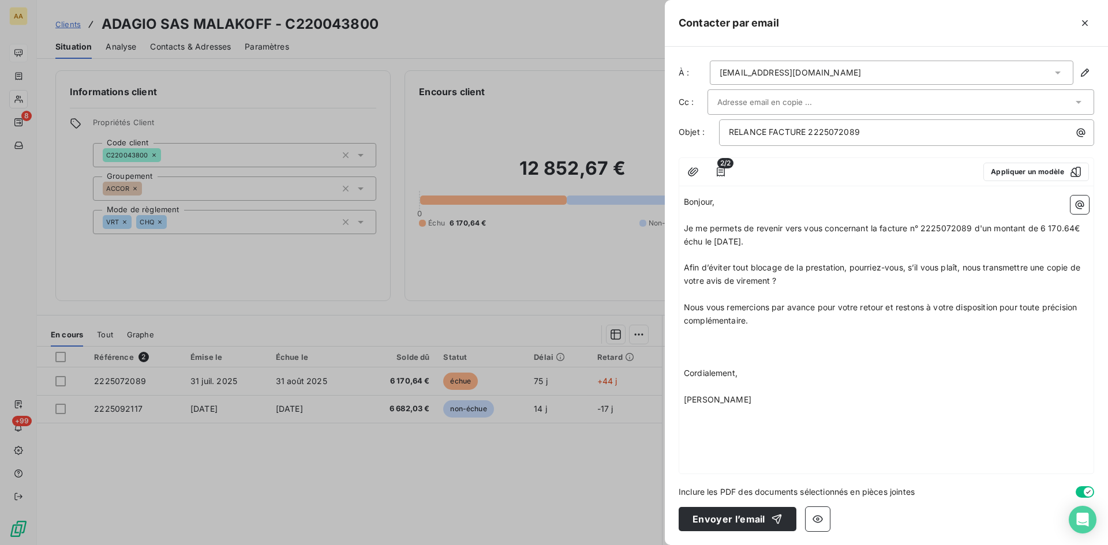
click at [763, 326] on p "Nous vous remercions par avance pour votre retour et restons à votre dispositio…" at bounding box center [886, 314] width 405 height 27
click at [729, 131] on span "RELANCE FACTURE 2225072089" at bounding box center [794, 132] width 131 height 10
click at [720, 516] on button "Envoyer l’email" at bounding box center [737, 519] width 118 height 24
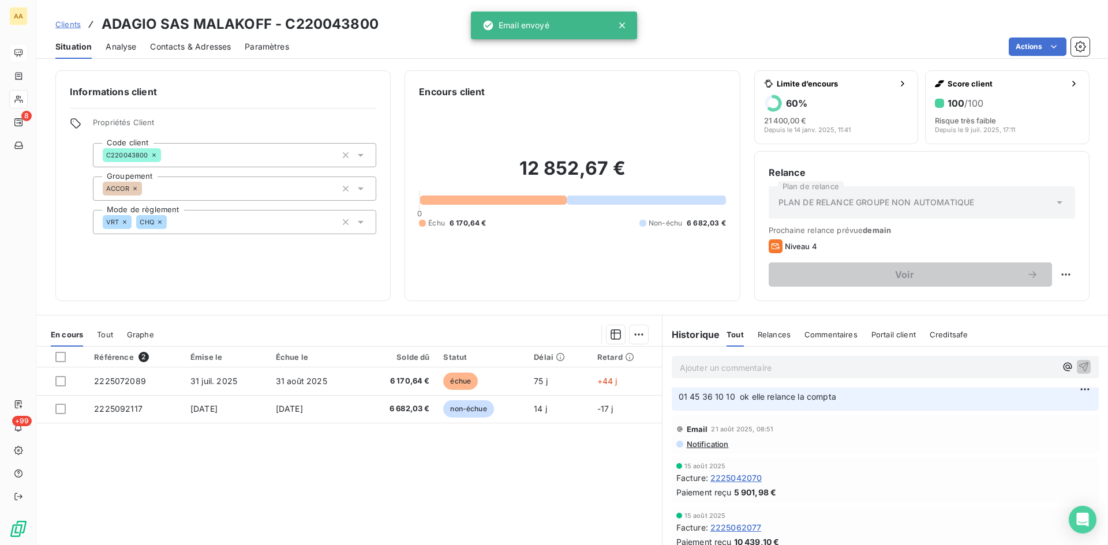
scroll to position [981, 0]
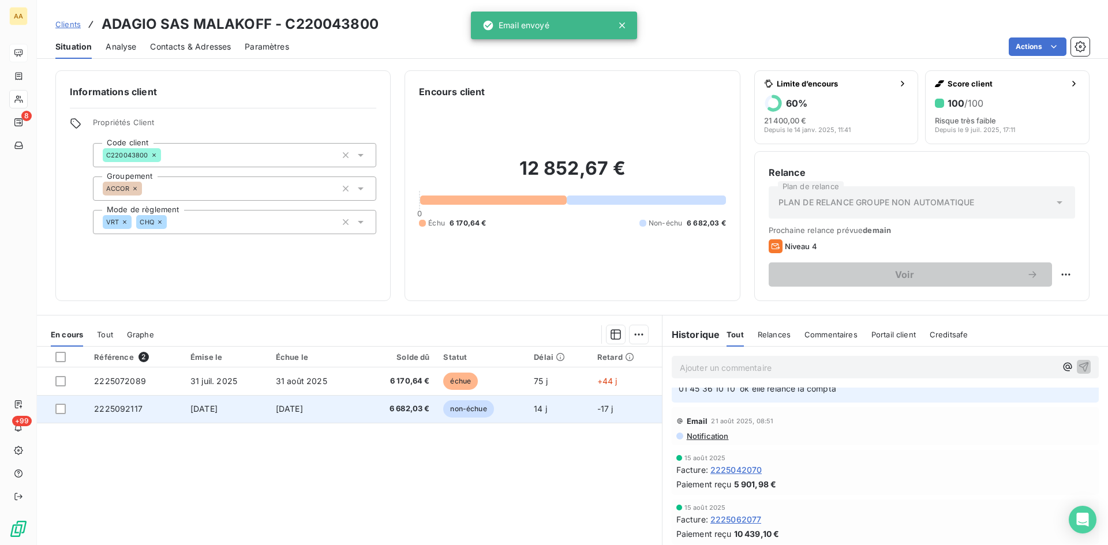
drag, startPoint x: 853, startPoint y: 414, endPoint x: 710, endPoint y: 426, distance: 143.5
click at [653, 412] on div "En cours Tout Graphe Référence 2 Émise le Échue le Solde dû Statut Délai Retard…" at bounding box center [572, 459] width 1071 height 288
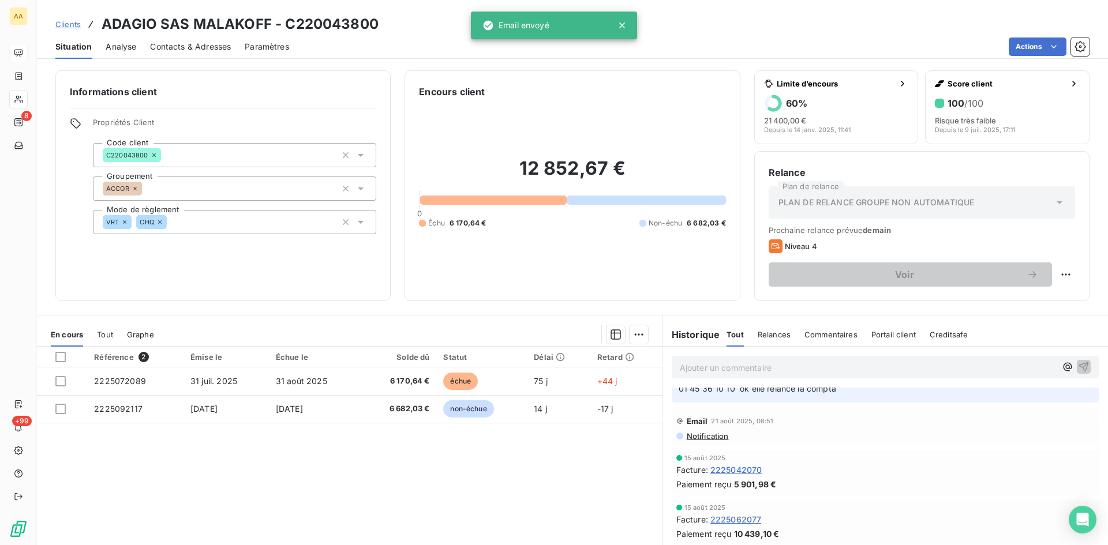
click at [826, 393] on span "01 45 36 10 10 ok elle relance la compta" at bounding box center [756, 389] width 157 height 10
click at [835, 396] on p "01 45 36 10 10 ok elle relance la compta" at bounding box center [884, 388] width 413 height 13
drag, startPoint x: 835, startPoint y: 419, endPoint x: 672, endPoint y: 419, distance: 162.7
click at [672, 403] on div "[PERSON_NAME] [DATE] 11:11 01 45 36 10 10 ok elle relance la compta" at bounding box center [884, 384] width 427 height 36
copy span "01 45 36 10 10 ok elle relance la compta"
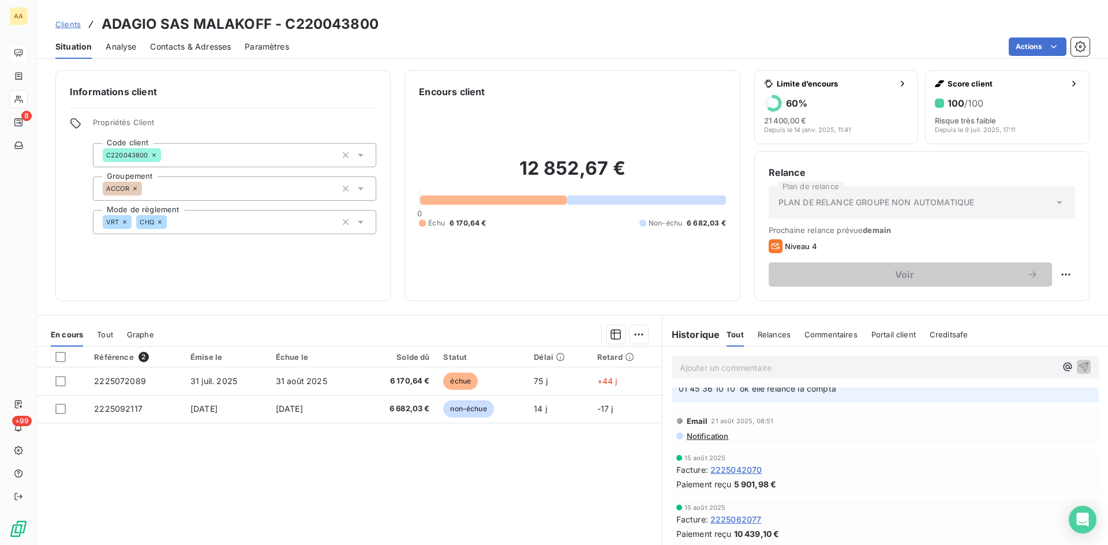
click at [687, 370] on p "Ajouter un commentaire ﻿" at bounding box center [868, 368] width 376 height 14
click at [1078, 365] on icon "button" at bounding box center [1084, 367] width 12 height 12
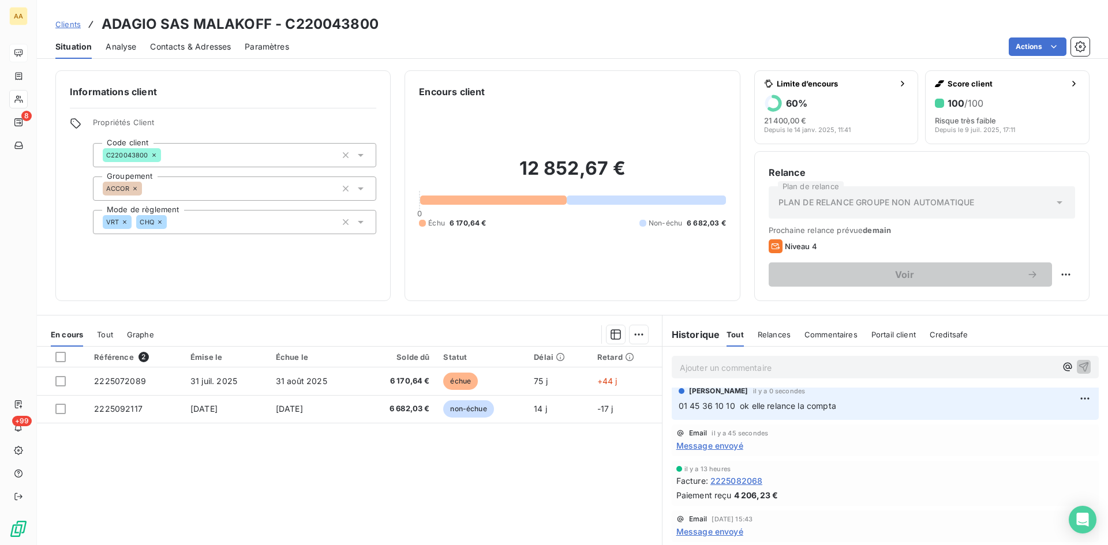
scroll to position [0, 0]
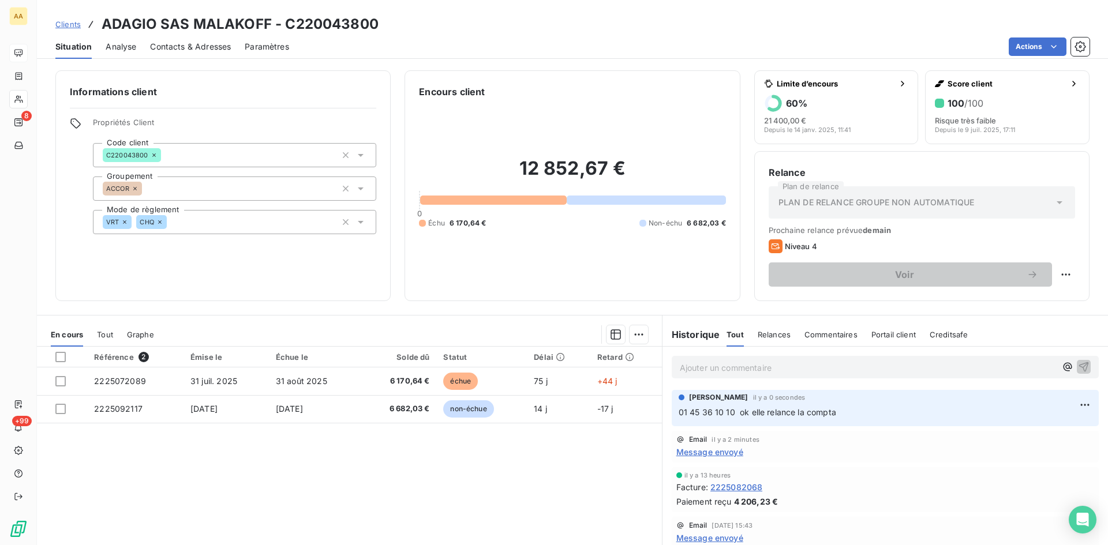
click at [844, 410] on p "01 45 36 10 10 ok elle relance la compta" at bounding box center [884, 412] width 413 height 13
drag, startPoint x: 836, startPoint y: 416, endPoint x: 735, endPoint y: 415, distance: 101.0
click at [735, 415] on p "01 45 36 10 10 ok elle relance la compta" at bounding box center [884, 412] width 413 height 13
click at [1064, 400] on html "AA 8 +99 Clients ADAGIO SAS MALAKOFF - C220043800 Situation Analyse Contacts & …" at bounding box center [554, 272] width 1108 height 545
drag, startPoint x: 1035, startPoint y: 426, endPoint x: 1003, endPoint y: 426, distance: 32.3
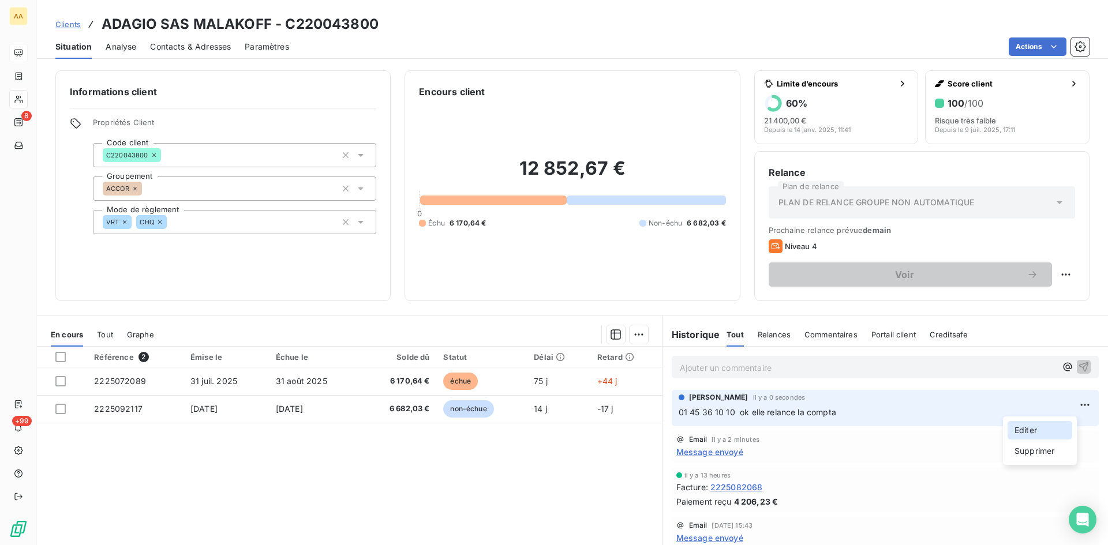
click at [1035, 426] on div "Editer" at bounding box center [1039, 430] width 65 height 18
drag, startPoint x: 839, startPoint y: 417, endPoint x: 734, endPoint y: 421, distance: 105.6
click at [734, 421] on div "[PERSON_NAME] il y a 1 minute 01 45 36 10 10 ok elle relance la compta" at bounding box center [884, 408] width 427 height 36
click at [1079, 410] on icon "button" at bounding box center [1085, 412] width 12 height 12
click at [684, 361] on p "Ajouter un commentaire ﻿" at bounding box center [868, 368] width 376 height 14
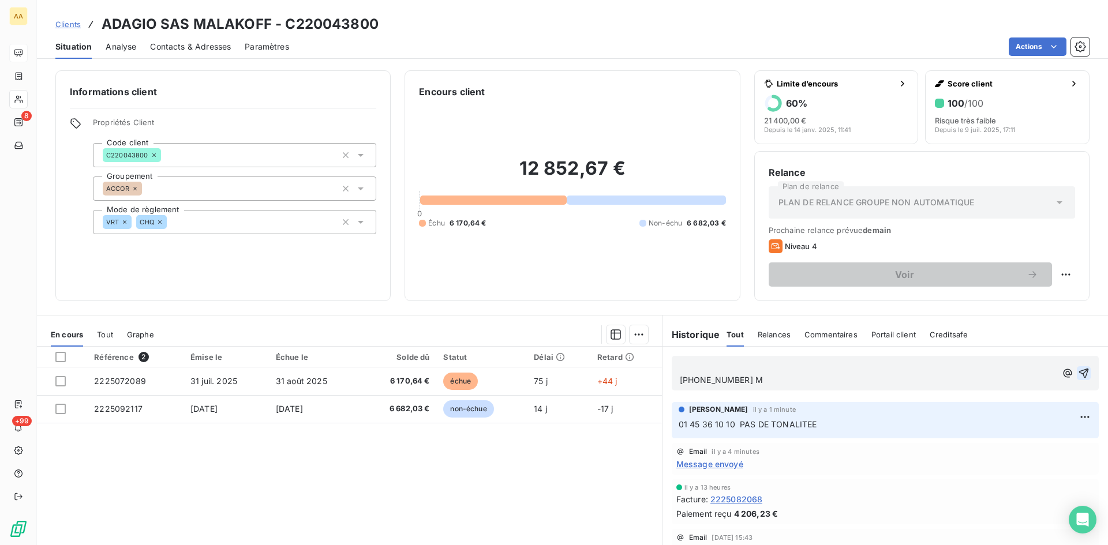
click at [744, 379] on p "[PHONE_NUMBER] M" at bounding box center [868, 380] width 376 height 13
click at [1079, 371] on icon "button" at bounding box center [1084, 374] width 10 height 10
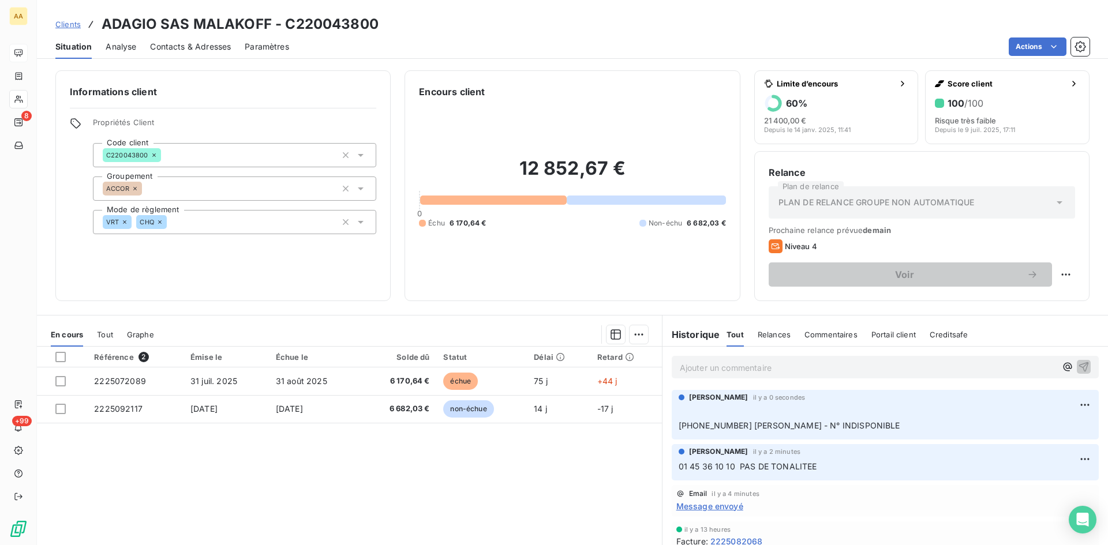
click at [703, 367] on p "Ajouter un commentaire ﻿" at bounding box center [868, 368] width 376 height 14
click at [850, 368] on p "ENVOI DUPLICATA FACTURE A LA COMPTA" at bounding box center [868, 367] width 376 height 13
click at [1079, 364] on icon "button" at bounding box center [1084, 367] width 10 height 10
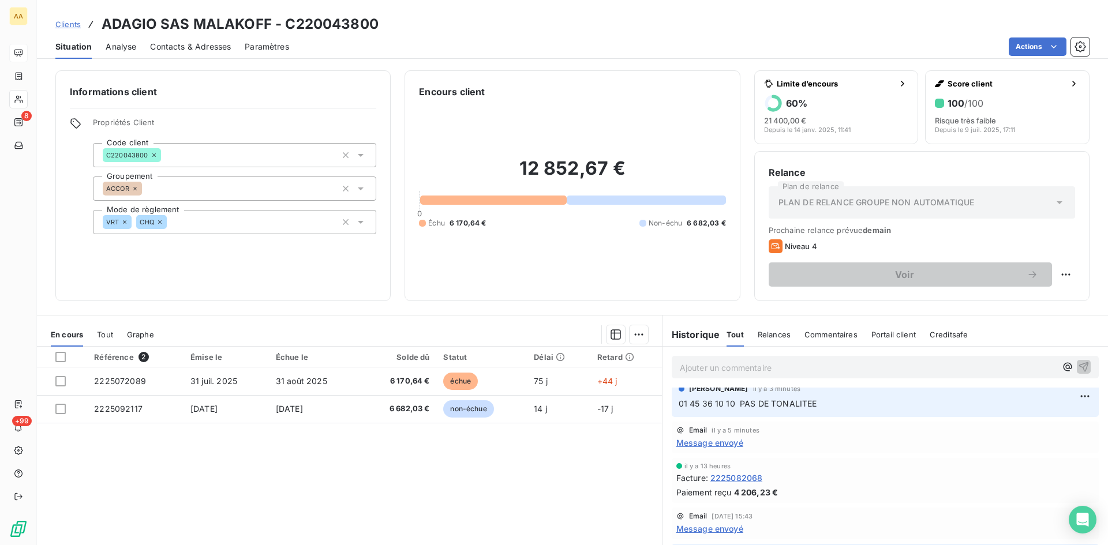
scroll to position [115, 0]
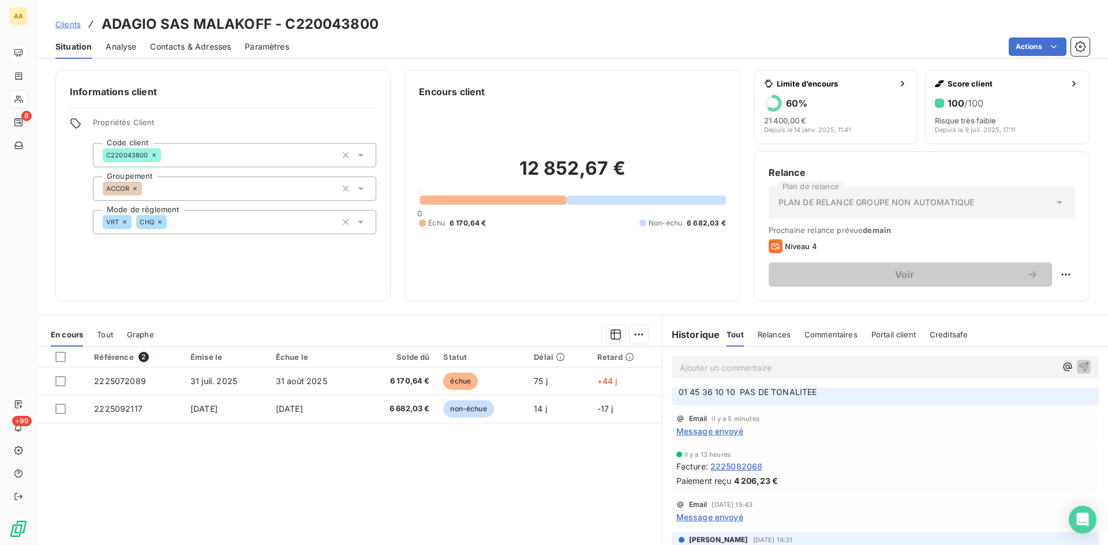
click at [725, 428] on span "Message envoyé" at bounding box center [709, 431] width 67 height 12
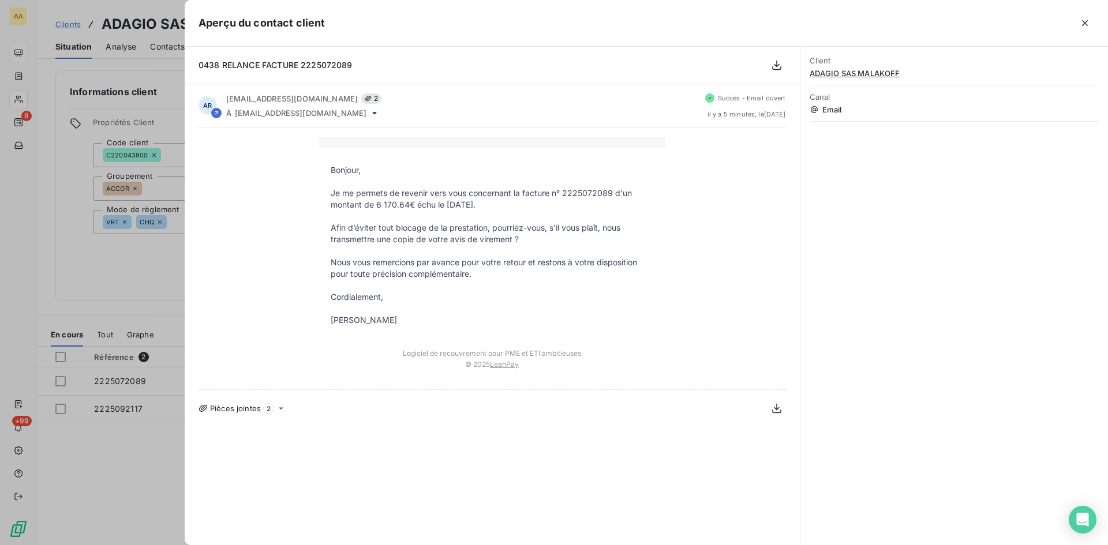
drag, startPoint x: 410, startPoint y: 325, endPoint x: 321, endPoint y: 167, distance: 180.8
click at [321, 167] on tbody "Bonjour, Je me permets de revenir vers vous concernant la facture n° 2225072089…" at bounding box center [492, 245] width 346 height 162
copy tbody "Bonjour, Je me permets de revenir vers vous concernant la facture n° 2225072089…"
click at [140, 285] on div at bounding box center [554, 272] width 1108 height 545
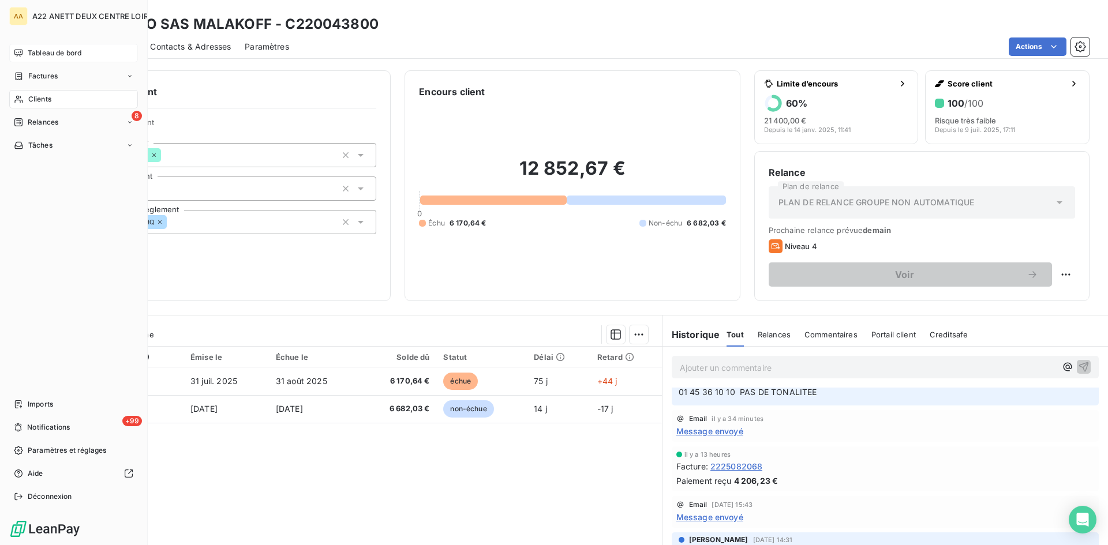
click at [33, 97] on span "Clients" at bounding box center [39, 99] width 23 height 10
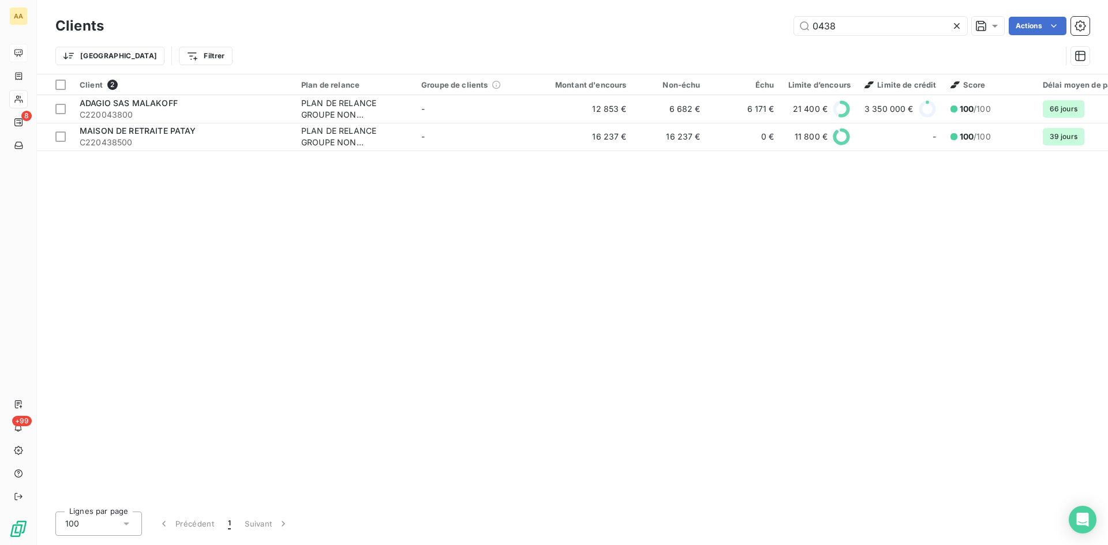
drag, startPoint x: 843, startPoint y: 33, endPoint x: 753, endPoint y: 29, distance: 90.7
click at [753, 29] on div "0438 Actions" at bounding box center [603, 26] width 971 height 18
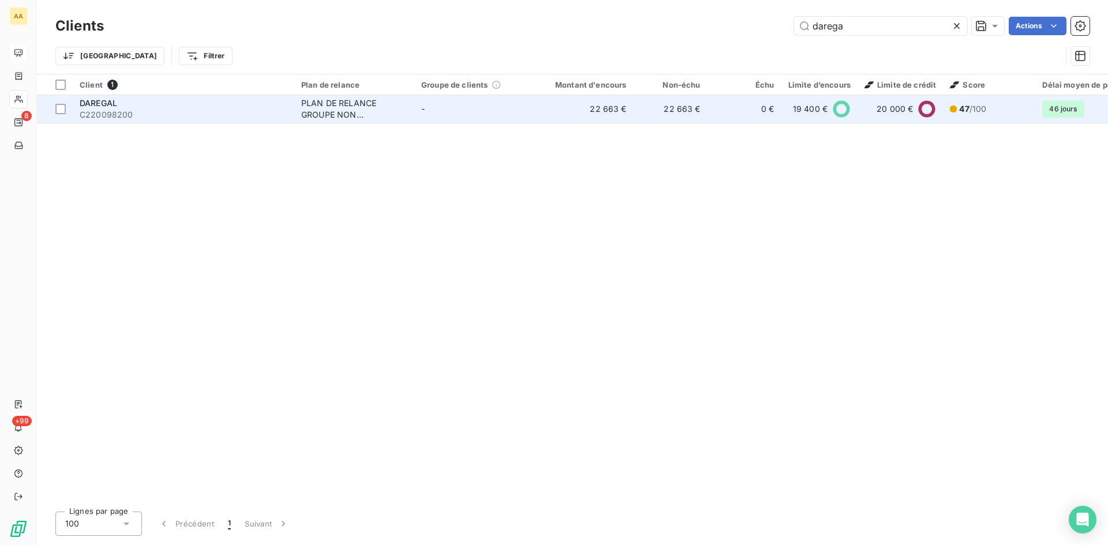
type input "darega"
click at [325, 108] on div "PLAN DE RELANCE GROUPE NON AUTOMATIQUE" at bounding box center [354, 108] width 106 height 23
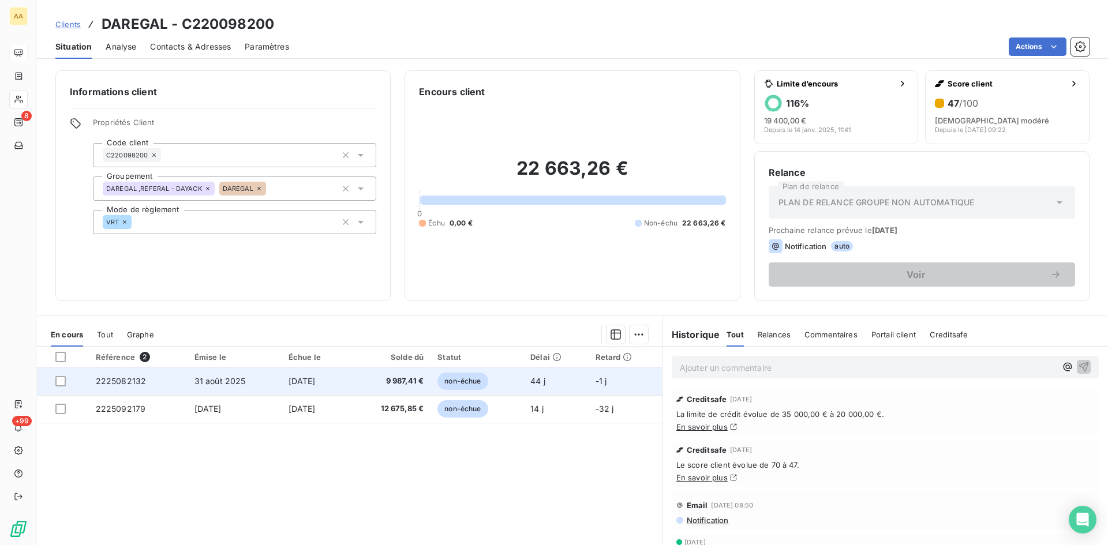
click at [121, 381] on span "2225082132" at bounding box center [121, 381] width 51 height 10
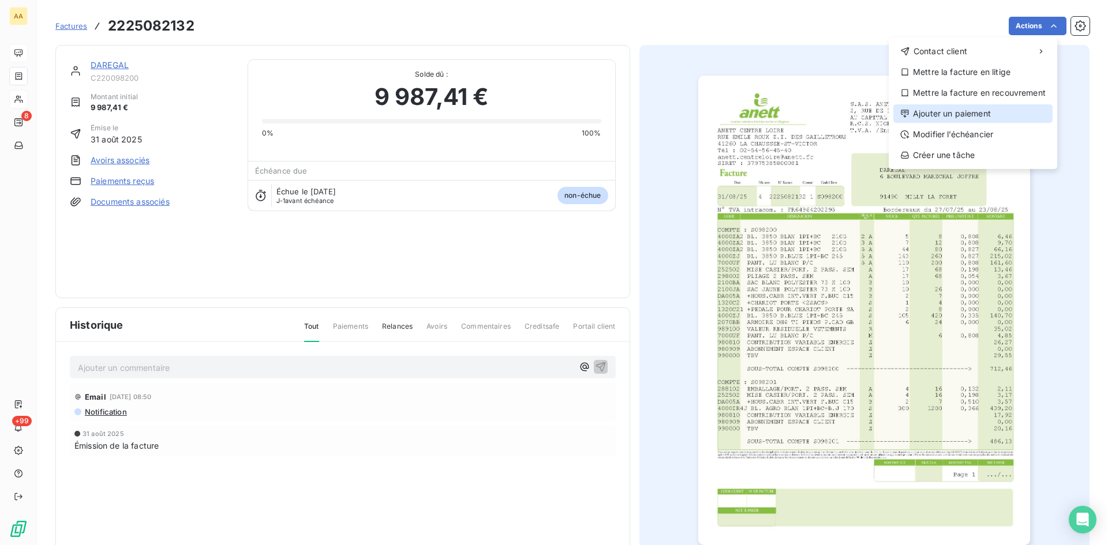
click at [965, 118] on div "Ajouter un paiement" at bounding box center [972, 113] width 159 height 18
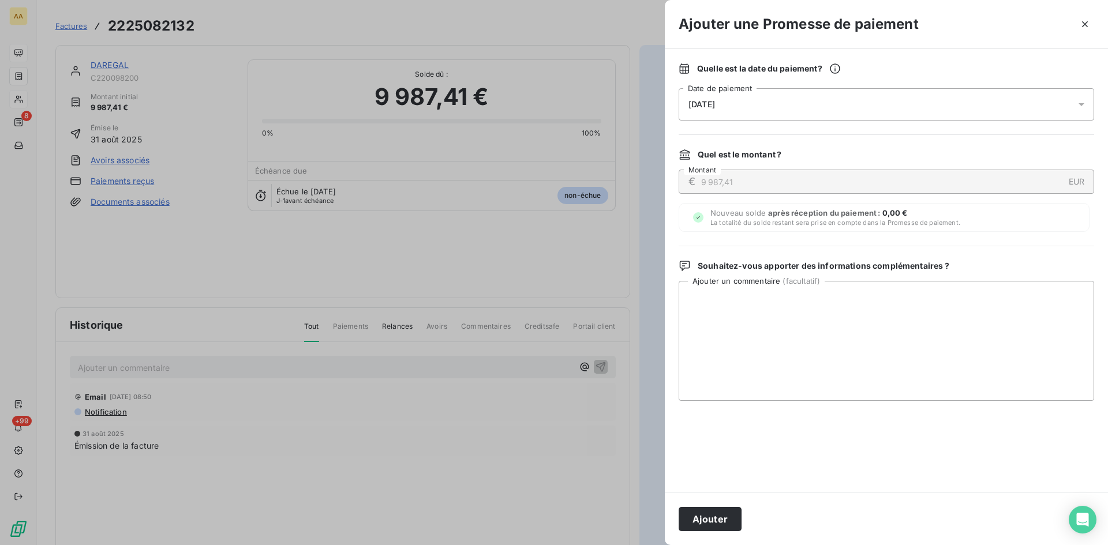
click at [712, 104] on span "[DATE]" at bounding box center [701, 104] width 27 height 9
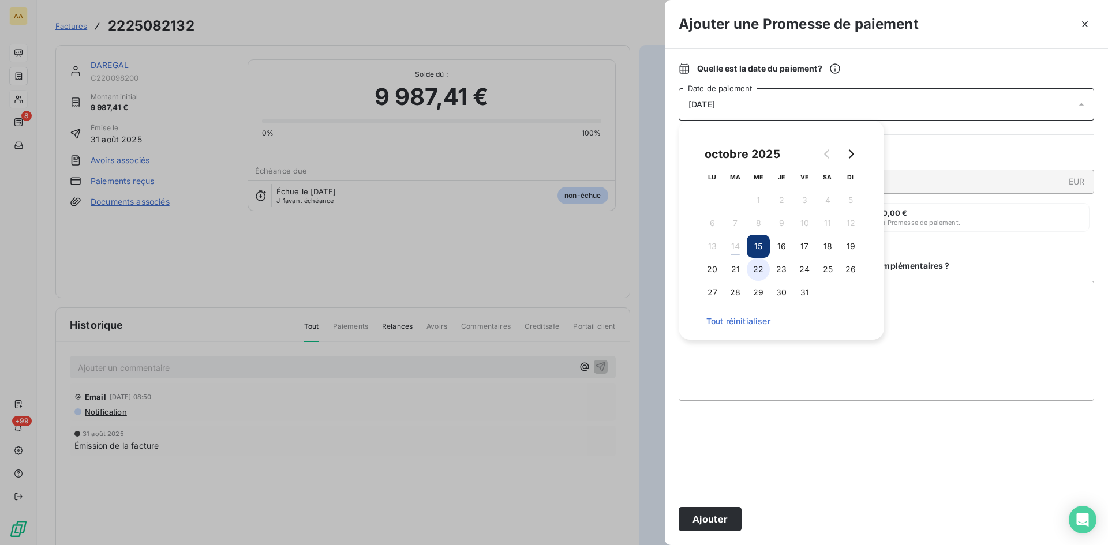
click at [757, 269] on button "22" at bounding box center [757, 269] width 23 height 23
click at [723, 512] on button "Ajouter" at bounding box center [709, 519] width 63 height 24
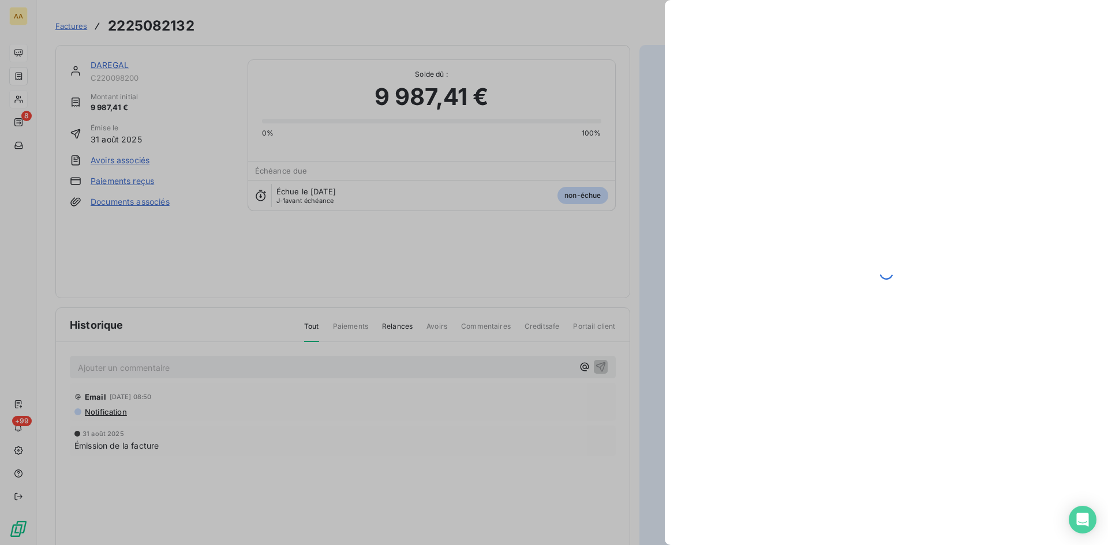
click at [477, 366] on div at bounding box center [554, 272] width 1108 height 545
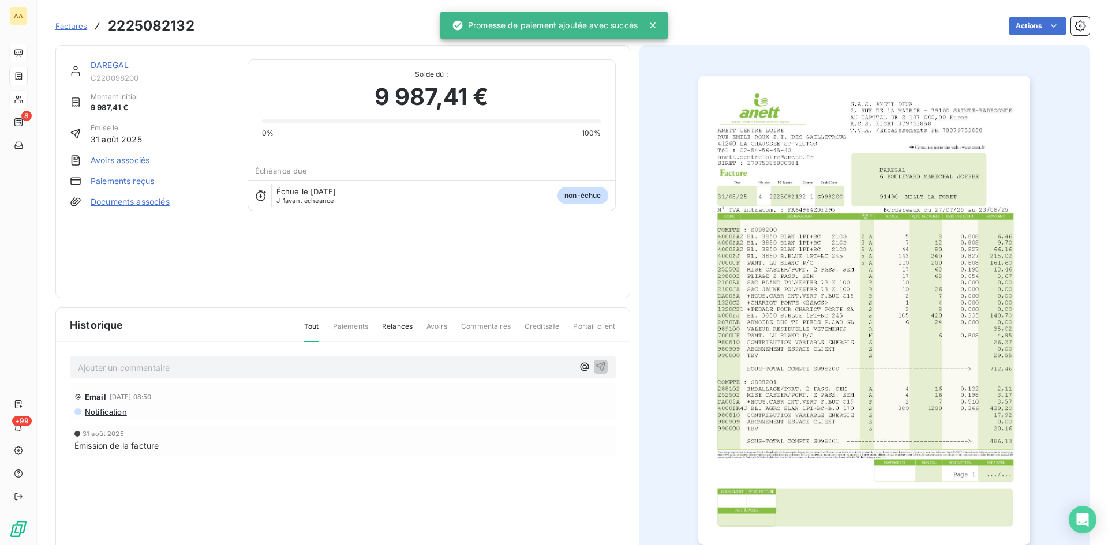
click at [464, 366] on p "Ajouter un commentaire ﻿" at bounding box center [325, 368] width 495 height 14
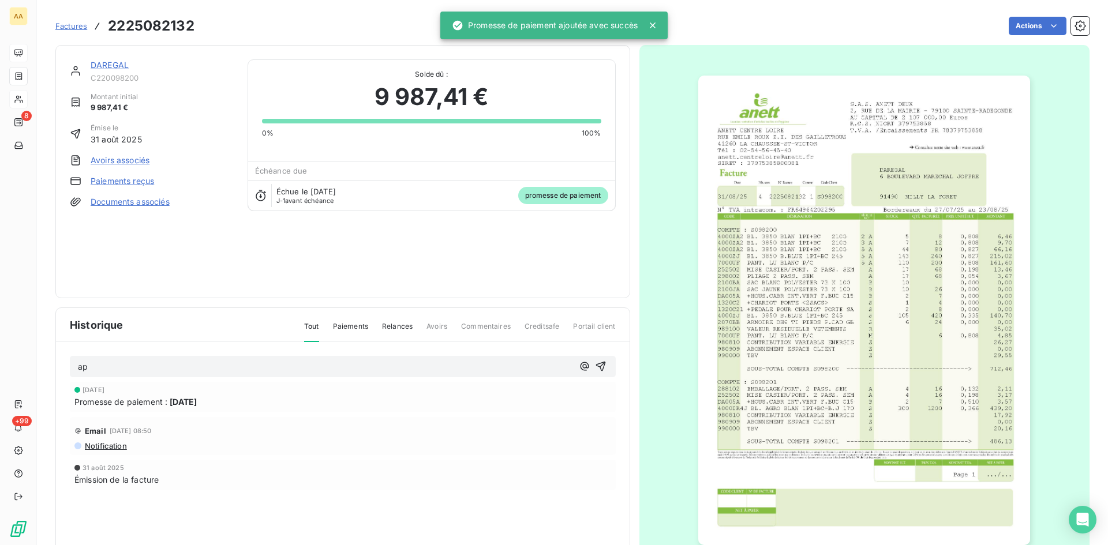
click at [595, 363] on icon "button" at bounding box center [601, 367] width 12 height 12
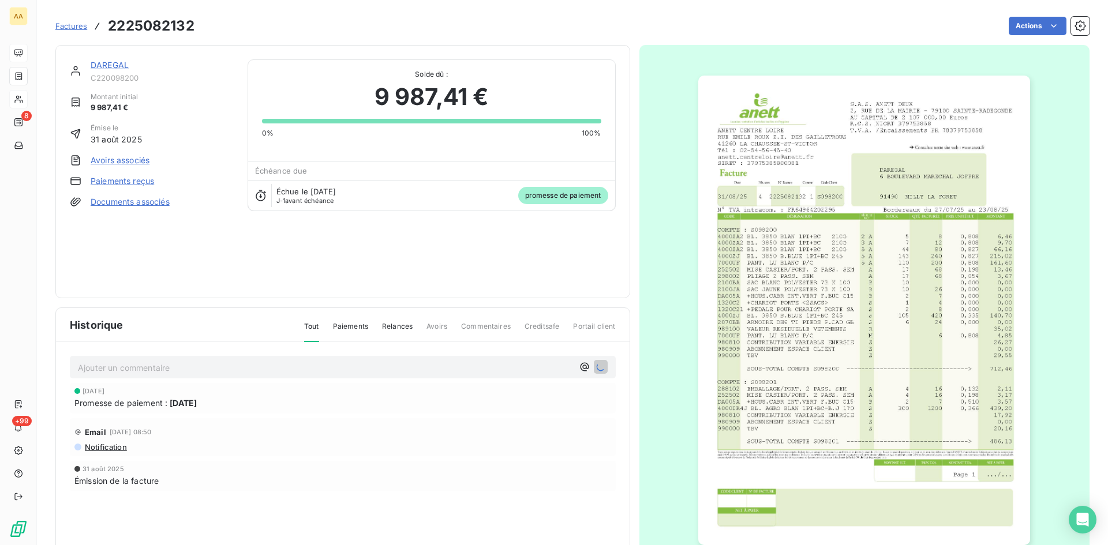
click at [110, 66] on link "DAREGAL" at bounding box center [110, 65] width 38 height 10
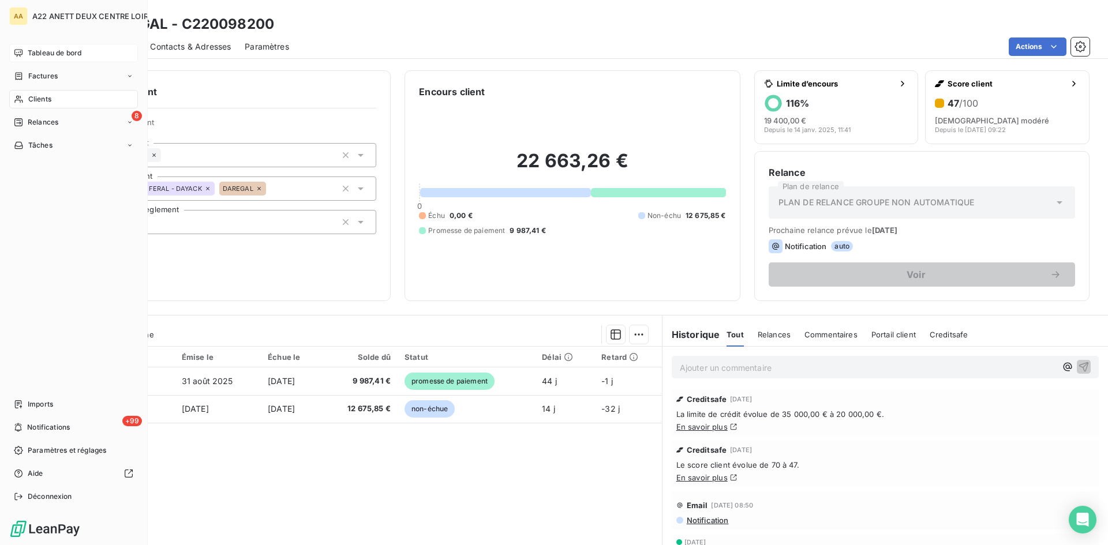
click at [32, 51] on span "Tableau de bord" at bounding box center [55, 53] width 54 height 10
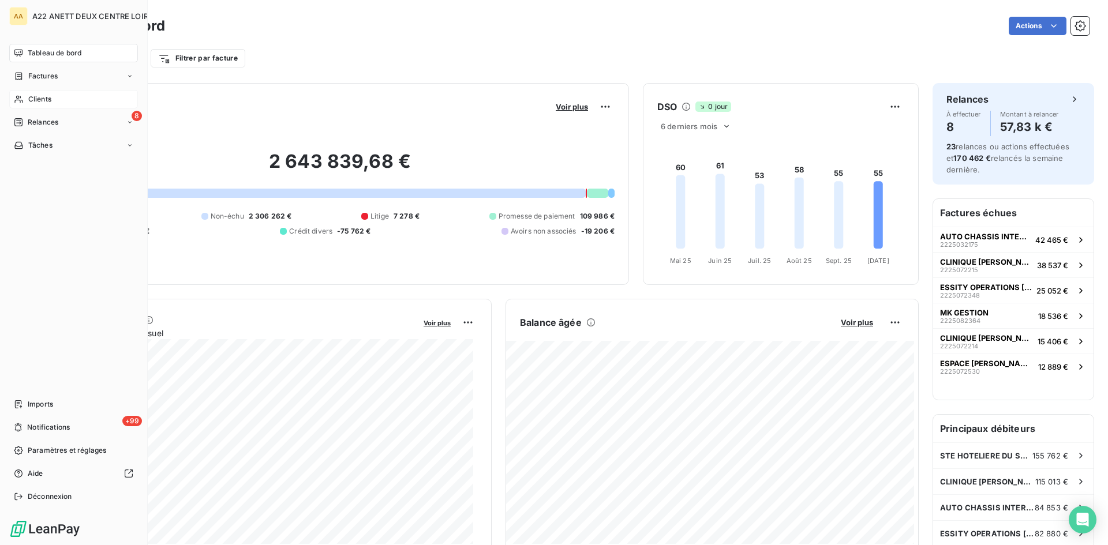
click at [37, 54] on span "Tableau de bord" at bounding box center [55, 53] width 54 height 10
click at [28, 102] on span "Clients" at bounding box center [39, 99] width 23 height 10
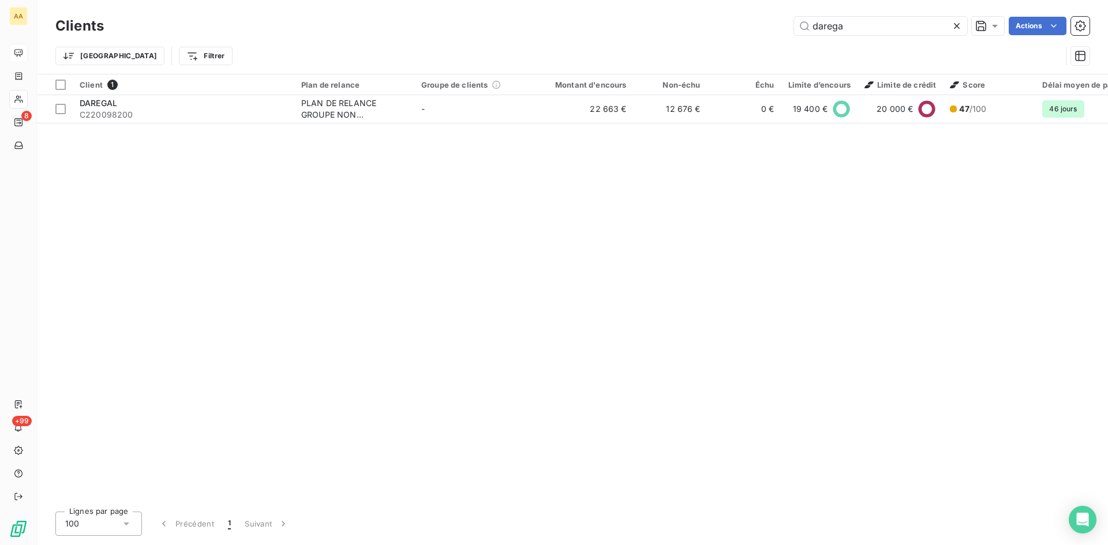
drag, startPoint x: 865, startPoint y: 24, endPoint x: 770, endPoint y: 36, distance: 96.0
click at [770, 36] on div "Clients darega Actions" at bounding box center [572, 26] width 1034 height 24
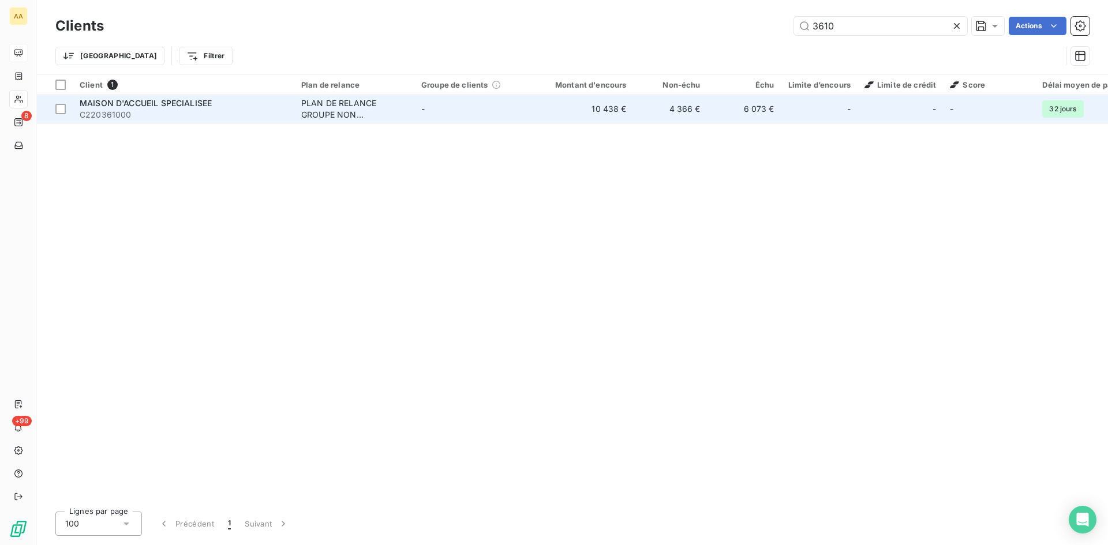
type input "3610"
click at [310, 108] on div "PLAN DE RELANCE GROUPE NON AUTOMATIQUE" at bounding box center [354, 108] width 106 height 23
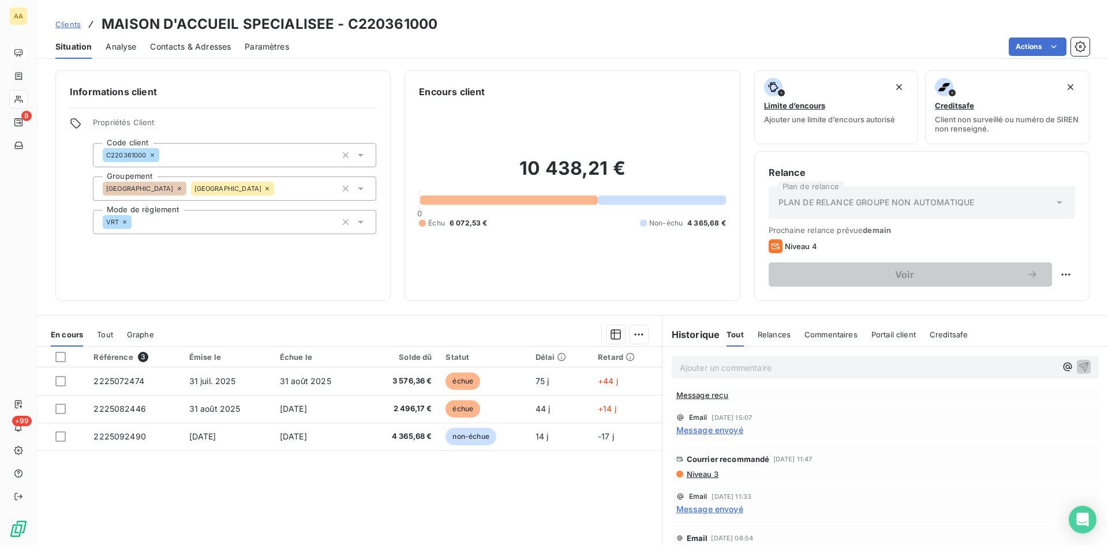
scroll to position [519, 0]
click at [709, 420] on span "Message envoyé" at bounding box center [709, 422] width 67 height 12
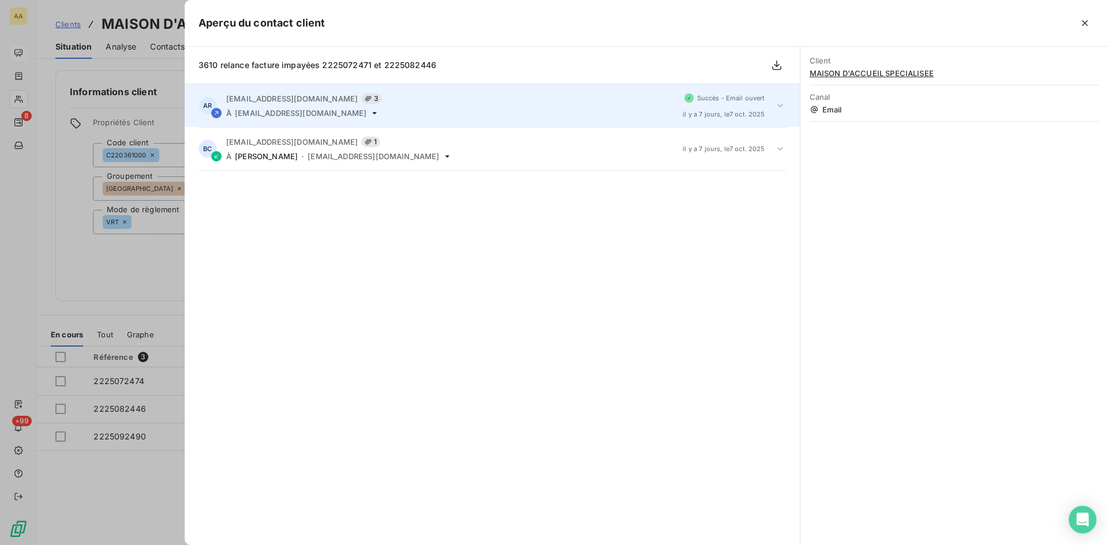
click at [328, 106] on div "[EMAIL_ADDRESS][DOMAIN_NAME] 3 À [DOMAIN_NAME][EMAIL_ADDRESS][DOMAIN_NAME]" at bounding box center [449, 105] width 447 height 24
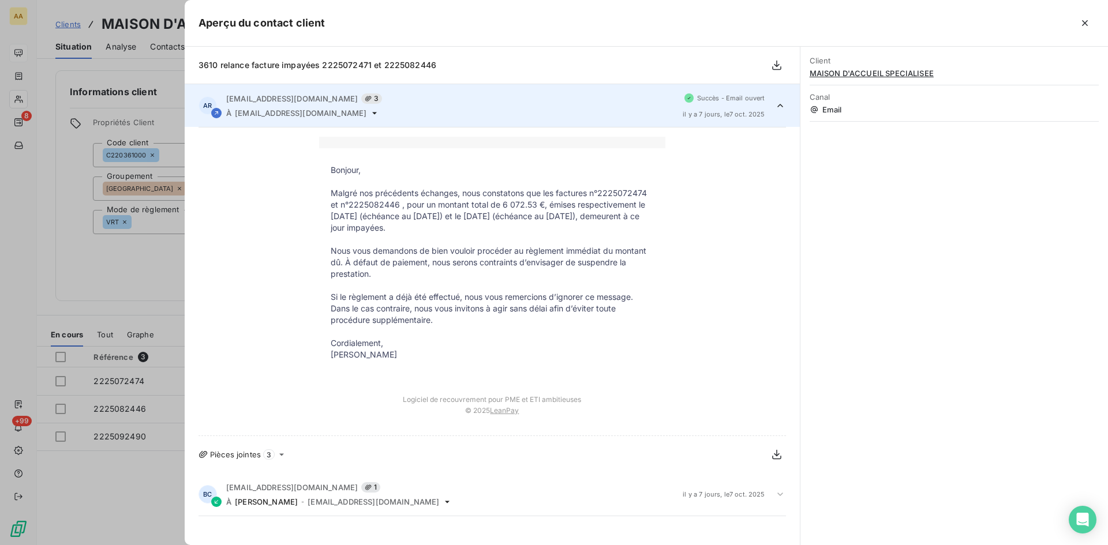
drag, startPoint x: 414, startPoint y: 356, endPoint x: 327, endPoint y: 174, distance: 202.3
click at [327, 174] on tbody "Bonjour, Malgré nos précédents échanges, nous constatons que les factures n°222…" at bounding box center [492, 268] width 346 height 208
copy tbody "Bonjour, Malgré nos précédents échanges, nous constatons que les factures n°222…"
click at [67, 279] on div at bounding box center [554, 272] width 1108 height 545
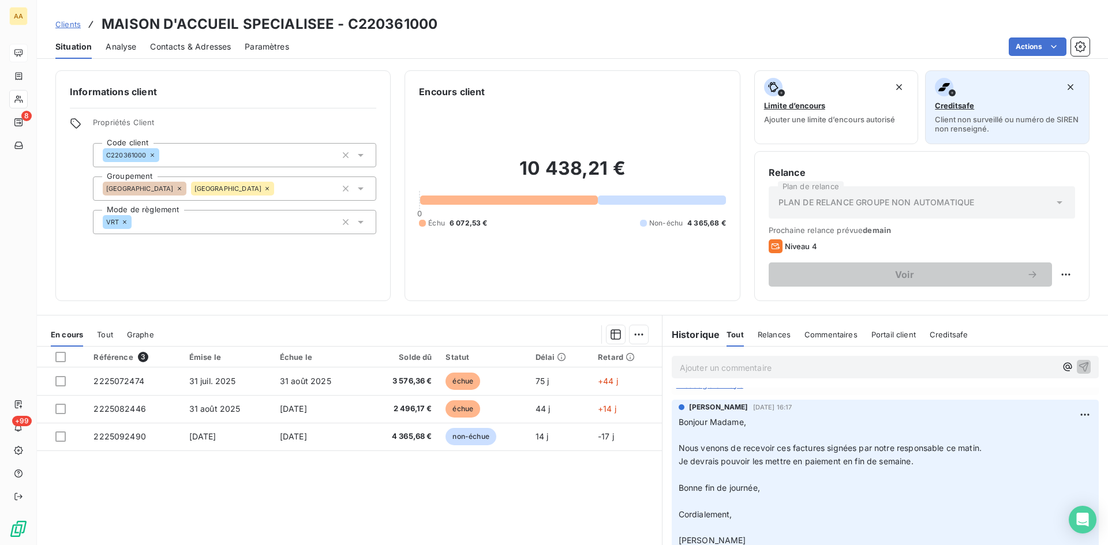
scroll to position [231, 0]
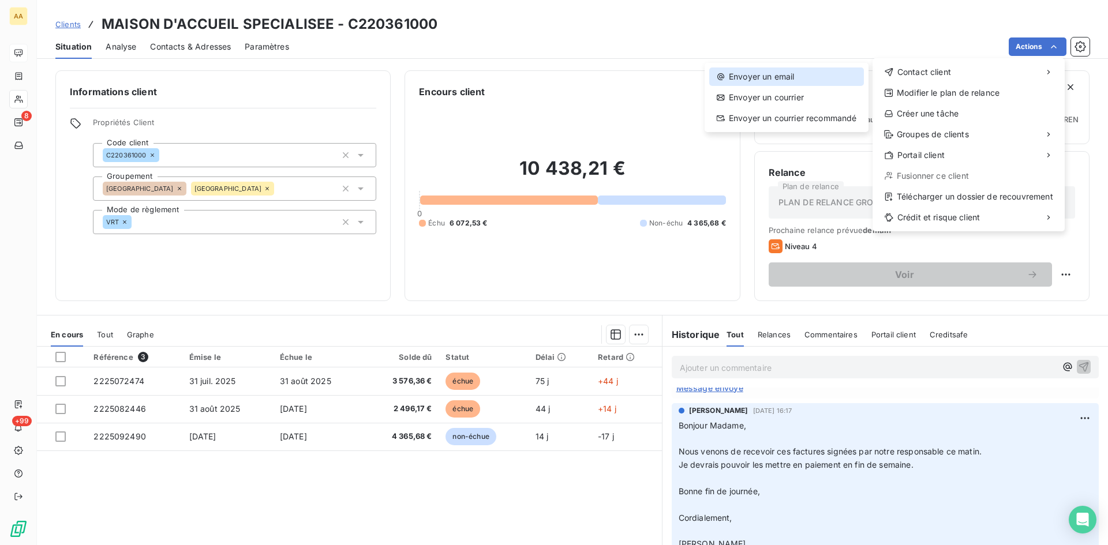
click at [774, 72] on div "Envoyer un email" at bounding box center [786, 76] width 155 height 18
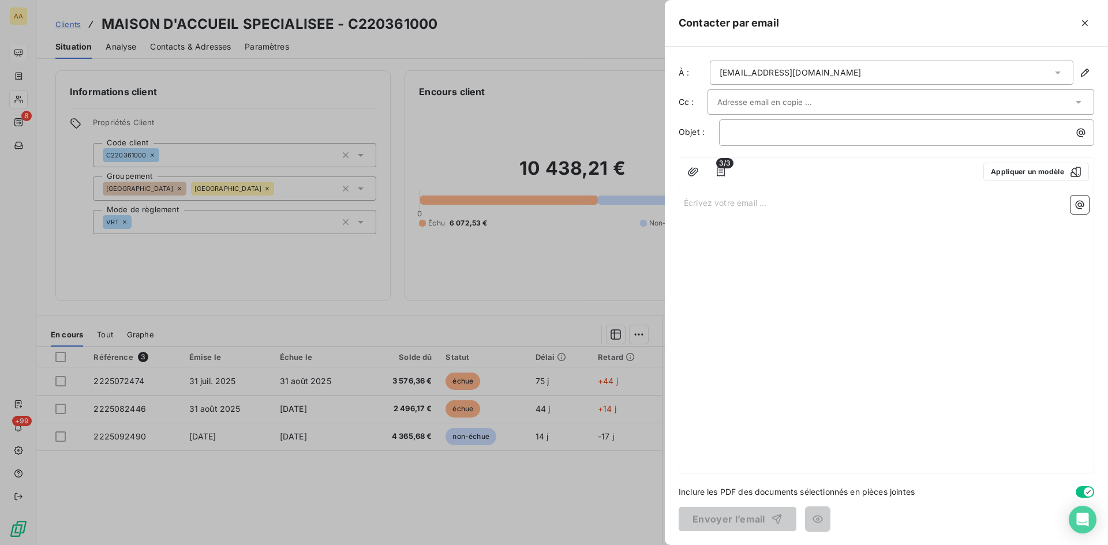
click at [698, 201] on p "Écrivez votre email ... ﻿" at bounding box center [886, 202] width 405 height 13
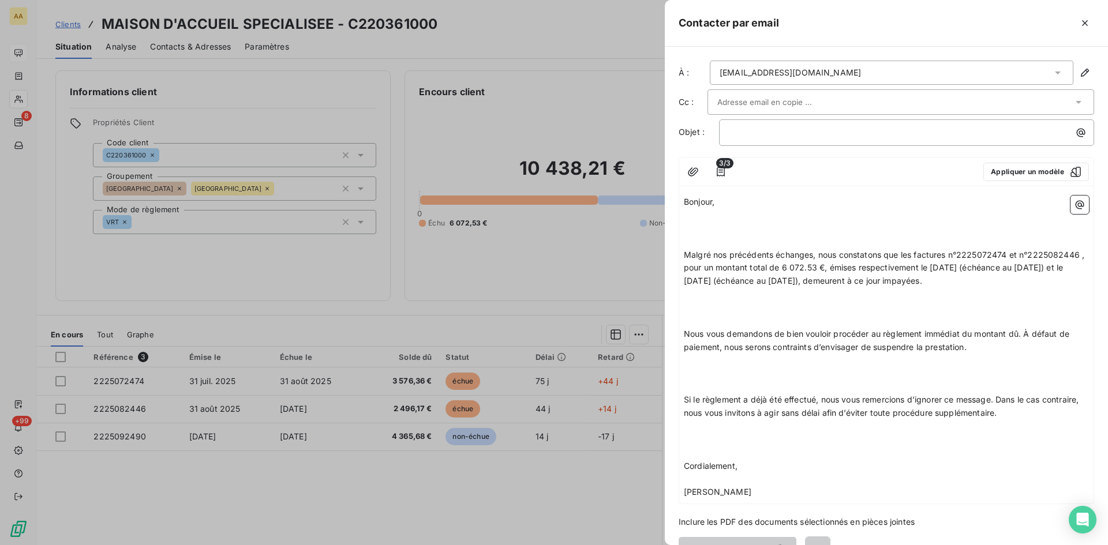
click at [697, 228] on p at bounding box center [886, 228] width 405 height 13
click at [693, 217] on p "﻿" at bounding box center [886, 215] width 405 height 13
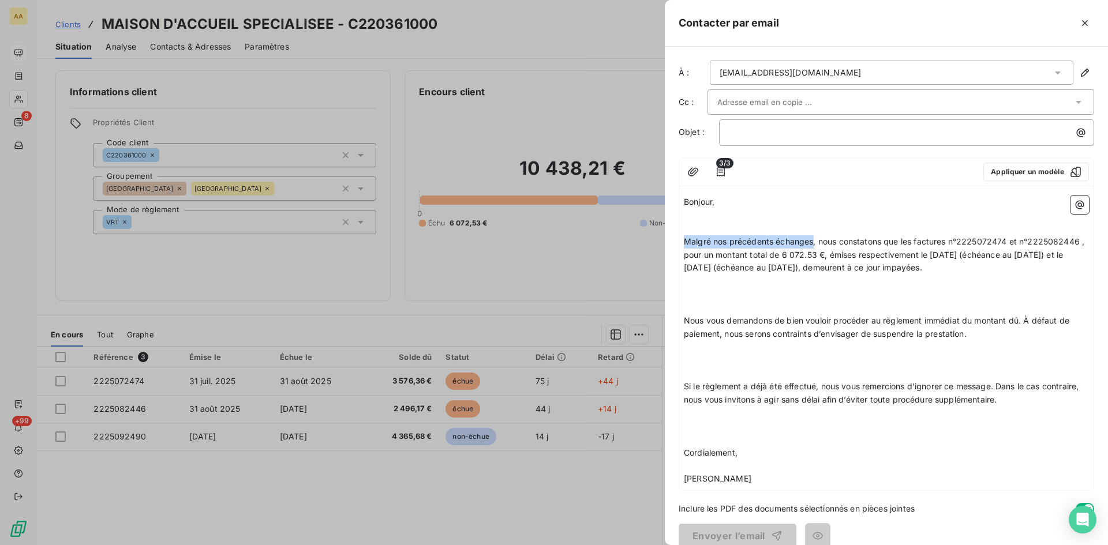
drag, startPoint x: 813, startPoint y: 240, endPoint x: 678, endPoint y: 237, distance: 135.0
click at [678, 237] on div "À : [EMAIL_ADDRESS][DOMAIN_NAME] Cc : Objet : ﻿ 3/3 Appliquer un modèle Bonjour…" at bounding box center [886, 296] width 443 height 498
click at [686, 301] on p at bounding box center [886, 294] width 405 height 13
click at [684, 288] on p "﻿" at bounding box center [886, 281] width 405 height 13
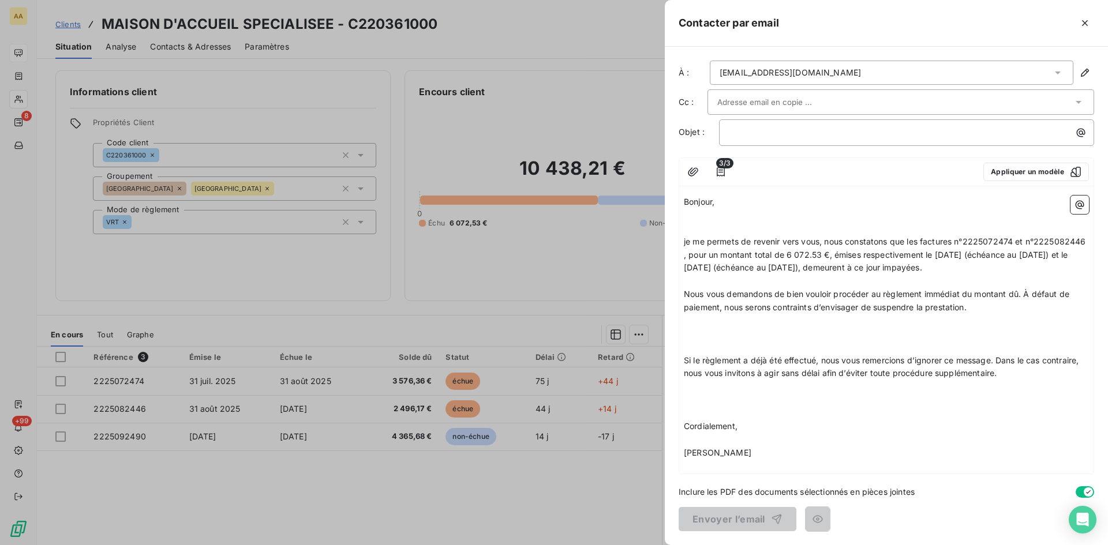
click at [690, 328] on p "﻿" at bounding box center [886, 320] width 405 height 13
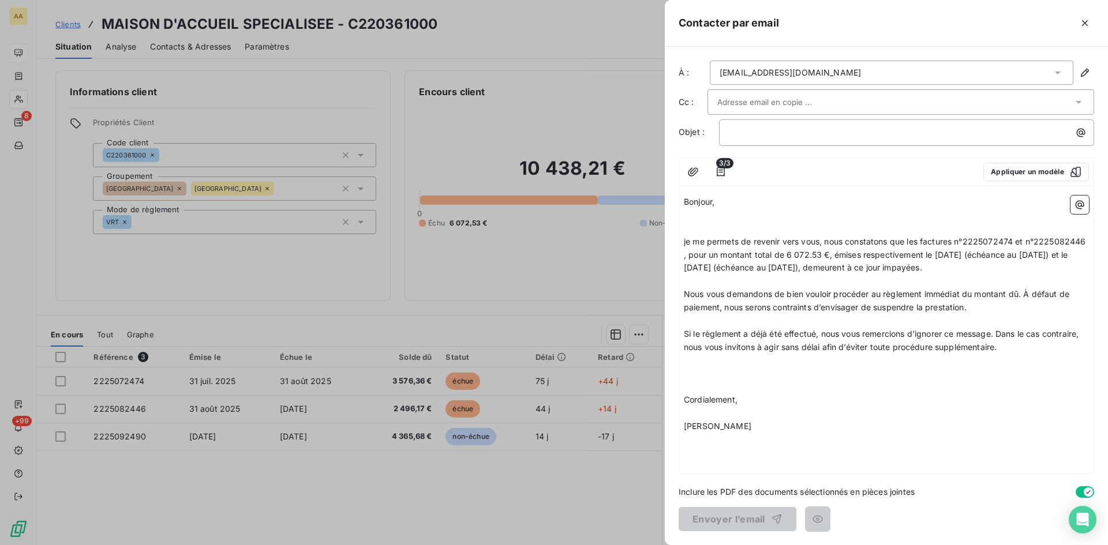
click at [688, 370] on p at bounding box center [886, 373] width 405 height 13
click at [688, 363] on p "﻿" at bounding box center [886, 360] width 405 height 13
click at [745, 127] on p "﻿" at bounding box center [909, 132] width 361 height 13
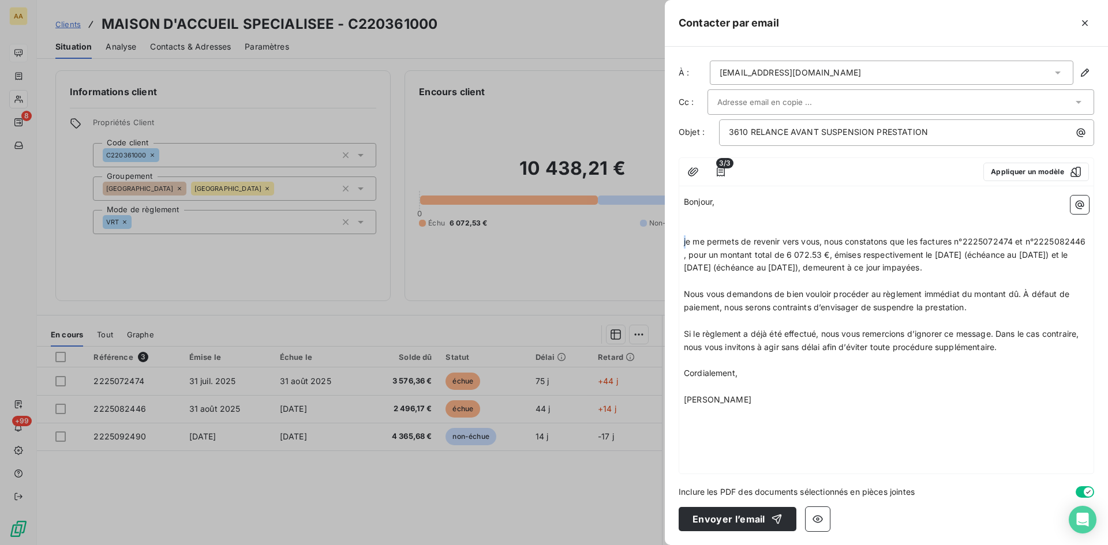
click at [680, 236] on div "Bonjour, ﻿ ﻿ je me permets de revenir vers vous, nous constatons que les factur…" at bounding box center [886, 332] width 414 height 283
click at [686, 223] on p "﻿" at bounding box center [886, 228] width 405 height 13
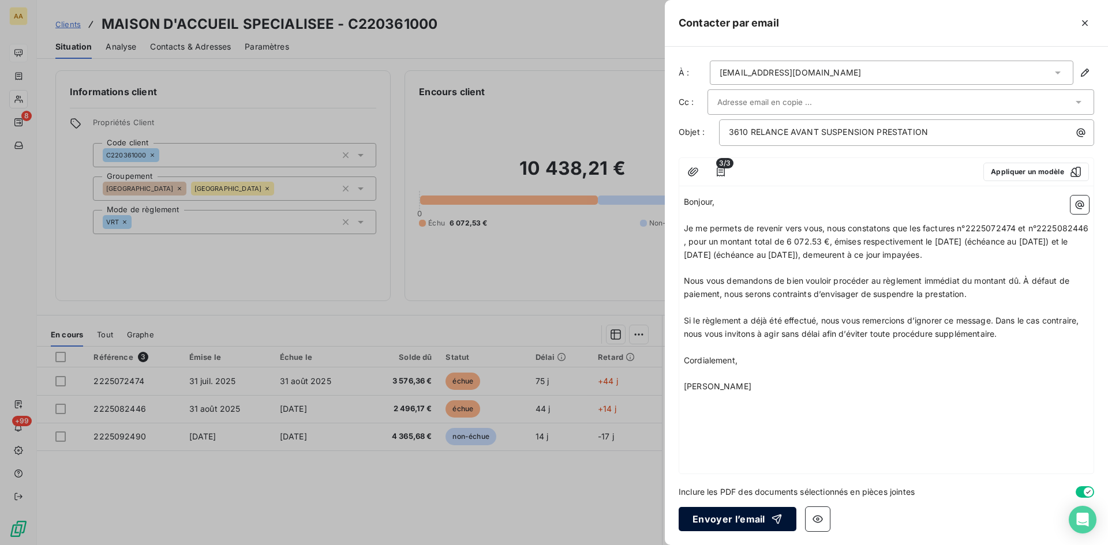
click at [711, 517] on button "Envoyer l’email" at bounding box center [737, 519] width 118 height 24
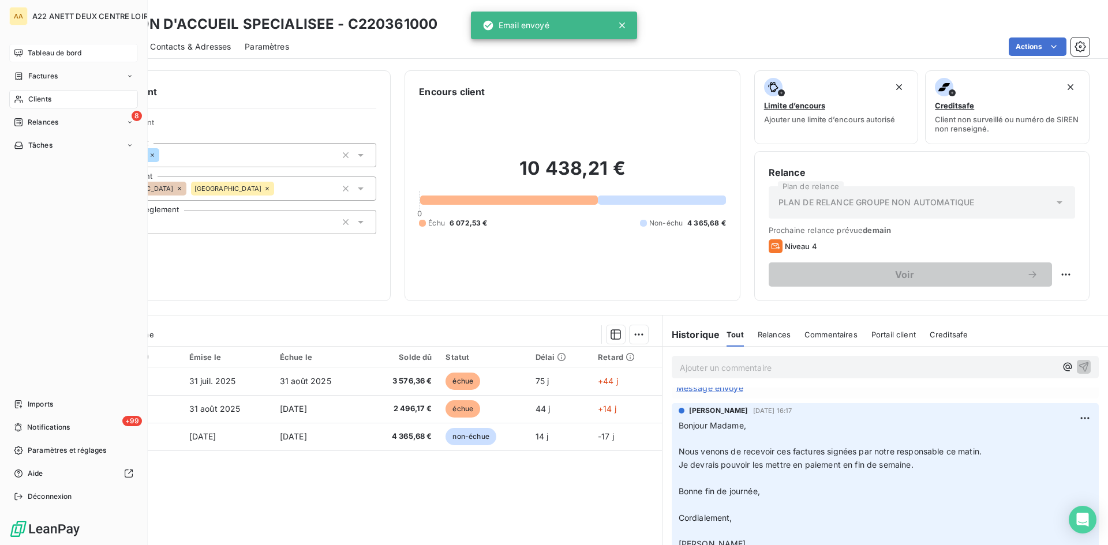
click at [40, 96] on span "Clients" at bounding box center [39, 99] width 23 height 10
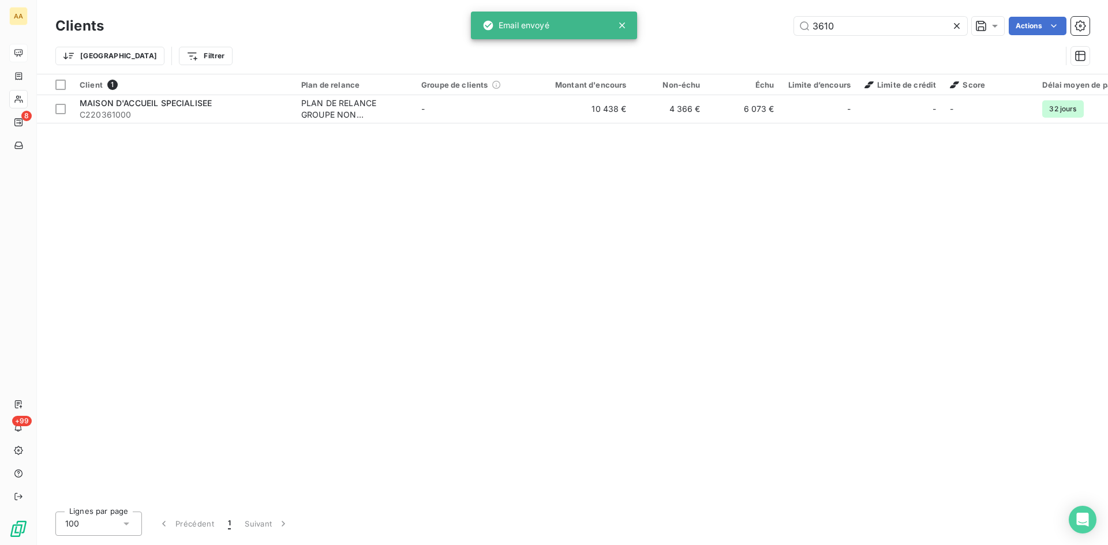
drag, startPoint x: 839, startPoint y: 25, endPoint x: 769, endPoint y: 38, distance: 71.6
click at [772, 33] on div "3610 Actions" at bounding box center [603, 26] width 971 height 18
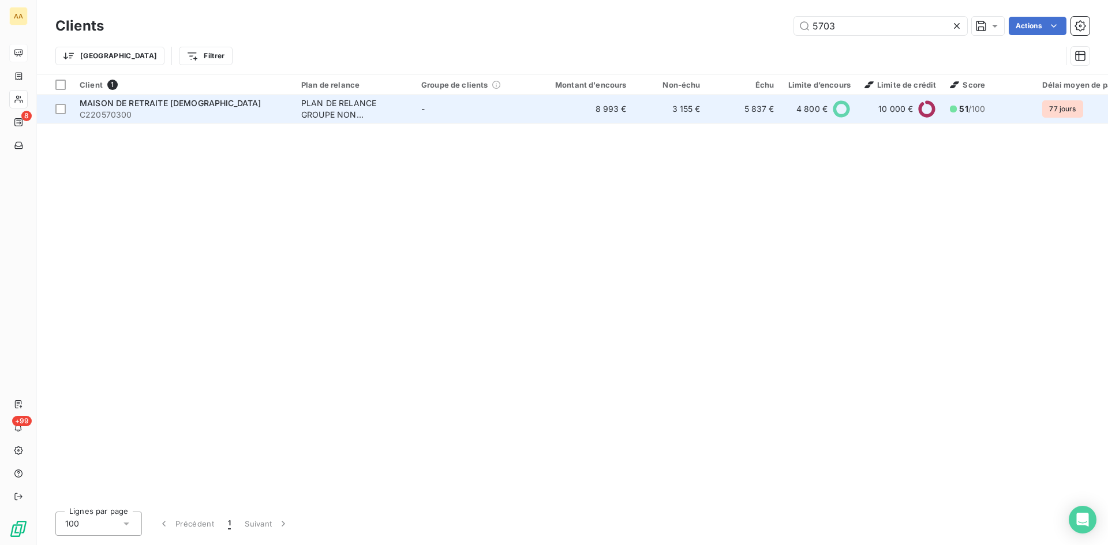
type input "5703"
click at [354, 103] on div "PLAN DE RELANCE GROUPE NON AUTOMATIQUE" at bounding box center [354, 108] width 106 height 23
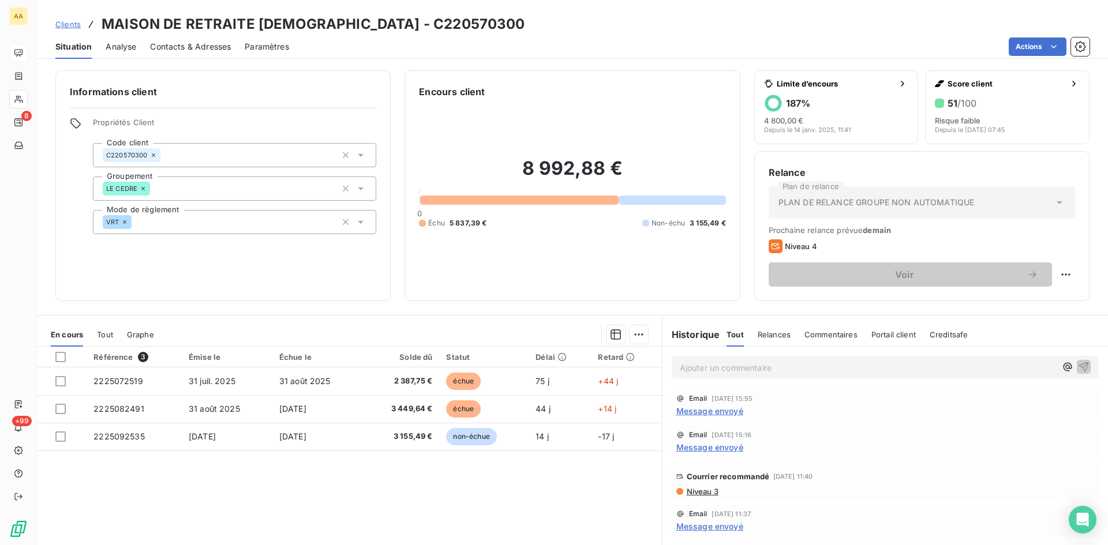
click at [698, 411] on span "Message envoyé" at bounding box center [709, 411] width 67 height 12
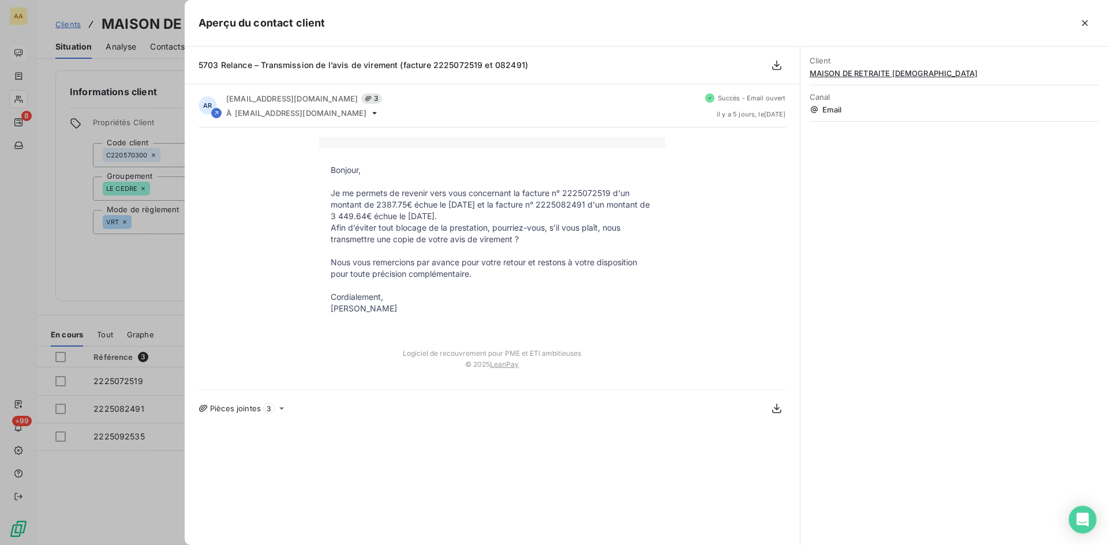
click at [422, 307] on p "[PERSON_NAME]" at bounding box center [492, 309] width 323 height 12
drag, startPoint x: 412, startPoint y: 307, endPoint x: 303, endPoint y: 166, distance: 178.5
click at [303, 166] on div "Bonjour, Je me permets de revenir vers vous concernant la facture n° 2225072519…" at bounding box center [491, 258] width 587 height 243
click at [397, 213] on p "Je me permets de revenir vers vous concernant la facture n° 2225072519 d'un mon…" at bounding box center [492, 204] width 323 height 35
drag, startPoint x: 410, startPoint y: 308, endPoint x: 375, endPoint y: 201, distance: 112.7
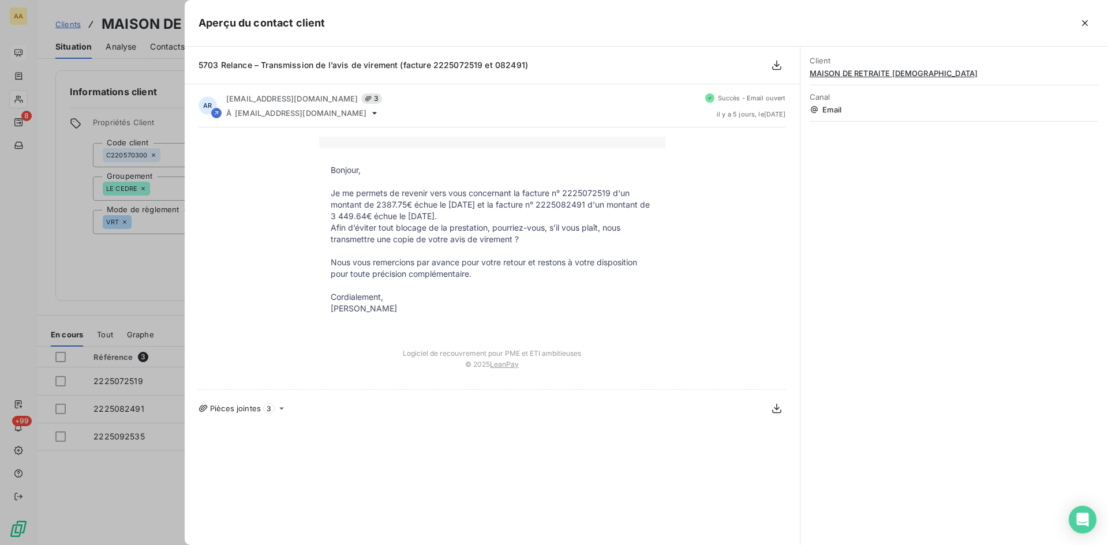
click at [328, 172] on tbody "Bonjour, Je me permets de revenir vers vous concernant la facture n° 2225072519…" at bounding box center [492, 245] width 346 height 162
copy tbody "Bonjour, Je me permets de revenir vers vous concernant la facture n° 2225072519…"
click at [168, 272] on div at bounding box center [554, 272] width 1108 height 545
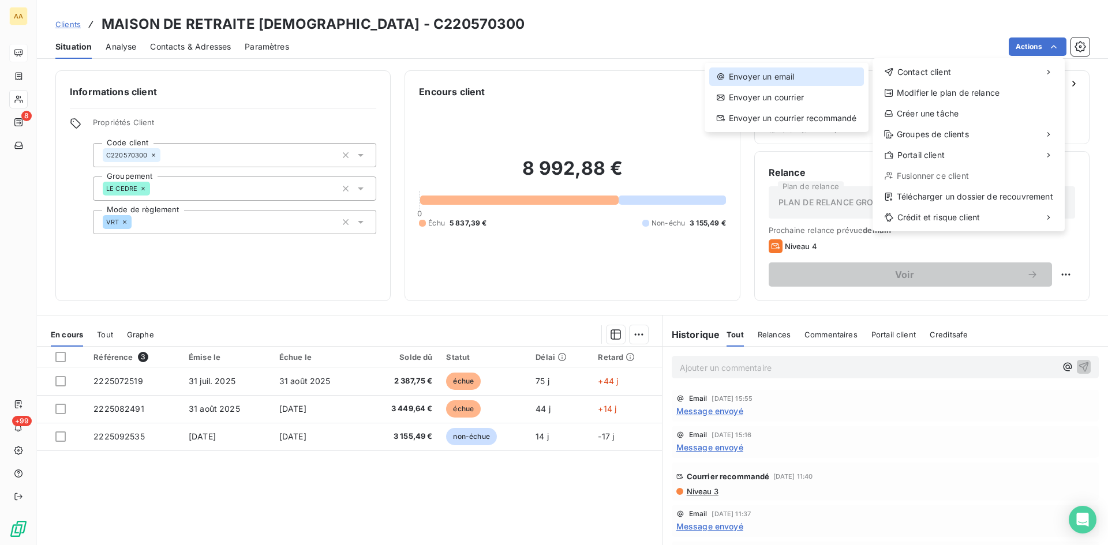
click at [787, 77] on div "Envoyer un email" at bounding box center [786, 76] width 155 height 18
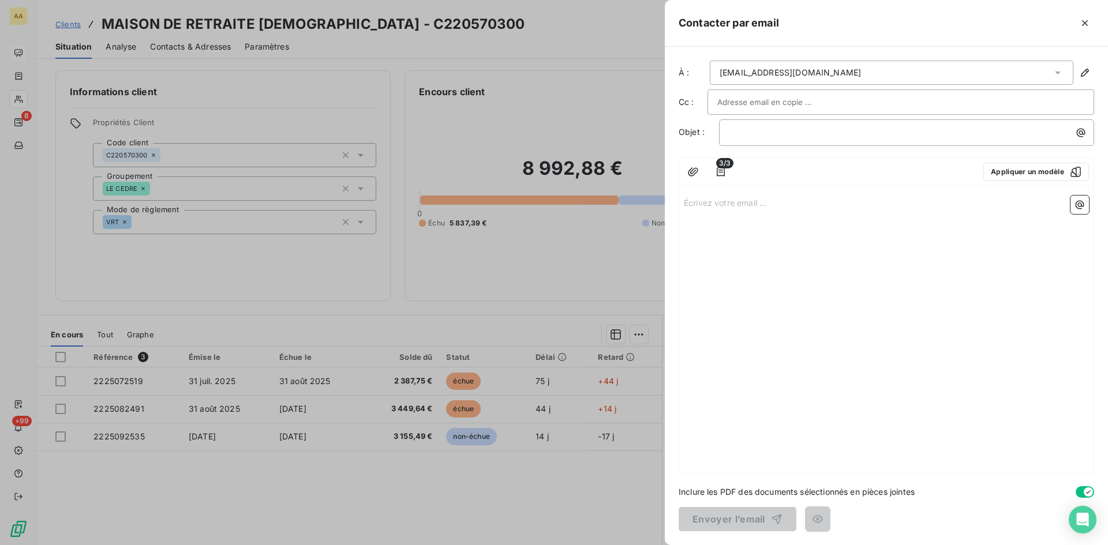
click at [685, 205] on p "Écrivez votre email ... ﻿" at bounding box center [886, 202] width 405 height 13
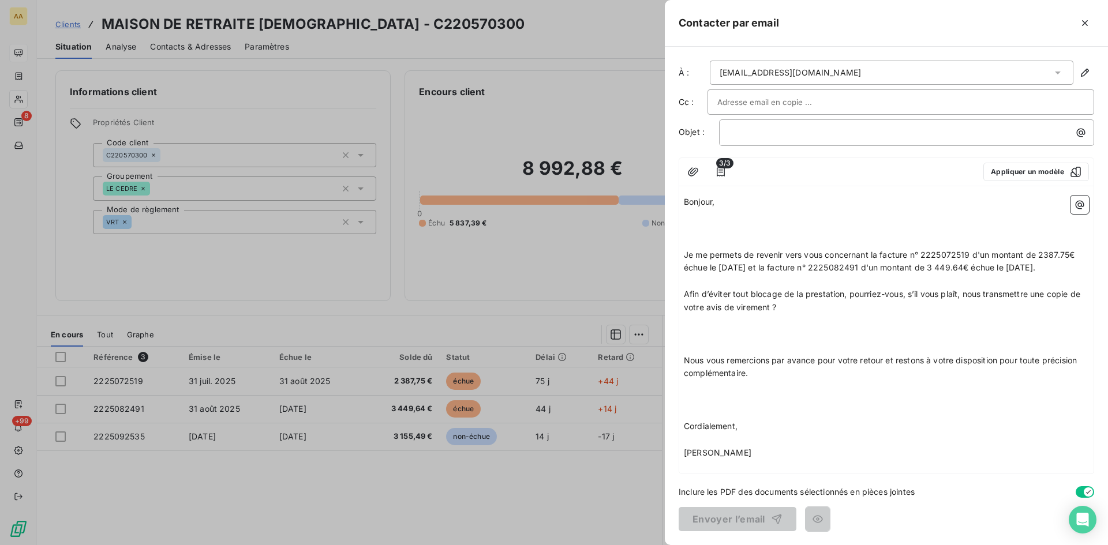
click at [821, 314] on p "Afin d’éviter tout blocage de la prestation, pourriez-vous, s’il vous plaît, no…" at bounding box center [886, 301] width 405 height 27
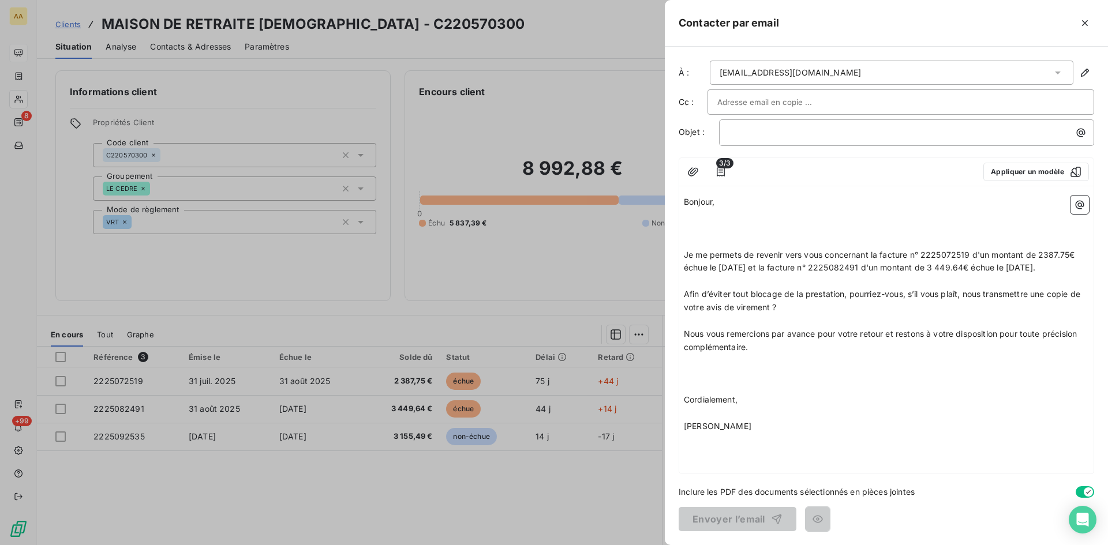
click at [778, 354] on p "Nous vous remercions par avance pour votre retour et restons à votre dispositio…" at bounding box center [886, 341] width 405 height 27
click at [725, 201] on p "Bonjour," at bounding box center [886, 202] width 405 height 13
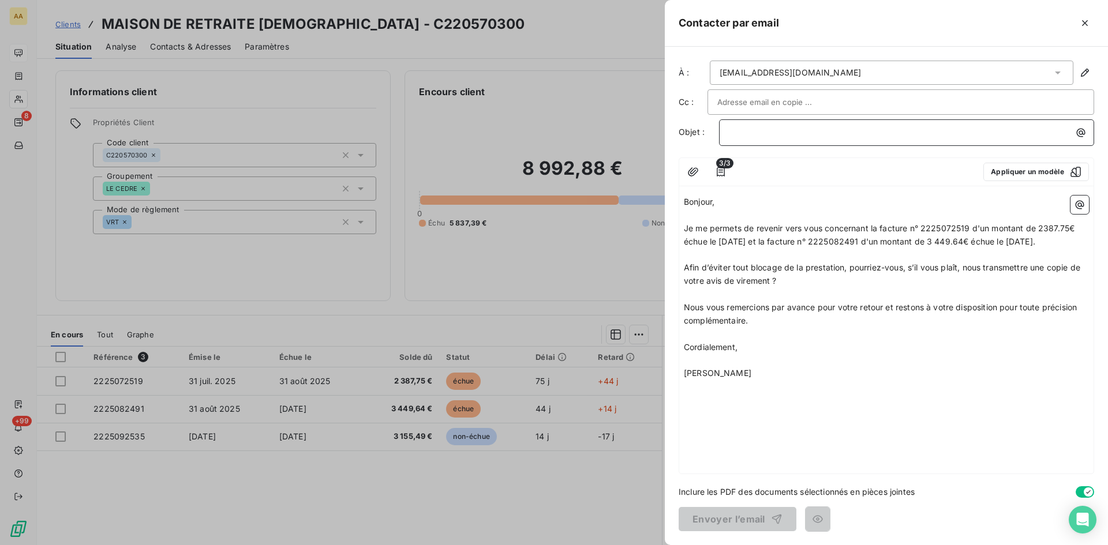
click at [753, 132] on p "﻿" at bounding box center [909, 132] width 361 height 13
click at [729, 521] on button "Envoyer l’email" at bounding box center [737, 519] width 118 height 24
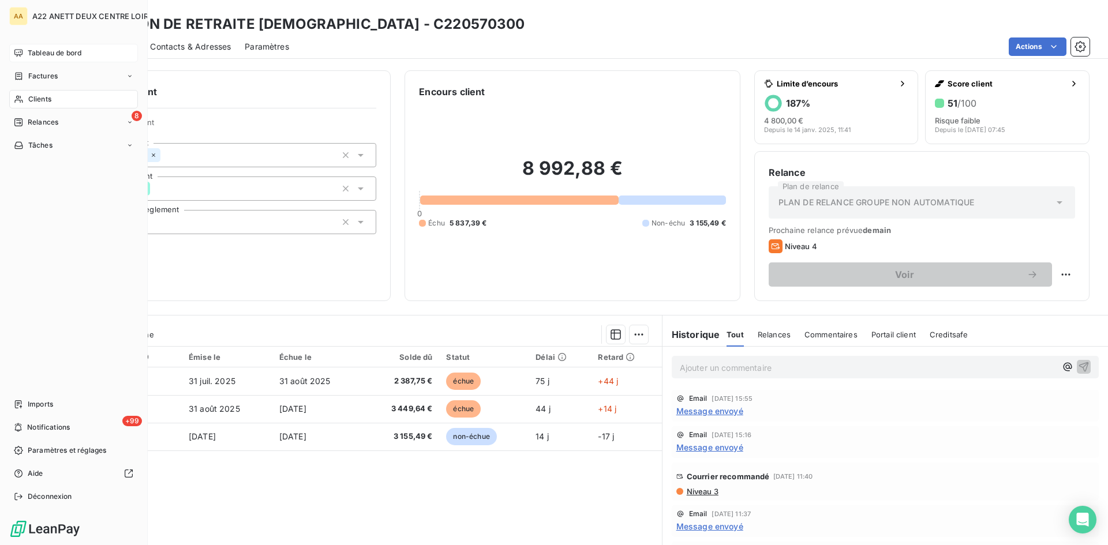
click at [28, 98] on span "Clients" at bounding box center [39, 99] width 23 height 10
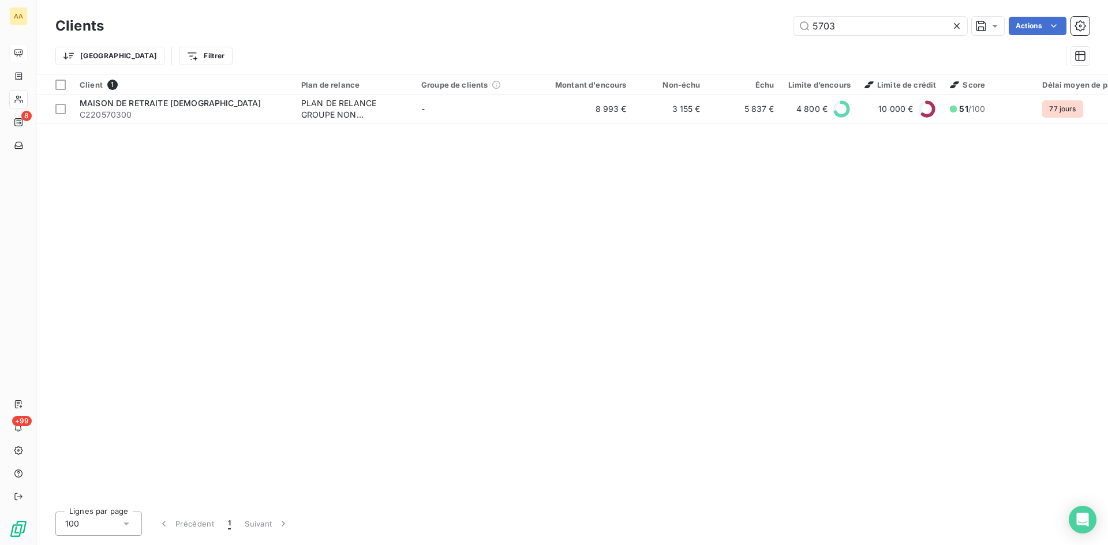
drag, startPoint x: 843, startPoint y: 27, endPoint x: 757, endPoint y: 29, distance: 86.0
click at [757, 29] on div "5703 Actions" at bounding box center [603, 26] width 971 height 18
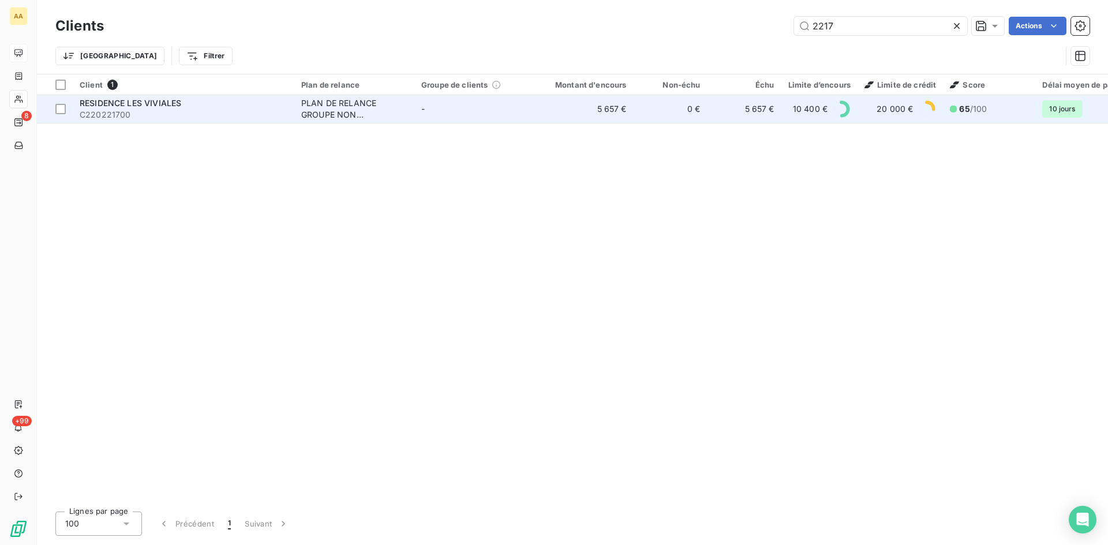
type input "2217"
click at [326, 101] on div "PLAN DE RELANCE GROUPE NON AUTOMATIQUE" at bounding box center [354, 108] width 106 height 23
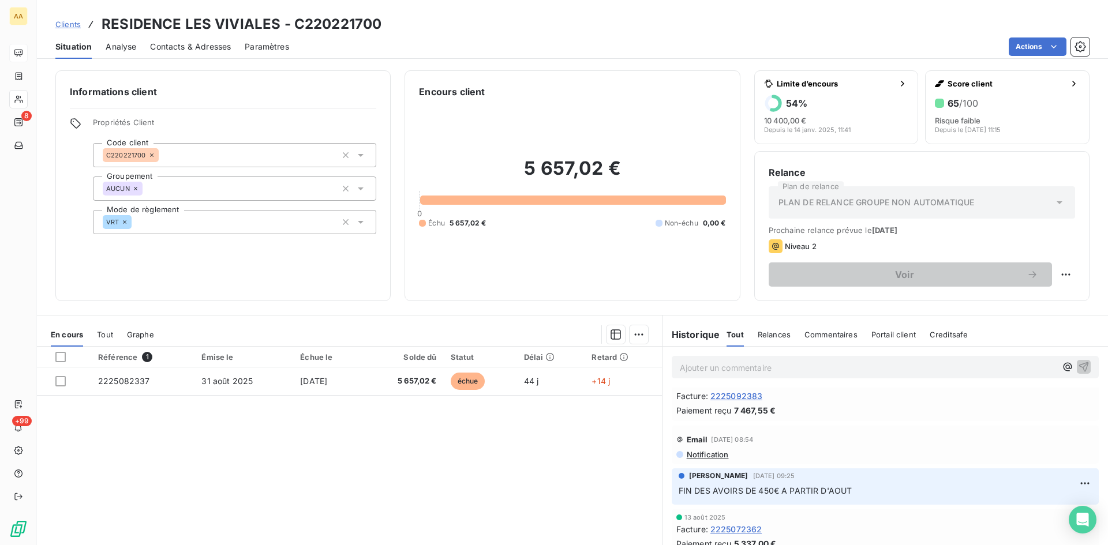
scroll to position [173, 0]
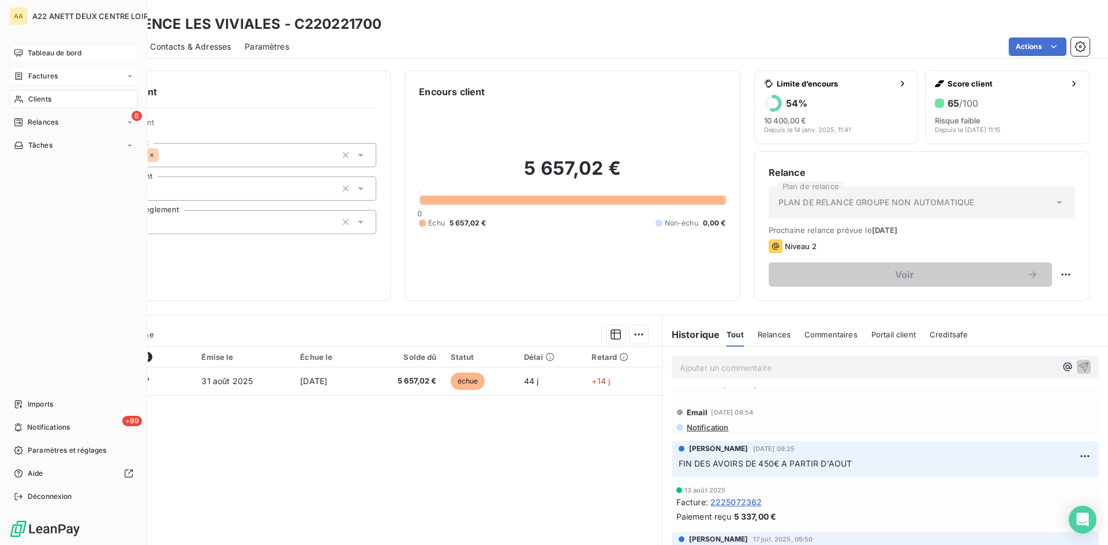
drag, startPoint x: 31, startPoint y: 97, endPoint x: 102, endPoint y: 75, distance: 74.3
click at [31, 97] on span "Clients" at bounding box center [39, 99] width 23 height 10
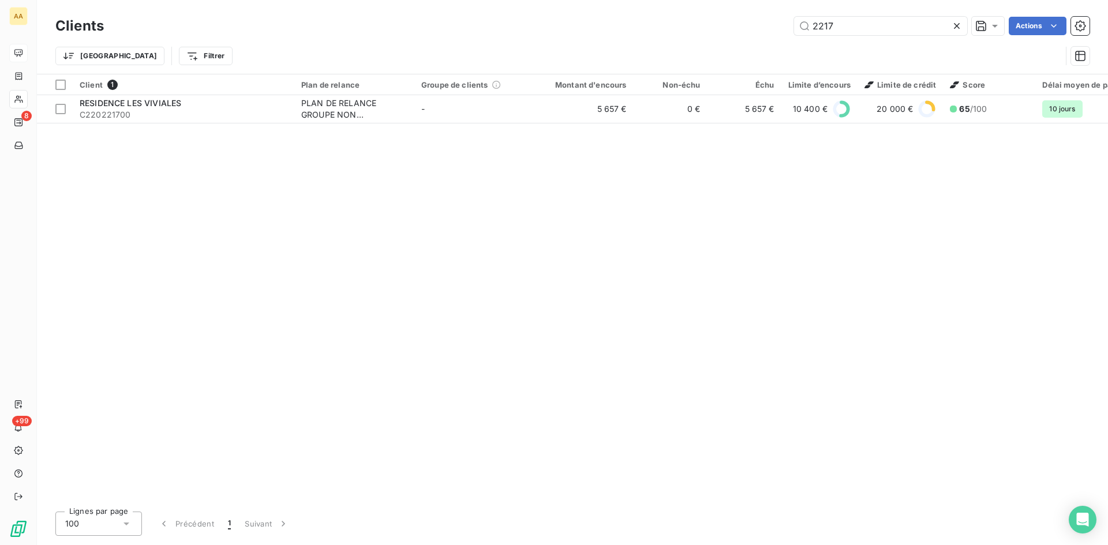
drag, startPoint x: 854, startPoint y: 20, endPoint x: 761, endPoint y: 21, distance: 92.9
click at [761, 21] on div "2217 Actions" at bounding box center [603, 26] width 971 height 18
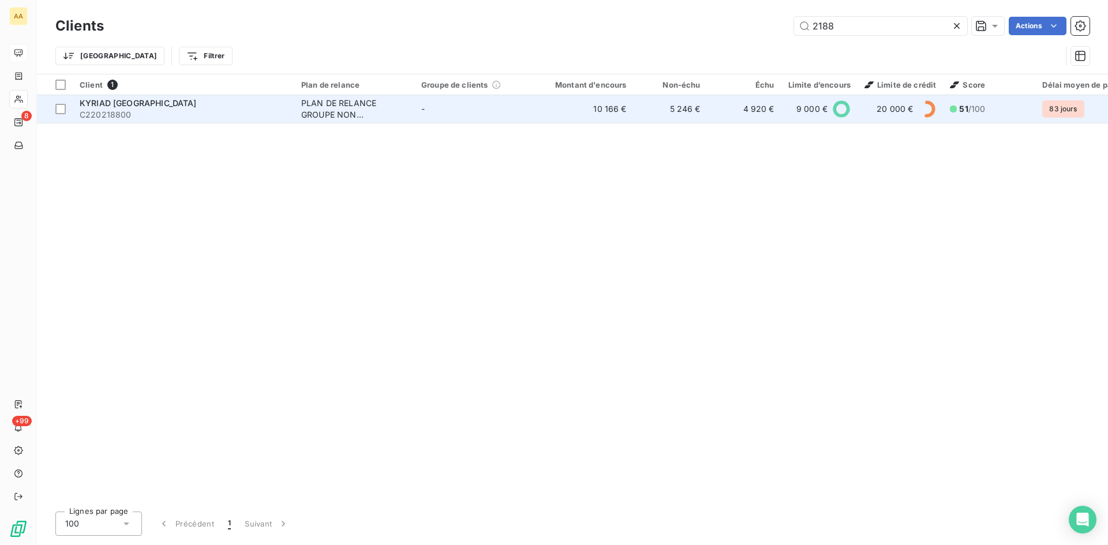
type input "2188"
click at [329, 106] on div "PLAN DE RELANCE GROUPE NON AUTOMATIQUE" at bounding box center [354, 108] width 106 height 23
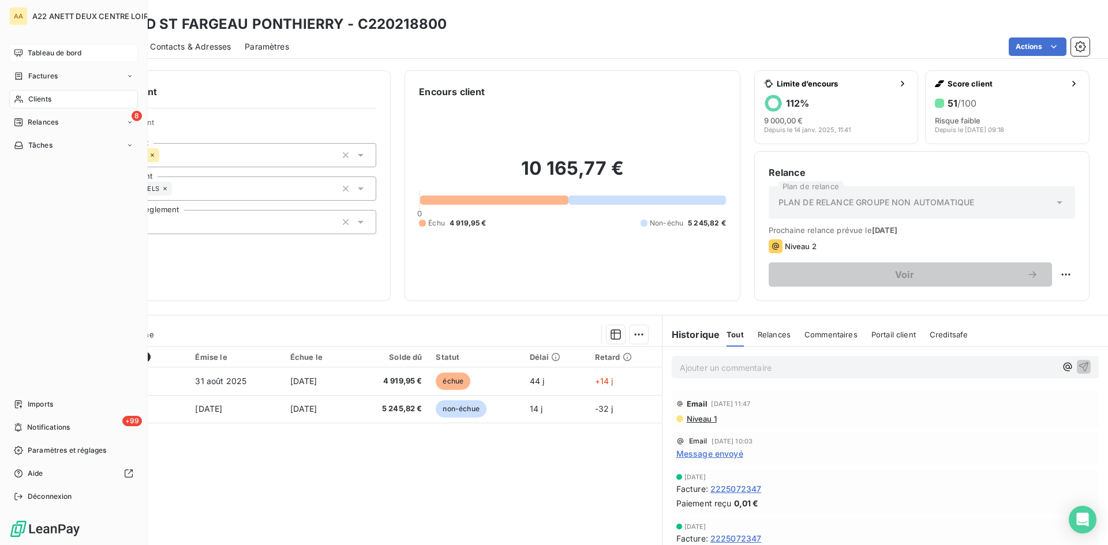
click at [47, 96] on span "Clients" at bounding box center [39, 99] width 23 height 10
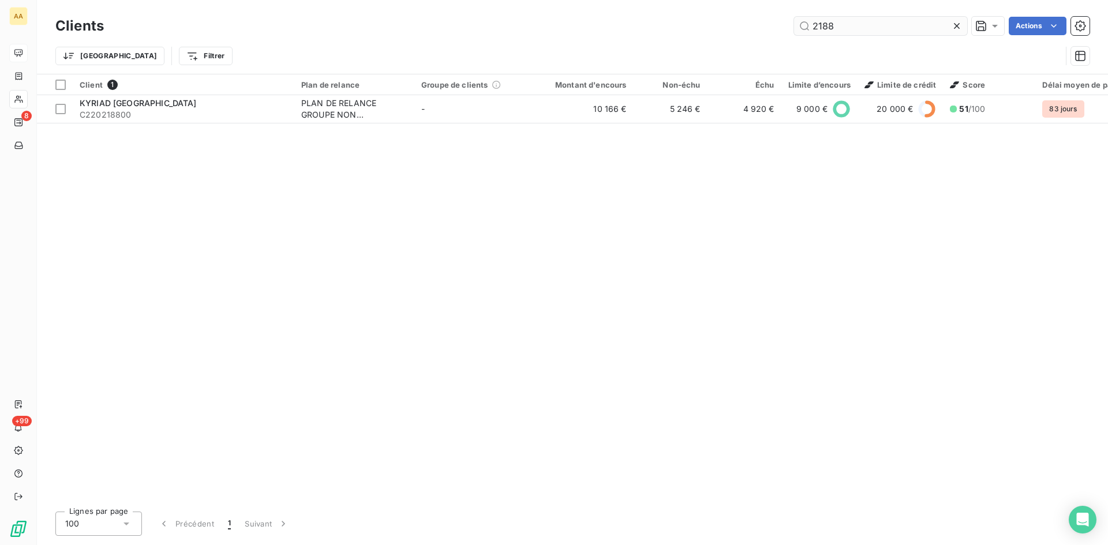
drag, startPoint x: 847, startPoint y: 22, endPoint x: 798, endPoint y: 30, distance: 49.0
click at [798, 30] on input "2188" at bounding box center [880, 26] width 173 height 18
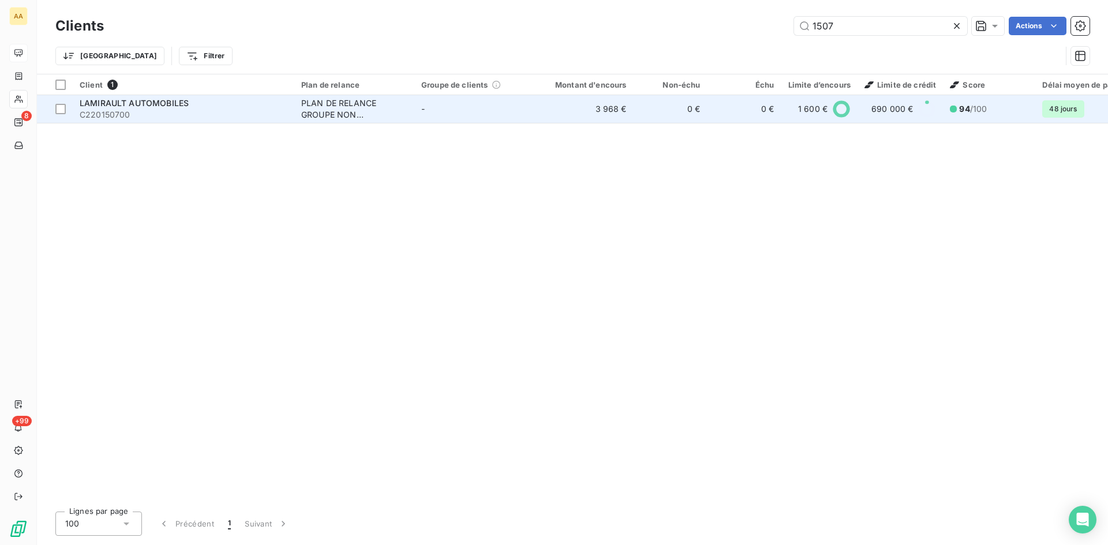
type input "1507"
click at [335, 118] on div "PLAN DE RELANCE GROUPE NON AUTOMATIQUE" at bounding box center [354, 108] width 106 height 23
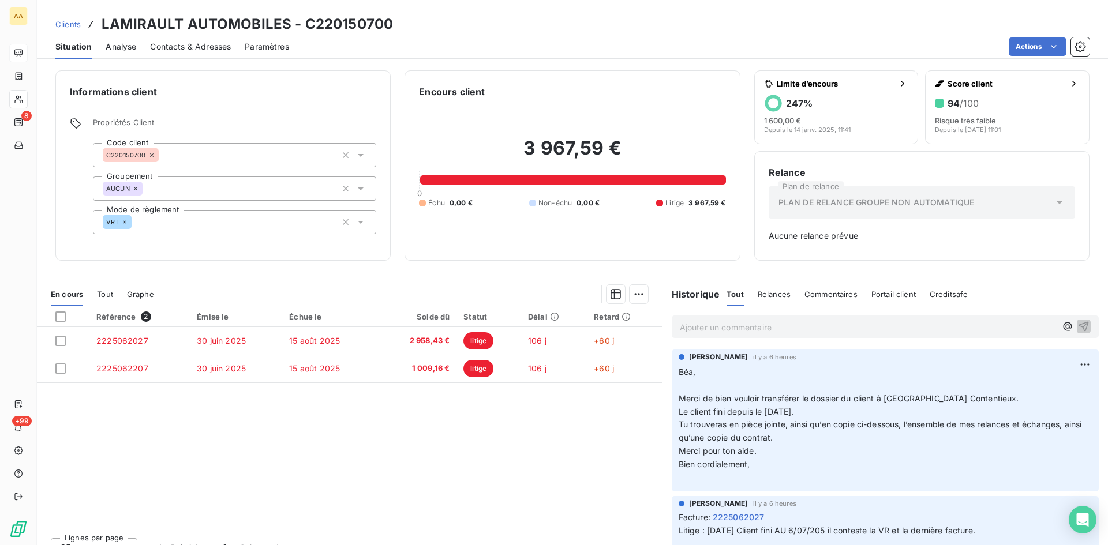
click at [39, 93] on div "Informations client Propriétés Client Code client C220150700 Groupement AUCUN M…" at bounding box center [572, 165] width 1071 height 190
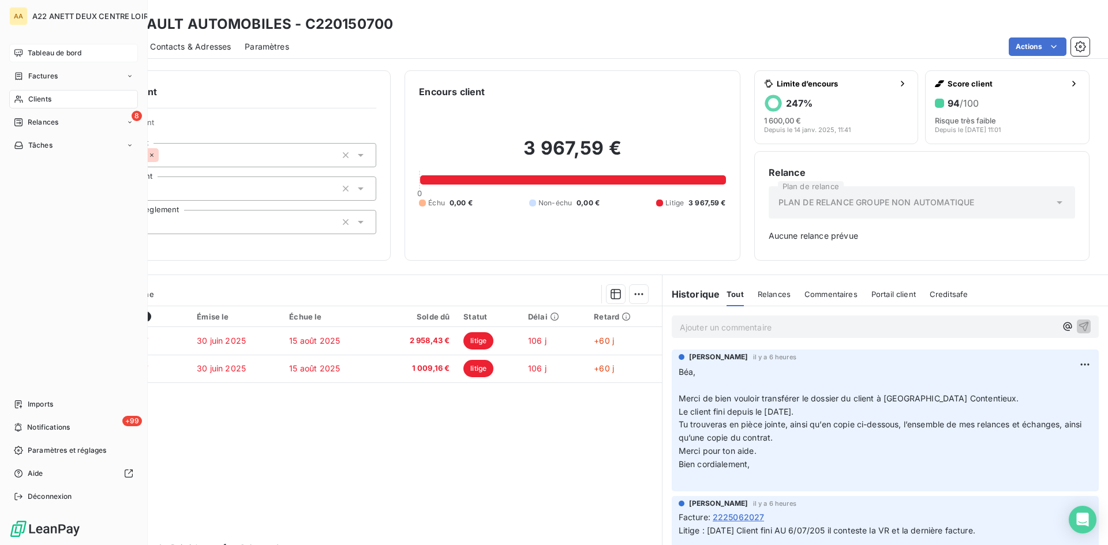
click at [31, 95] on span "Clients" at bounding box center [39, 99] width 23 height 10
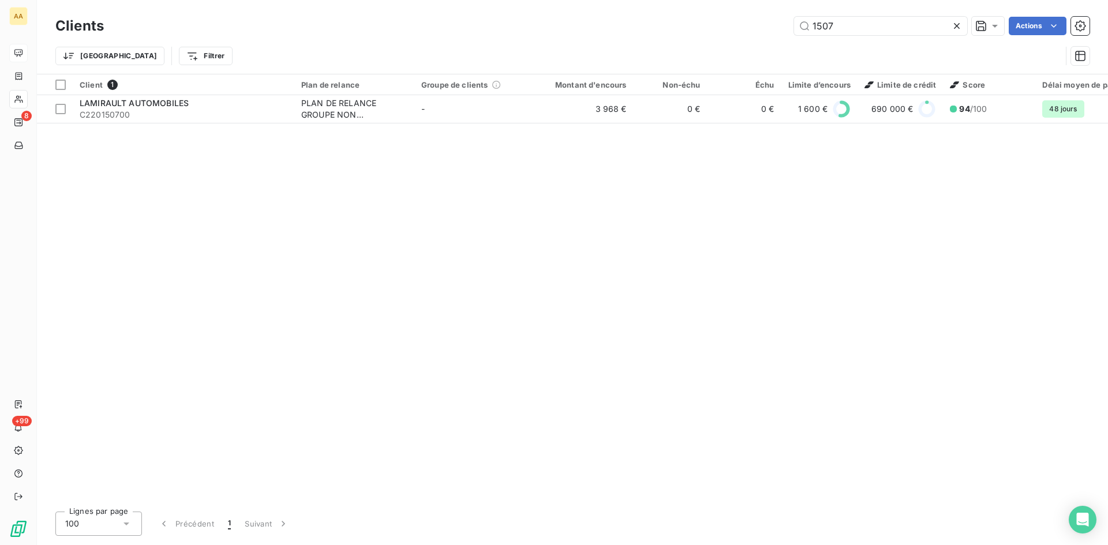
drag, startPoint x: 834, startPoint y: 34, endPoint x: 737, endPoint y: 36, distance: 96.4
click at [737, 36] on div "Clients 1507 Actions" at bounding box center [572, 26] width 1034 height 24
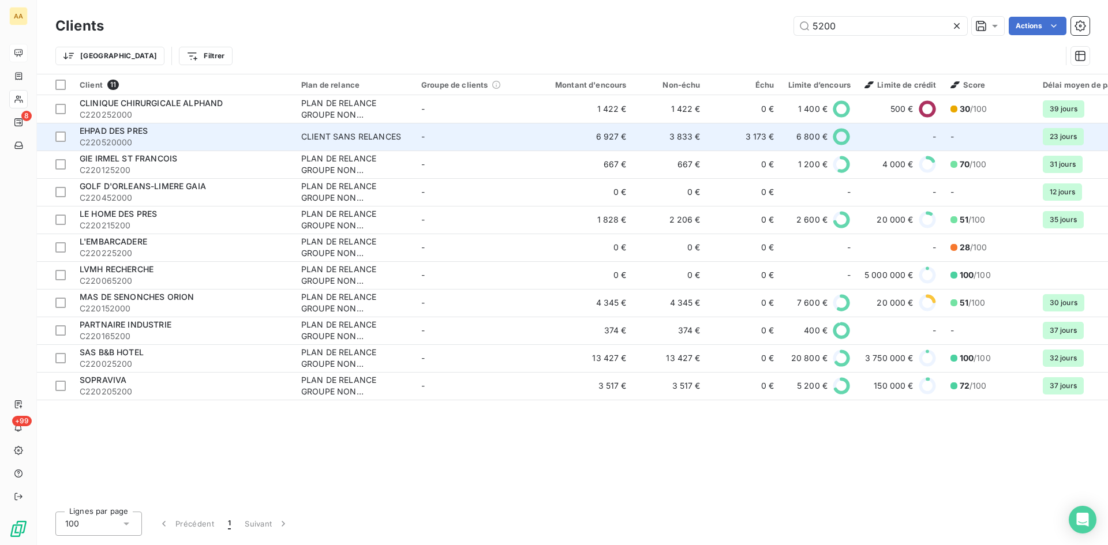
type input "5200"
click at [311, 129] on td "CLIENT SANS RELANCES" at bounding box center [354, 137] width 120 height 28
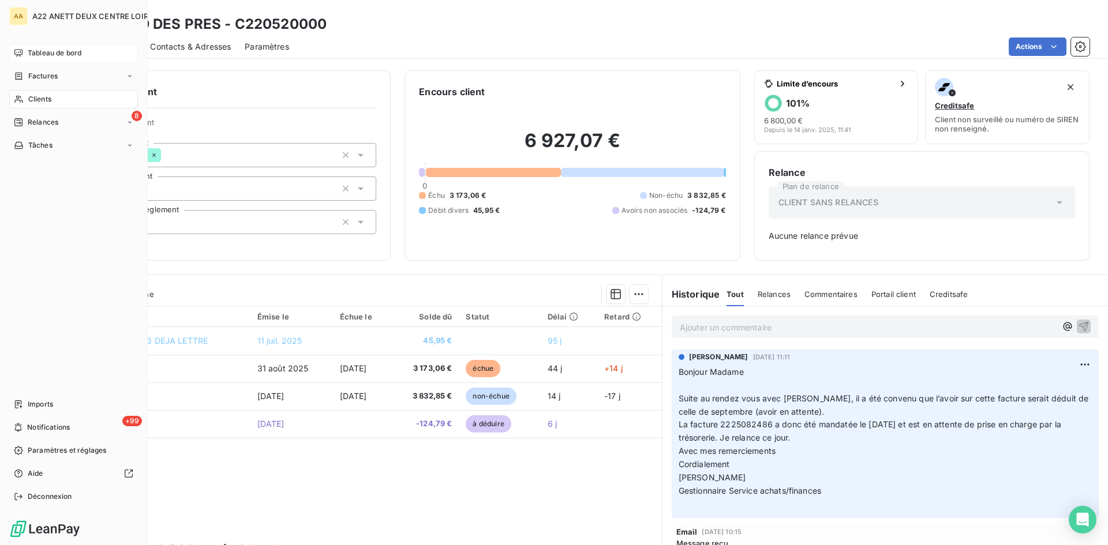
click at [40, 99] on span "Clients" at bounding box center [39, 99] width 23 height 10
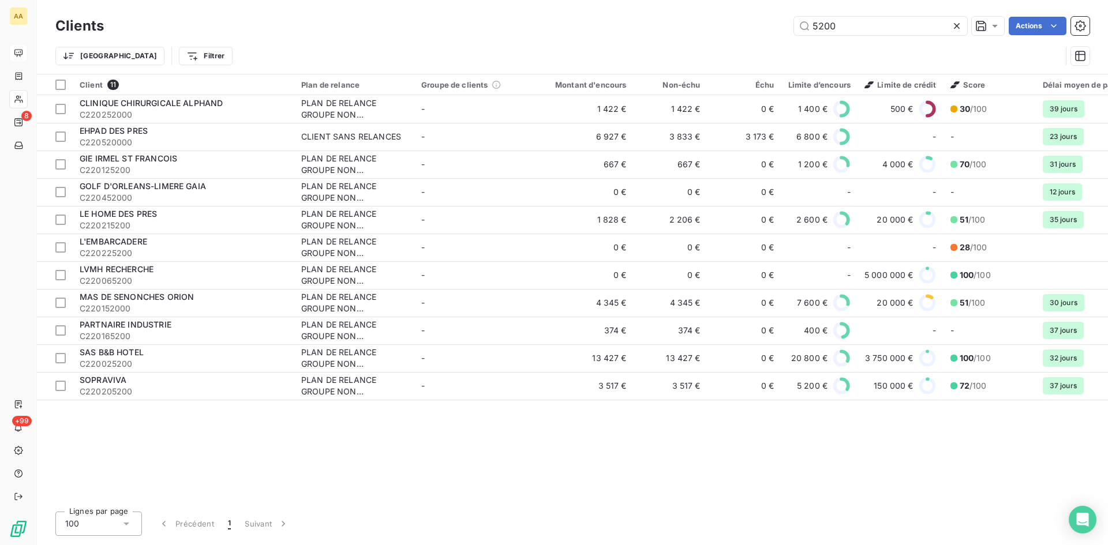
drag, startPoint x: 849, startPoint y: 29, endPoint x: 783, endPoint y: 28, distance: 65.2
click at [783, 28] on div "5200 Actions" at bounding box center [603, 26] width 971 height 18
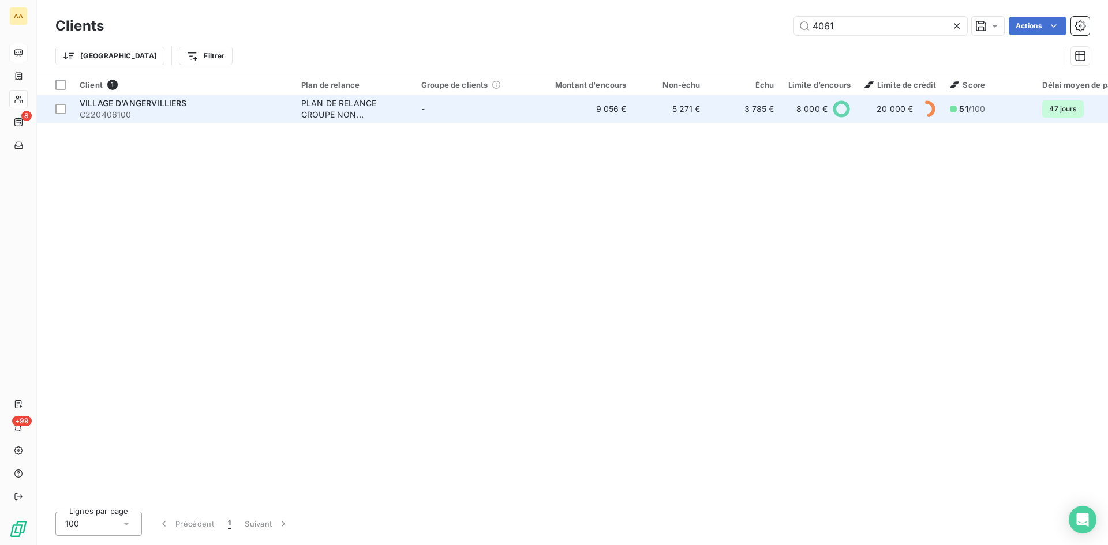
type input "4061"
click at [342, 106] on div "PLAN DE RELANCE GROUPE NON AUTOMATIQUE" at bounding box center [354, 108] width 106 height 23
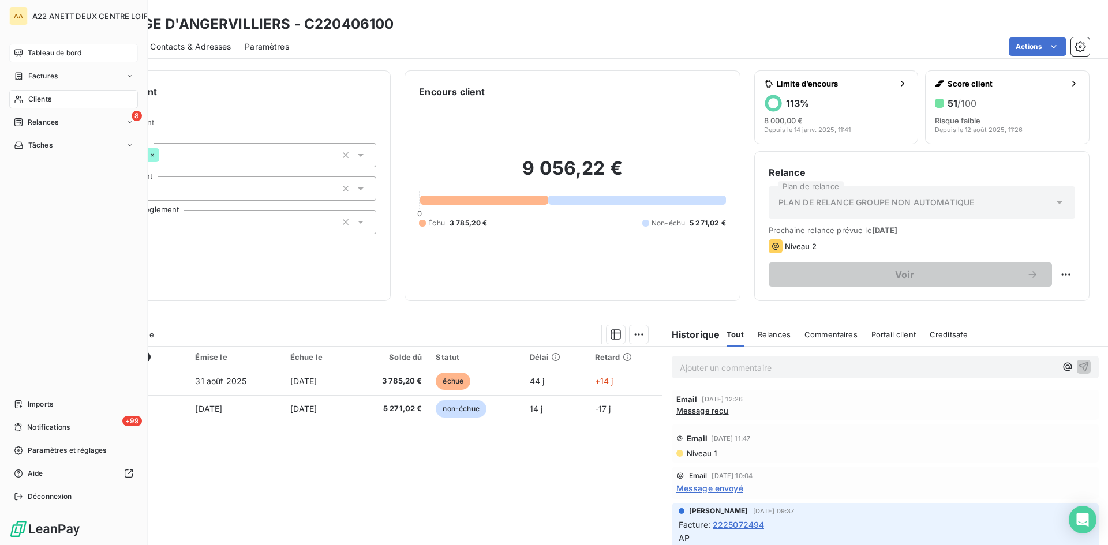
click at [39, 98] on span "Clients" at bounding box center [39, 99] width 23 height 10
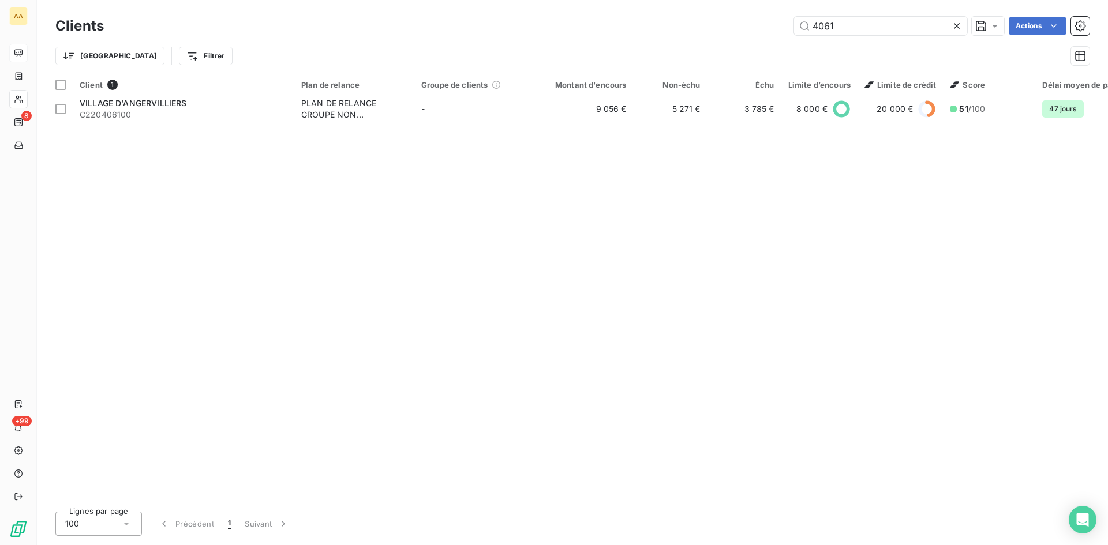
drag, startPoint x: 840, startPoint y: 25, endPoint x: 712, endPoint y: 30, distance: 127.6
click at [712, 30] on div "4061 Actions" at bounding box center [603, 26] width 971 height 18
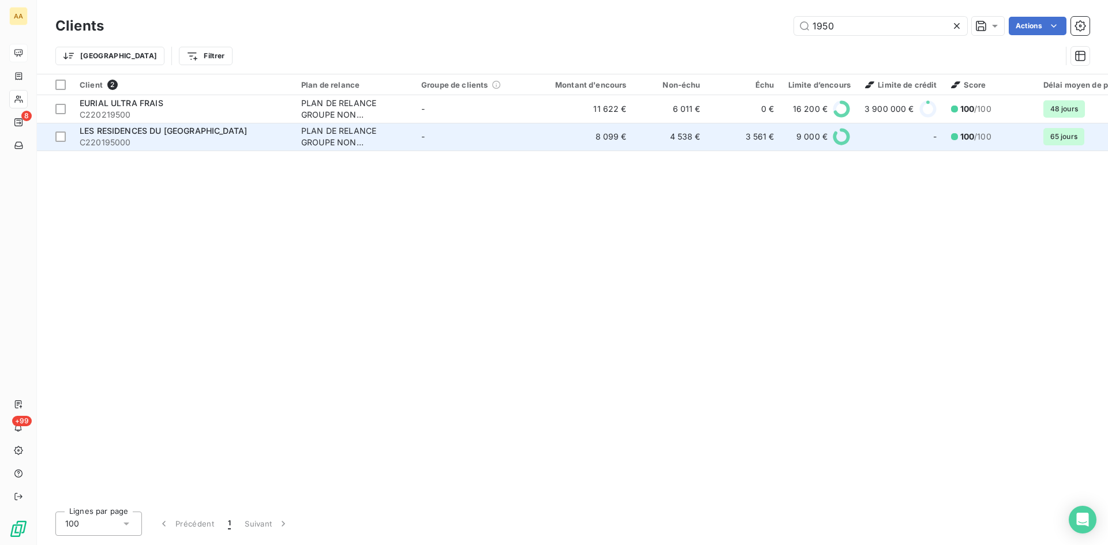
type input "1950"
click at [332, 139] on div "PLAN DE RELANCE GROUPE NON AUTOMATIQUE" at bounding box center [354, 136] width 106 height 23
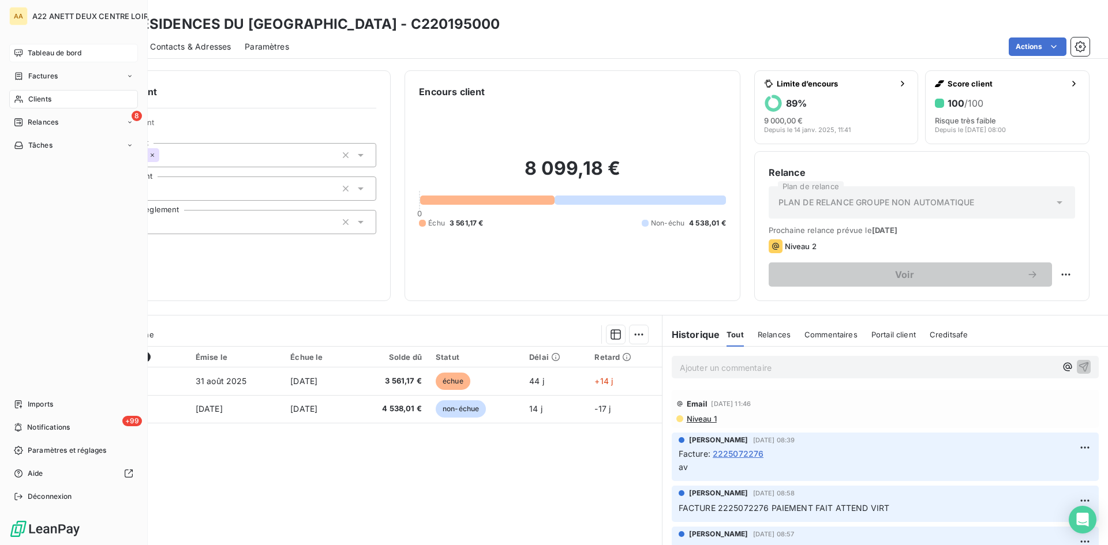
click at [32, 100] on span "Clients" at bounding box center [39, 99] width 23 height 10
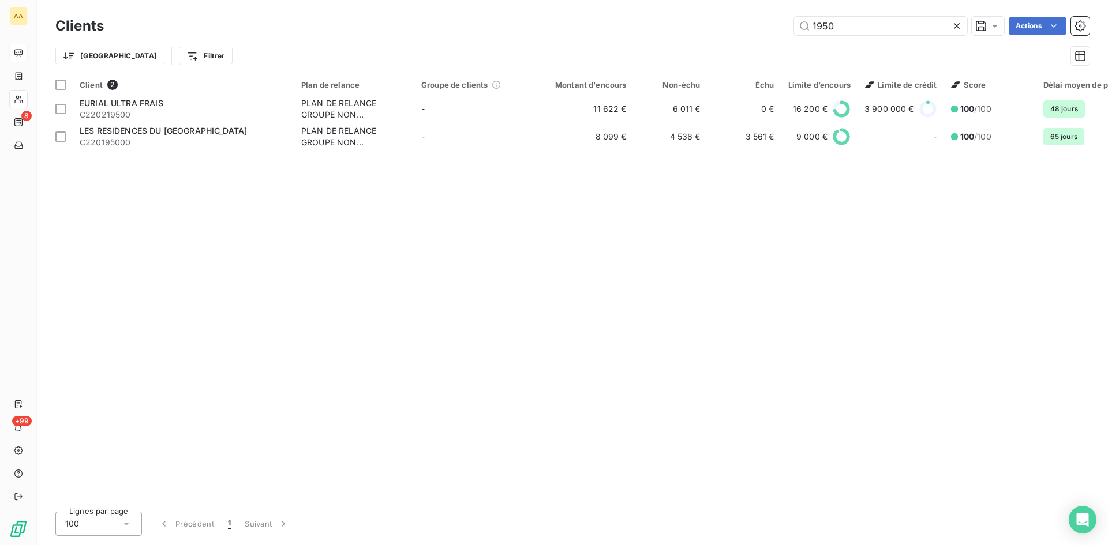
drag, startPoint x: 818, startPoint y: 28, endPoint x: 738, endPoint y: 32, distance: 79.7
click at [739, 32] on div "1950 Actions" at bounding box center [603, 26] width 971 height 18
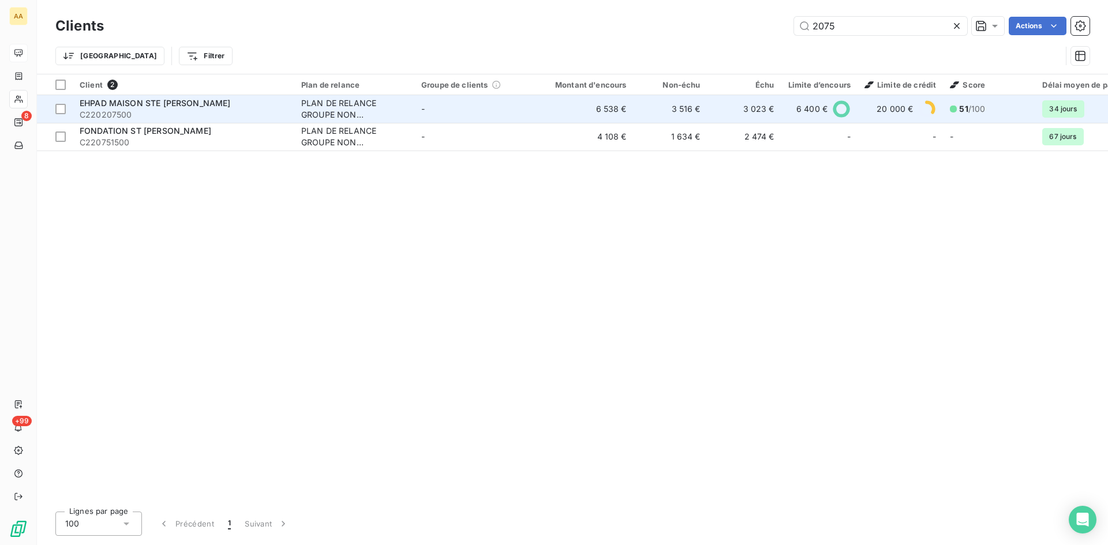
type input "2075"
click at [324, 117] on div "PLAN DE RELANCE GROUPE NON AUTOMATIQUE" at bounding box center [354, 108] width 106 height 23
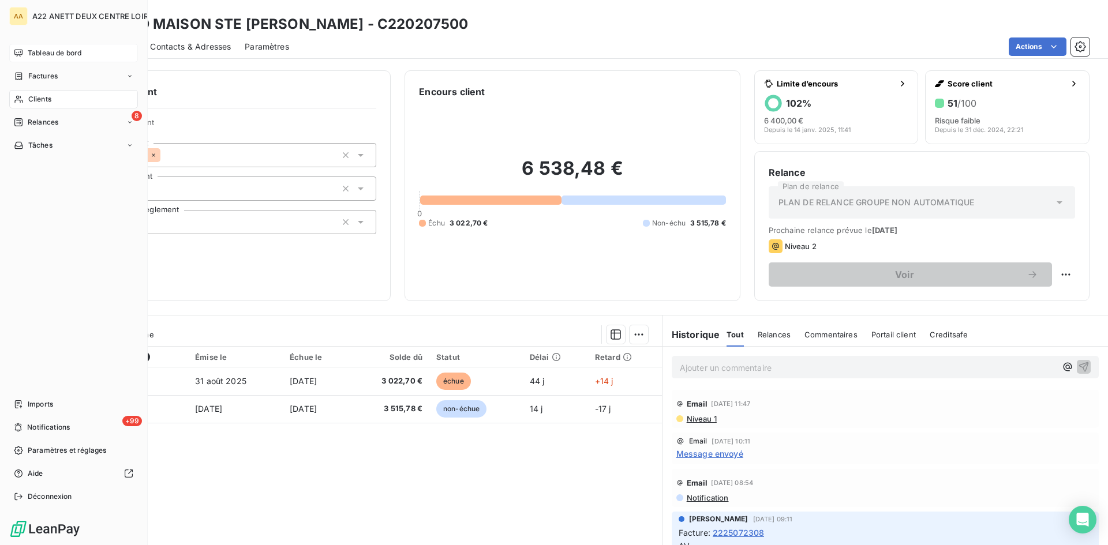
drag, startPoint x: 29, startPoint y: 99, endPoint x: 42, endPoint y: 88, distance: 16.0
click at [29, 99] on span "Clients" at bounding box center [39, 99] width 23 height 10
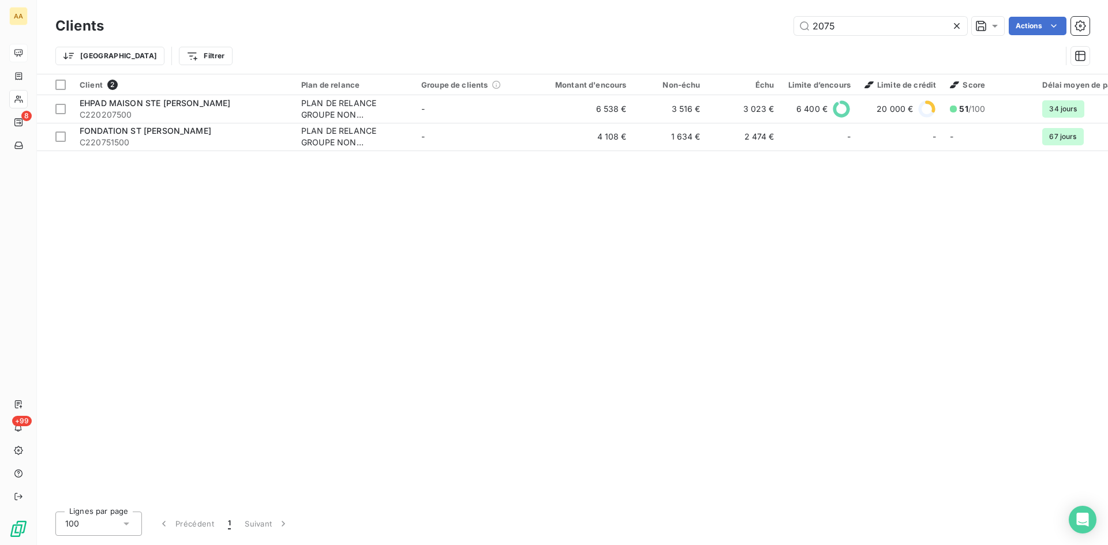
drag, startPoint x: 834, startPoint y: 24, endPoint x: 744, endPoint y: 24, distance: 90.6
click at [744, 24] on div "2075 Actions" at bounding box center [603, 26] width 971 height 18
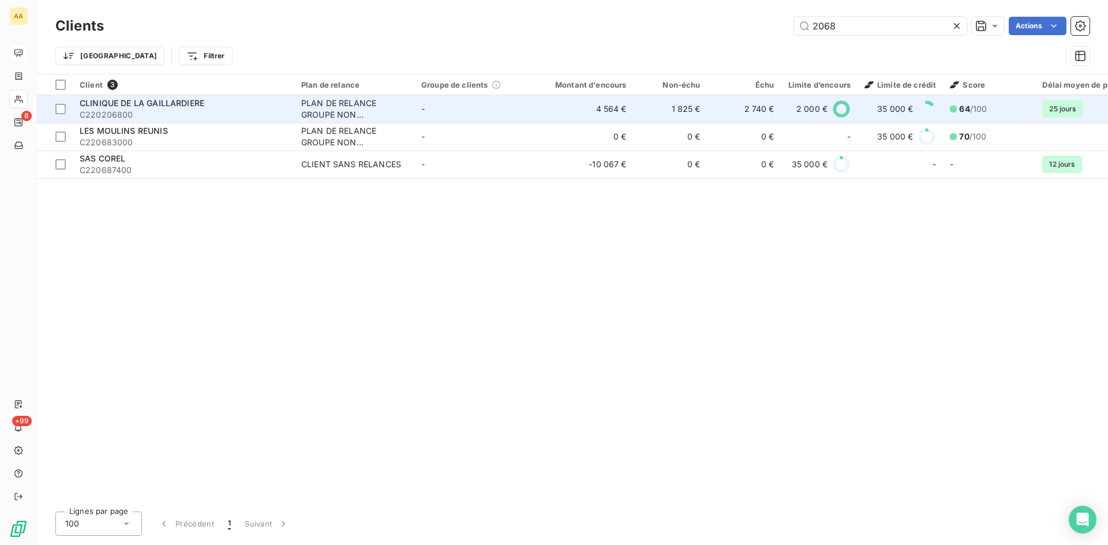
type input "2068"
click at [317, 107] on div "PLAN DE RELANCE GROUPE NON AUTOMATIQUE" at bounding box center [354, 108] width 106 height 23
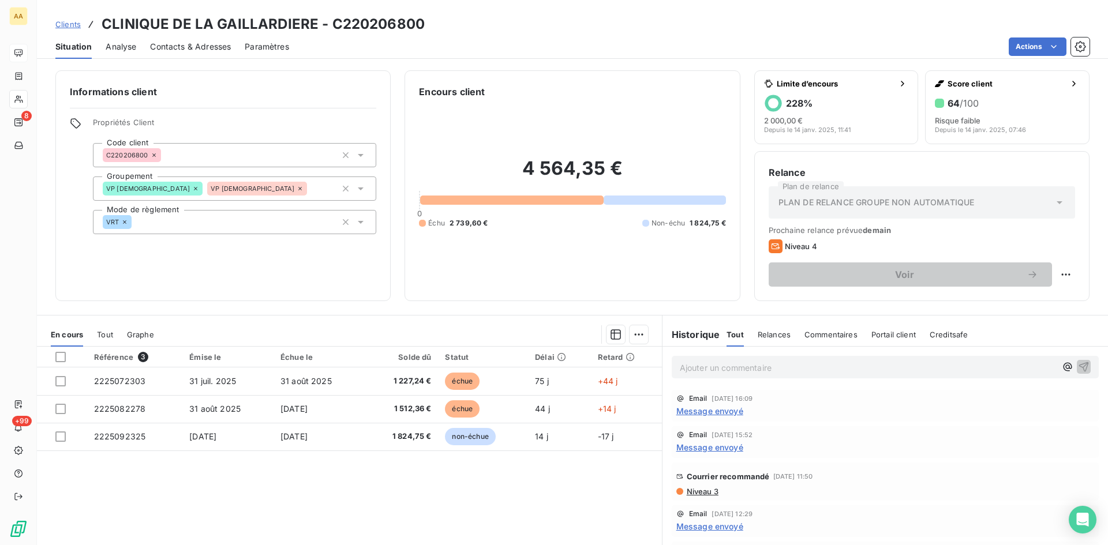
click at [720, 409] on span "Message envoyé" at bounding box center [709, 411] width 67 height 12
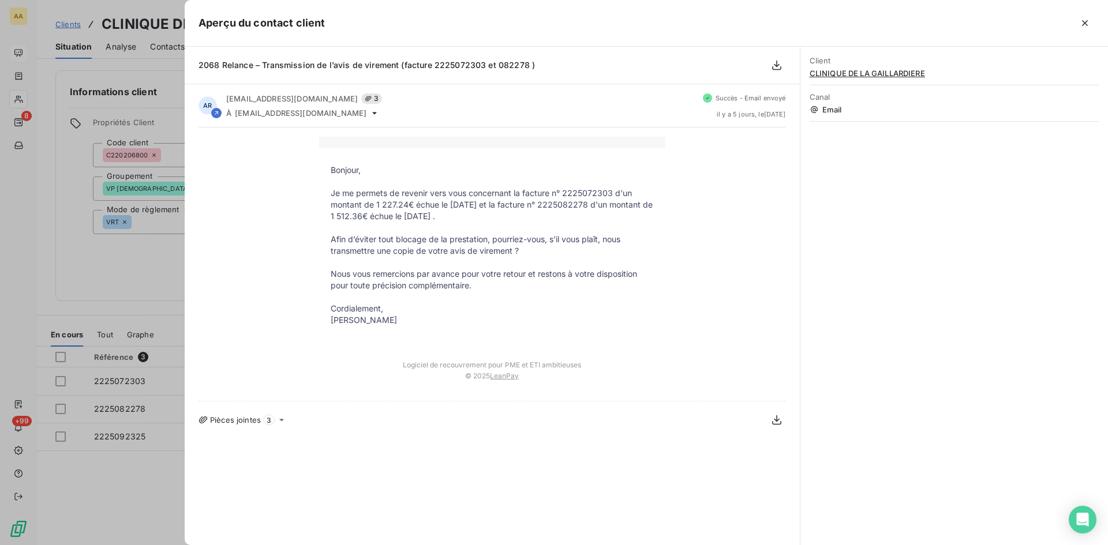
drag, startPoint x: 405, startPoint y: 320, endPoint x: 317, endPoint y: 174, distance: 171.0
click at [317, 174] on div "Bonjour, Je me permets de revenir vers vous concernant la facture n° 2225072303…" at bounding box center [491, 264] width 587 height 255
copy div "Bonjour, Je me permets de revenir vers vous concernant la facture n° 2225072303…"
click at [92, 236] on div at bounding box center [554, 272] width 1108 height 545
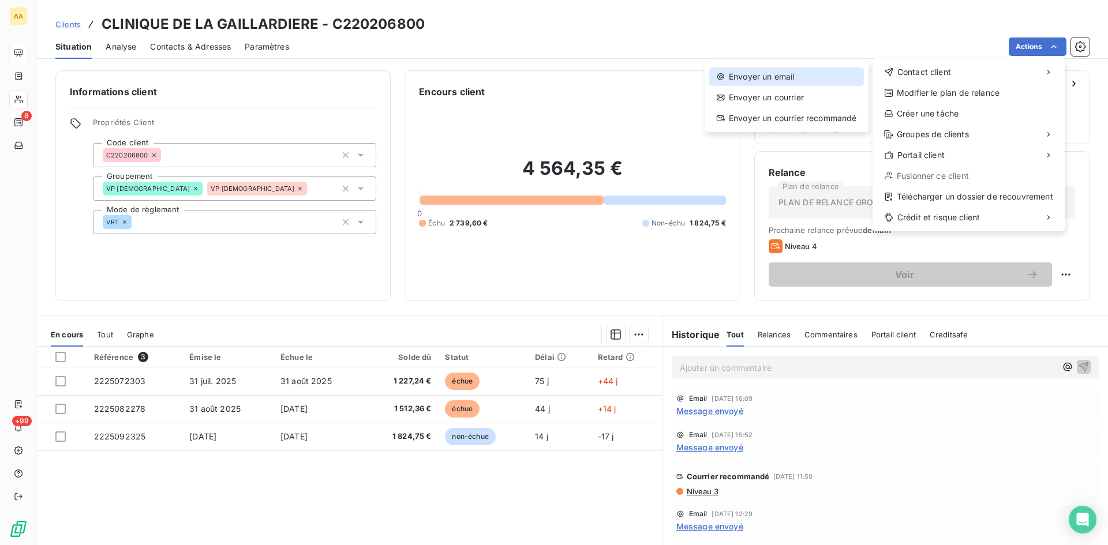
click at [750, 80] on div "Envoyer un email" at bounding box center [786, 76] width 155 height 18
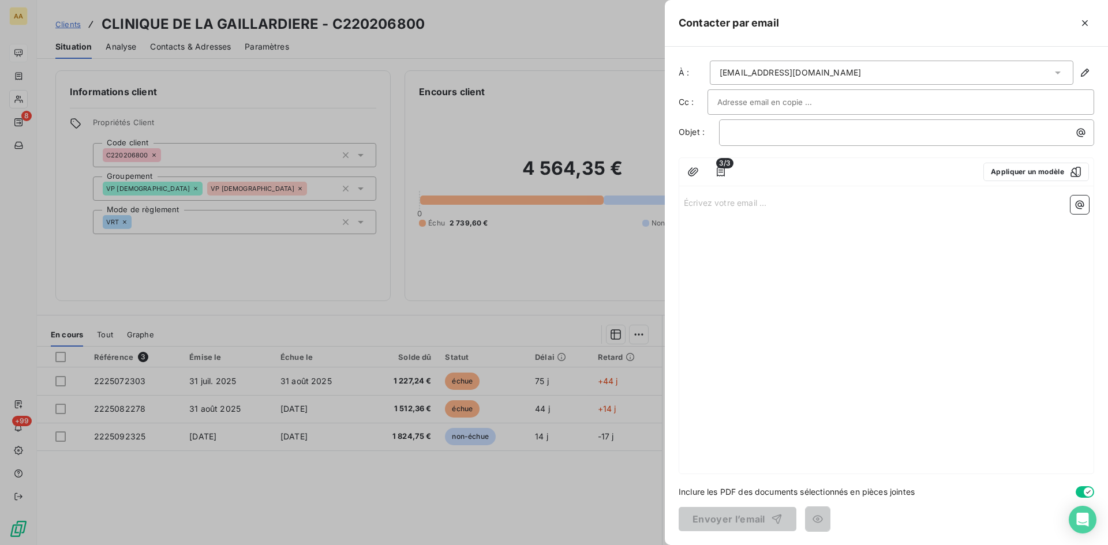
click at [701, 202] on p "Écrivez votre email ... ﻿" at bounding box center [886, 202] width 405 height 13
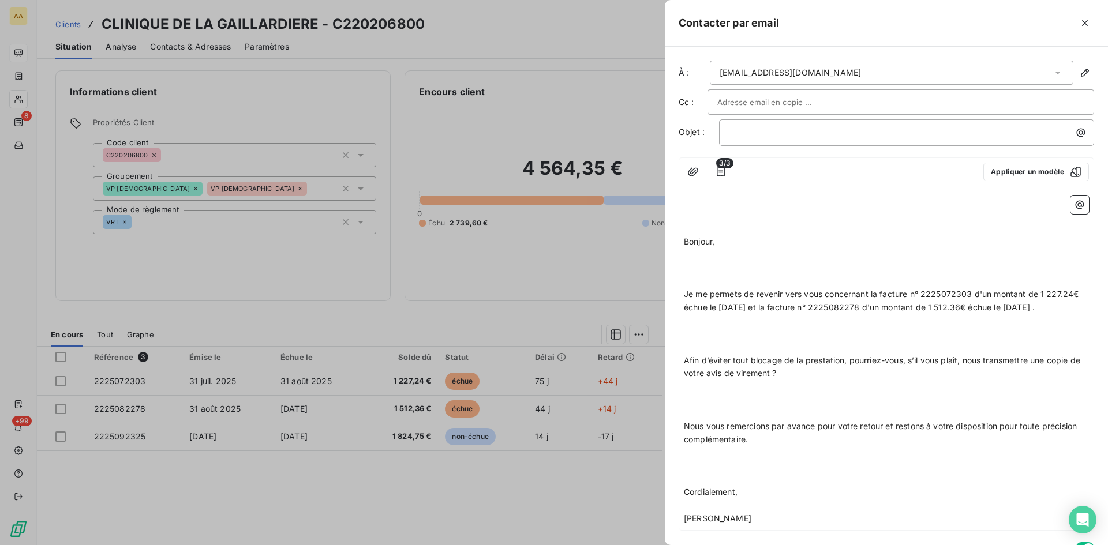
click at [739, 235] on p "Bonjour," at bounding box center [886, 241] width 405 height 13
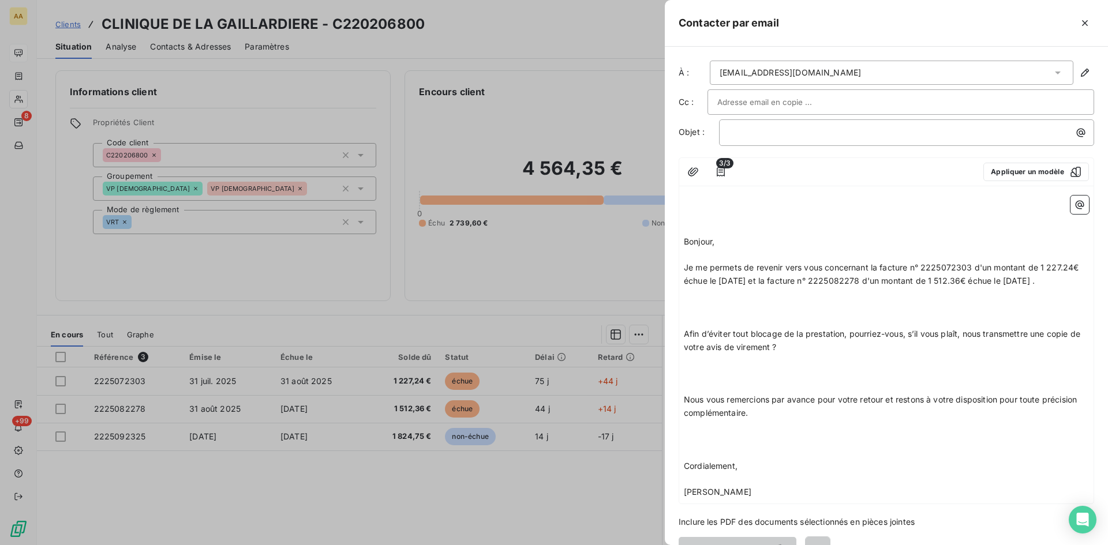
click at [719, 288] on p "Je me permets de revenir vers vous concernant la facture n° 2225072303 d'un mon…" at bounding box center [886, 274] width 405 height 27
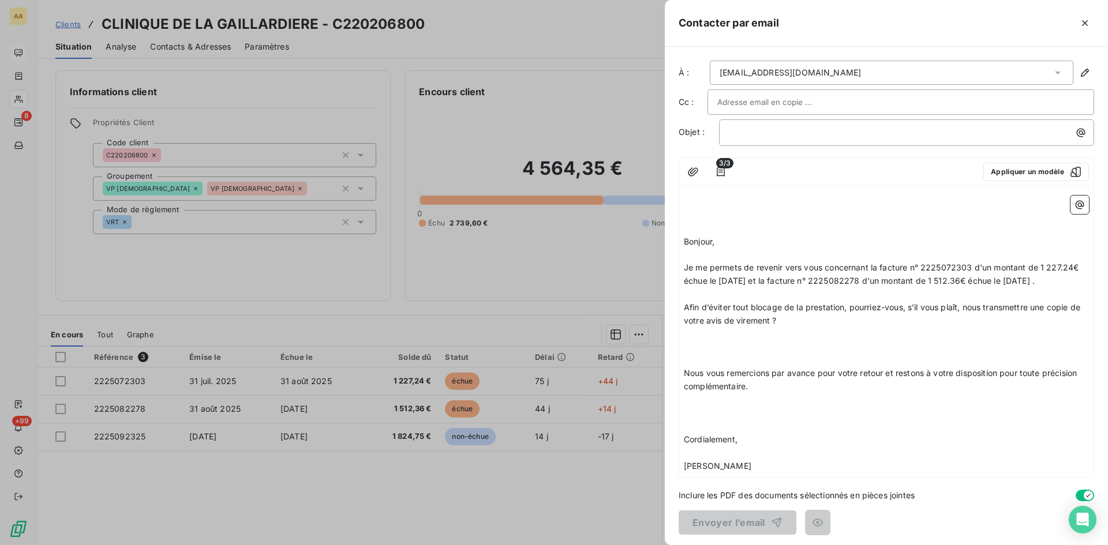
click at [803, 328] on p "Afin d’éviter tout blocage de la prestation, pourriez-vous, s’il vous plaît, no…" at bounding box center [886, 314] width 405 height 27
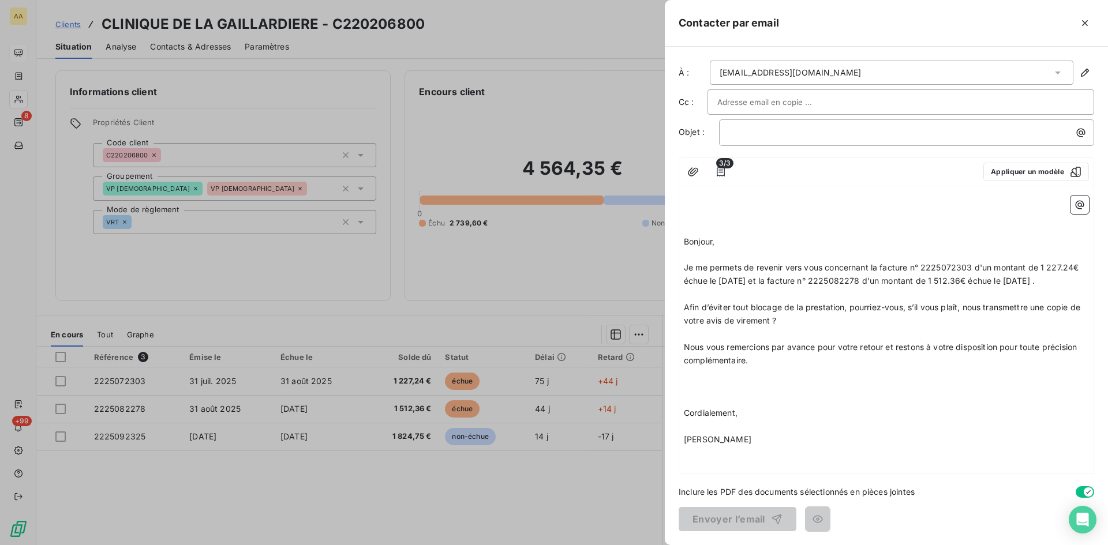
click at [788, 367] on p "Nous vous remercions par avance pour votre retour et restons à votre dispositio…" at bounding box center [886, 354] width 405 height 27
click at [753, 130] on p "﻿" at bounding box center [909, 132] width 361 height 13
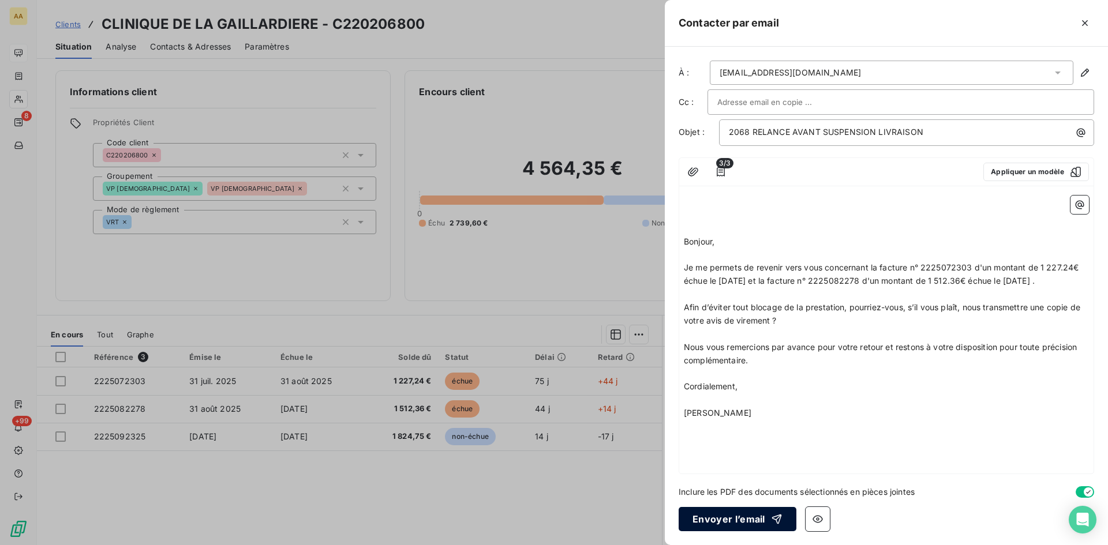
click at [734, 512] on button "Envoyer l’email" at bounding box center [737, 519] width 118 height 24
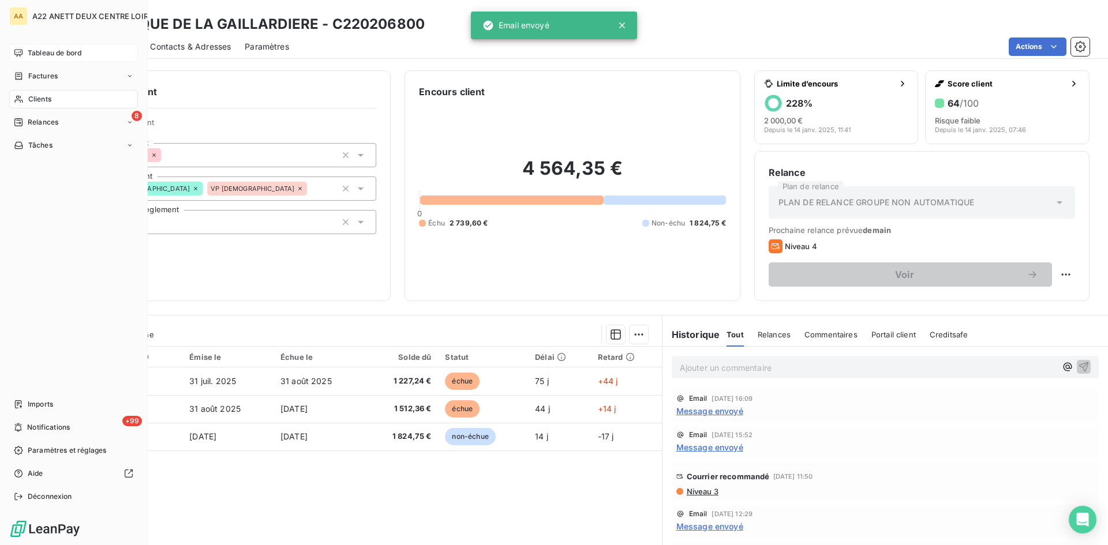
click at [32, 101] on span "Clients" at bounding box center [39, 99] width 23 height 10
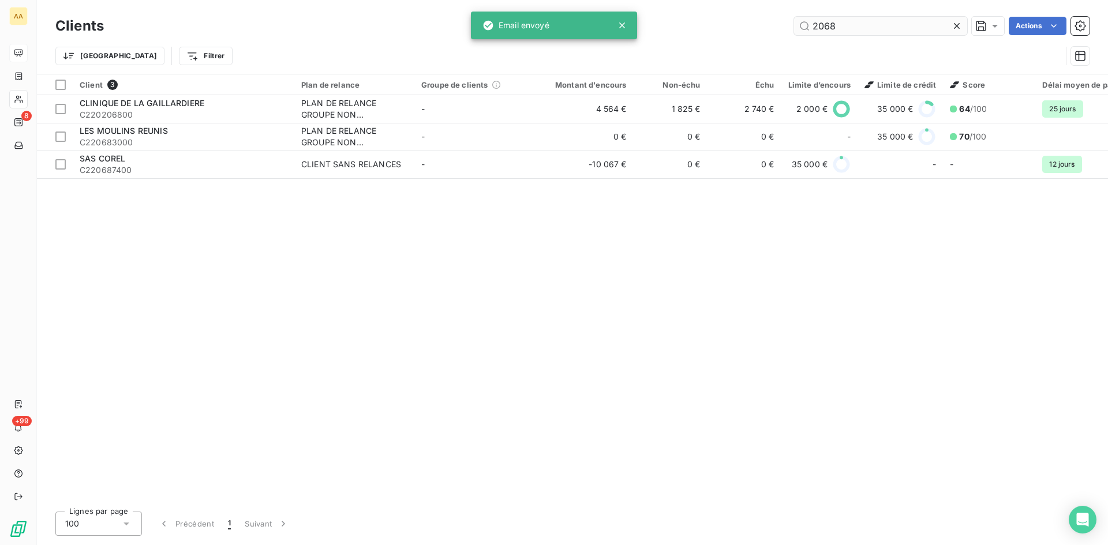
drag, startPoint x: 847, startPoint y: 18, endPoint x: 810, endPoint y: 29, distance: 39.1
click at [796, 27] on input "2068" at bounding box center [880, 26] width 173 height 18
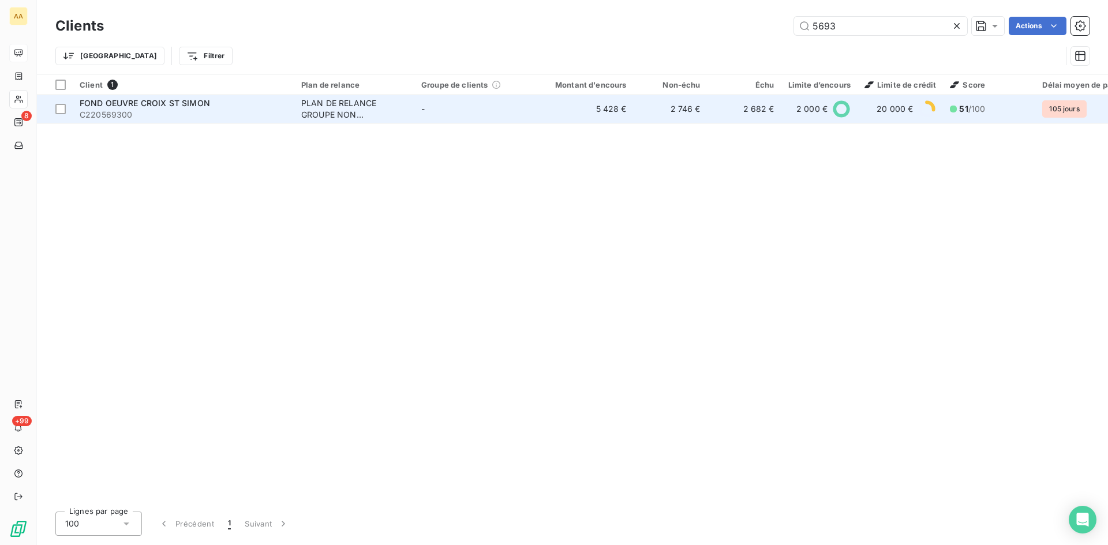
type input "5693"
click at [324, 111] on div "PLAN DE RELANCE GROUPE NON AUTOMATIQUE" at bounding box center [354, 108] width 106 height 23
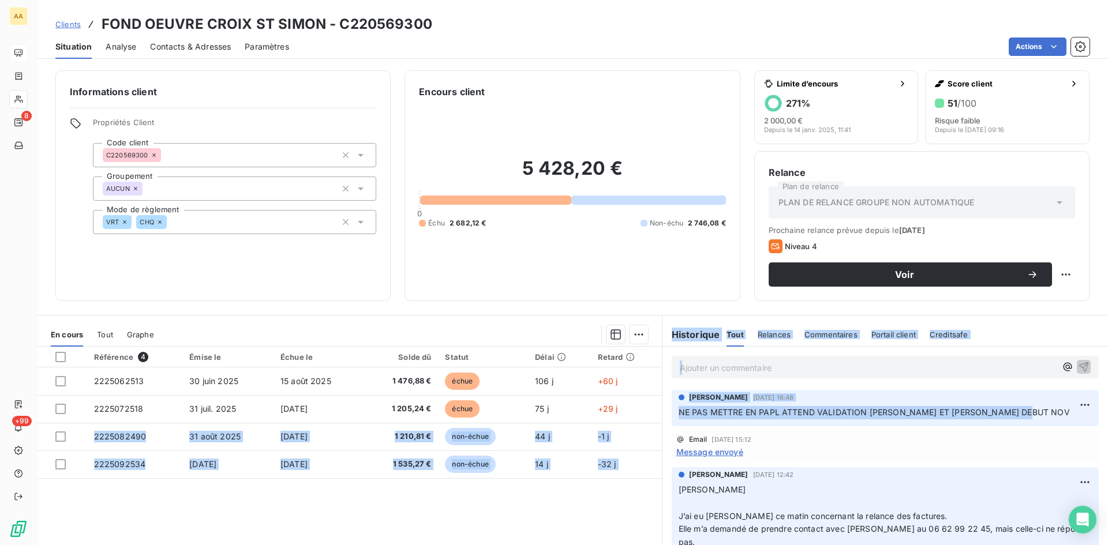
drag, startPoint x: 1023, startPoint y: 414, endPoint x: 695, endPoint y: 411, distance: 328.8
click at [662, 406] on div "[PERSON_NAME] [DATE] 16:48 NE PAS METTRE EN PAPL ATTEND VALIDATION [PERSON_NAME…" at bounding box center [884, 408] width 445 height 41
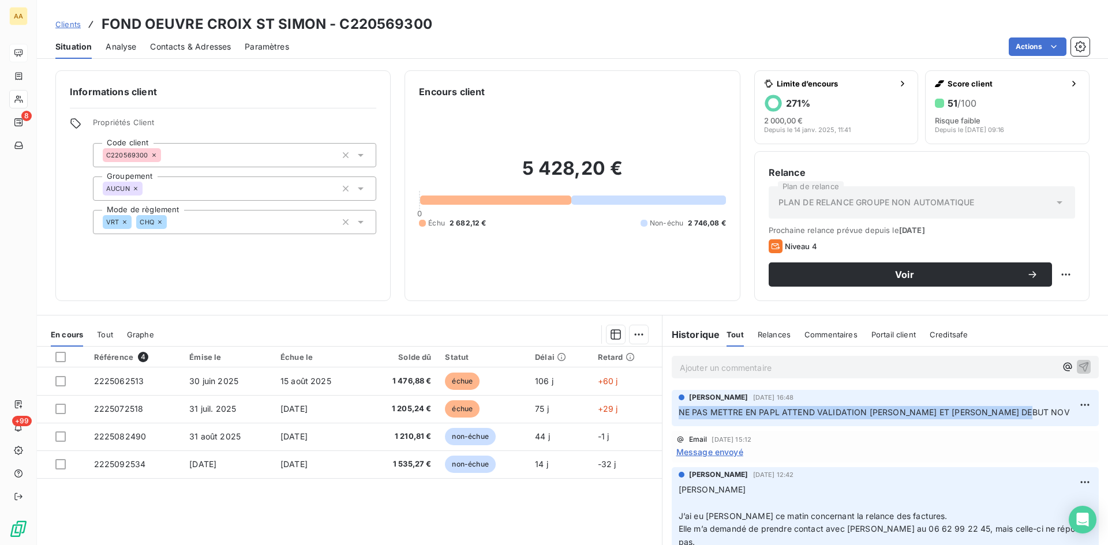
click at [696, 411] on span "NE PAS METTRE EN PAPL ATTEND VALIDATION [PERSON_NAME] ET [PERSON_NAME] DEBUT NOV" at bounding box center [873, 412] width 391 height 10
drag, startPoint x: 1013, startPoint y: 411, endPoint x: 671, endPoint y: 415, distance: 341.5
click at [671, 415] on div "[PERSON_NAME] [DATE] 16:48 NE PAS METTRE EN PAPL ATTEND VALIDATION [PERSON_NAME…" at bounding box center [884, 408] width 427 height 36
copy span "NE PAS METTRE EN PAPL ATTEND VALIDATION [PERSON_NAME] ET [PERSON_NAME] DEBUT NOV"
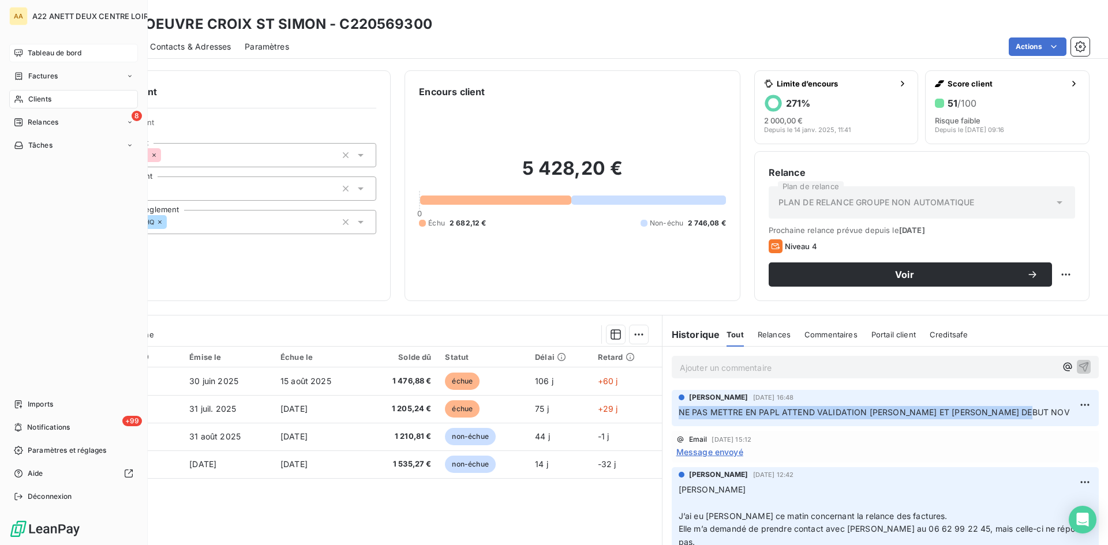
click at [32, 96] on span "Clients" at bounding box center [39, 99] width 23 height 10
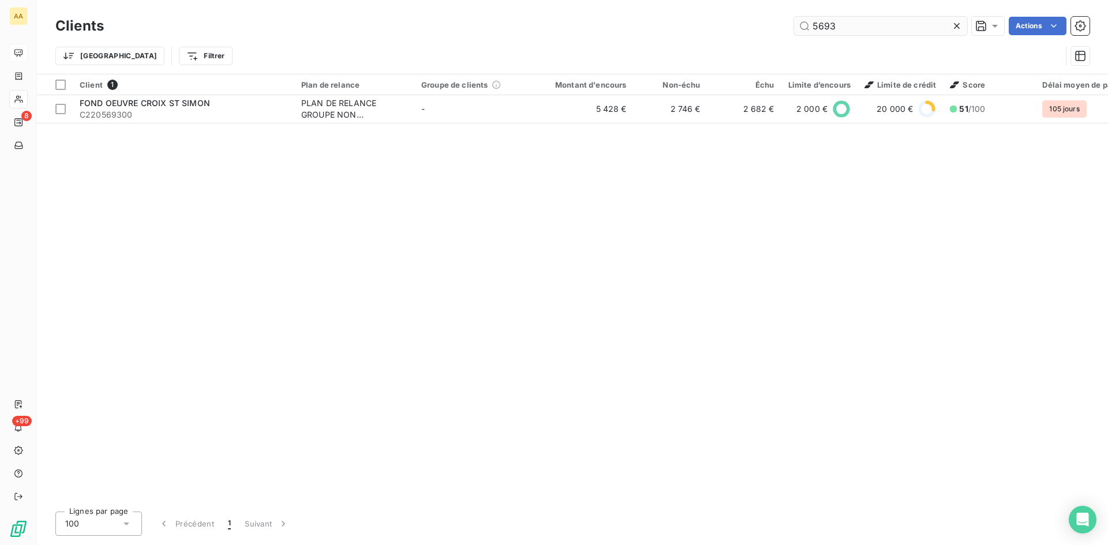
drag, startPoint x: 838, startPoint y: 28, endPoint x: 808, endPoint y: 25, distance: 29.5
click at [808, 25] on input "5693" at bounding box center [880, 26] width 173 height 18
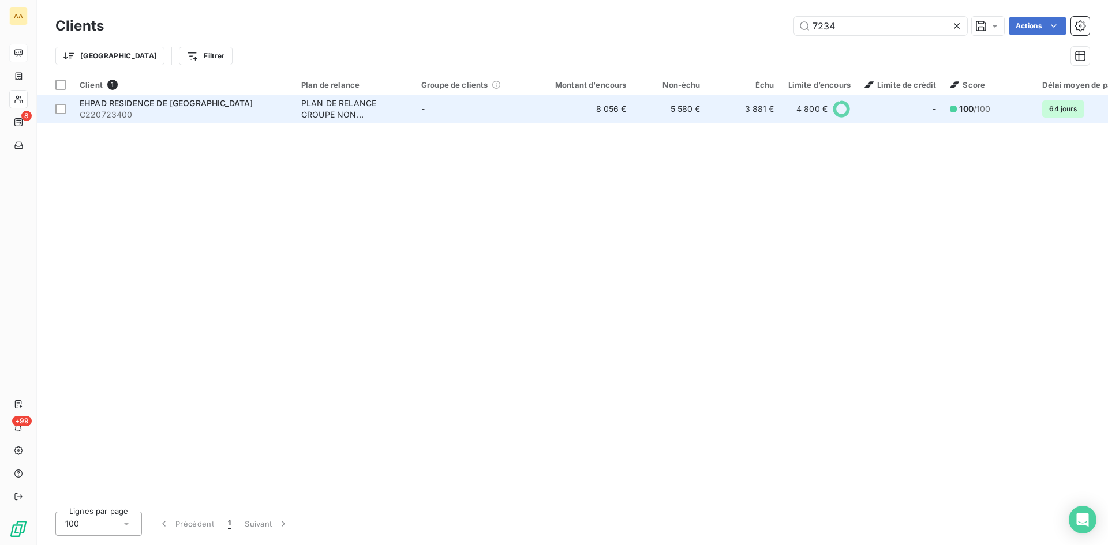
type input "7234"
click at [348, 108] on div "PLAN DE RELANCE GROUPE NON AUTOMATIQUE" at bounding box center [354, 108] width 106 height 23
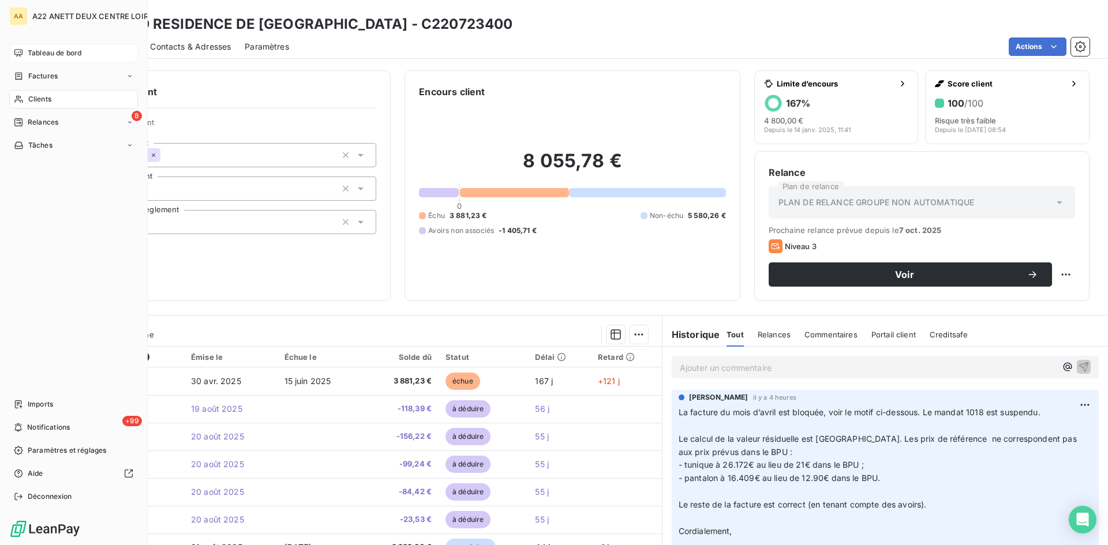
click at [32, 99] on span "Clients" at bounding box center [39, 99] width 23 height 10
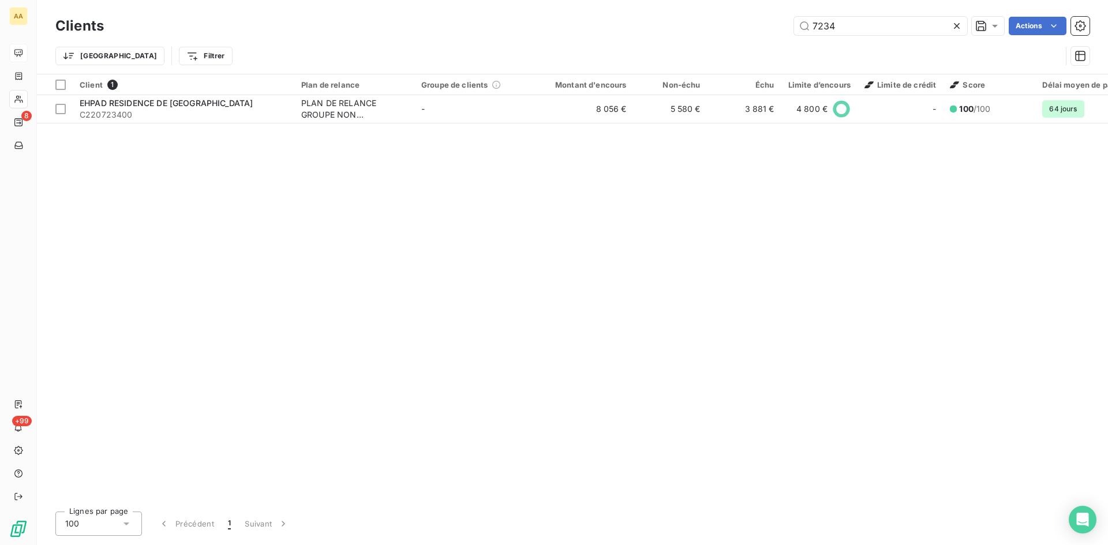
drag, startPoint x: 844, startPoint y: 20, endPoint x: 776, endPoint y: 31, distance: 68.4
click at [776, 31] on div "7234 Actions" at bounding box center [603, 26] width 971 height 18
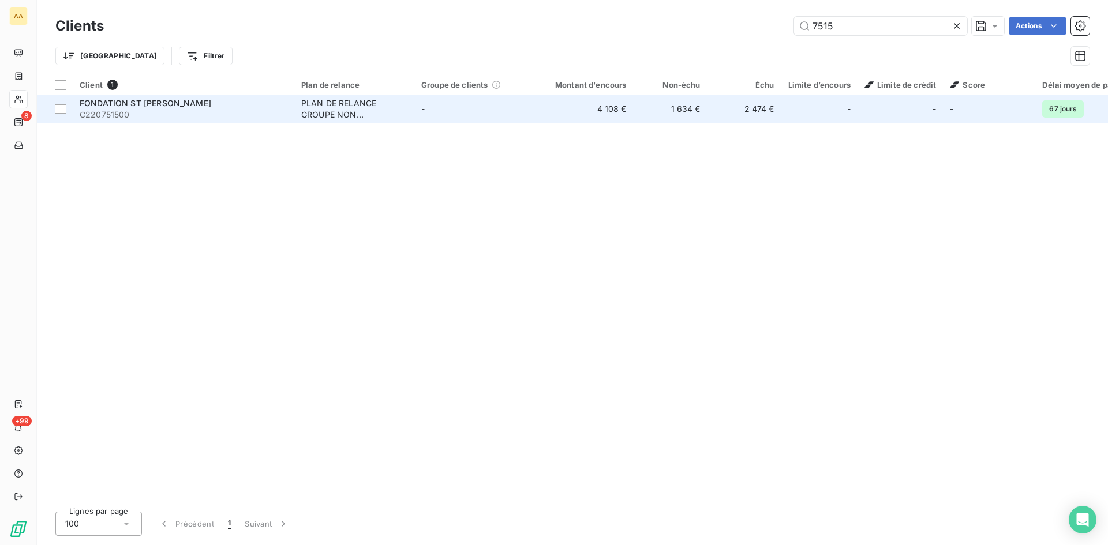
type input "7515"
click at [338, 110] on div "PLAN DE RELANCE GROUPE NON AUTOMATIQUE" at bounding box center [354, 108] width 106 height 23
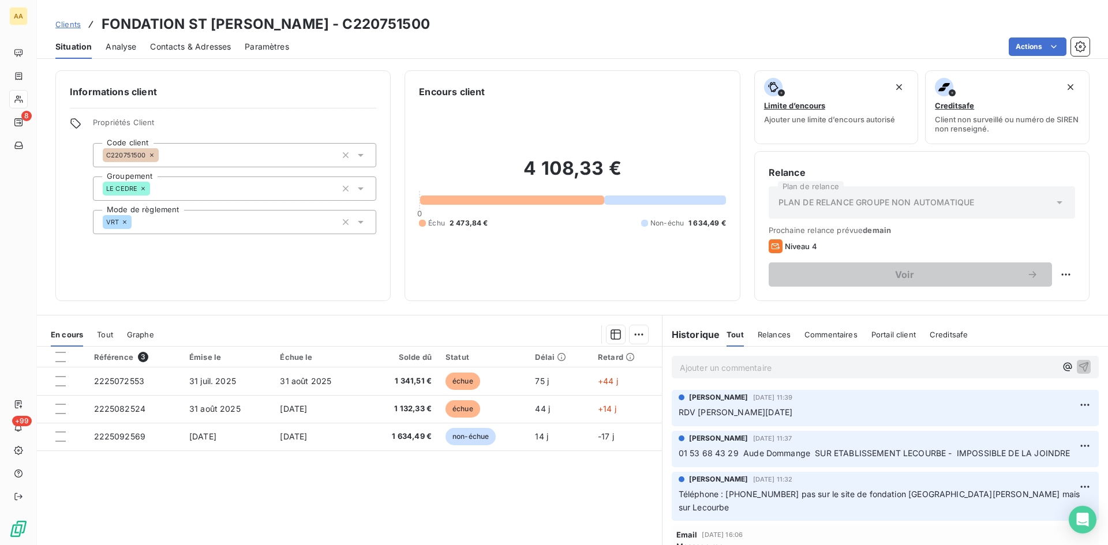
drag, startPoint x: 803, startPoint y: 410, endPoint x: 672, endPoint y: 407, distance: 131.0
click at [672, 407] on div "ANNABELLE RANVAL 13 oct. 2025, 11:39 RDV ALEXIS JEUDI 30 OCTOBRE" at bounding box center [884, 408] width 427 height 36
copy span "RDV ALEXIS JEUDI 30 OCTOBRE"
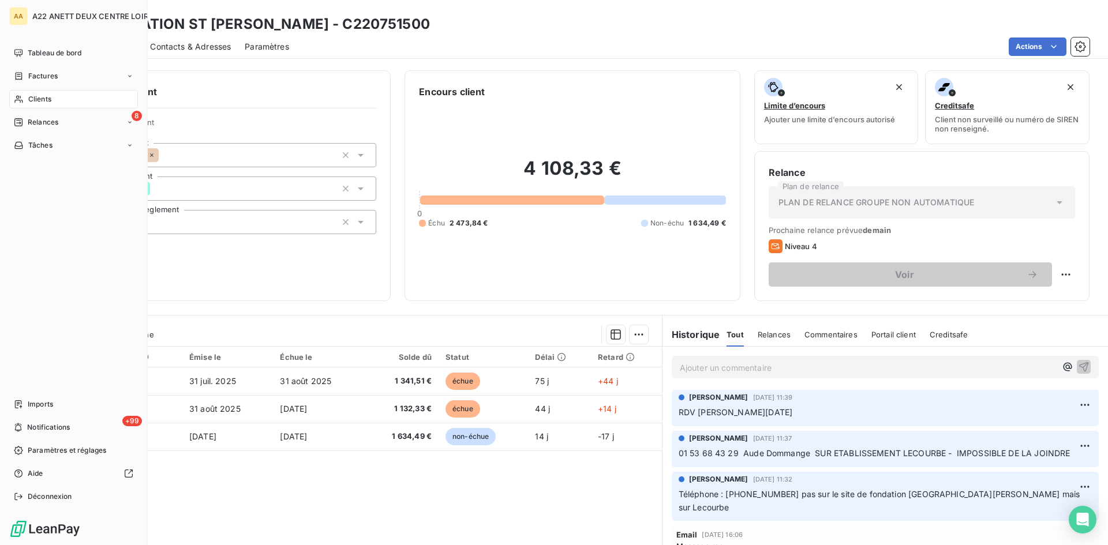
click at [39, 97] on span "Clients" at bounding box center [39, 99] width 23 height 10
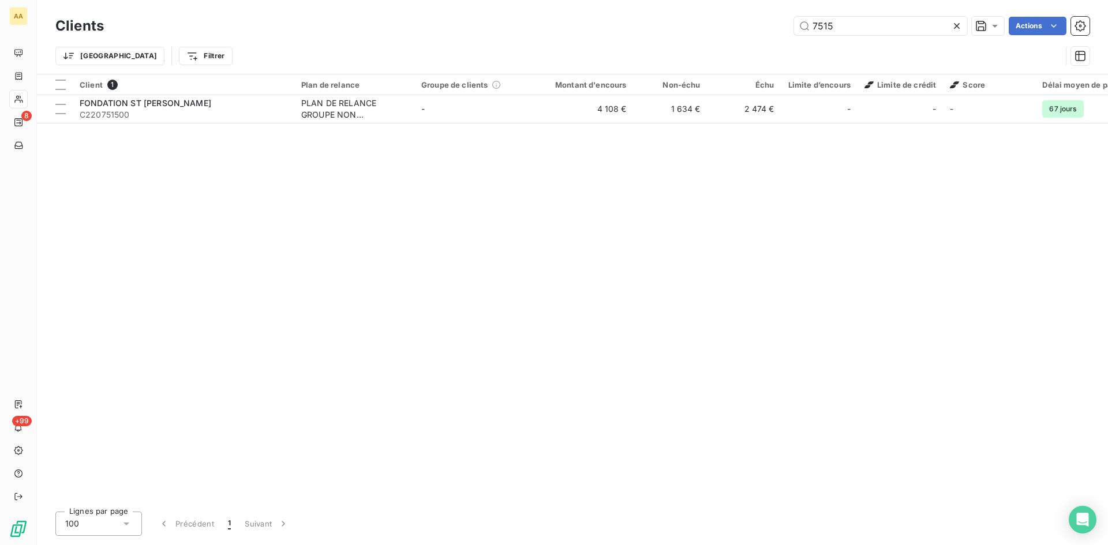
drag, startPoint x: 799, startPoint y: 25, endPoint x: 764, endPoint y: 27, distance: 34.7
click at [764, 27] on div "7515 Actions" at bounding box center [603, 26] width 971 height 18
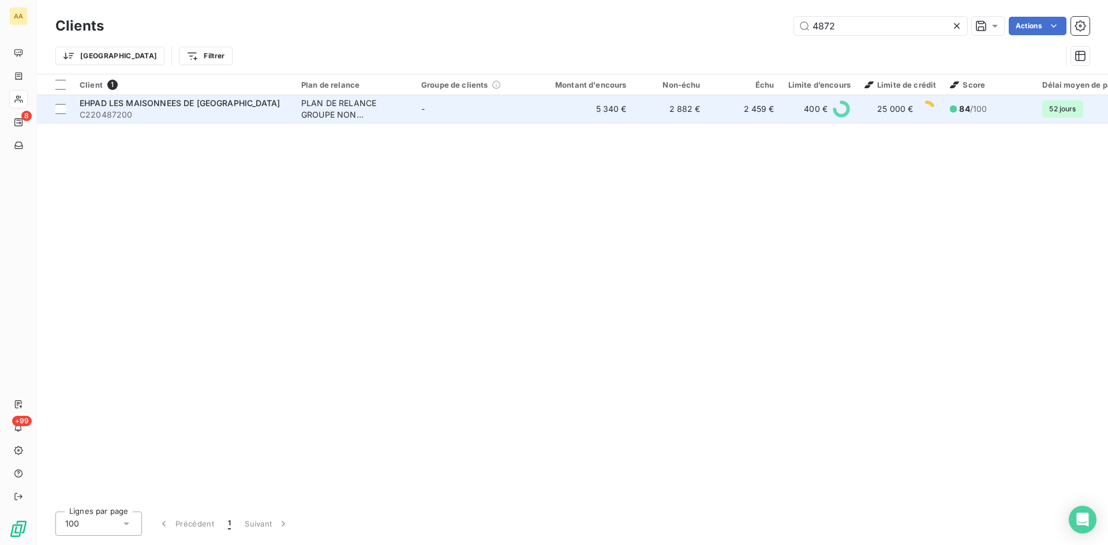
type input "4872"
click at [353, 100] on div "PLAN DE RELANCE GROUPE NON AUTOMATIQUE" at bounding box center [354, 108] width 106 height 23
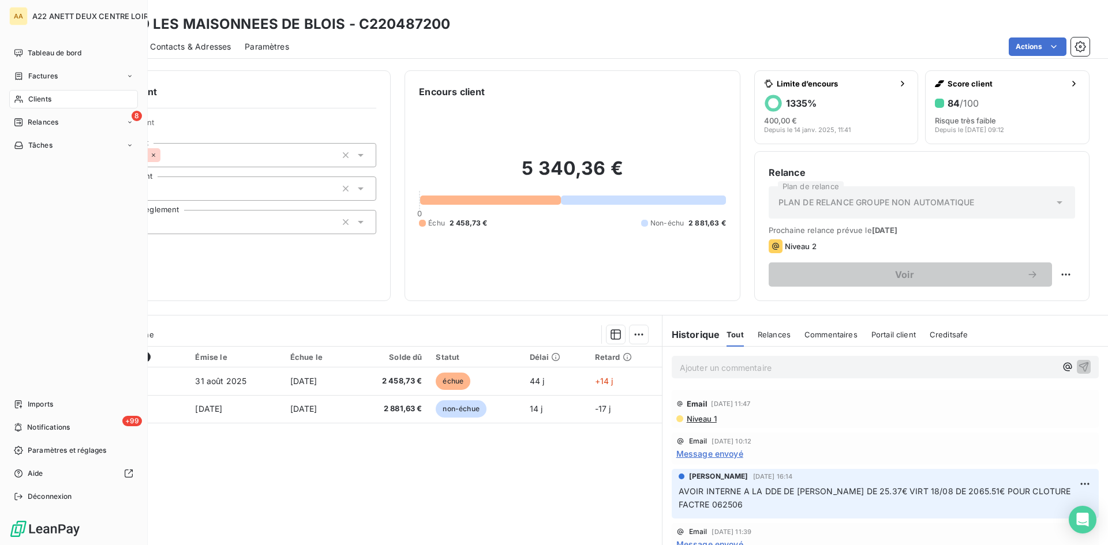
click at [29, 97] on span "Clients" at bounding box center [39, 99] width 23 height 10
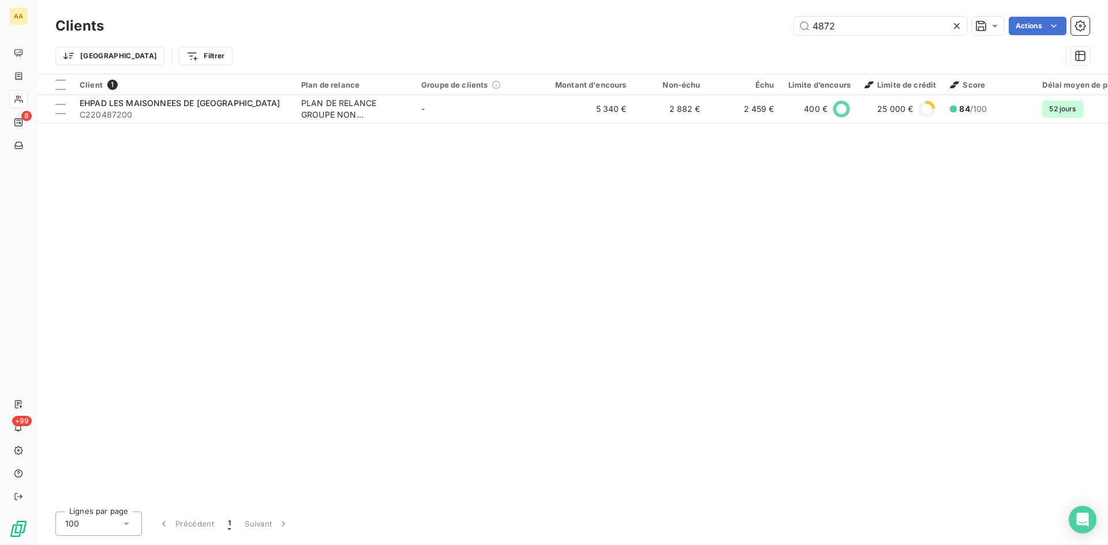
drag, startPoint x: 842, startPoint y: 29, endPoint x: 703, endPoint y: 40, distance: 139.4
click at [704, 38] on div "Clients 4872 Actions Trier Filtrer" at bounding box center [572, 44] width 1034 height 60
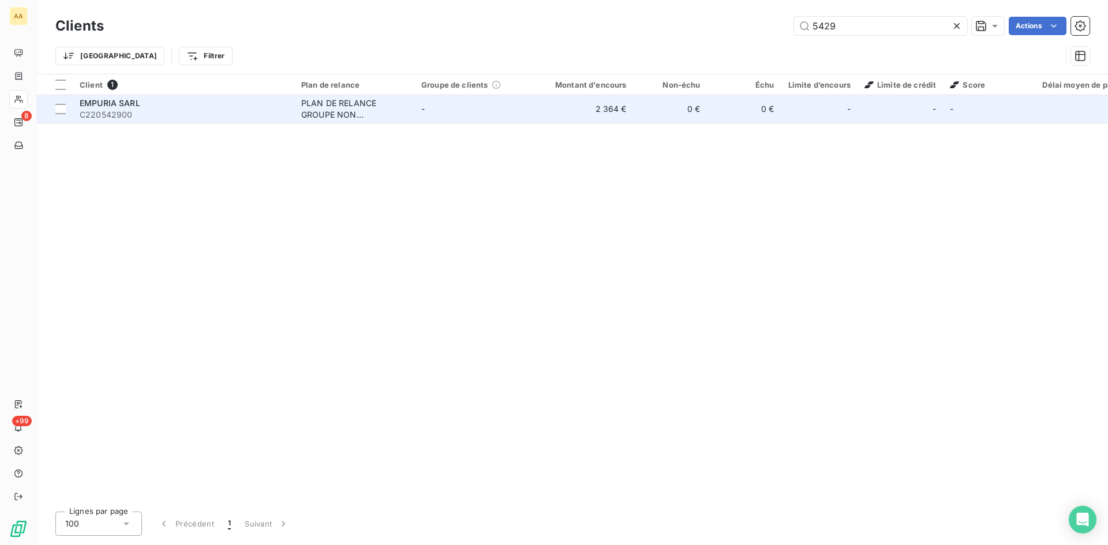
type input "5429"
click at [318, 112] on div "PLAN DE RELANCE GROUPE NON AUTOMATIQUE" at bounding box center [354, 108] width 106 height 23
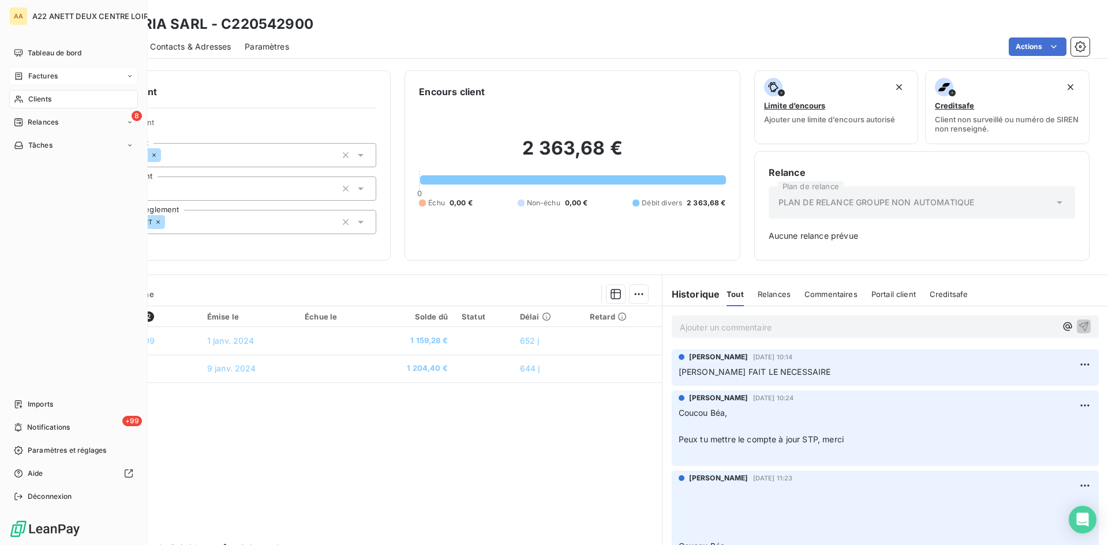
drag, startPoint x: 42, startPoint y: 99, endPoint x: 73, endPoint y: 85, distance: 34.3
click at [42, 99] on span "Clients" at bounding box center [39, 99] width 23 height 10
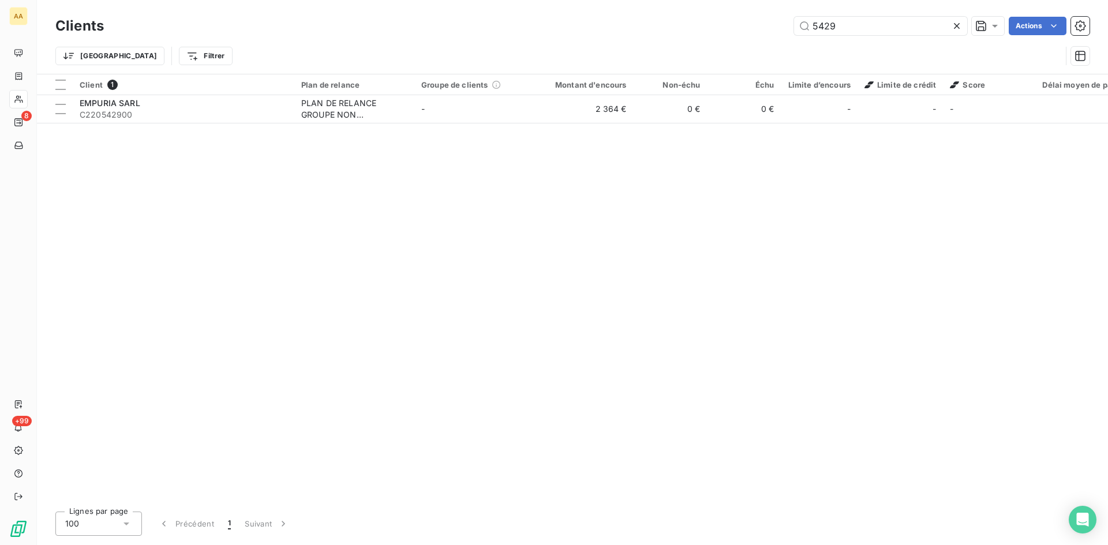
drag, startPoint x: 839, startPoint y: 25, endPoint x: 774, endPoint y: 33, distance: 66.3
click at [774, 33] on div "5429 Actions" at bounding box center [603, 26] width 971 height 18
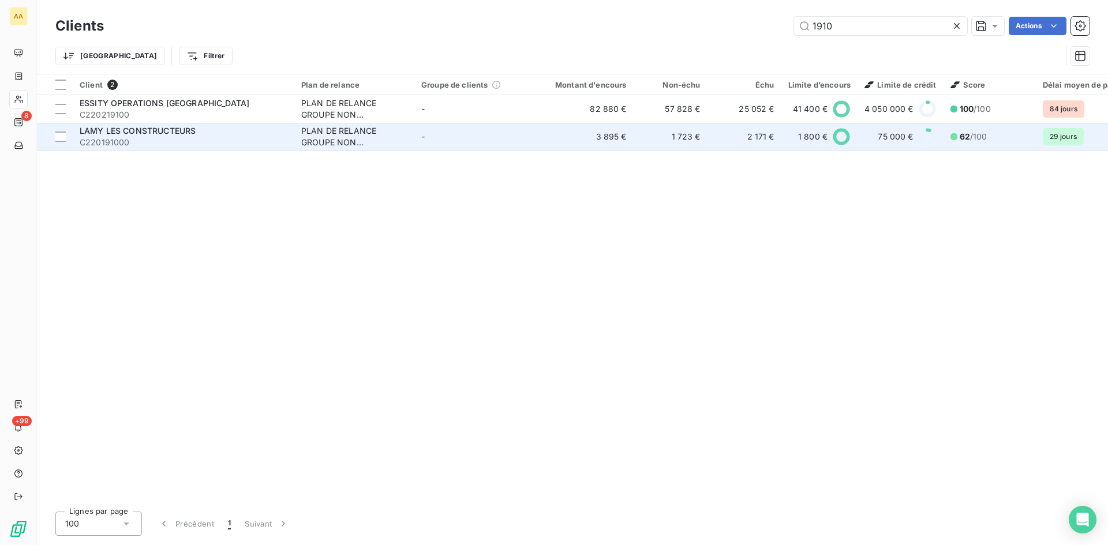
type input "1910"
click at [310, 145] on div "PLAN DE RELANCE GROUPE NON AUTOMATIQUE" at bounding box center [354, 136] width 106 height 23
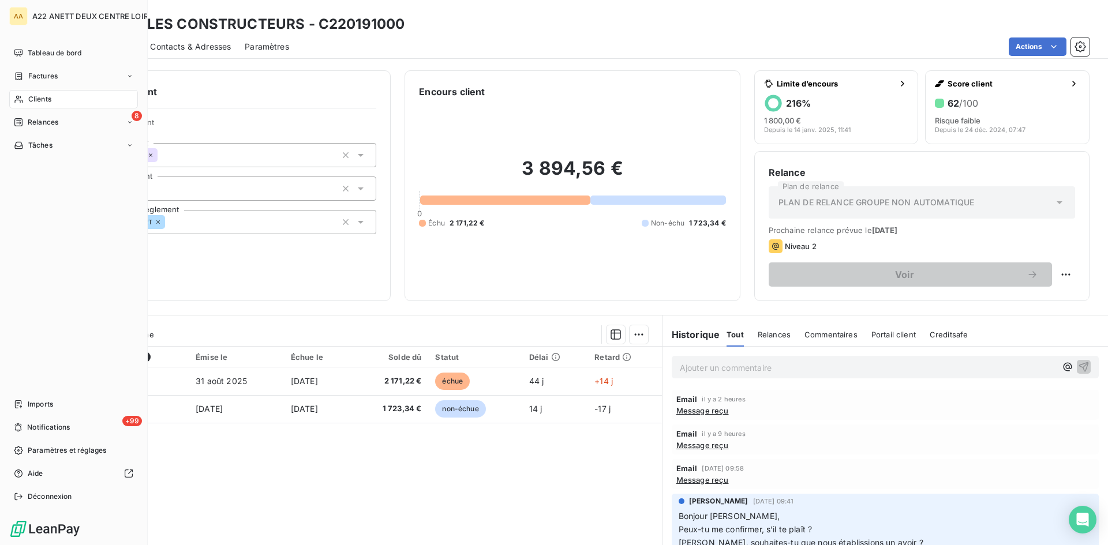
click at [37, 93] on div "Clients" at bounding box center [73, 99] width 129 height 18
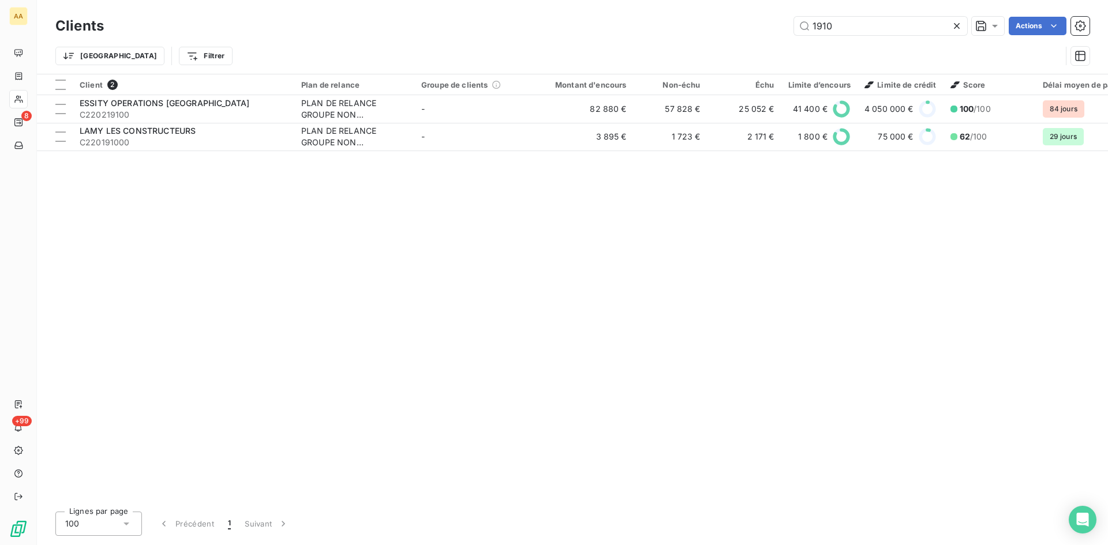
drag, startPoint x: 801, startPoint y: 25, endPoint x: 788, endPoint y: 26, distance: 13.3
click at [789, 26] on div "1910 Actions" at bounding box center [603, 26] width 971 height 18
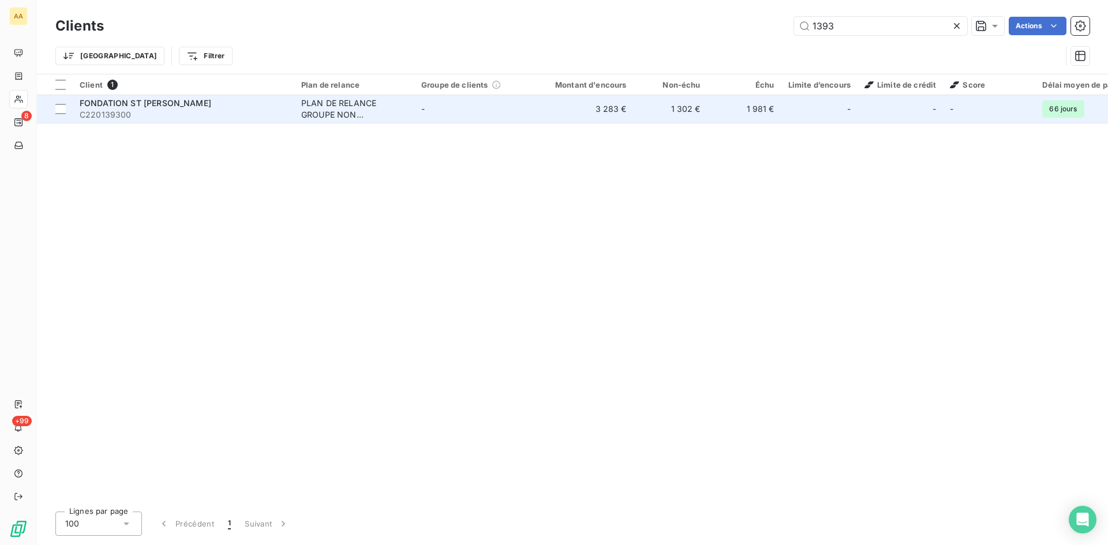
type input "1393"
click at [318, 103] on div "PLAN DE RELANCE GROUPE NON AUTOMATIQUE" at bounding box center [354, 108] width 106 height 23
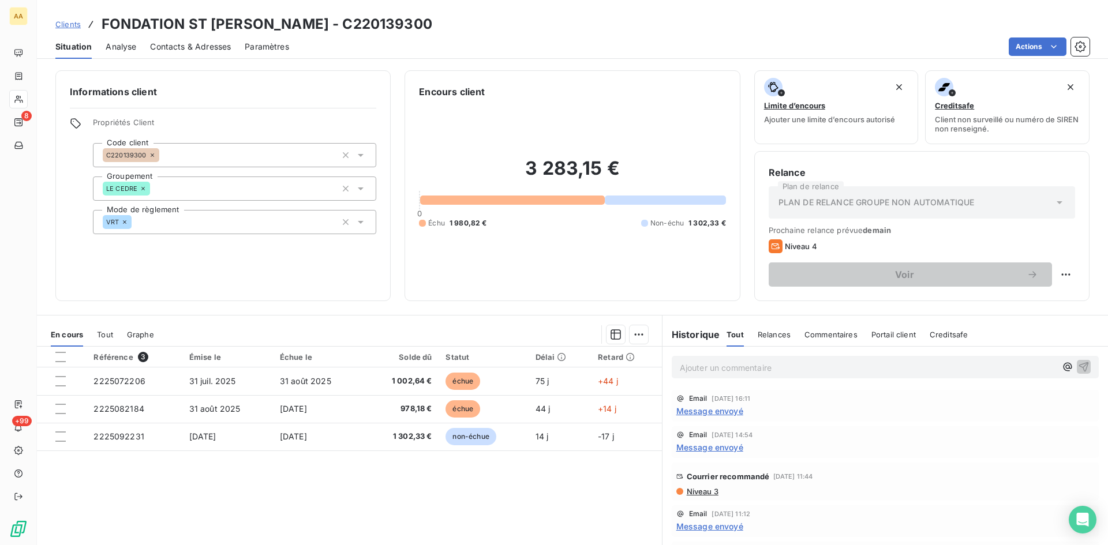
click at [707, 409] on span "Message envoyé" at bounding box center [709, 411] width 67 height 12
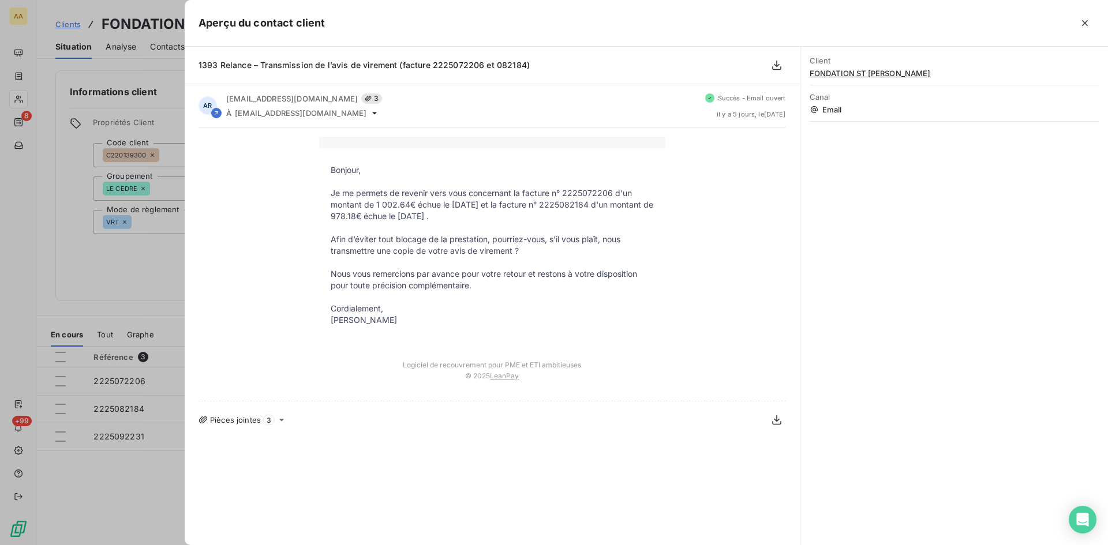
drag, startPoint x: 411, startPoint y: 323, endPoint x: 325, endPoint y: 164, distance: 180.7
click at [325, 164] on td "Bonjour, Je me permets de revenir vers vous concernant la facture n° 2225072206…" at bounding box center [492, 248] width 346 height 201
copy td "Bonjour, Je me permets de revenir vers vous concernant la facture n° 2225072206…"
click at [85, 280] on div at bounding box center [554, 272] width 1108 height 545
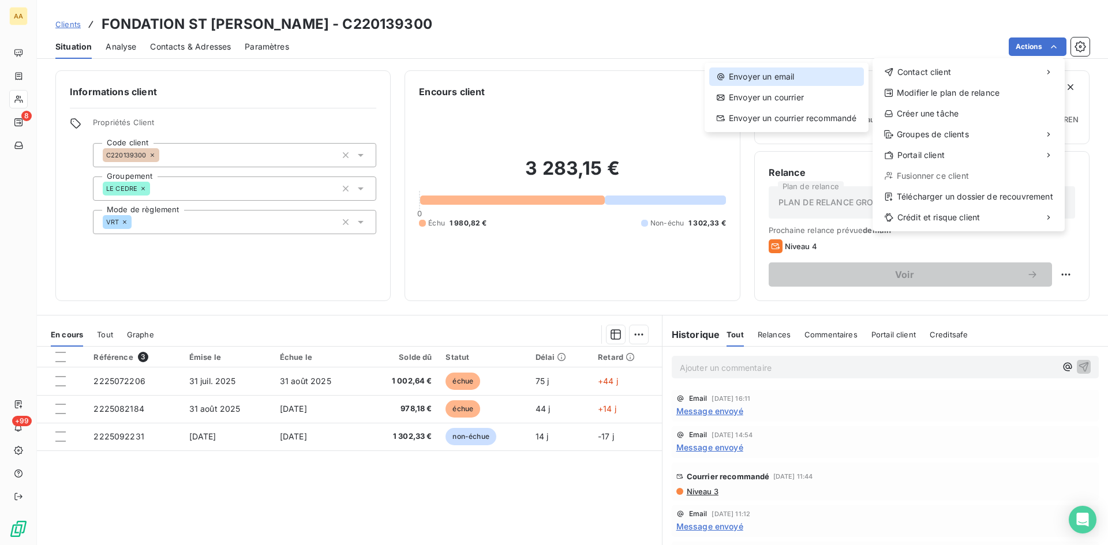
click at [775, 76] on div "Envoyer un email" at bounding box center [786, 76] width 155 height 18
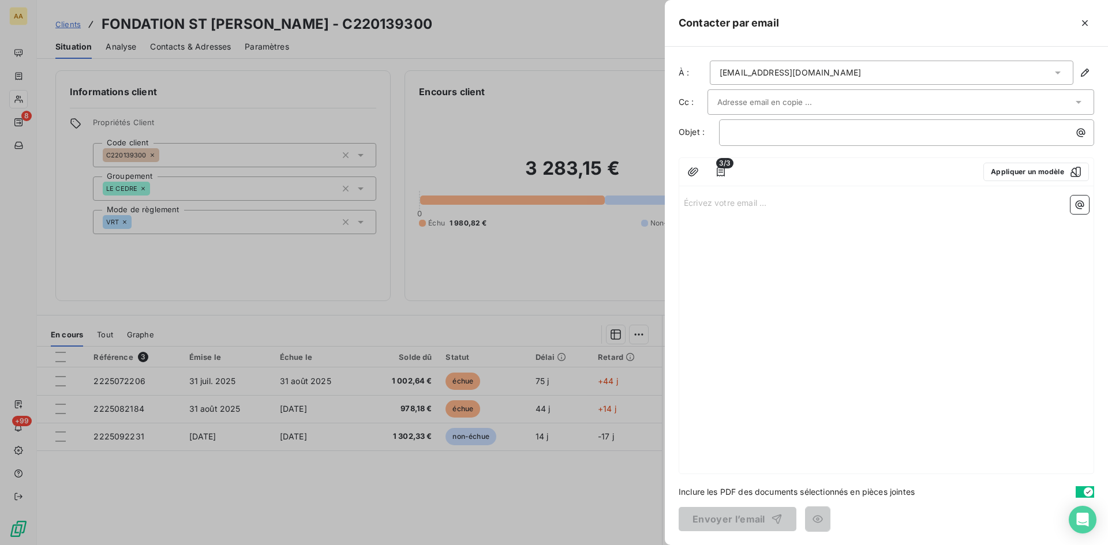
click at [692, 205] on p "Écrivez votre email ... ﻿" at bounding box center [886, 202] width 405 height 13
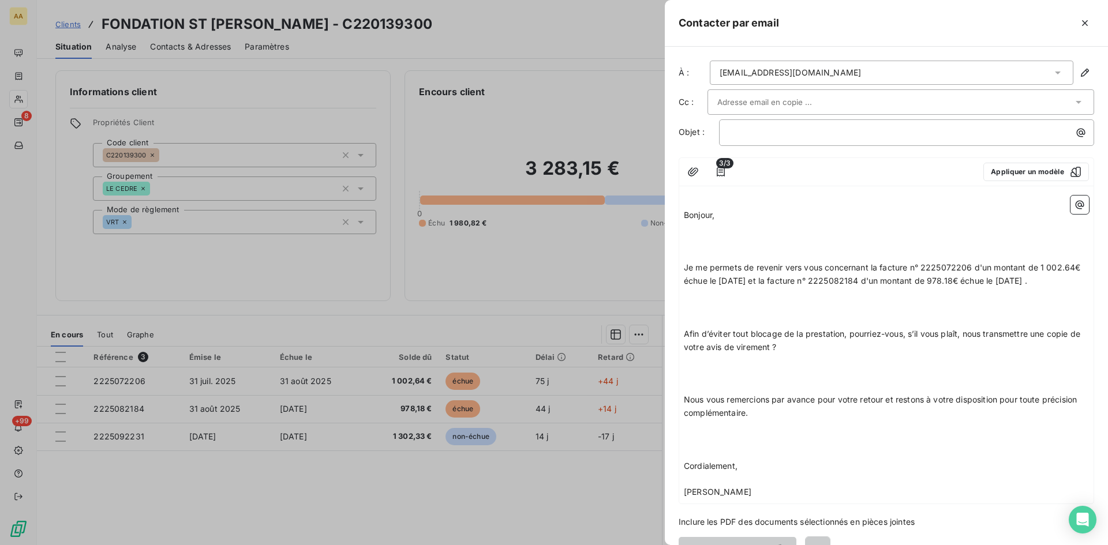
click at [727, 217] on p "Bonjour," at bounding box center [886, 215] width 405 height 13
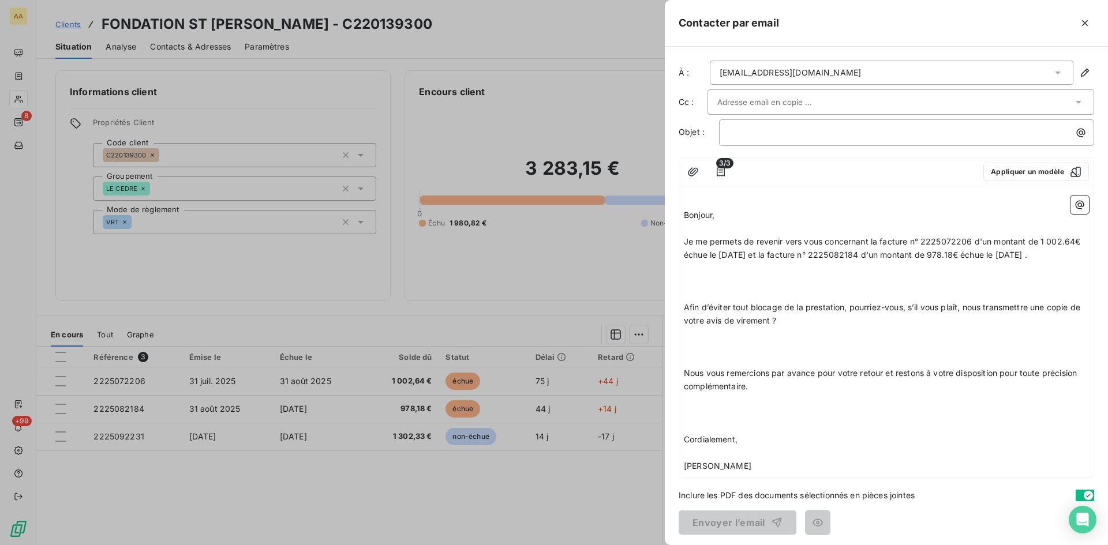
click at [720, 262] on p "Je me permets de revenir vers vous concernant la facture n° 2225072206 d'un mon…" at bounding box center [886, 248] width 405 height 27
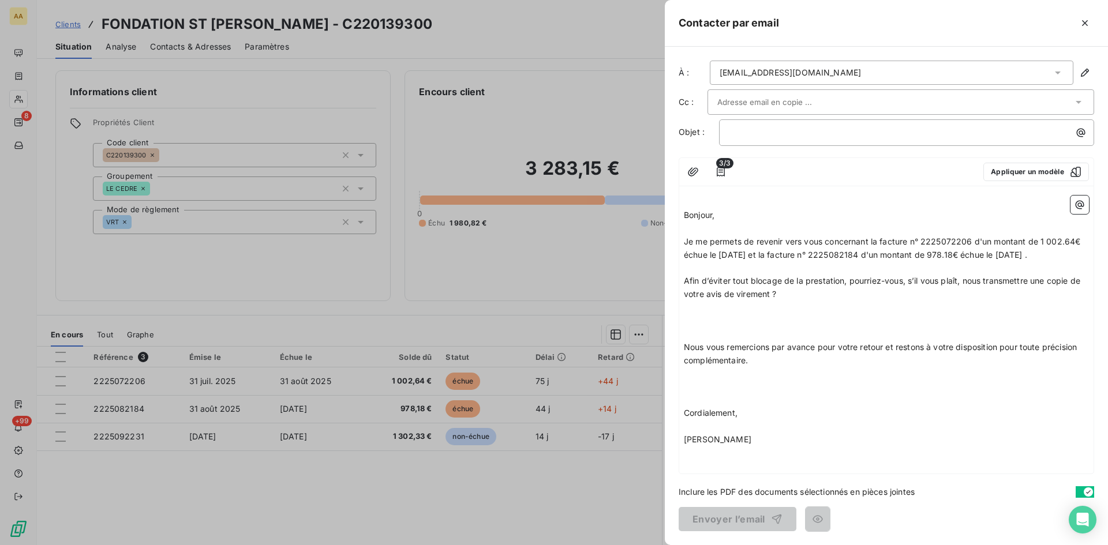
click at [801, 301] on p "Afin d’éviter tout blocage de la prestation, pourriez-vous, s’il vous plaît, no…" at bounding box center [886, 288] width 405 height 27
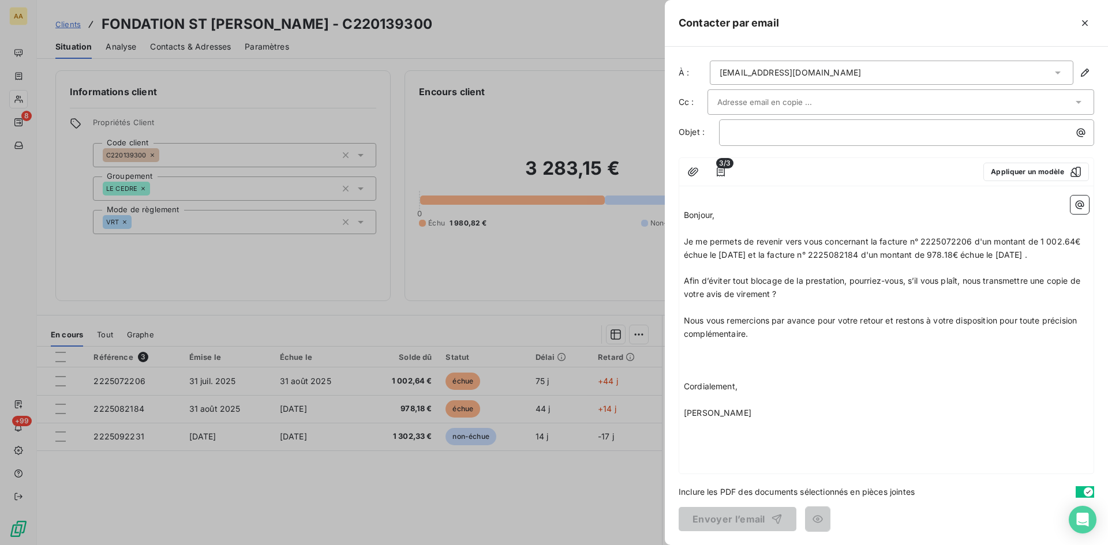
click at [765, 341] on p "Nous vous remercions par avance pour votre retour et restons à votre dispositio…" at bounding box center [886, 327] width 405 height 27
click at [736, 123] on div "﻿" at bounding box center [906, 132] width 375 height 27
click at [736, 125] on div "﻿" at bounding box center [906, 131] width 367 height 16
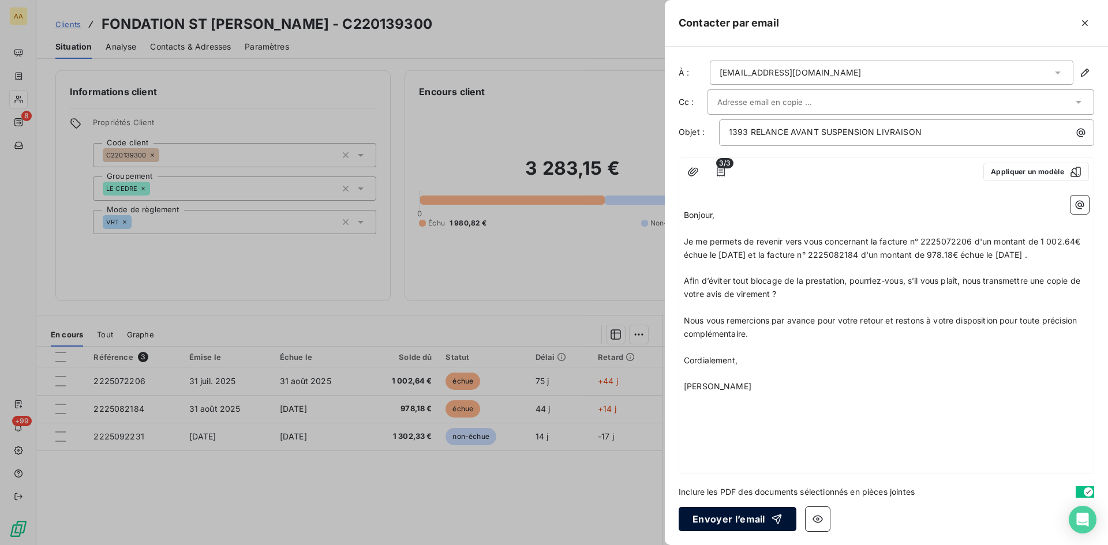
click at [740, 515] on button "Envoyer l’email" at bounding box center [737, 519] width 118 height 24
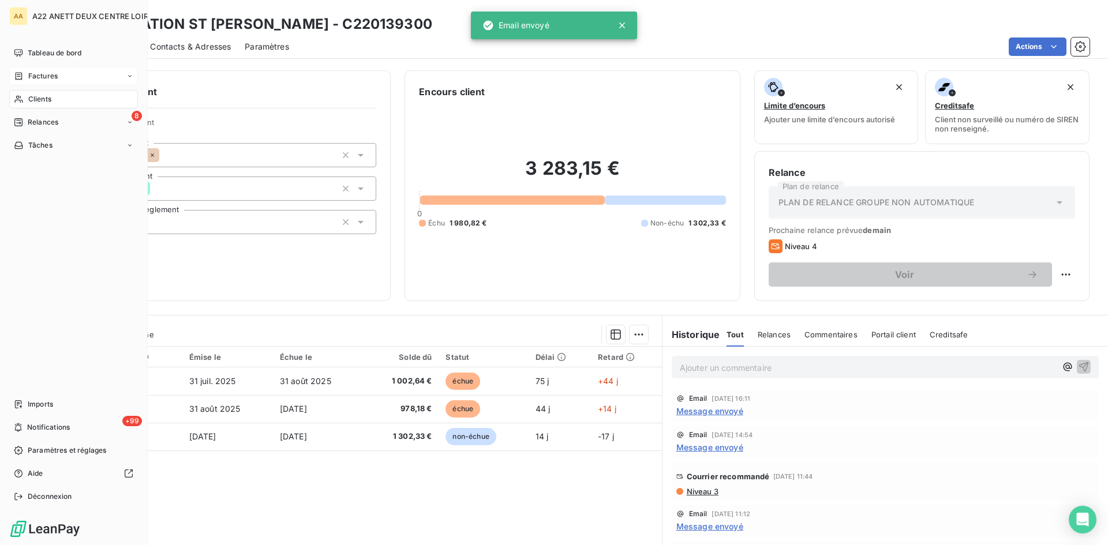
drag, startPoint x: 35, startPoint y: 99, endPoint x: 69, endPoint y: 82, distance: 37.7
click at [35, 99] on span "Clients" at bounding box center [39, 99] width 23 height 10
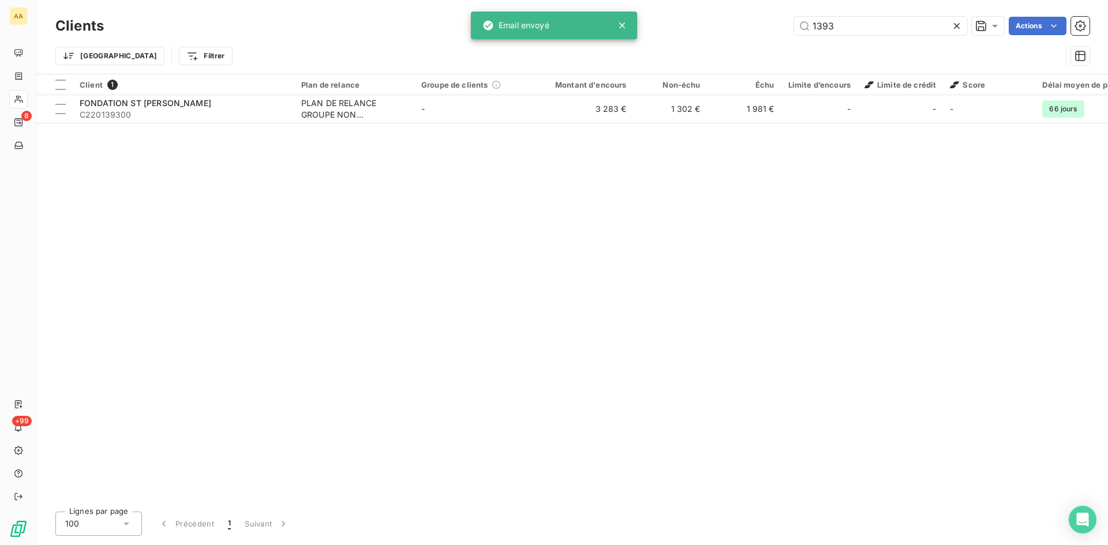
drag, startPoint x: 842, startPoint y: 20, endPoint x: 757, endPoint y: 37, distance: 87.2
click at [757, 37] on div "Clients 1393 Actions" at bounding box center [572, 26] width 1034 height 24
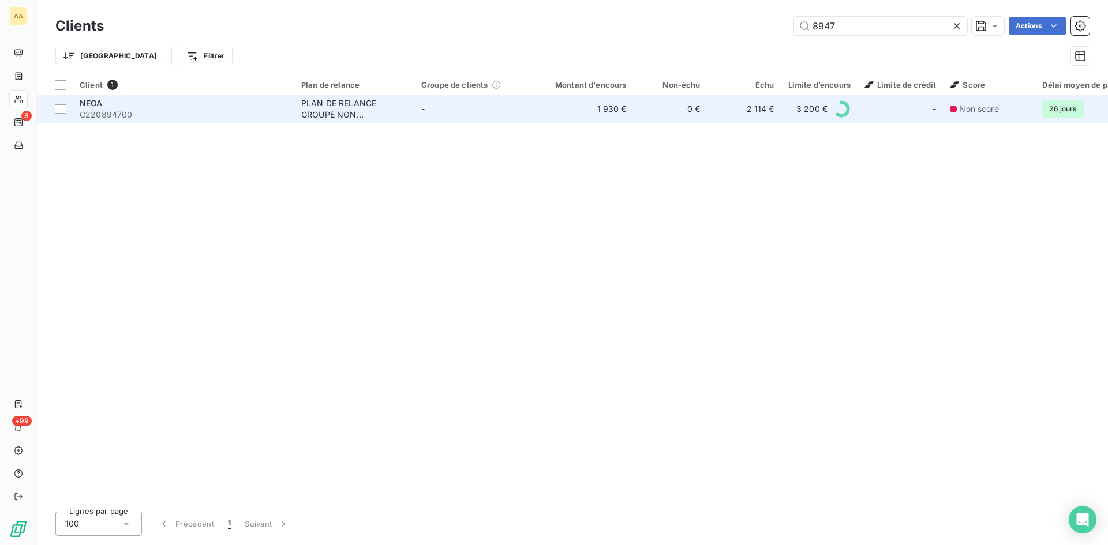
type input "8947"
click at [348, 106] on div "PLAN DE RELANCE GROUPE NON AUTOMATIQUE" at bounding box center [354, 108] width 106 height 23
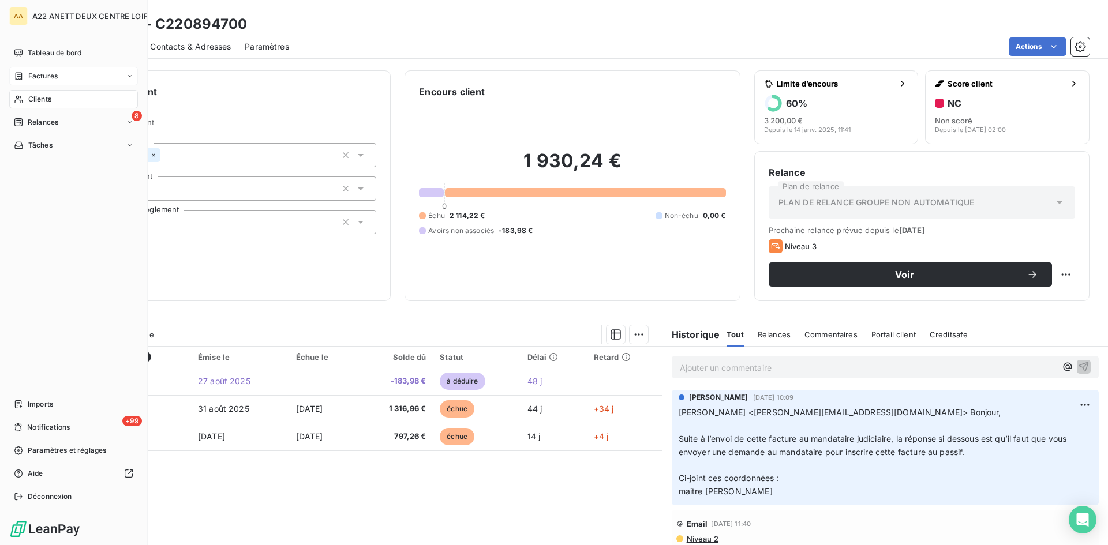
drag, startPoint x: 29, startPoint y: 95, endPoint x: 104, endPoint y: 84, distance: 75.9
click at [29, 95] on span "Clients" at bounding box center [39, 99] width 23 height 10
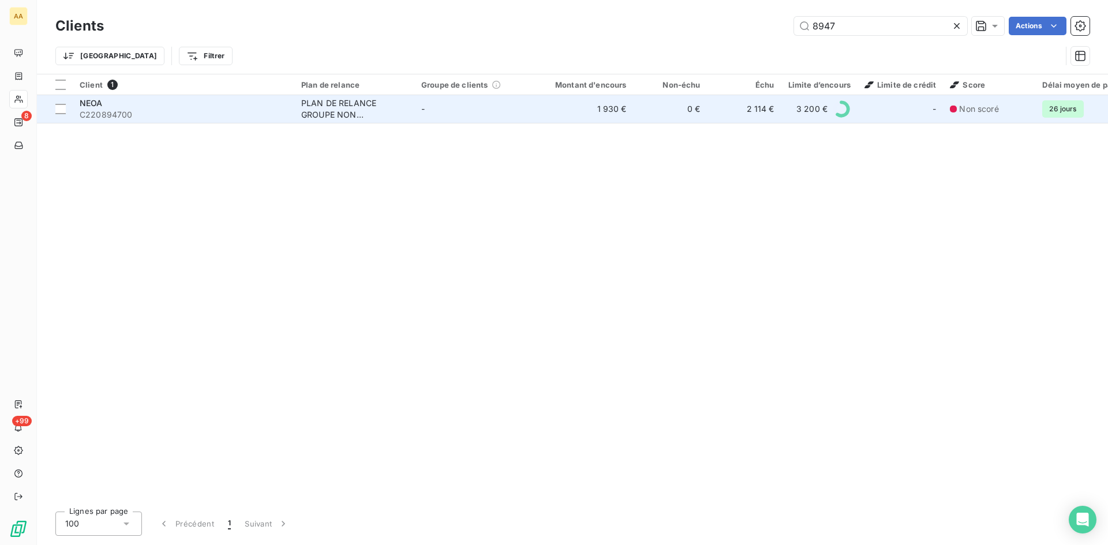
click at [337, 115] on div "PLAN DE RELANCE GROUPE NON AUTOMATIQUE" at bounding box center [354, 108] width 106 height 23
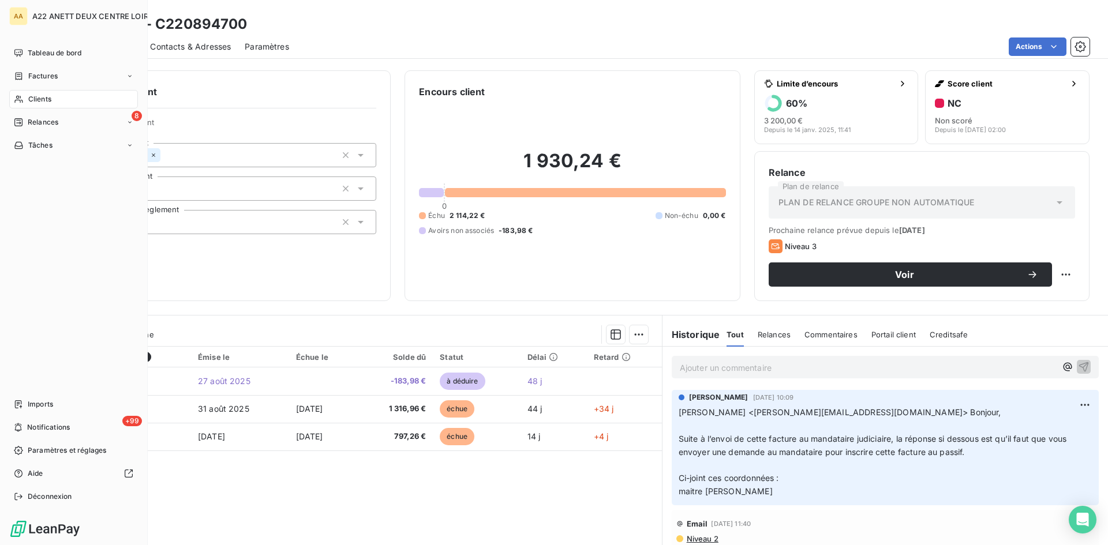
click at [36, 97] on span "Clients" at bounding box center [39, 99] width 23 height 10
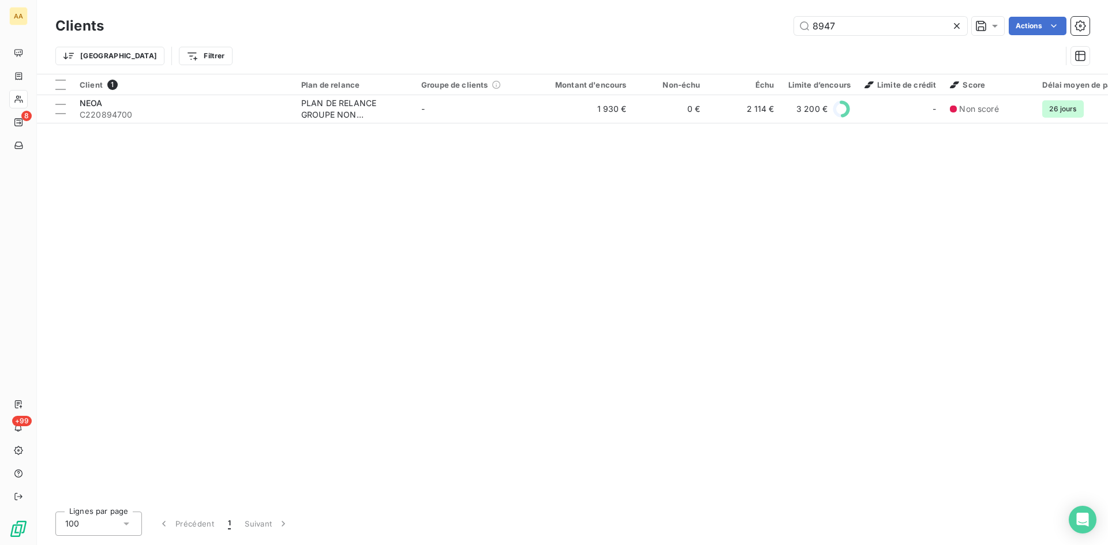
drag, startPoint x: 774, startPoint y: 25, endPoint x: 721, endPoint y: 25, distance: 53.1
click at [721, 25] on div "8947 Actions" at bounding box center [603, 26] width 971 height 18
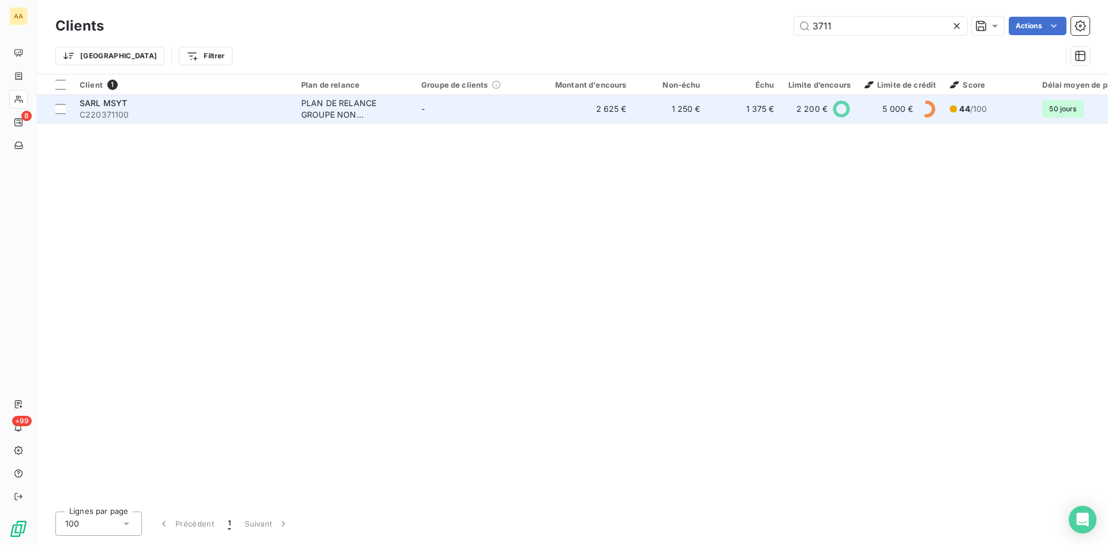
type input "3711"
click at [305, 96] on td "PLAN DE RELANCE GROUPE NON AUTOMATIQUE" at bounding box center [354, 109] width 120 height 28
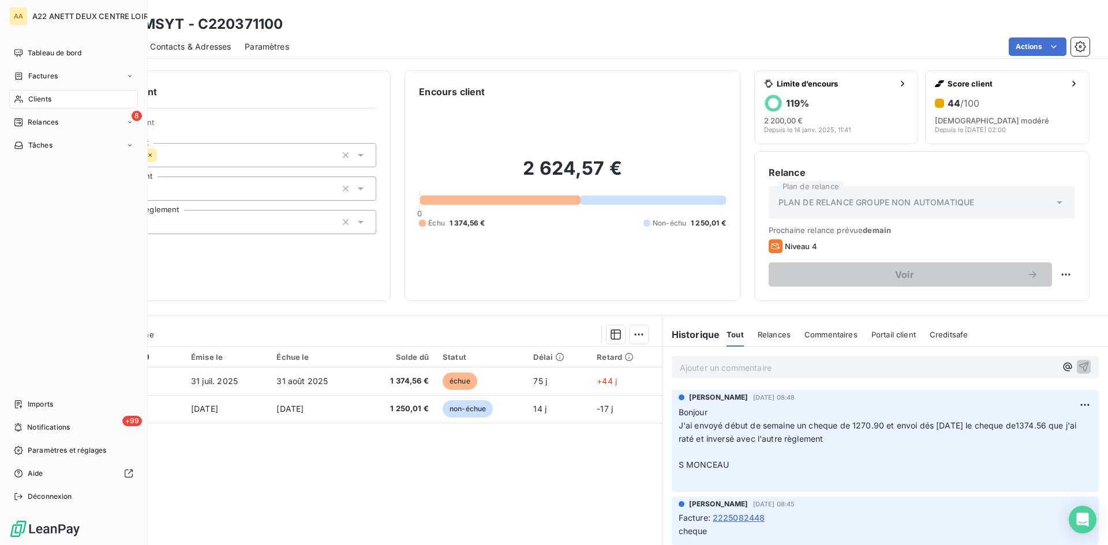
click at [27, 95] on div "Clients" at bounding box center [73, 99] width 129 height 18
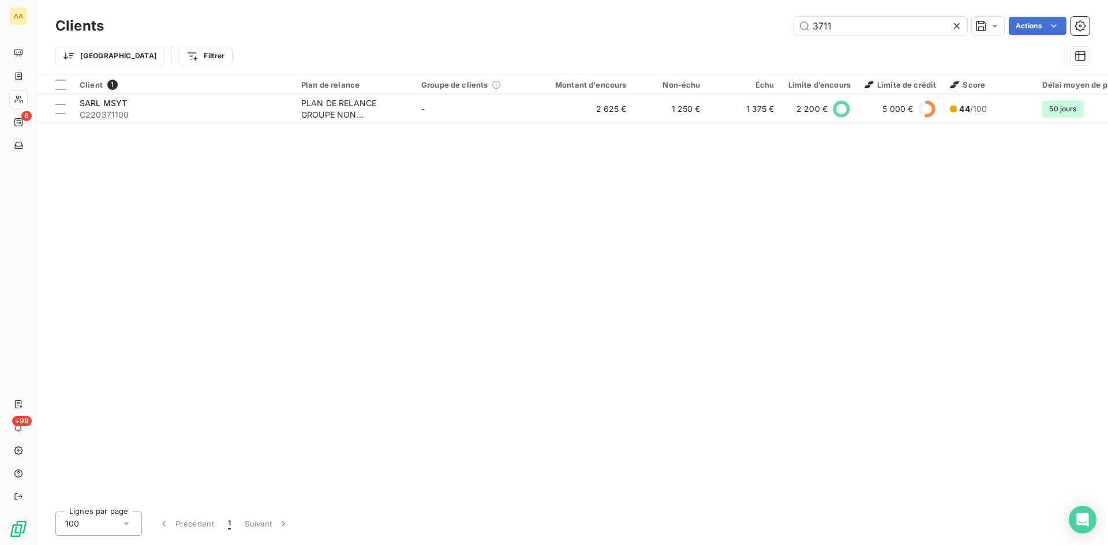
drag, startPoint x: 842, startPoint y: 18, endPoint x: 788, endPoint y: 20, distance: 54.3
click at [788, 20] on div "3711 Actions" at bounding box center [603, 26] width 971 height 18
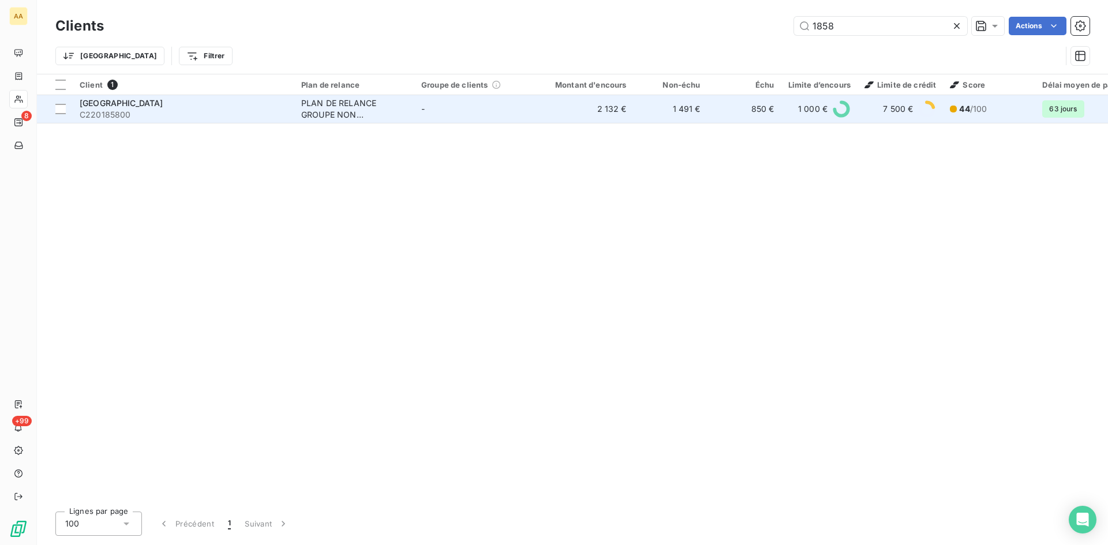
type input "1858"
click at [301, 103] on div "PLAN DE RELANCE GROUPE NON AUTOMATIQUE" at bounding box center [354, 108] width 106 height 23
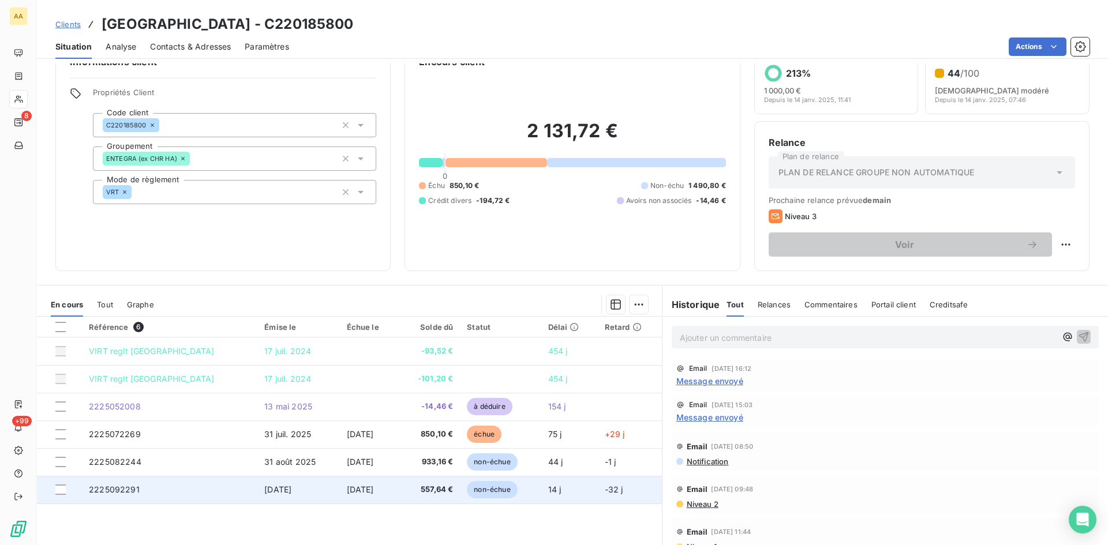
scroll to position [58, 0]
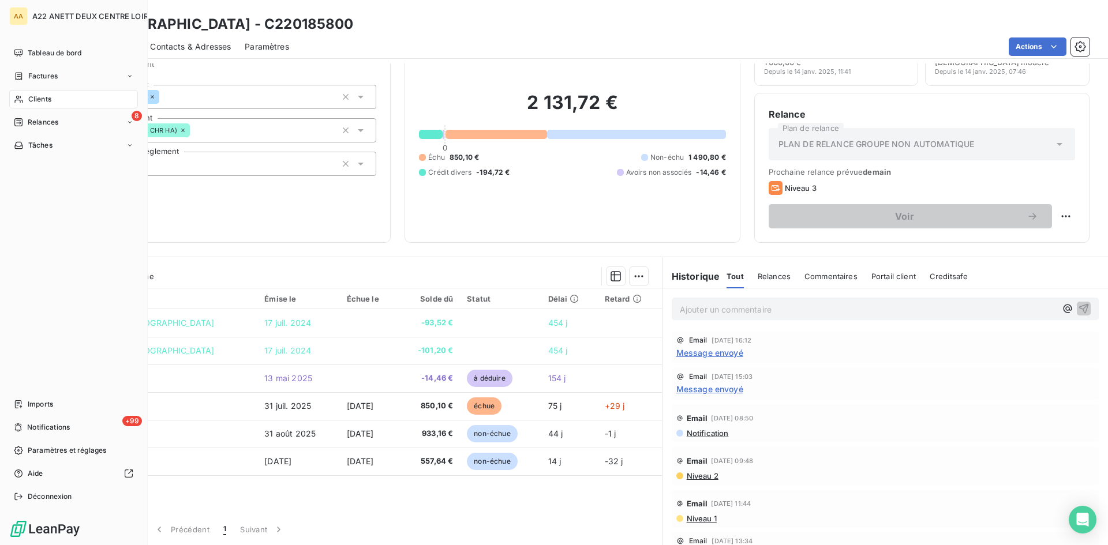
click at [31, 93] on div "Clients" at bounding box center [73, 99] width 129 height 18
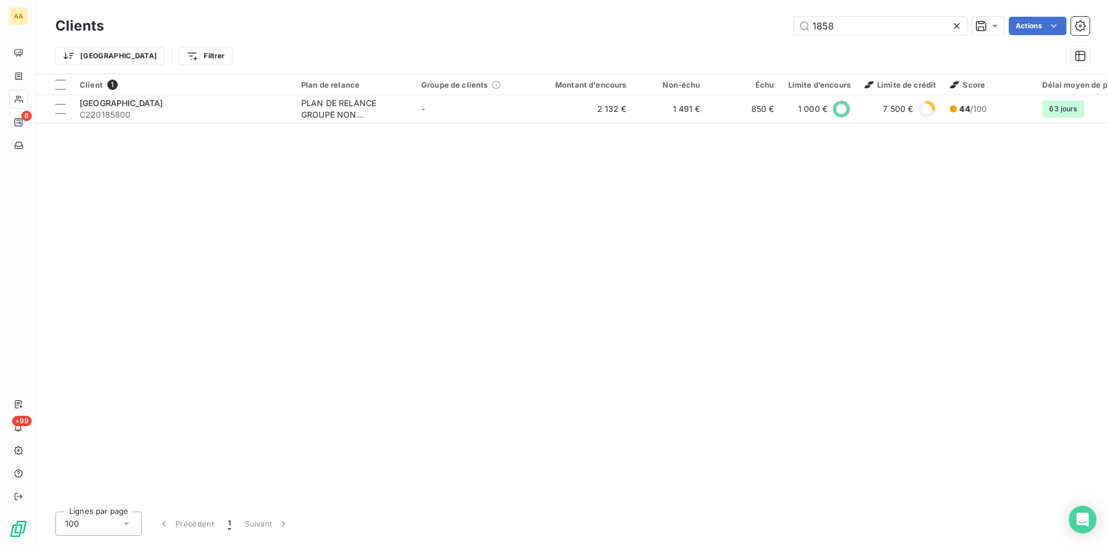
drag, startPoint x: 827, startPoint y: 22, endPoint x: 779, endPoint y: 36, distance: 50.0
click at [779, 36] on div "Clients 1858 Actions" at bounding box center [572, 26] width 1034 height 24
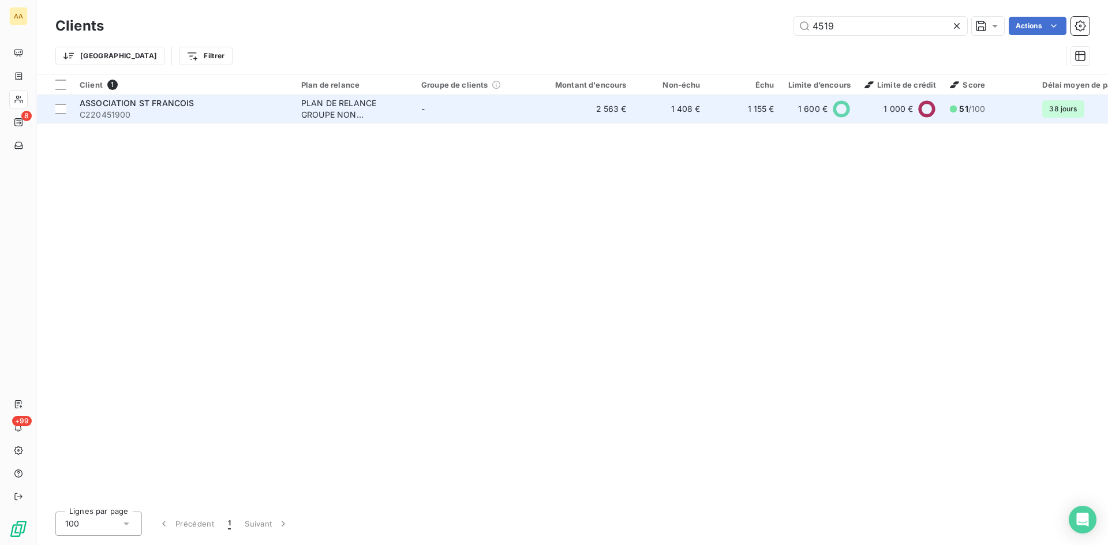
type input "4519"
click at [346, 106] on div "PLAN DE RELANCE GROUPE NON AUTOMATIQUE" at bounding box center [354, 108] width 106 height 23
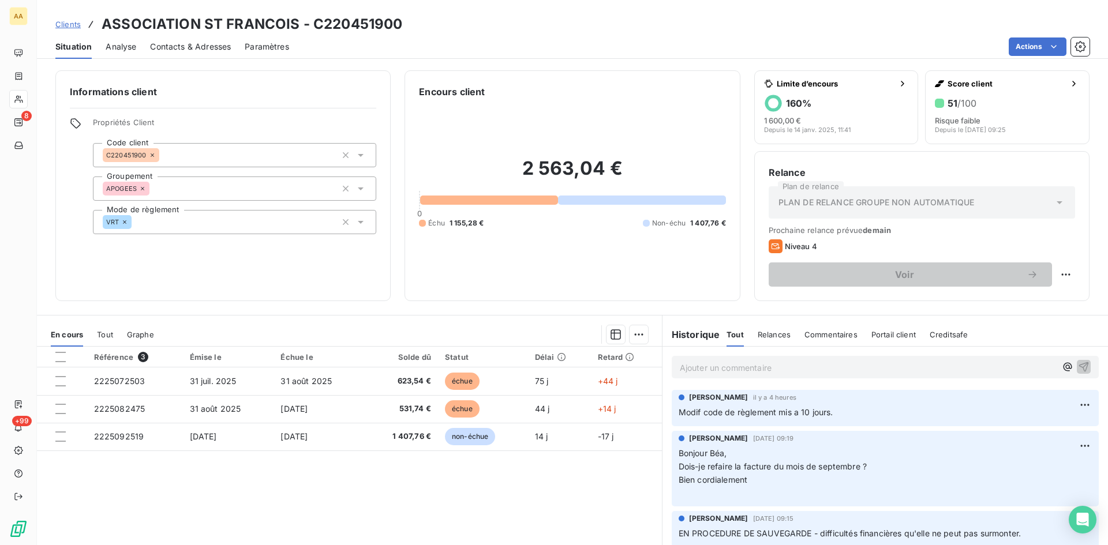
scroll to position [58, 0]
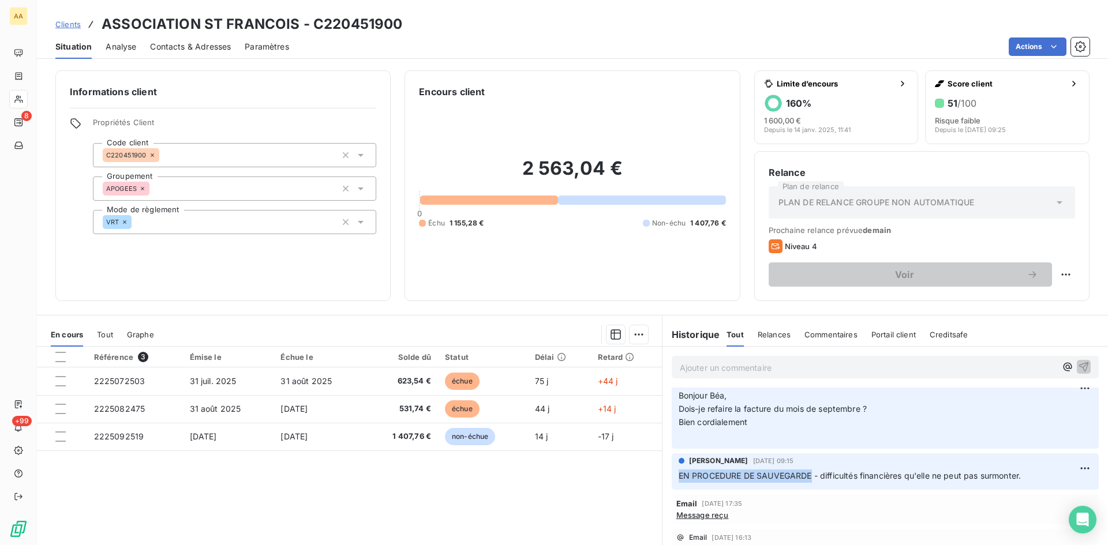
drag, startPoint x: 807, startPoint y: 472, endPoint x: 670, endPoint y: 467, distance: 137.4
click at [671, 467] on div "ANNABELLE RANVAL 13 oct. 2025, 09:15 EN PROCEDURE DE SAUVEGARDE - difficultés f…" at bounding box center [884, 471] width 427 height 36
copy span "EN PROCEDURE DE SAUVEGARDE"
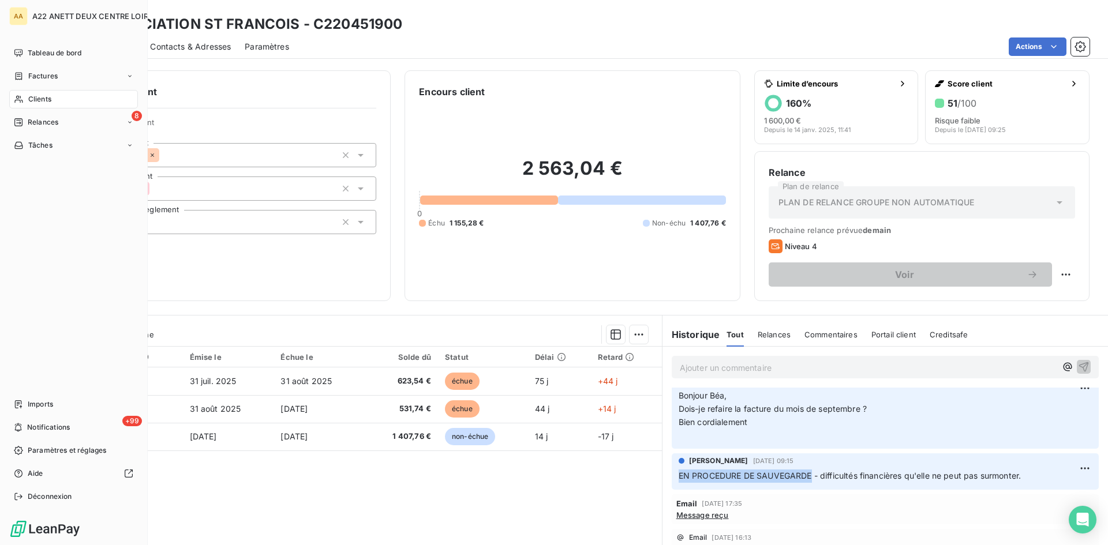
click at [34, 96] on span "Clients" at bounding box center [39, 99] width 23 height 10
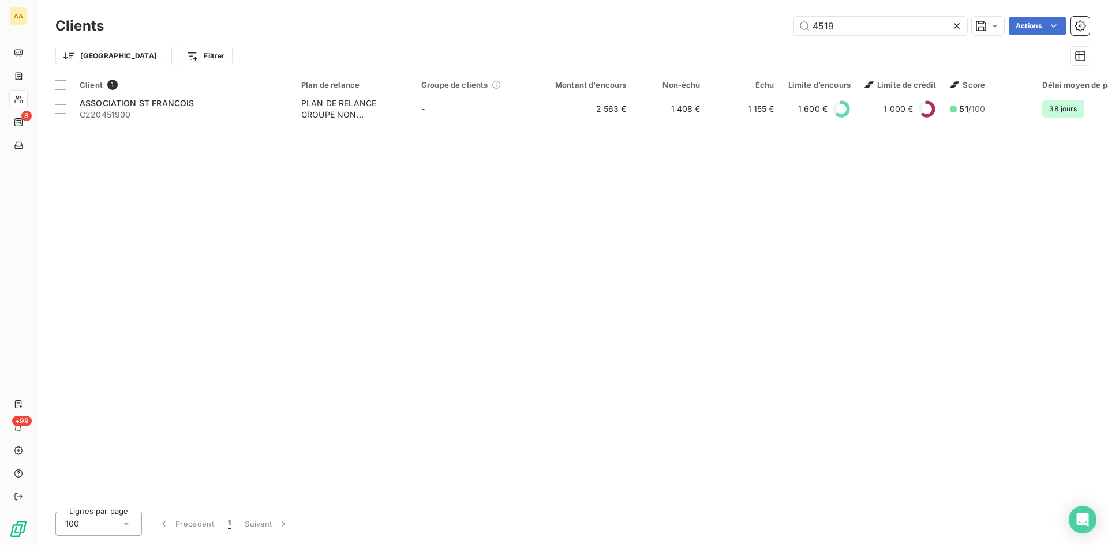
drag, startPoint x: 842, startPoint y: 21, endPoint x: 786, endPoint y: 23, distance: 56.6
click at [786, 23] on div "4519 Actions" at bounding box center [603, 26] width 971 height 18
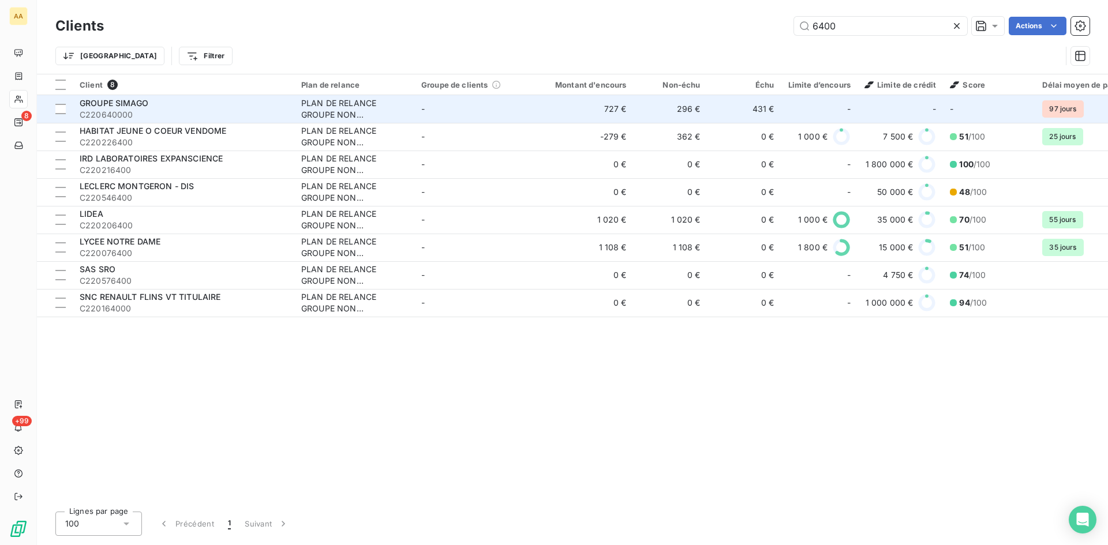
type input "6400"
click at [332, 108] on div "PLAN DE RELANCE GROUPE NON AUTOMATIQUE" at bounding box center [354, 108] width 106 height 23
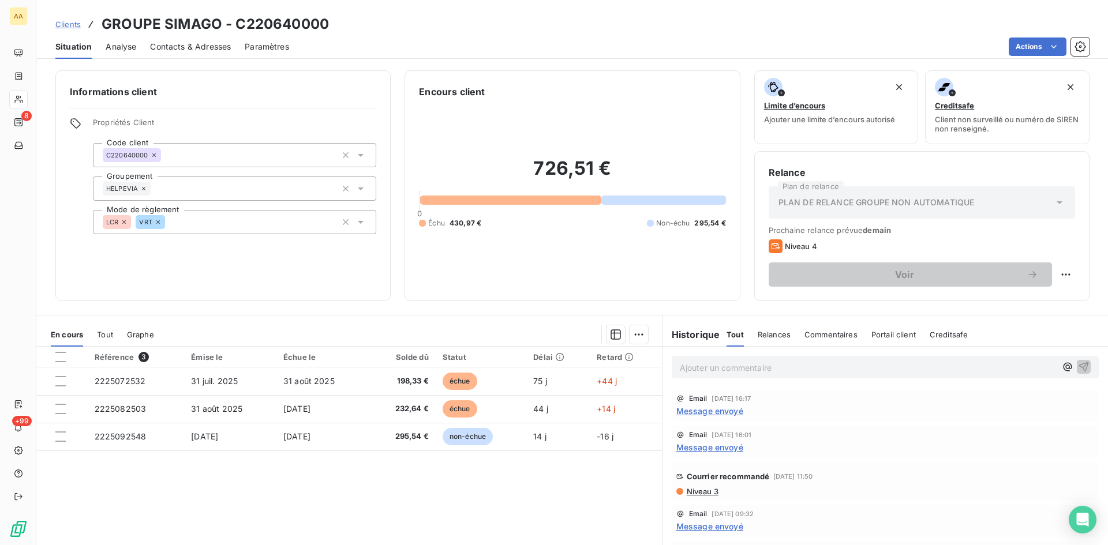
click at [711, 409] on span "Message envoyé" at bounding box center [709, 411] width 67 height 12
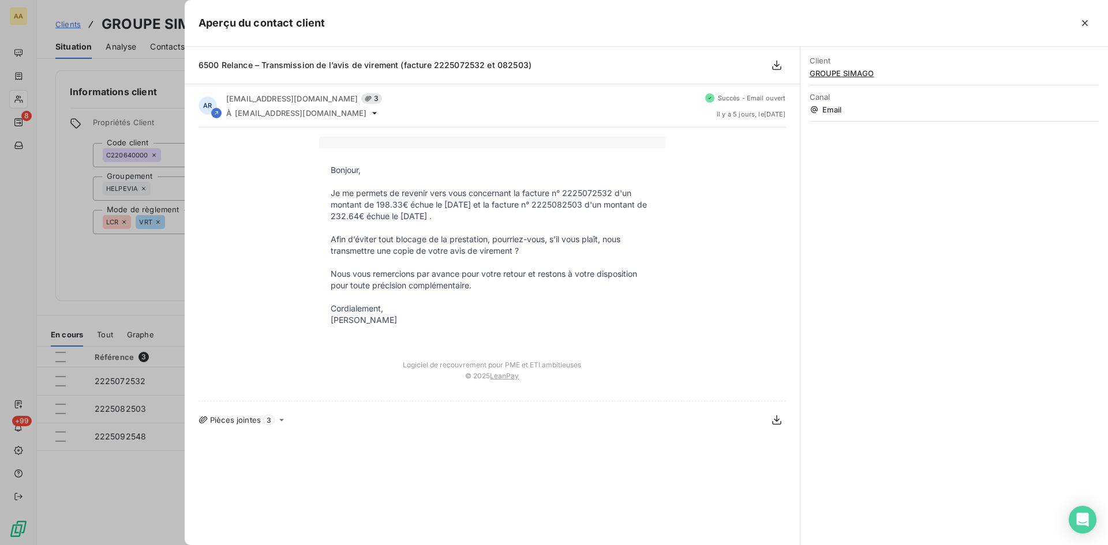
drag, startPoint x: 420, startPoint y: 321, endPoint x: 323, endPoint y: 171, distance: 178.6
click at [323, 171] on tbody "Bonjour, Je me permets de revenir vers vous concernant la facture n° 2225072532…" at bounding box center [492, 250] width 346 height 173
copy tbody "Bonjour, Je me permets de revenir vers vous concernant la facture n° 2225072532…"
drag, startPoint x: 105, startPoint y: 256, endPoint x: 156, endPoint y: 213, distance: 66.4
click at [104, 256] on div at bounding box center [554, 272] width 1108 height 545
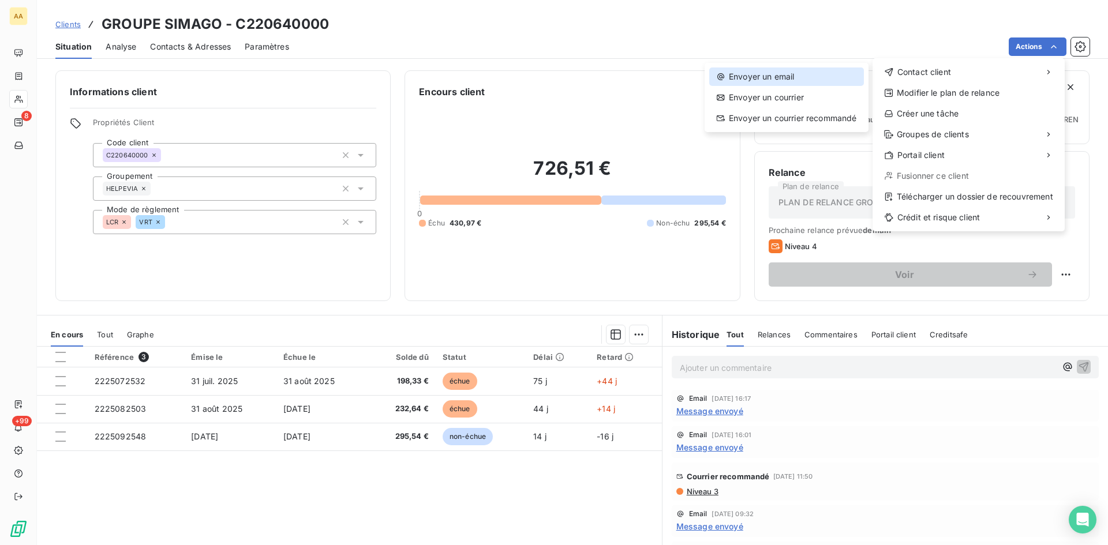
click at [786, 72] on div "Envoyer un email" at bounding box center [786, 76] width 155 height 18
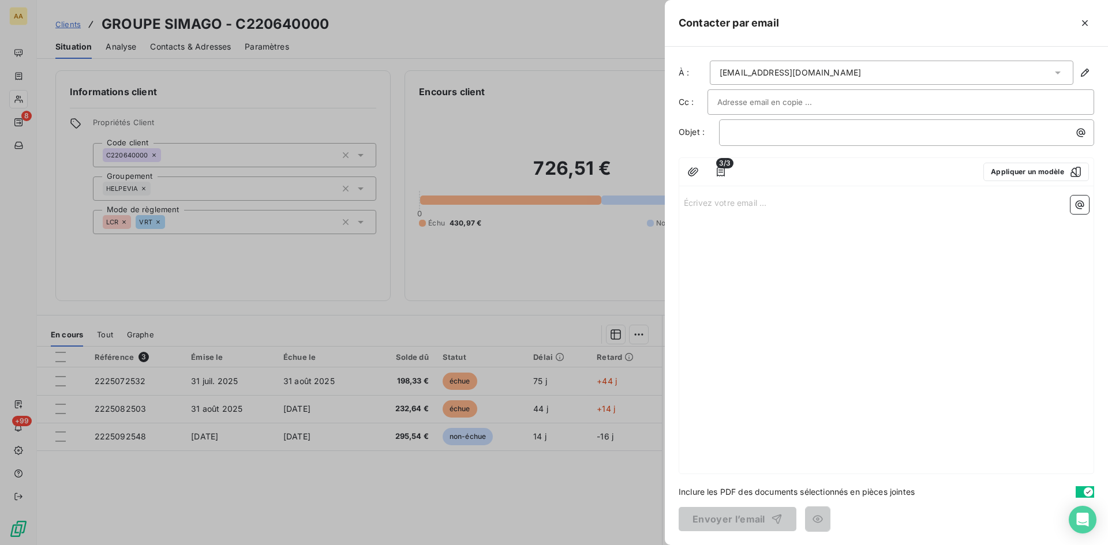
click at [693, 198] on p "Écrivez votre email ... ﻿" at bounding box center [886, 202] width 405 height 13
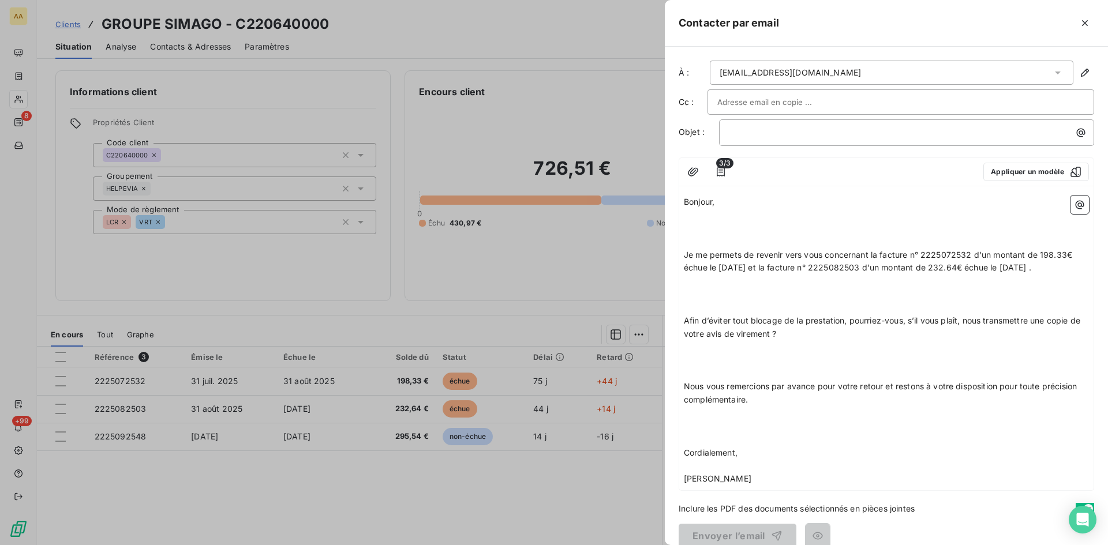
click at [703, 217] on p "﻿" at bounding box center [886, 215] width 405 height 13
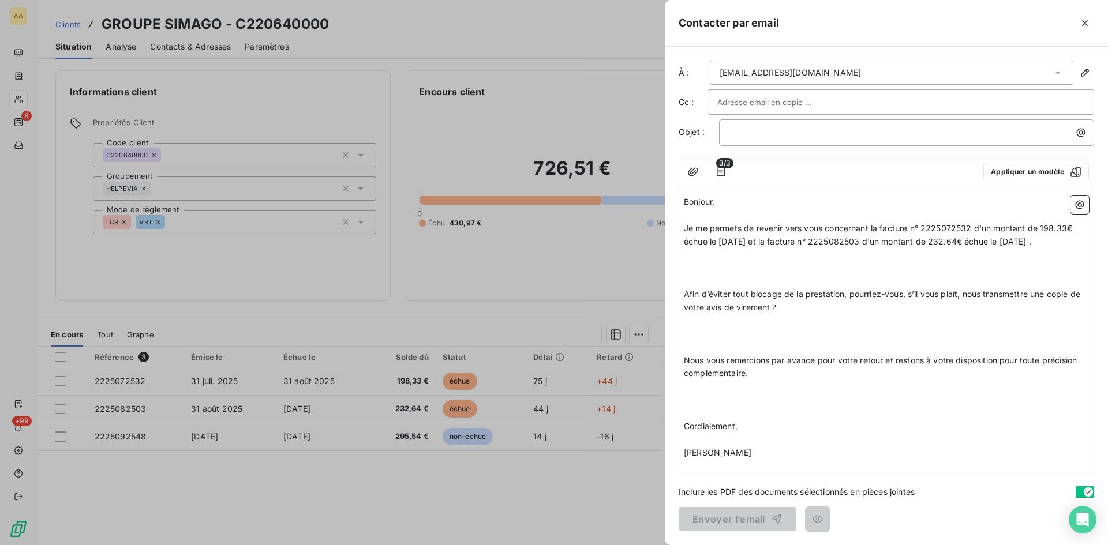
click at [714, 249] on p "Je me permets de revenir vers vous concernant la facture n° 2225072532 d'un mon…" at bounding box center [886, 235] width 405 height 27
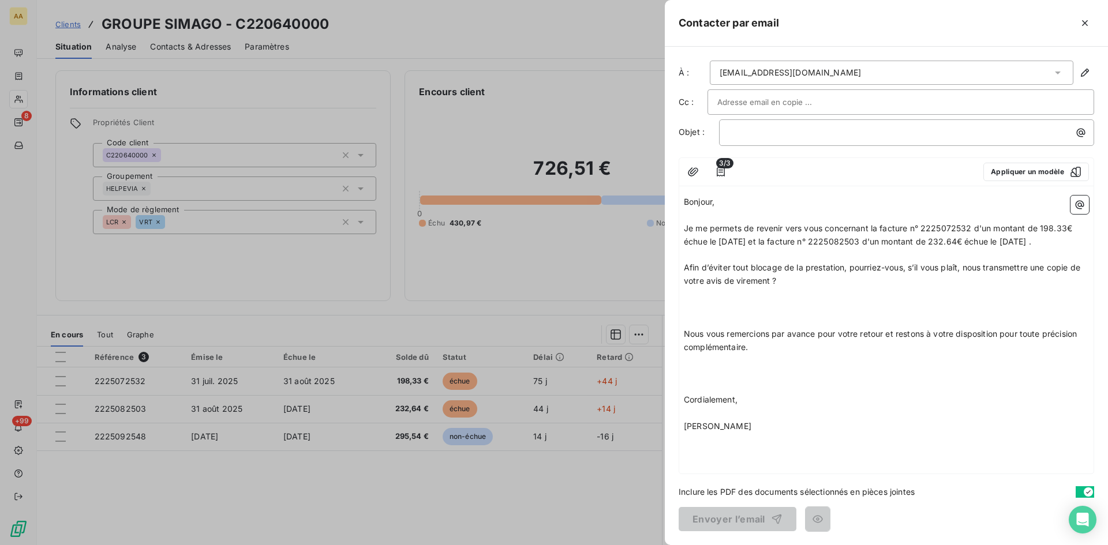
click at [801, 288] on p "Afin d’éviter tout blocage de la prestation, pourriez-vous, s’il vous plaît, no…" at bounding box center [886, 274] width 405 height 27
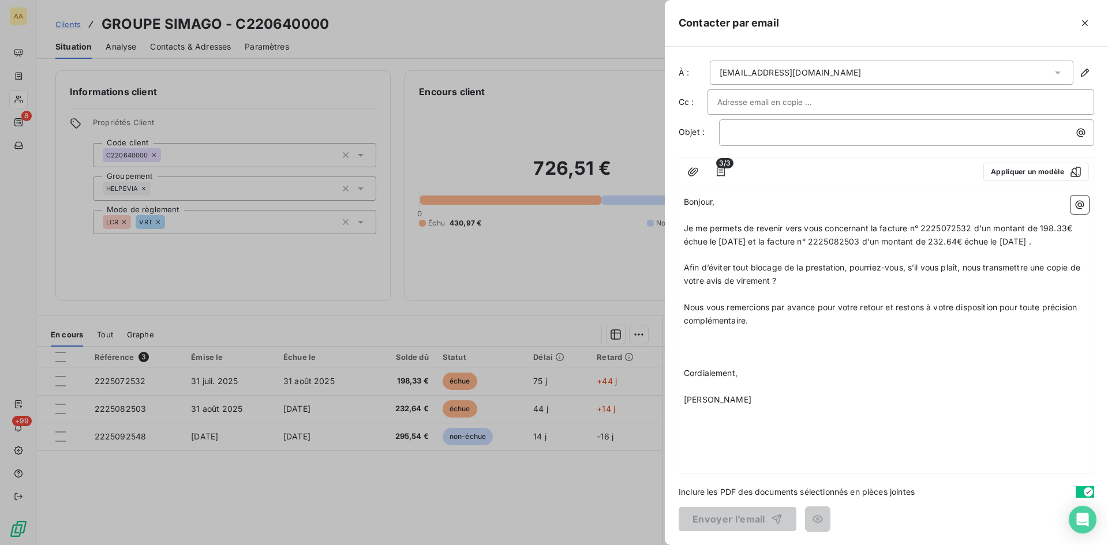
click at [771, 328] on p "Nous vous remercions par avance pour votre retour et restons à votre dispositio…" at bounding box center [886, 314] width 405 height 27
click at [746, 129] on p "﻿" at bounding box center [909, 132] width 361 height 13
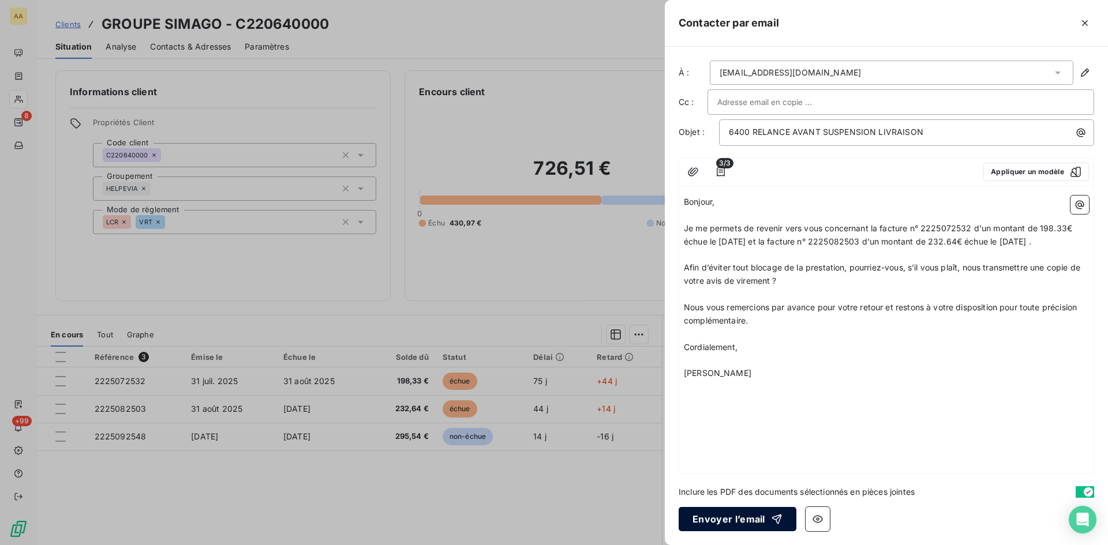
click at [731, 520] on button "Envoyer l’email" at bounding box center [737, 519] width 118 height 24
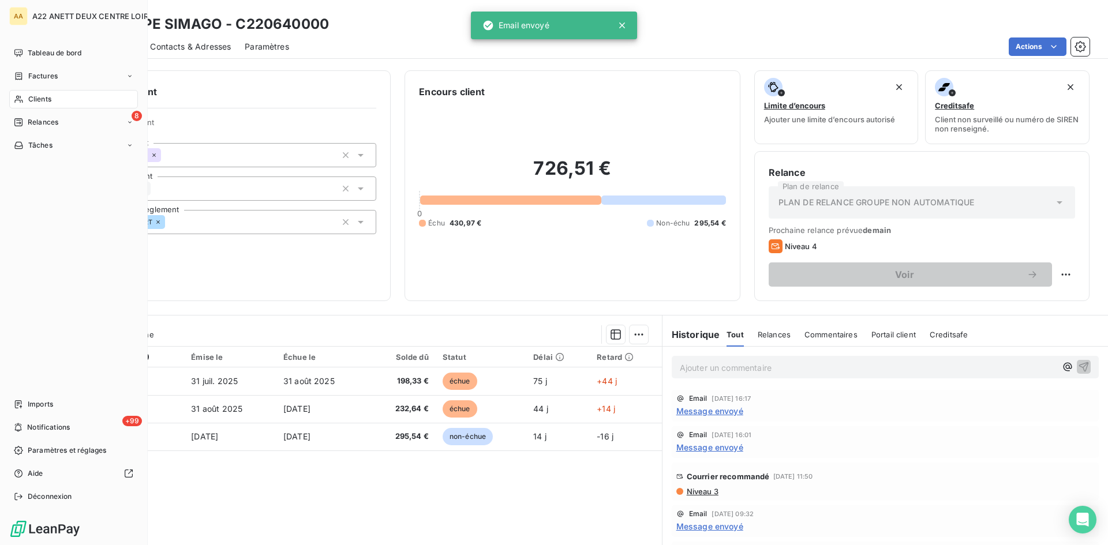
drag, startPoint x: 27, startPoint y: 96, endPoint x: 45, endPoint y: 92, distance: 18.9
click at [27, 96] on div "Clients" at bounding box center [73, 99] width 129 height 18
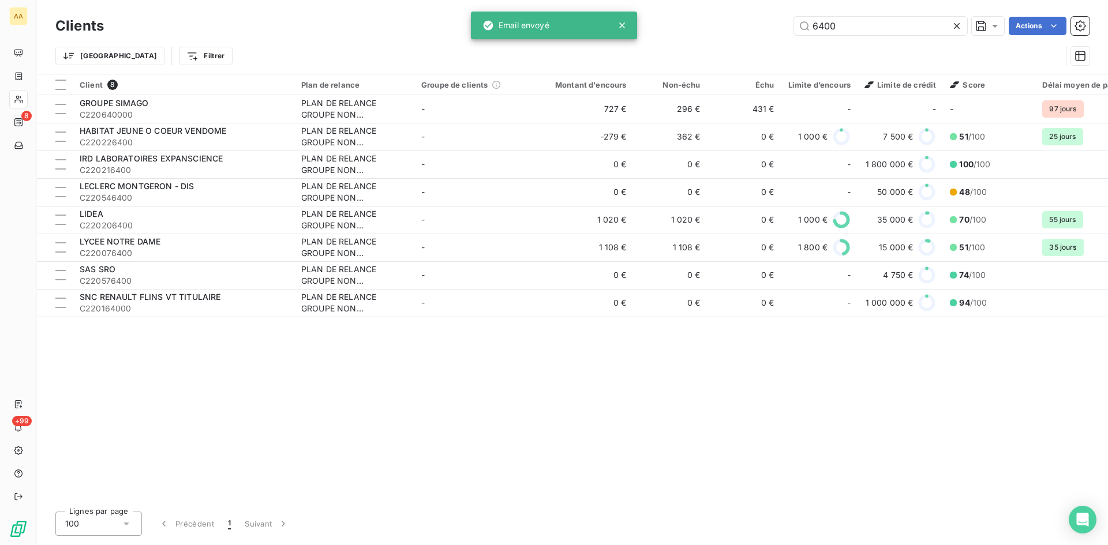
drag, startPoint x: 839, startPoint y: 31, endPoint x: 763, endPoint y: 31, distance: 76.7
click at [763, 31] on div "6400 Actions" at bounding box center [603, 26] width 971 height 18
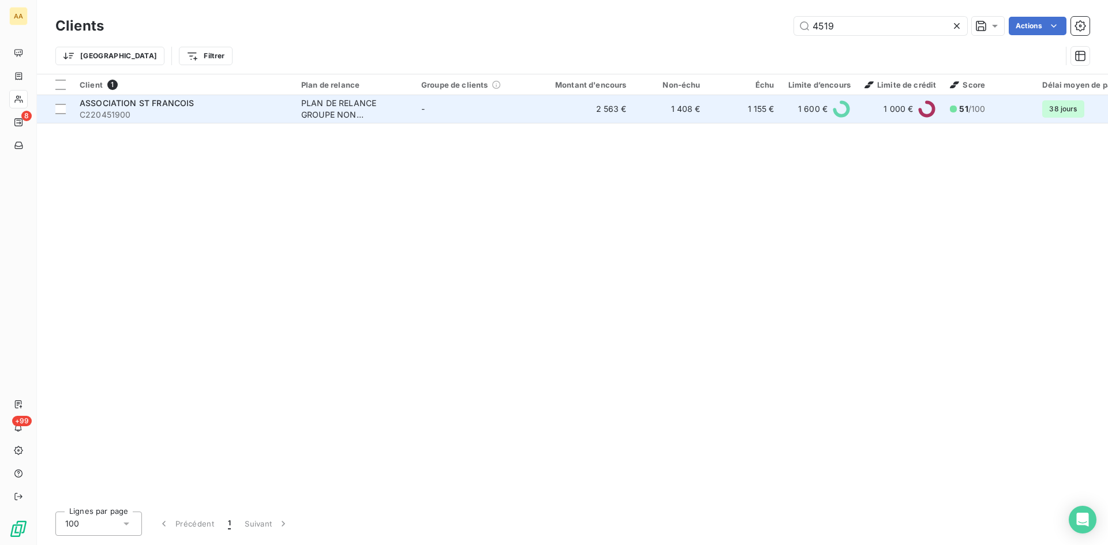
type input "4519"
click at [340, 100] on div "PLAN DE RELANCE GROUPE NON AUTOMATIQUE" at bounding box center [354, 108] width 106 height 23
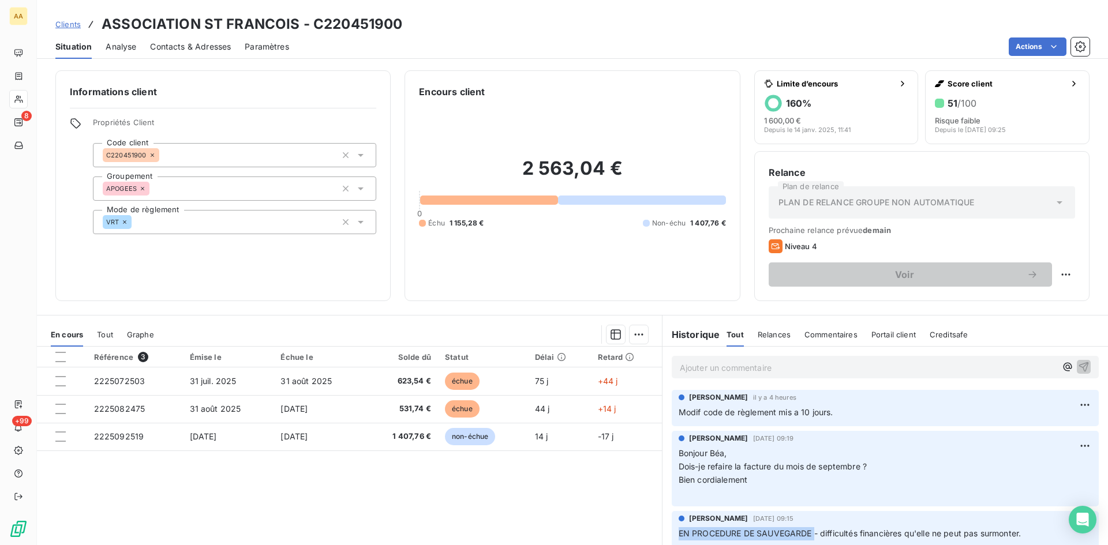
drag, startPoint x: 809, startPoint y: 532, endPoint x: 672, endPoint y: 531, distance: 136.7
click at [672, 531] on div "ANNABELLE RANVAL 13 oct. 2025, 09:15 EN PROCEDURE DE SAUVEGARDE - difficultés f…" at bounding box center [884, 529] width 427 height 36
copy span "EN PROCEDURE DE SAUVEGARDE"
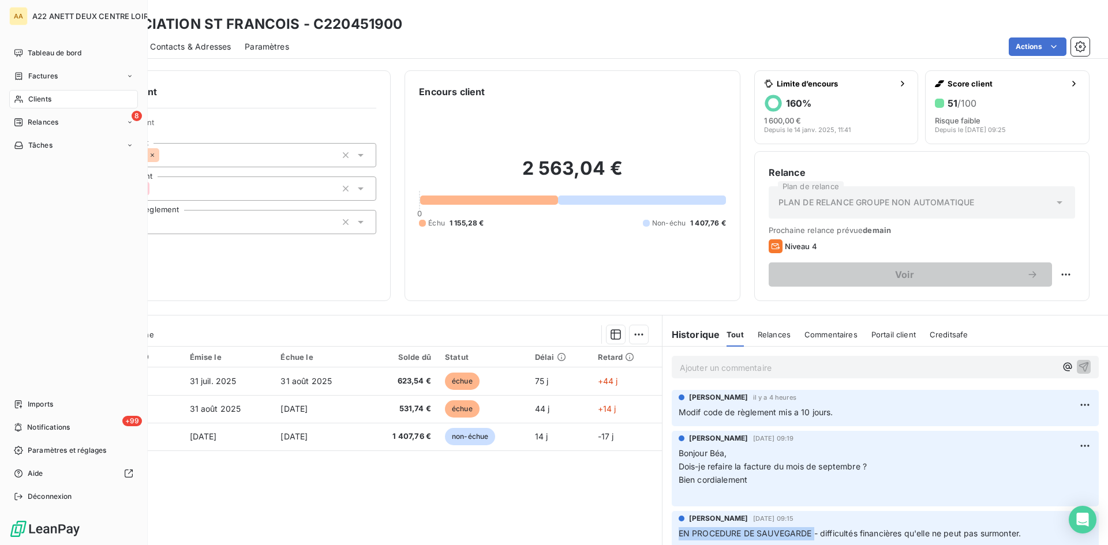
click at [44, 96] on span "Clients" at bounding box center [39, 99] width 23 height 10
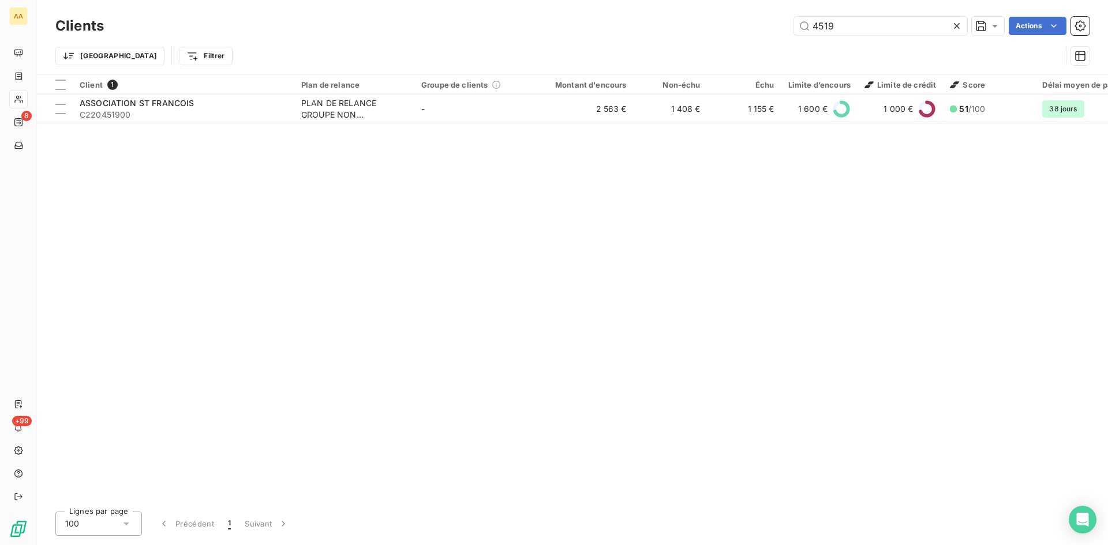
drag, startPoint x: 836, startPoint y: 27, endPoint x: 768, endPoint y: 27, distance: 68.1
click at [770, 27] on div "4519 Actions" at bounding box center [603, 26] width 971 height 18
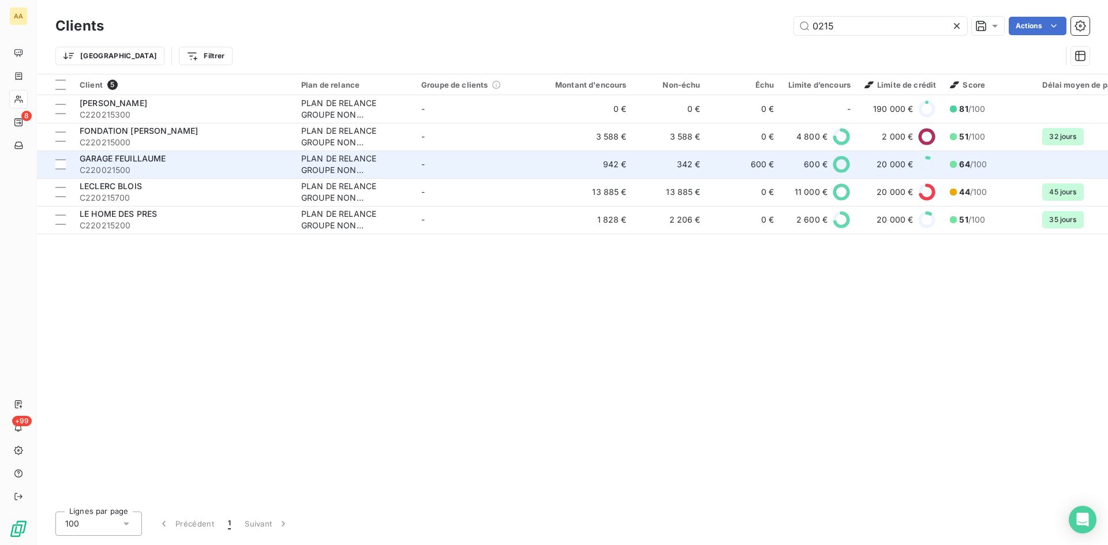
type input "0215"
click at [348, 162] on div "PLAN DE RELANCE GROUPE NON AUTOMATIQUE" at bounding box center [354, 164] width 106 height 23
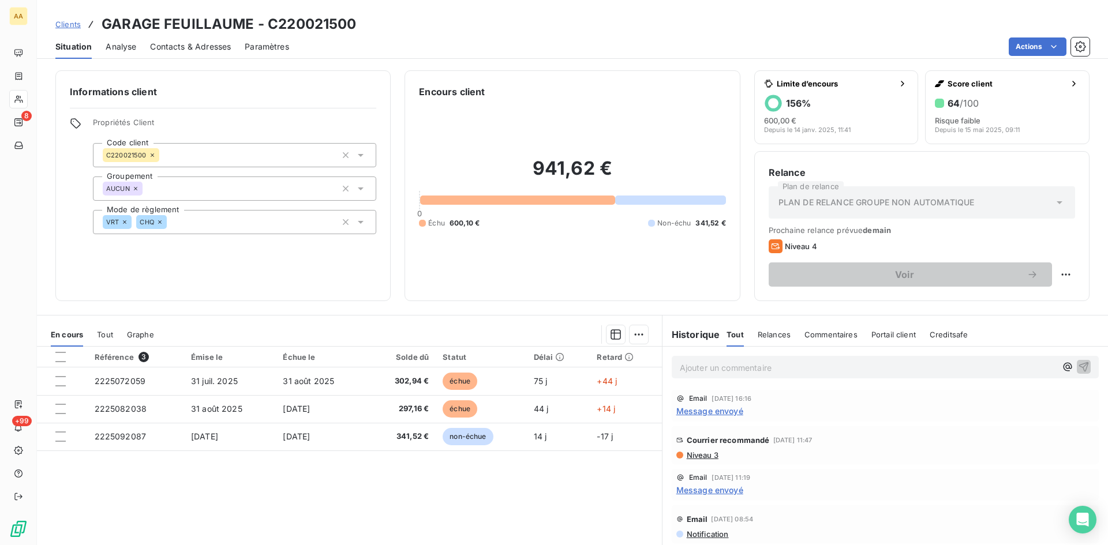
click at [700, 410] on span "Message envoyé" at bounding box center [709, 411] width 67 height 12
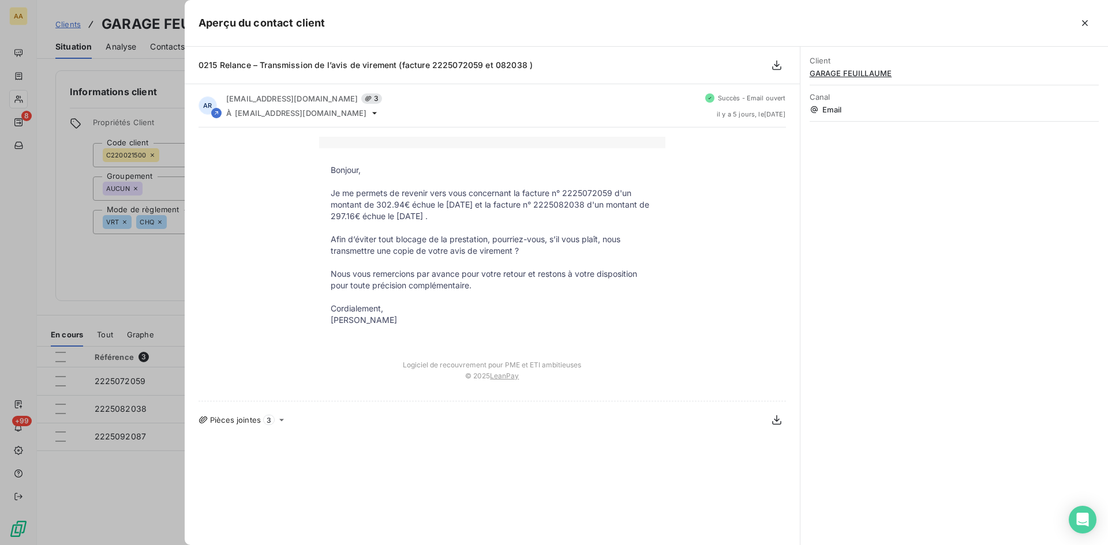
drag, startPoint x: 406, startPoint y: 322, endPoint x: 316, endPoint y: 168, distance: 178.2
click at [316, 168] on div "Bonjour, Je me permets de revenir vers vous concernant la facture n° 2225072059…" at bounding box center [491, 264] width 587 height 255
copy div "Bonjour, Je me permets de revenir vers vous concernant la facture n° 2225072059…"
click at [108, 267] on div at bounding box center [554, 272] width 1108 height 545
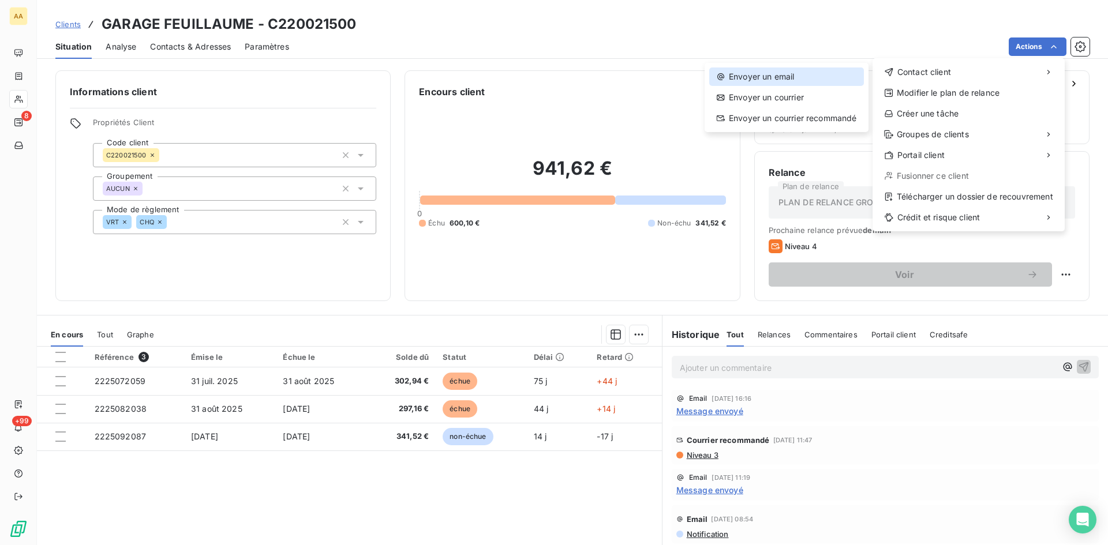
click at [770, 71] on div "Envoyer un email" at bounding box center [786, 76] width 155 height 18
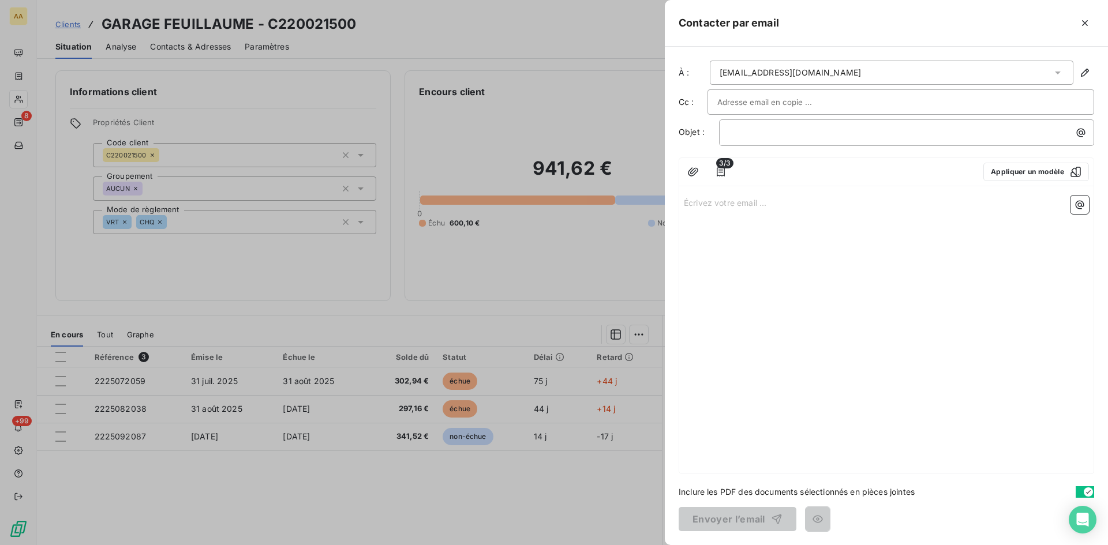
click at [690, 202] on p "Écrivez votre email ... ﻿" at bounding box center [886, 202] width 405 height 13
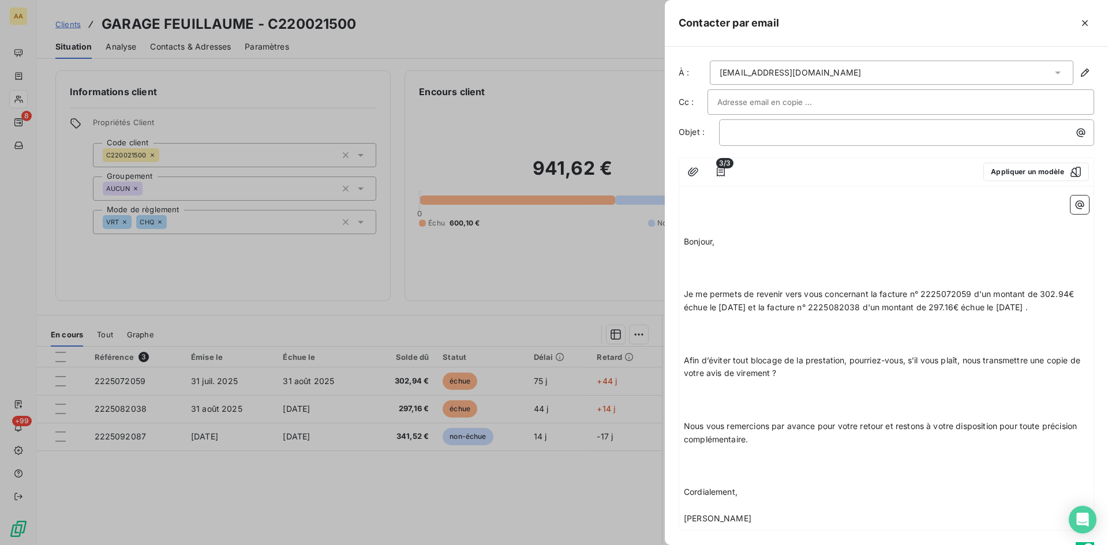
click at [694, 258] on p "﻿" at bounding box center [886, 255] width 405 height 13
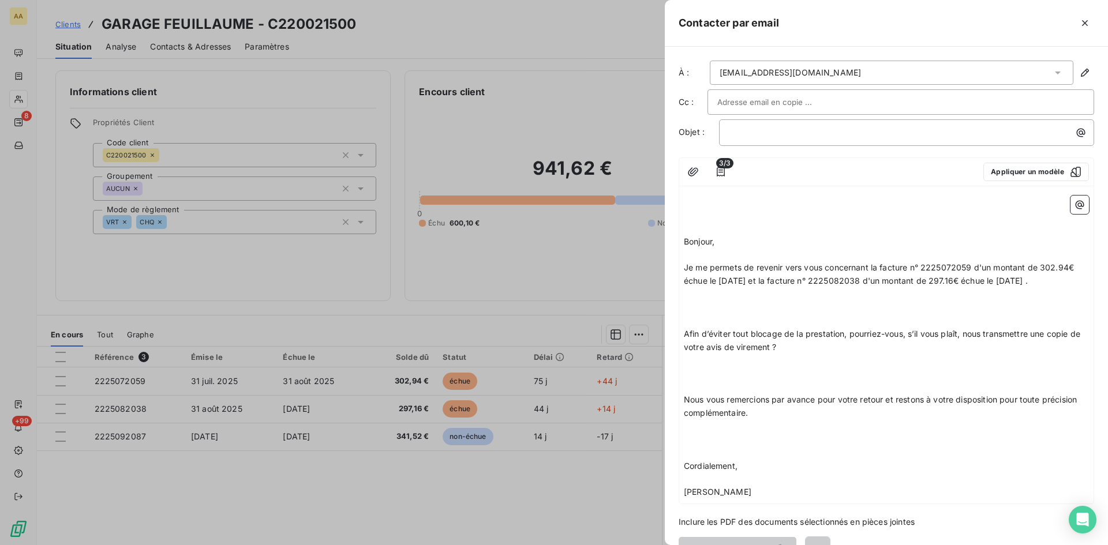
click at [689, 301] on p "﻿" at bounding box center [886, 294] width 405 height 13
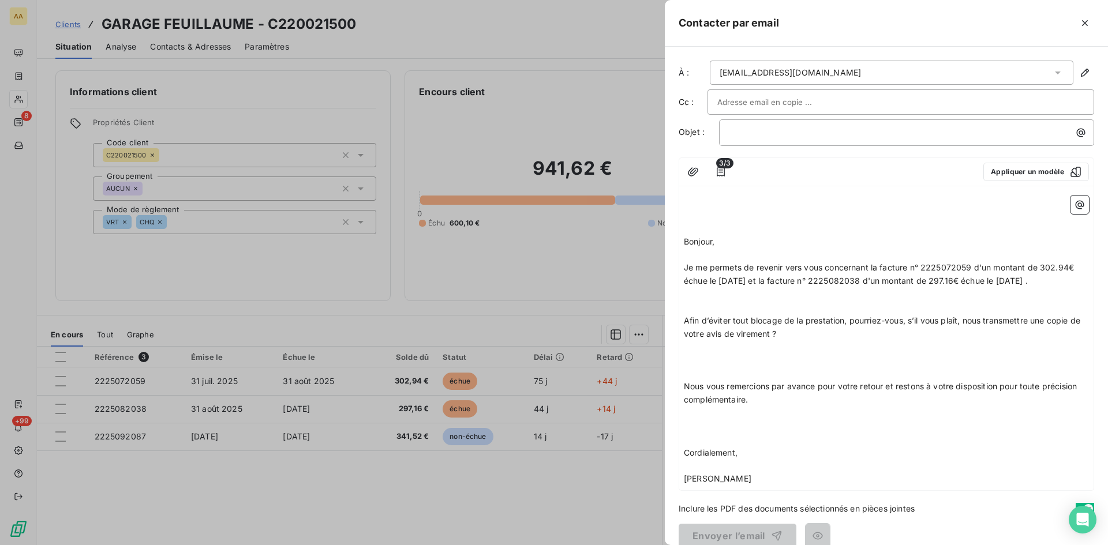
click at [693, 367] on p at bounding box center [886, 360] width 405 height 13
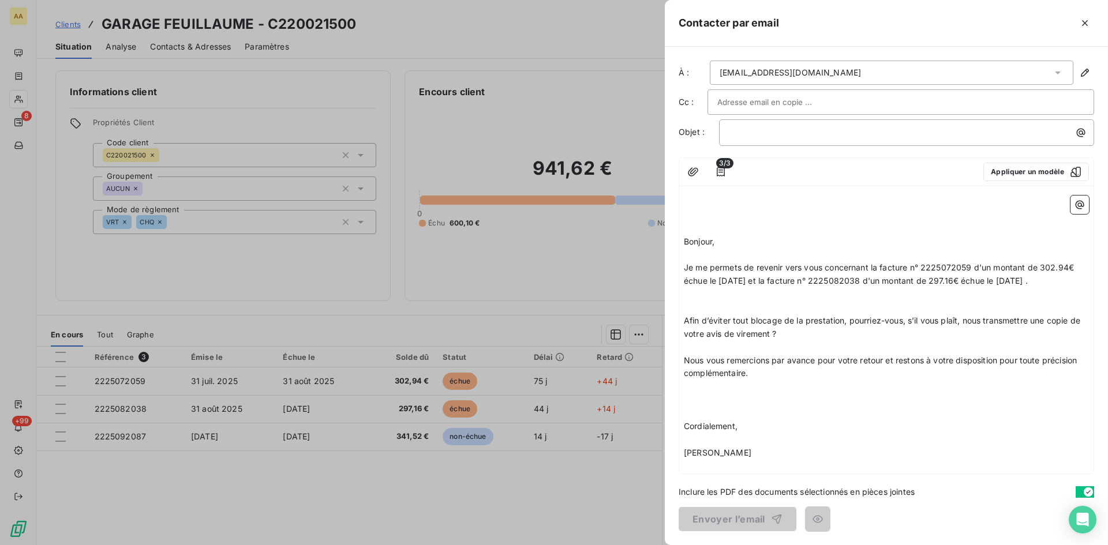
click at [696, 393] on p "﻿" at bounding box center [886, 386] width 405 height 13
click at [692, 301] on p "﻿" at bounding box center [886, 294] width 405 height 13
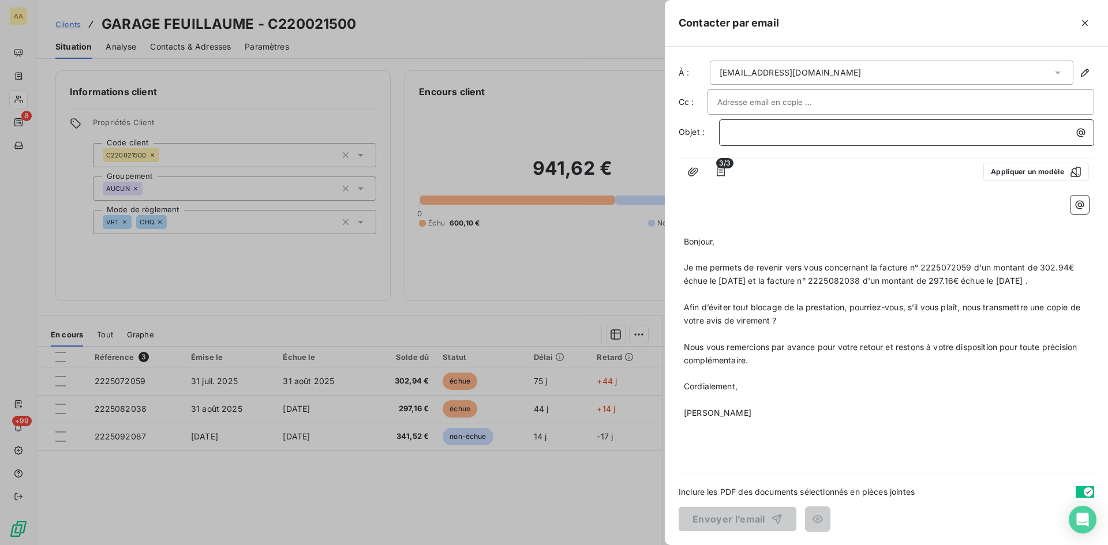
click at [749, 133] on p "﻿" at bounding box center [909, 132] width 361 height 13
click at [726, 513] on button "Envoyer l’email" at bounding box center [737, 519] width 118 height 24
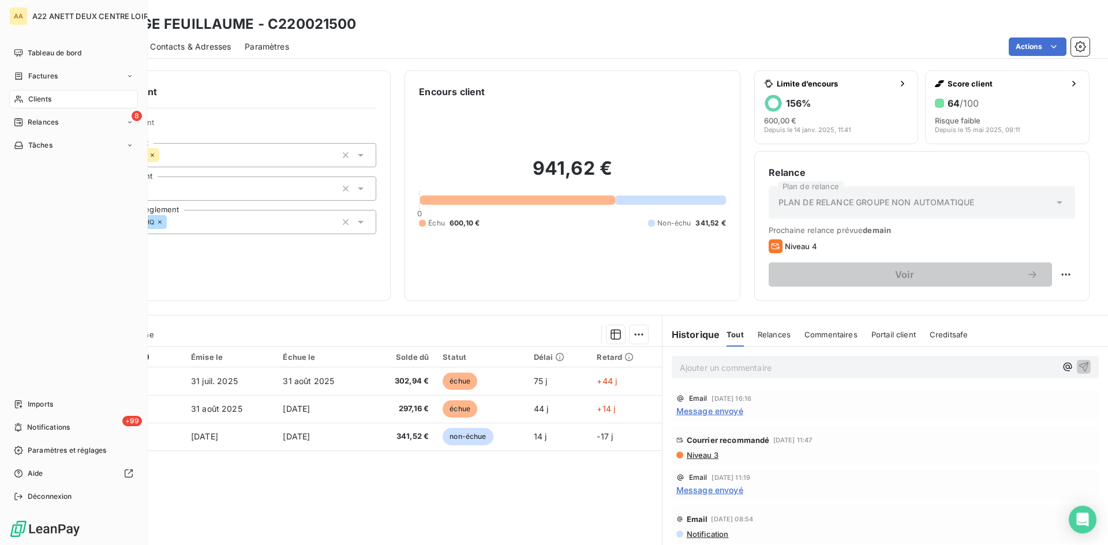
click at [36, 96] on span "Clients" at bounding box center [39, 99] width 23 height 10
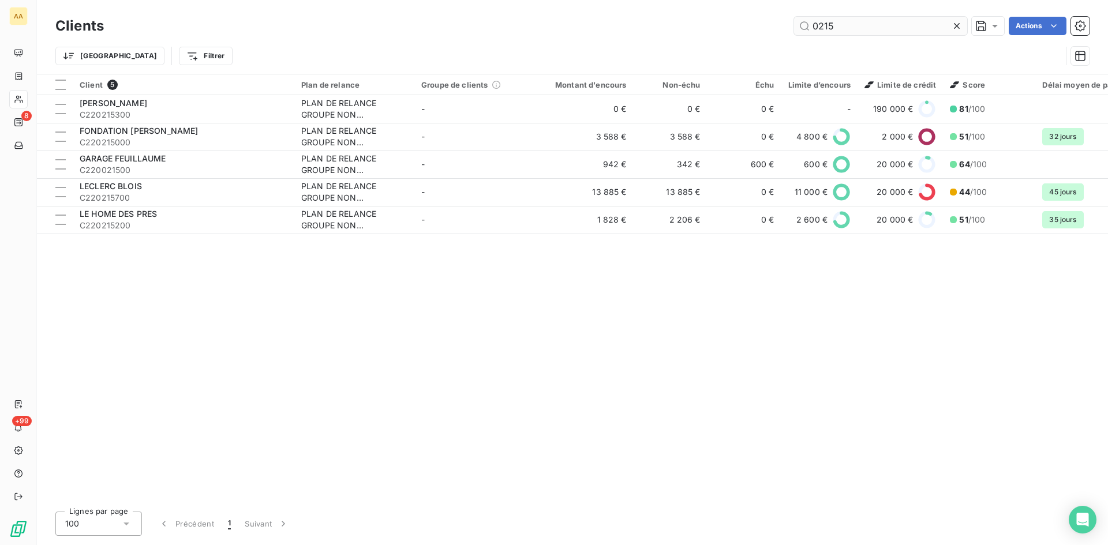
drag, startPoint x: 839, startPoint y: 27, endPoint x: 793, endPoint y: 27, distance: 46.7
click at [794, 27] on input "0215" at bounding box center [880, 26] width 173 height 18
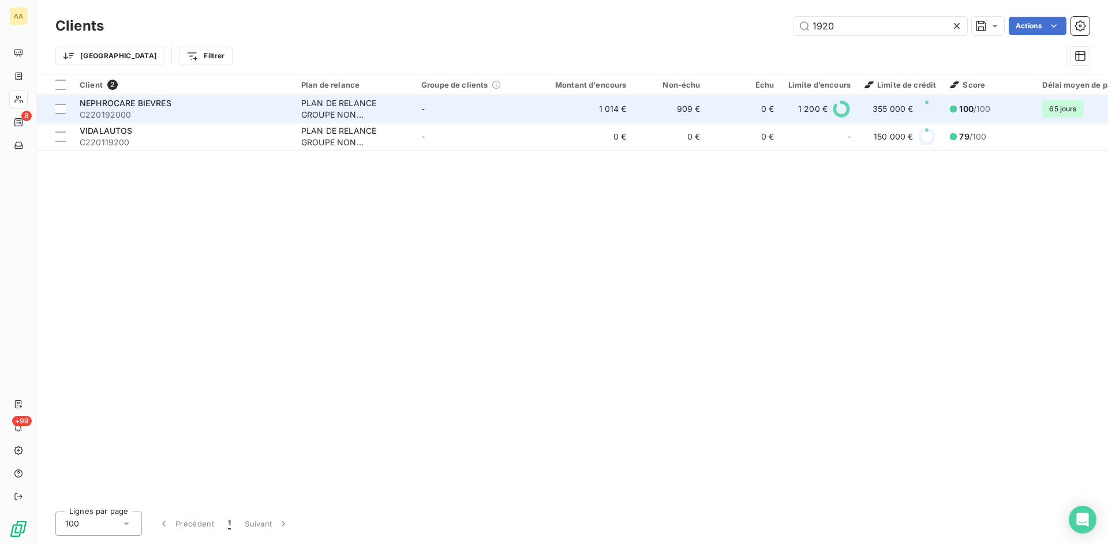
type input "1920"
click at [324, 113] on div "PLAN DE RELANCE GROUPE NON AUTOMATIQUE" at bounding box center [354, 108] width 106 height 23
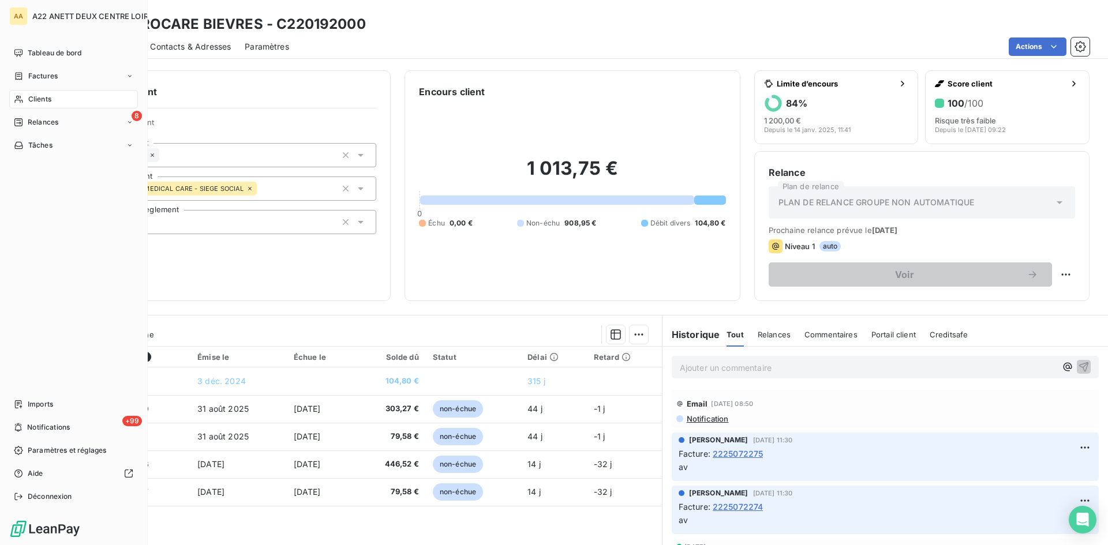
click at [36, 100] on span "Clients" at bounding box center [39, 99] width 23 height 10
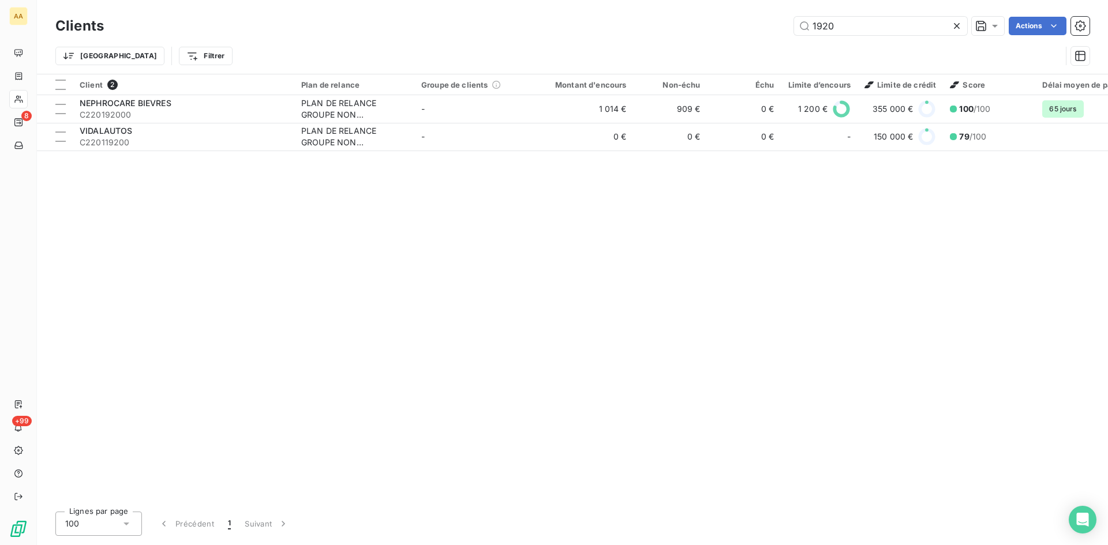
drag, startPoint x: 827, startPoint y: 29, endPoint x: 759, endPoint y: 38, distance: 69.2
click at [764, 33] on div "1920 Actions" at bounding box center [603, 26] width 971 height 18
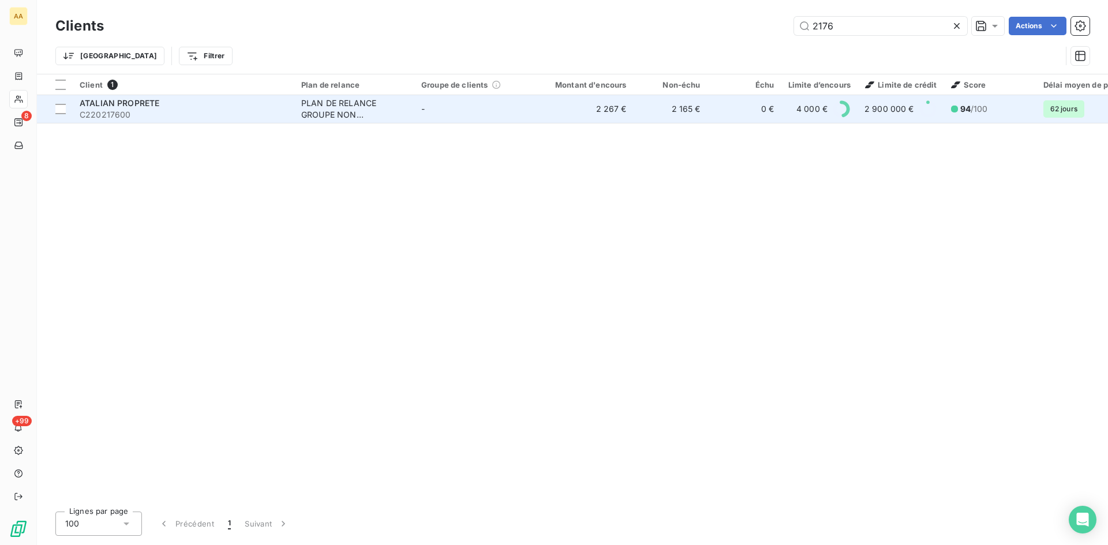
type input "2176"
click at [360, 110] on div "PLAN DE RELANCE GROUPE NON AUTOMATIQUE" at bounding box center [354, 108] width 106 height 23
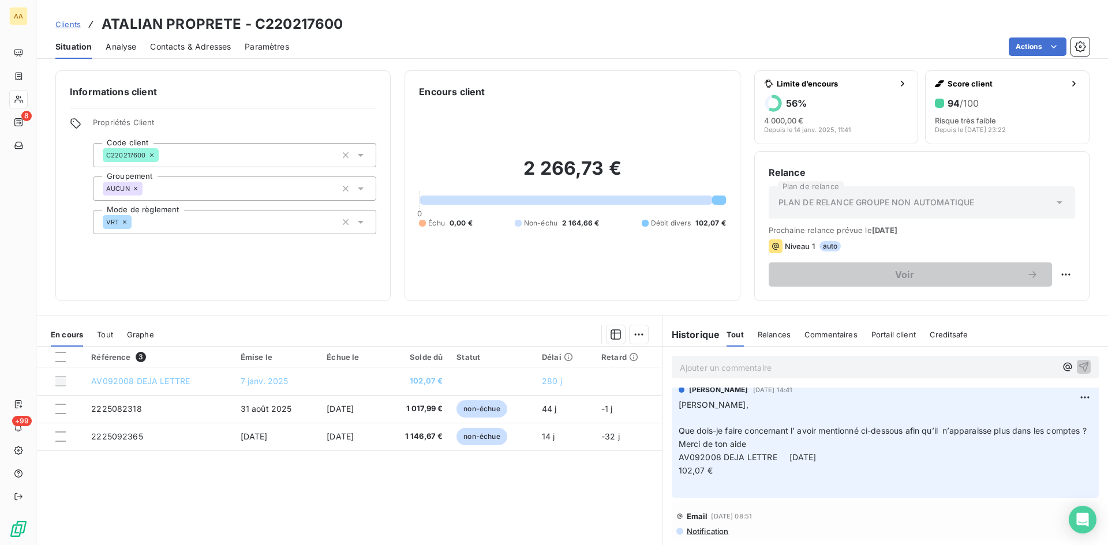
scroll to position [173, 0]
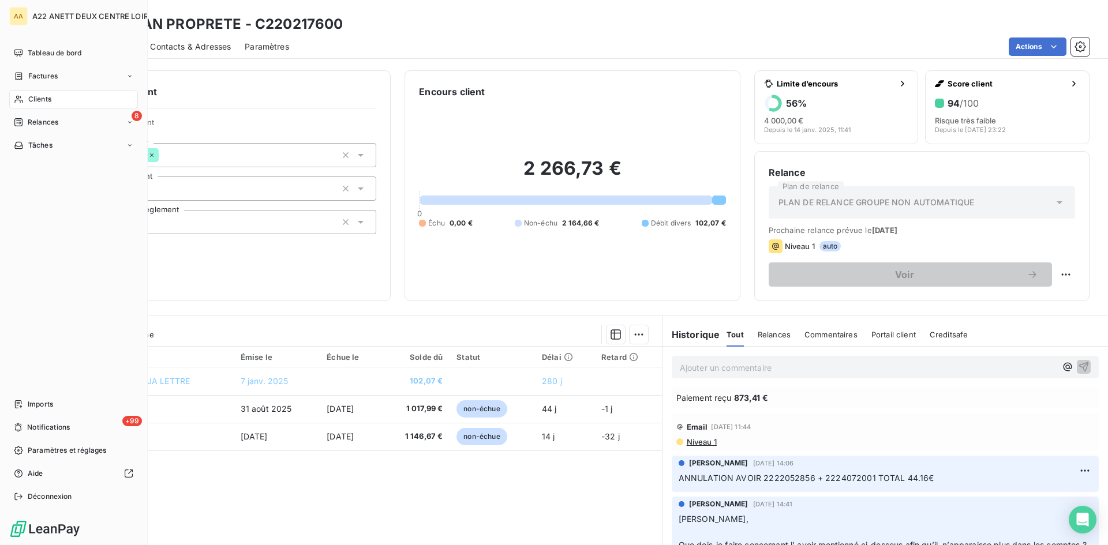
click at [37, 98] on span "Clients" at bounding box center [39, 99] width 23 height 10
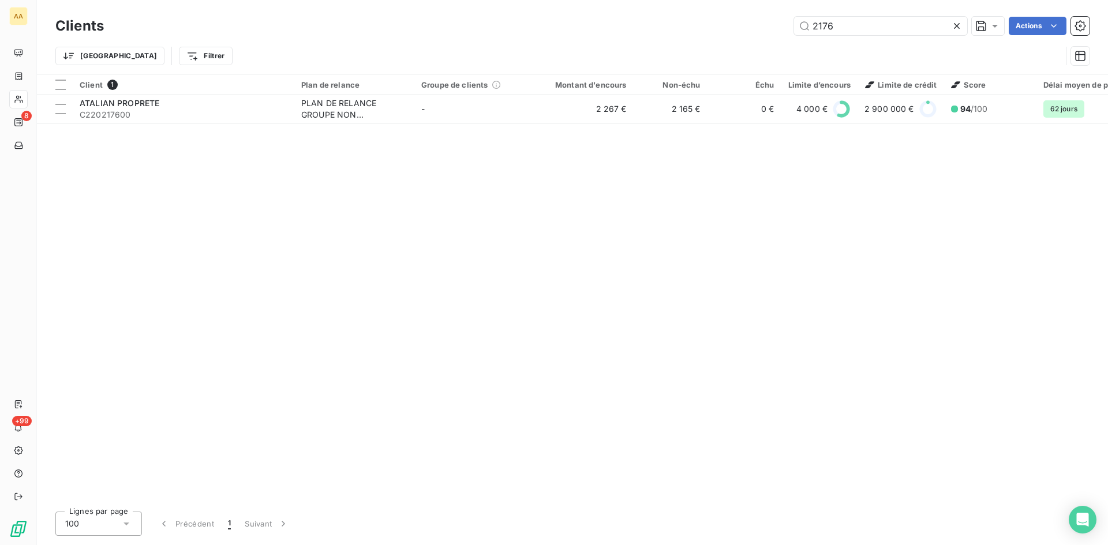
drag, startPoint x: 842, startPoint y: 27, endPoint x: 766, endPoint y: 25, distance: 75.6
click at [766, 25] on div "2176 Actions" at bounding box center [603, 26] width 971 height 18
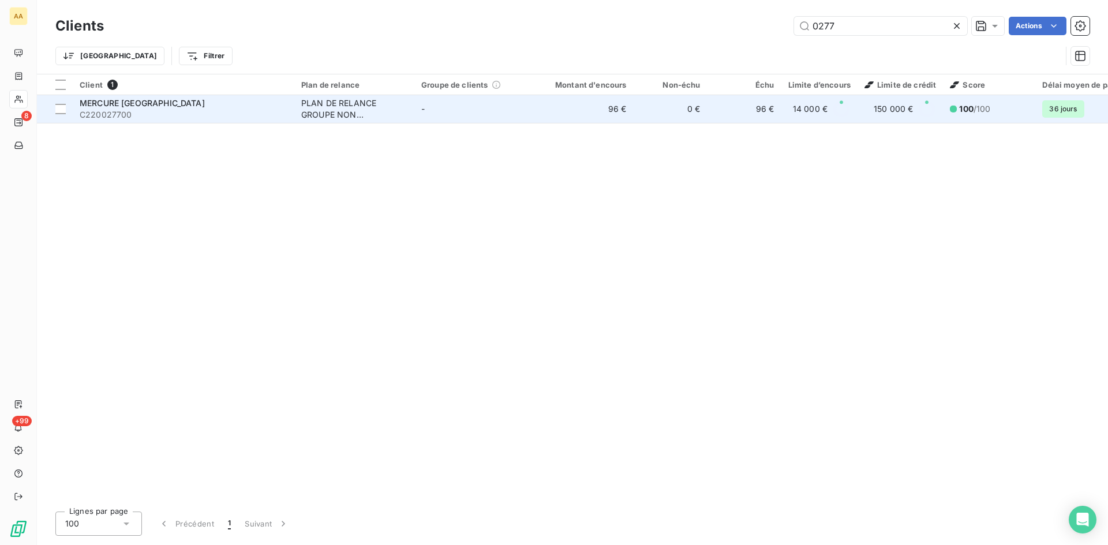
type input "0277"
click at [340, 104] on div "PLAN DE RELANCE GROUPE NON AUTOMATIQUE" at bounding box center [354, 108] width 106 height 23
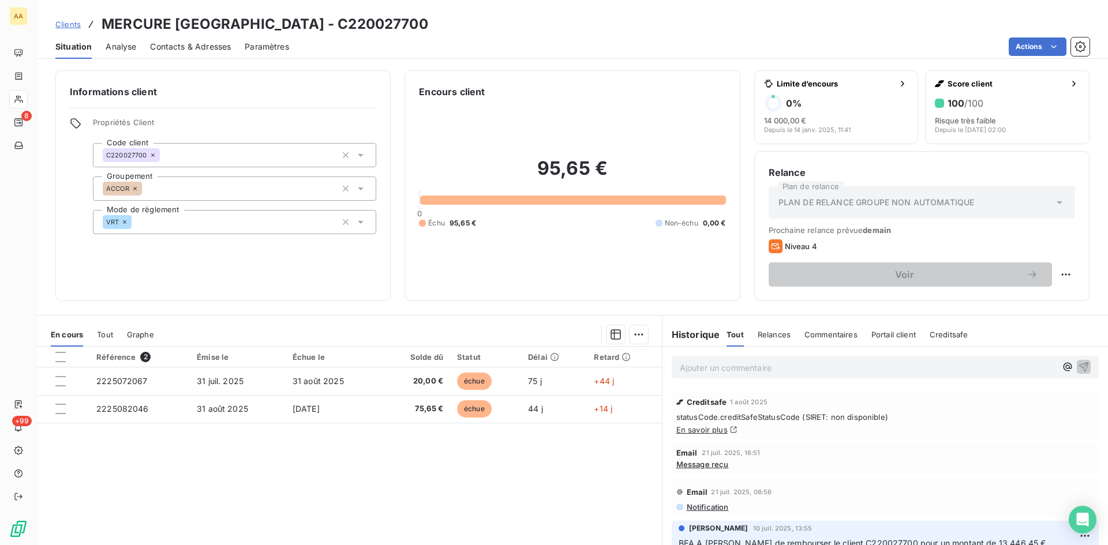
scroll to position [865, 0]
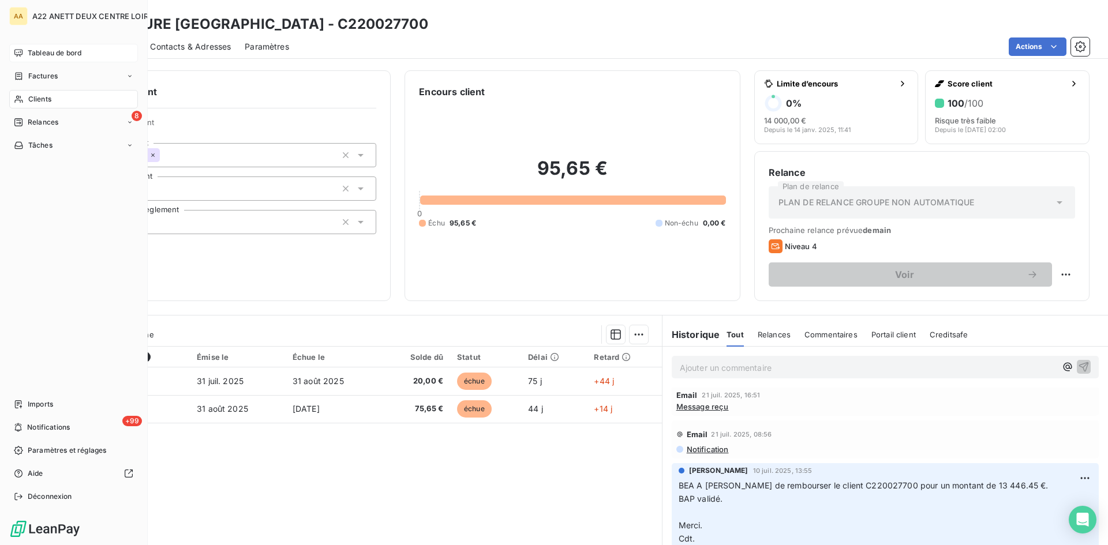
click at [32, 51] on span "Tableau de bord" at bounding box center [55, 53] width 54 height 10
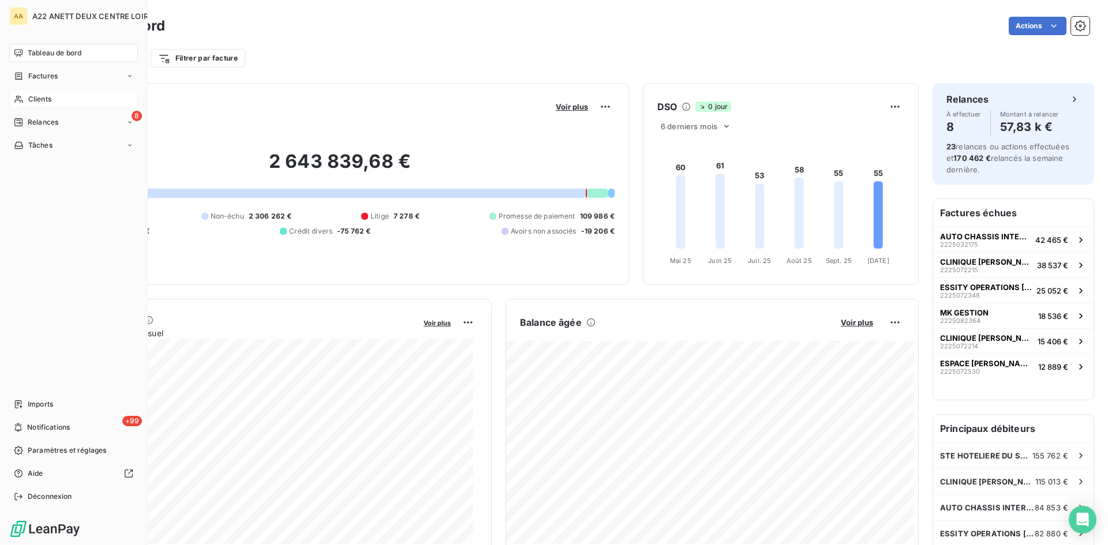
click at [36, 102] on span "Clients" at bounding box center [39, 99] width 23 height 10
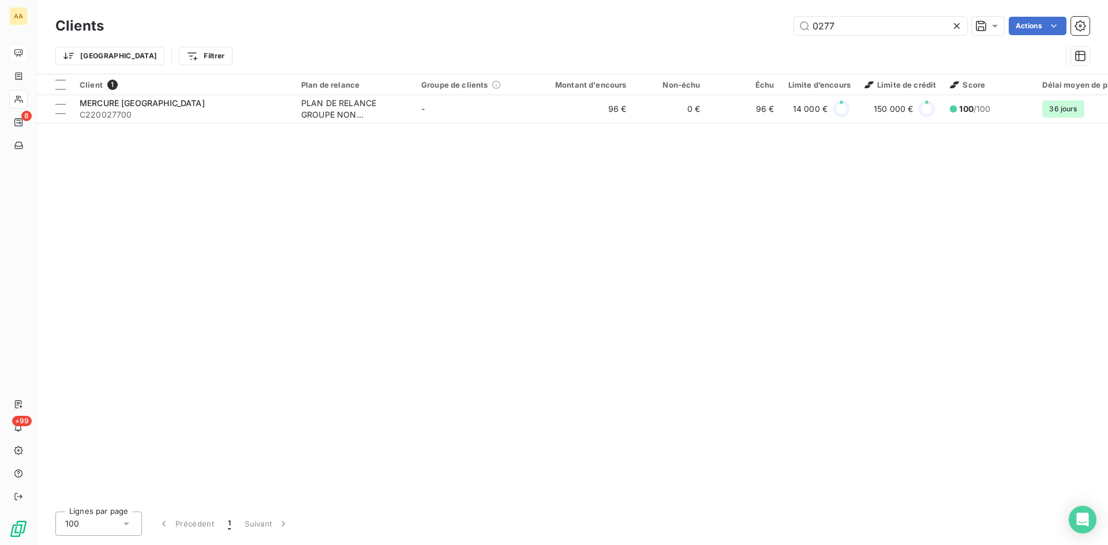
drag, startPoint x: 838, startPoint y: 31, endPoint x: 769, endPoint y: 31, distance: 68.6
click at [769, 31] on div "0277 Actions" at bounding box center [603, 26] width 971 height 18
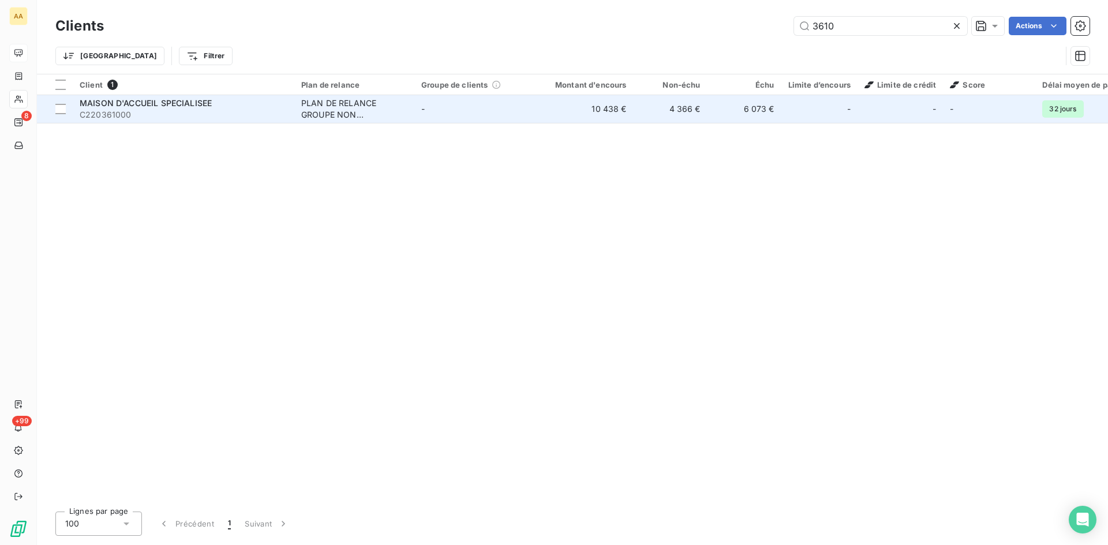
type input "3610"
click at [325, 112] on div "PLAN DE RELANCE GROUPE NON AUTOMATIQUE" at bounding box center [354, 108] width 106 height 23
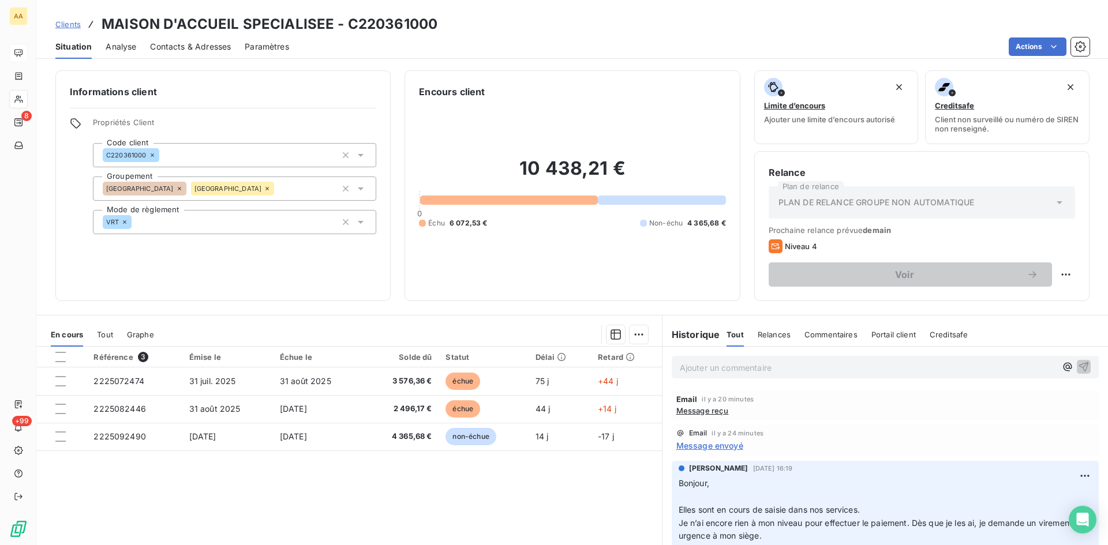
click at [696, 369] on p "Ajouter un commentaire ﻿" at bounding box center [868, 368] width 376 height 14
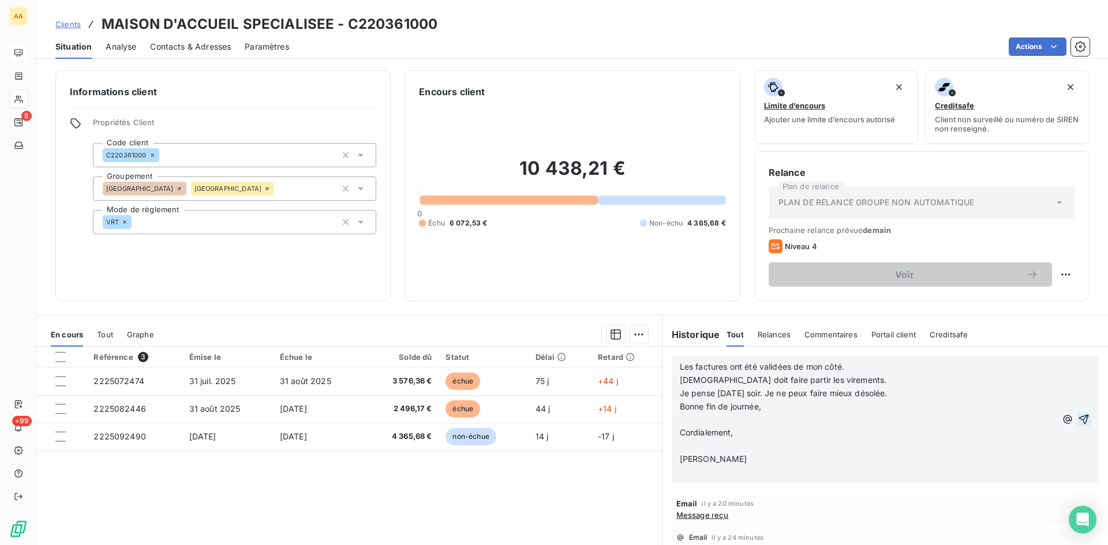
click at [1079, 415] on icon "button" at bounding box center [1084, 420] width 10 height 10
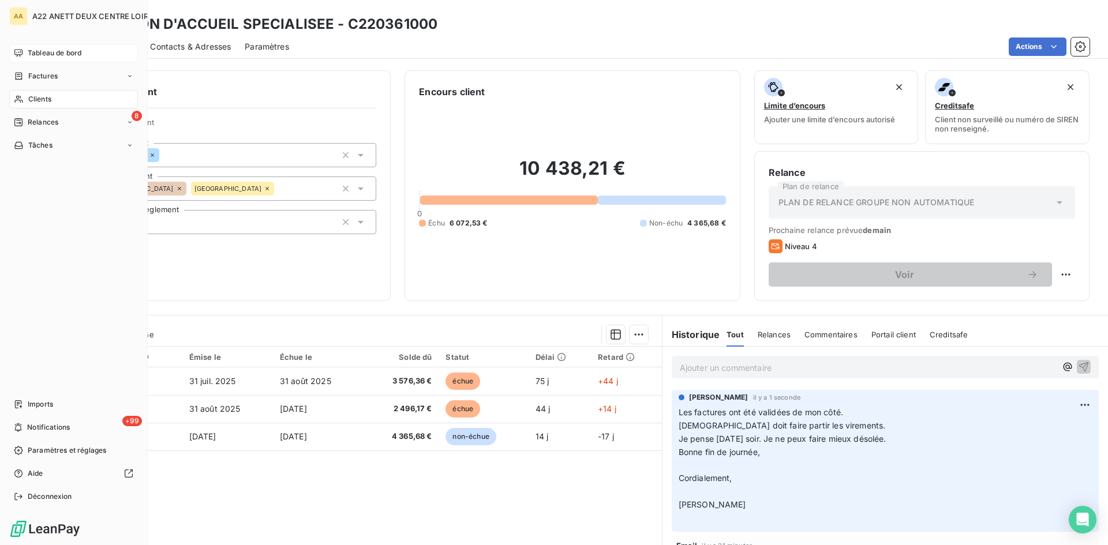
click at [29, 52] on span "Tableau de bord" at bounding box center [55, 53] width 54 height 10
